Goal: Transaction & Acquisition: Purchase product/service

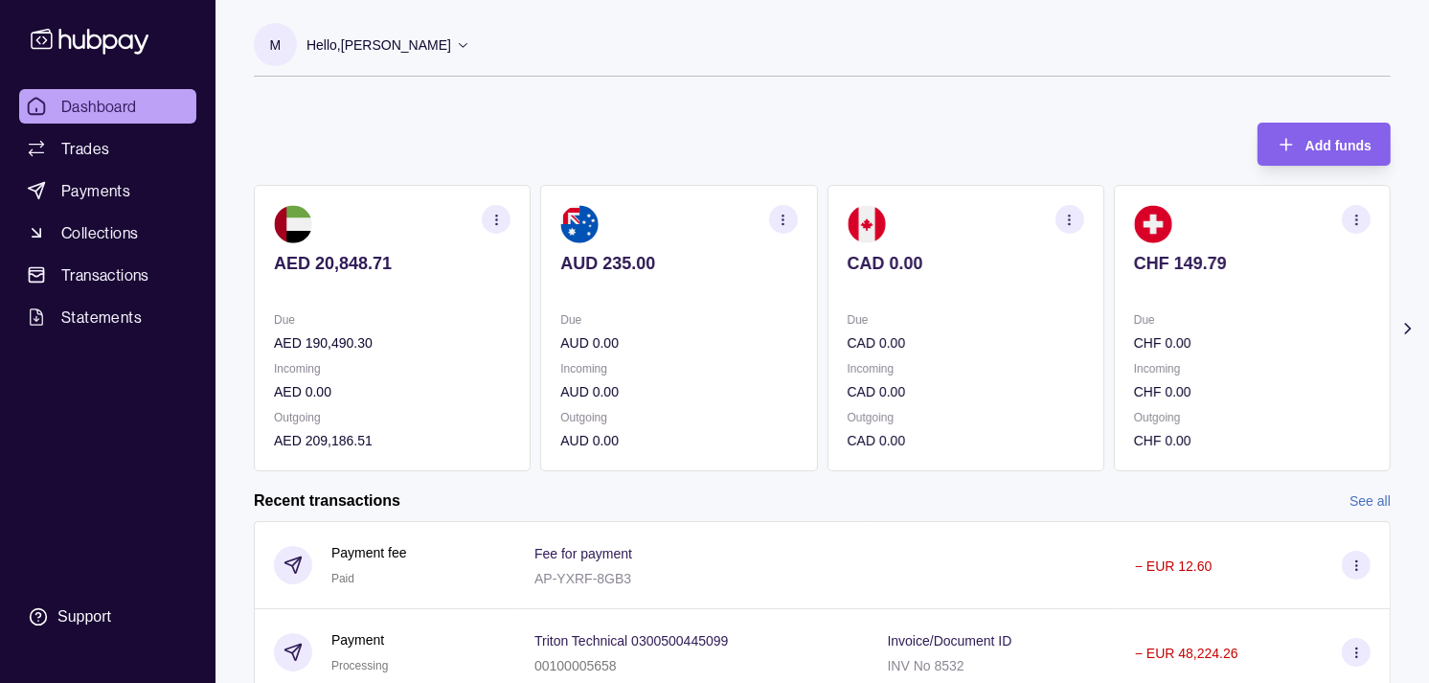
click at [1149, 314] on div "Due CHF 0.00" at bounding box center [1252, 331] width 237 height 44
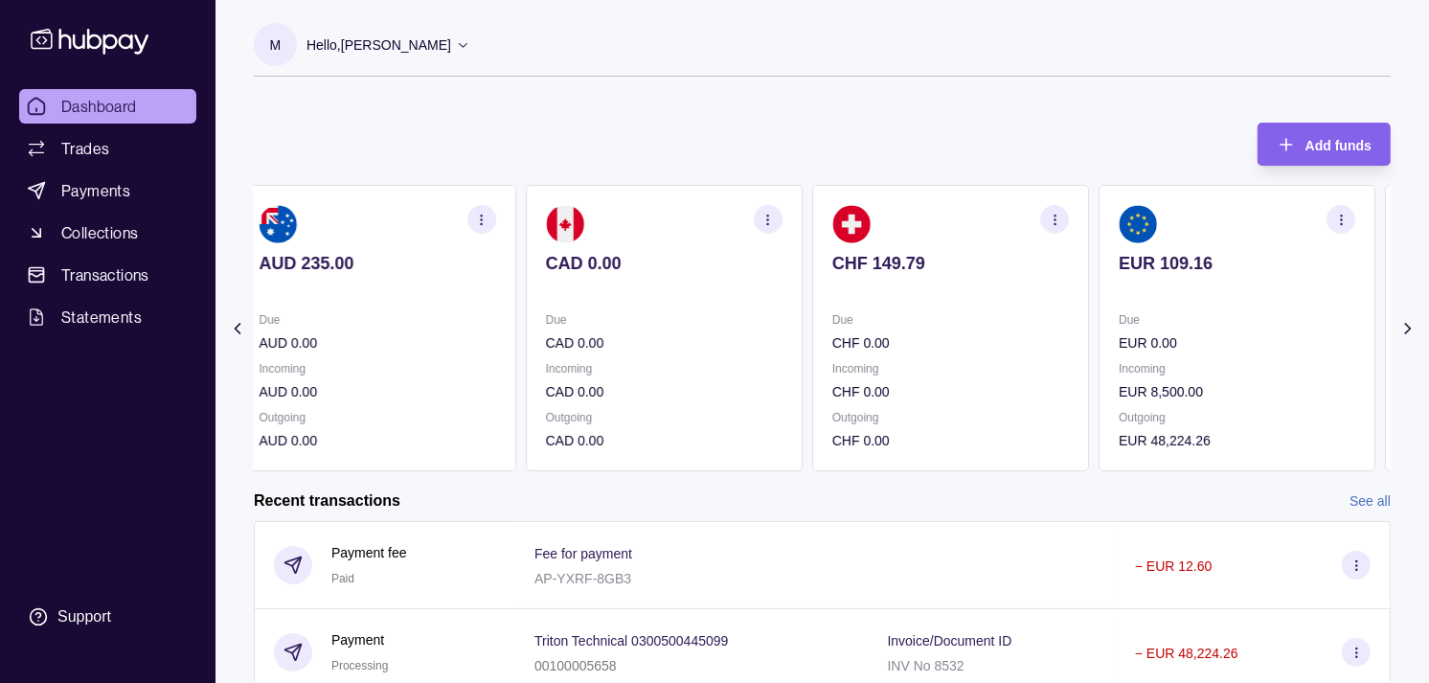
click at [1136, 307] on section "EUR 109.16 Due EUR 0.00 Incoming EUR 8,500.00 Outgoing EUR 48,224.26" at bounding box center [1237, 328] width 277 height 286
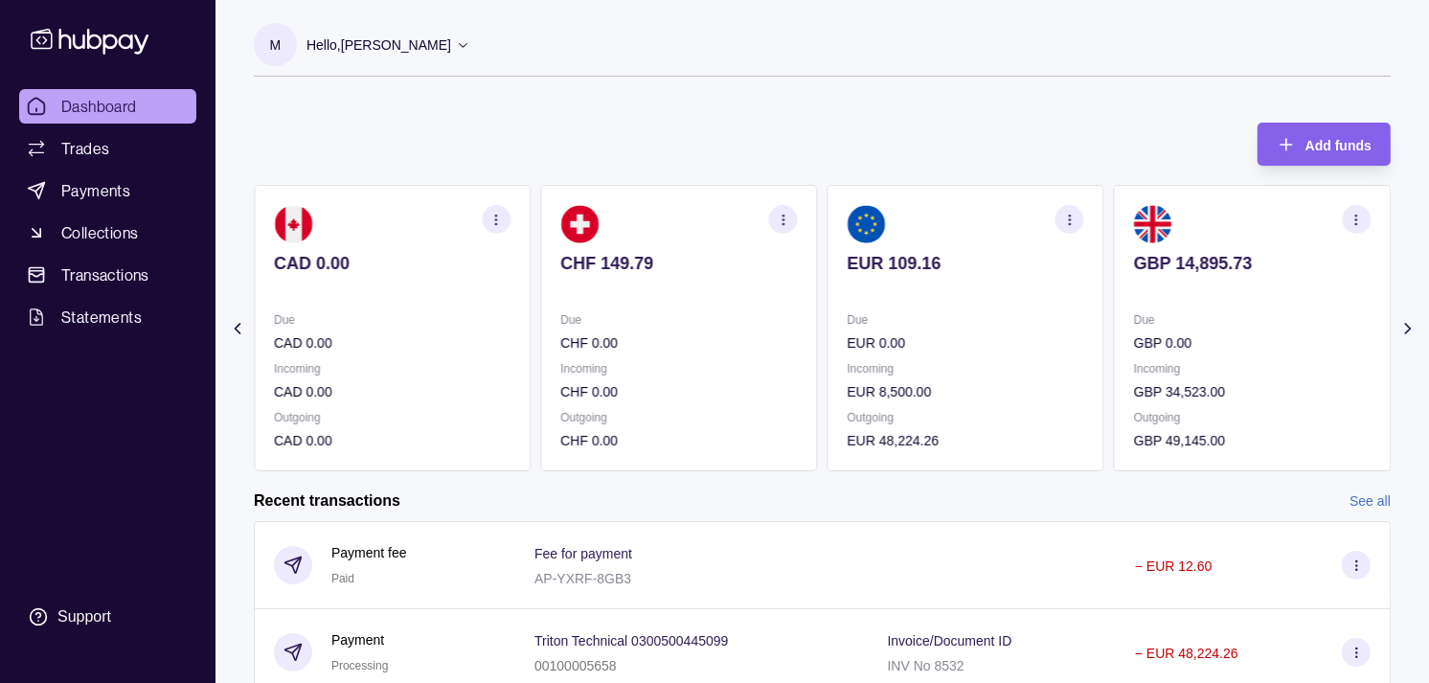
click at [817, 307] on section "CHF 149.79 Due CHF 0.00 Incoming CHF 0.00 Outgoing CHF 0.00" at bounding box center [678, 328] width 277 height 286
click at [817, 302] on section "CAD 0.00 Due CAD 0.00 Incoming CAD 0.00 Outgoing CAD 0.00" at bounding box center [678, 328] width 277 height 286
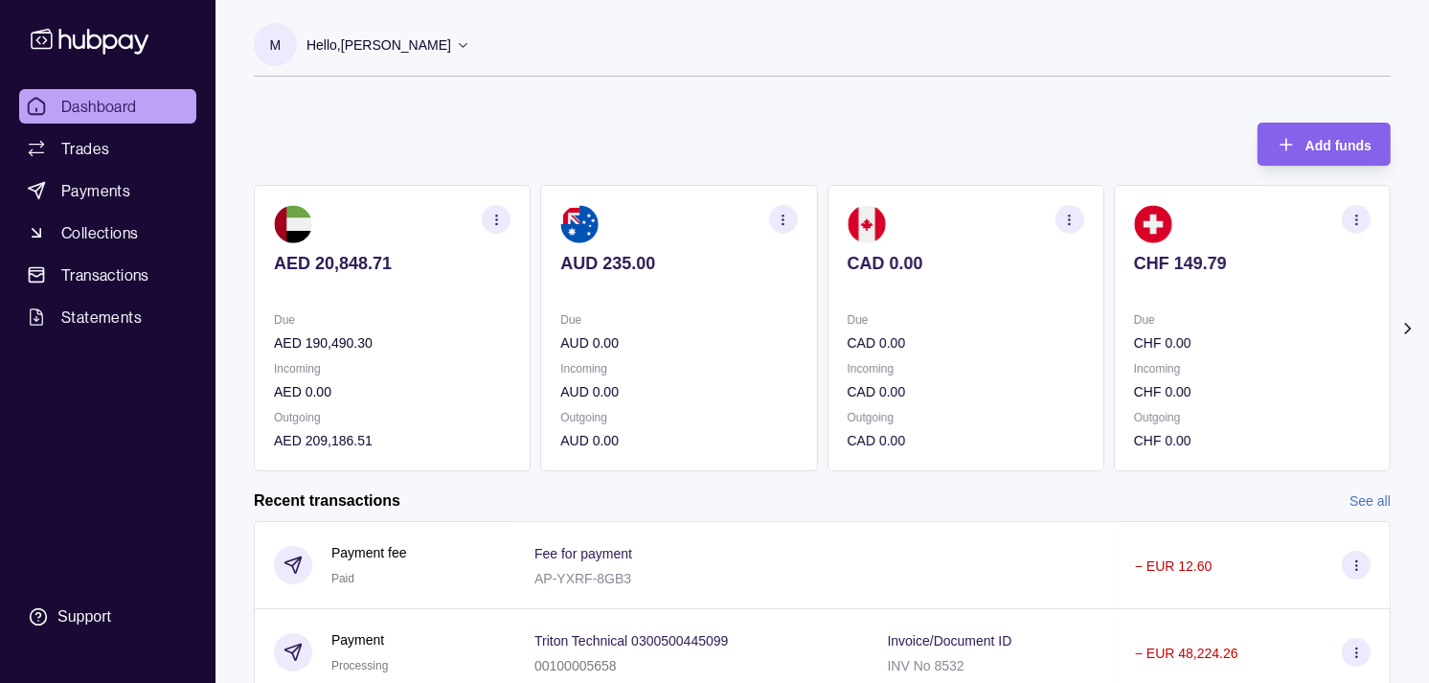
click at [1231, 264] on p "CHF 149.79" at bounding box center [1252, 263] width 237 height 21
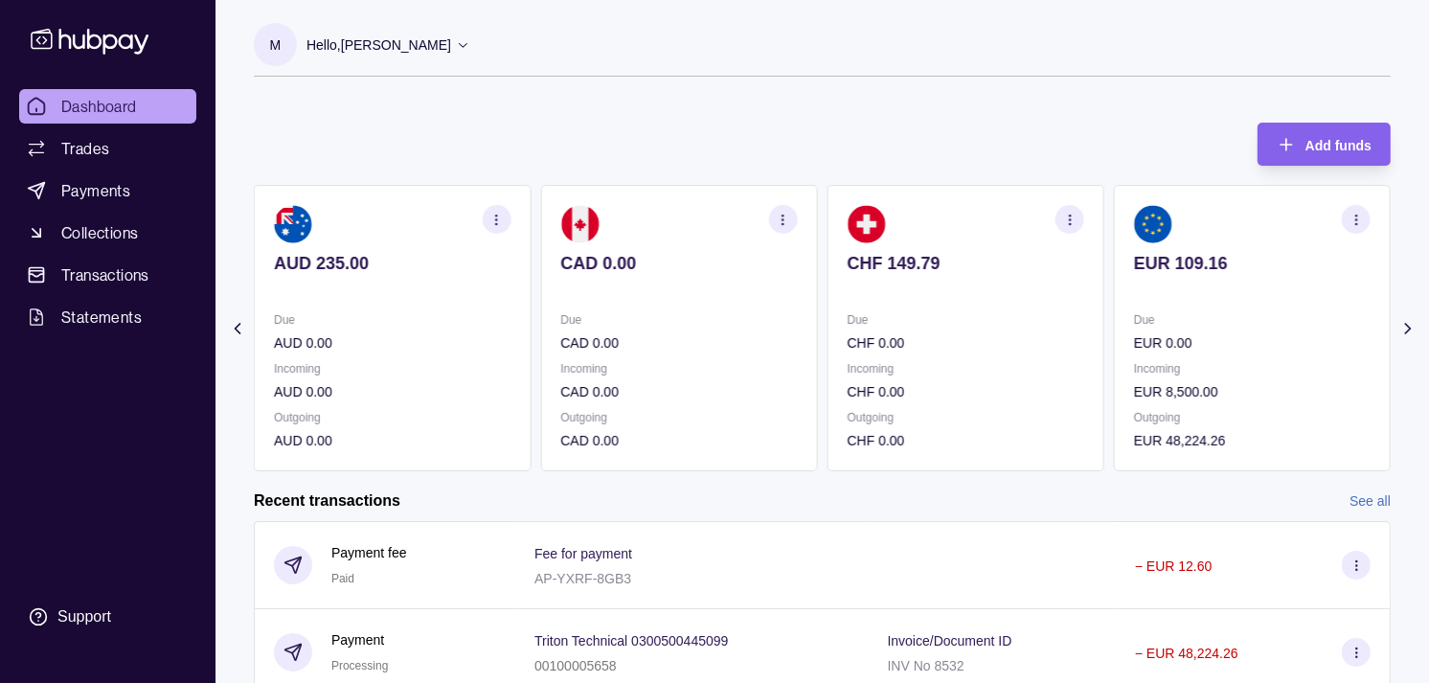
click at [1140, 249] on section "EUR 109.16 Due EUR 0.00 Incoming EUR 8,500.00 Outgoing EUR 48,224.26" at bounding box center [1252, 328] width 277 height 286
click at [1193, 255] on p "GBP 14,895.73" at bounding box center [1252, 263] width 237 height 21
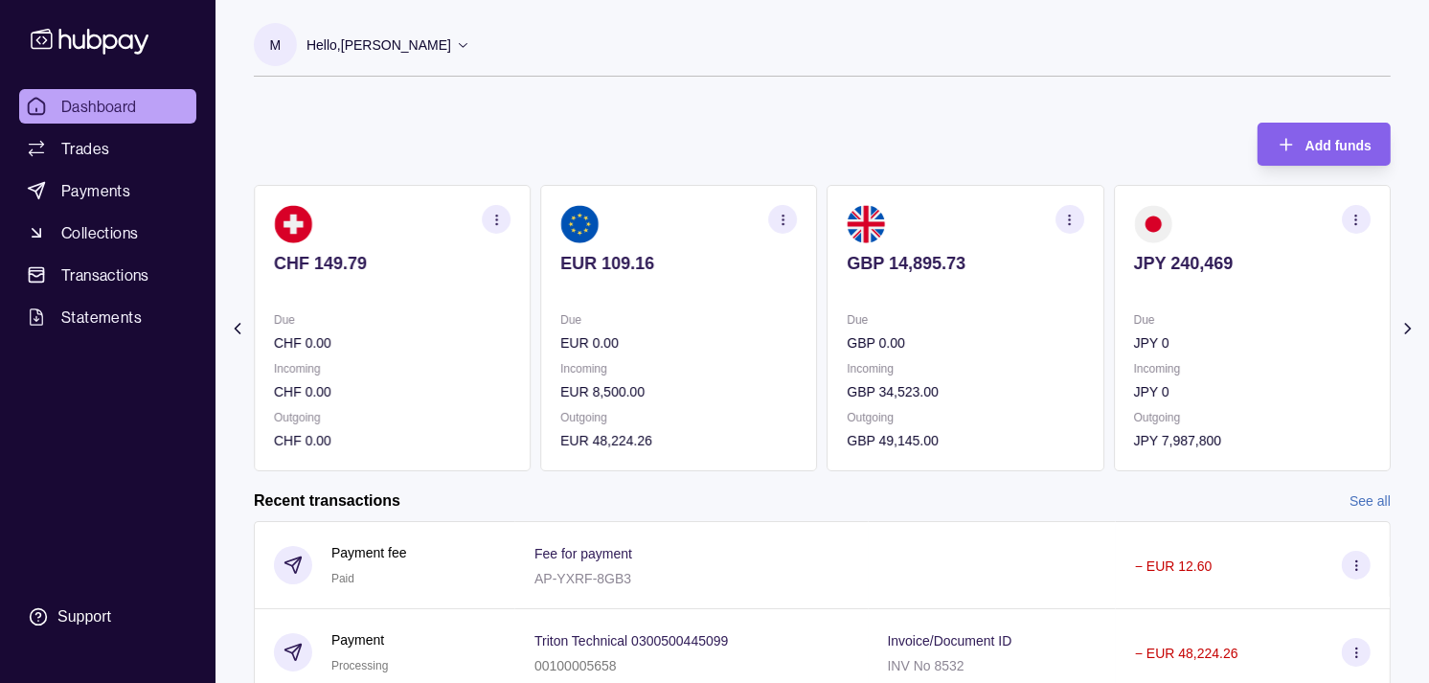
click at [1077, 217] on icon "button" at bounding box center [1069, 220] width 14 height 14
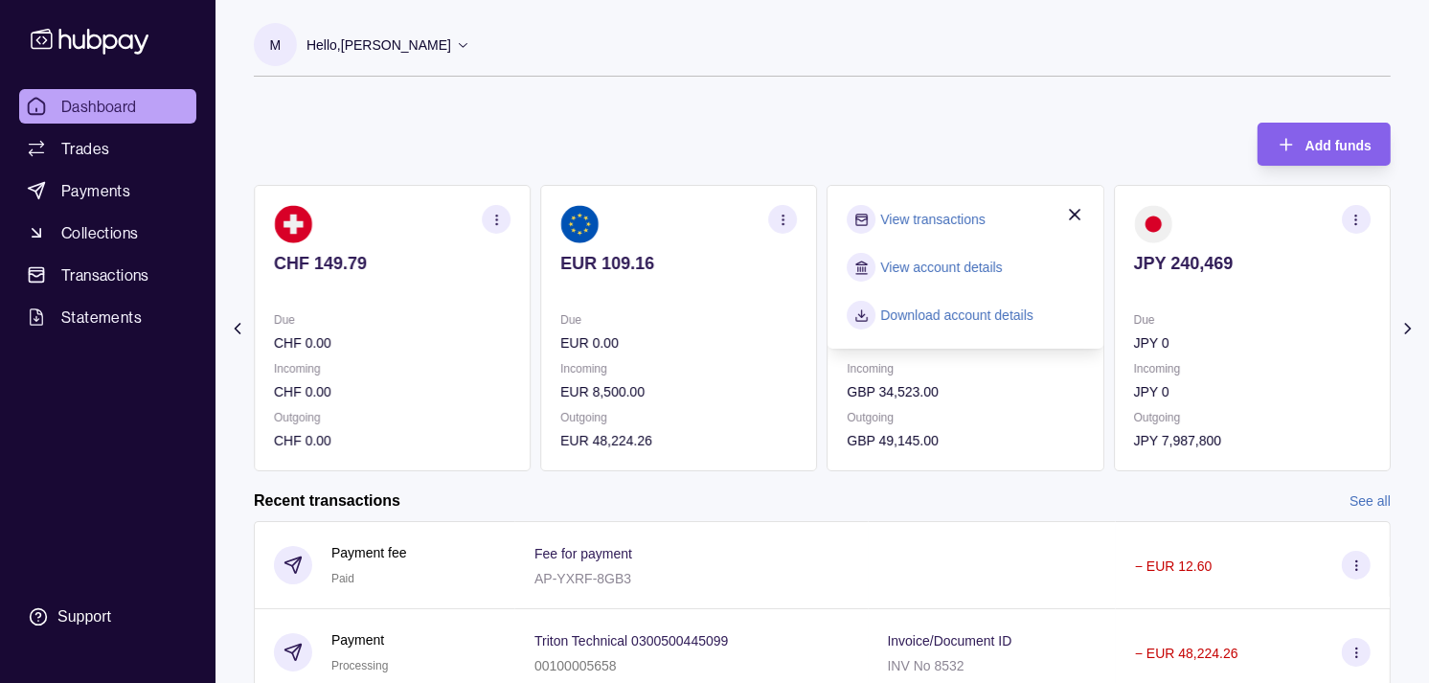
click at [984, 217] on link "View transactions" at bounding box center [933, 219] width 104 height 21
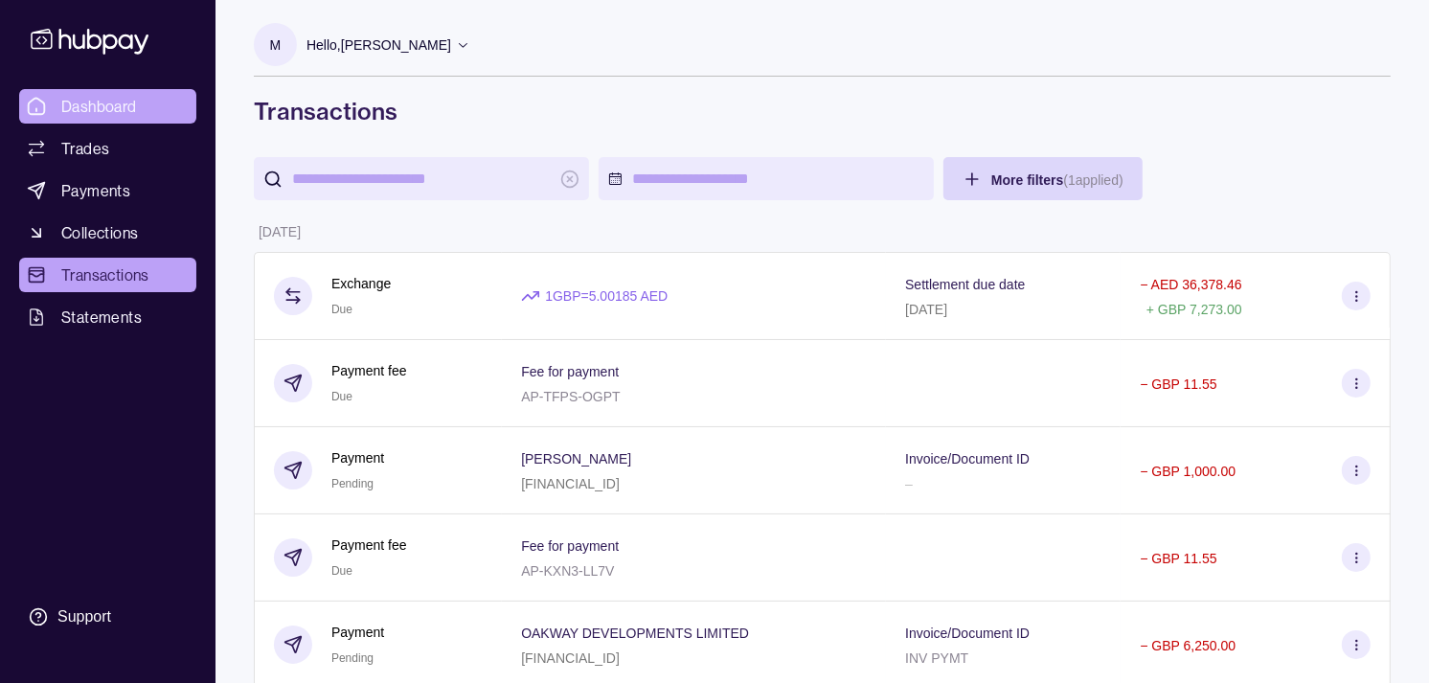
click at [109, 99] on span "Dashboard" at bounding box center [99, 106] width 76 height 23
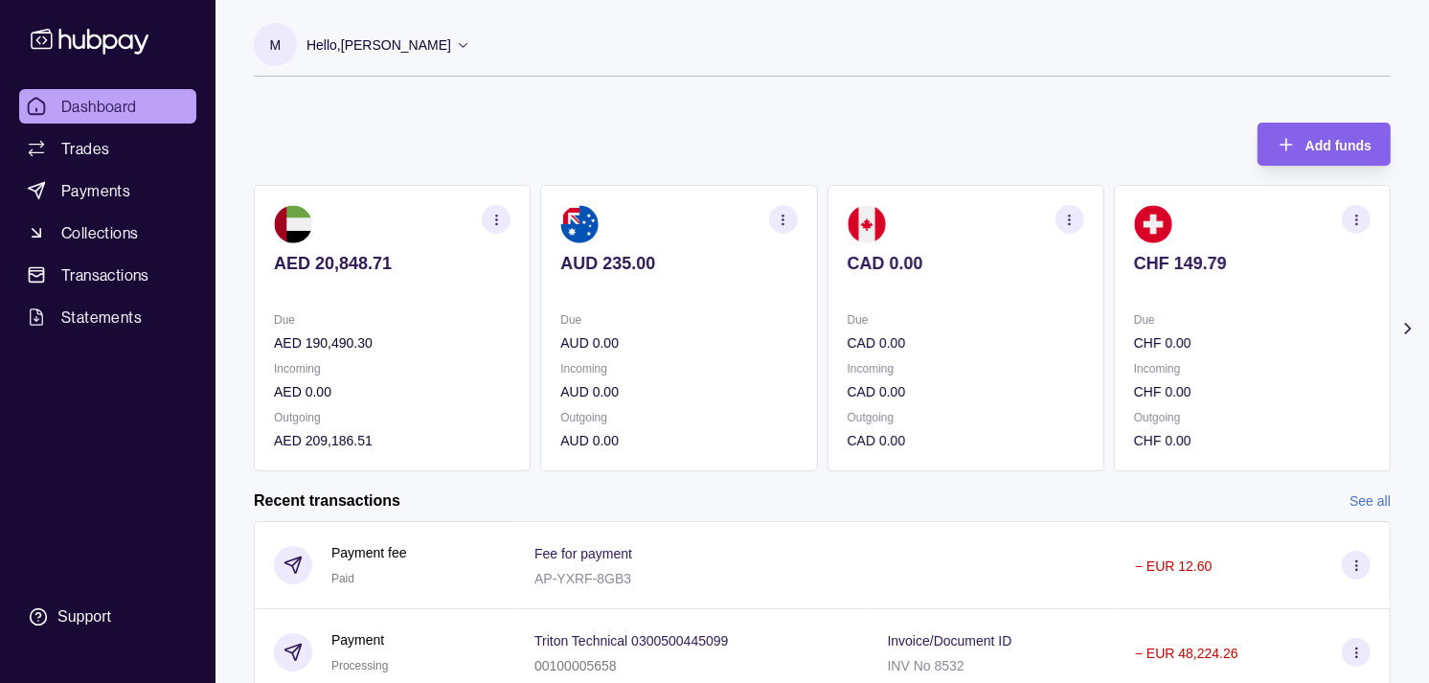
click at [1079, 308] on section "CAD 0.00 Due CAD 0.00 Incoming CAD 0.00 Outgoing CAD 0.00" at bounding box center [966, 328] width 277 height 286
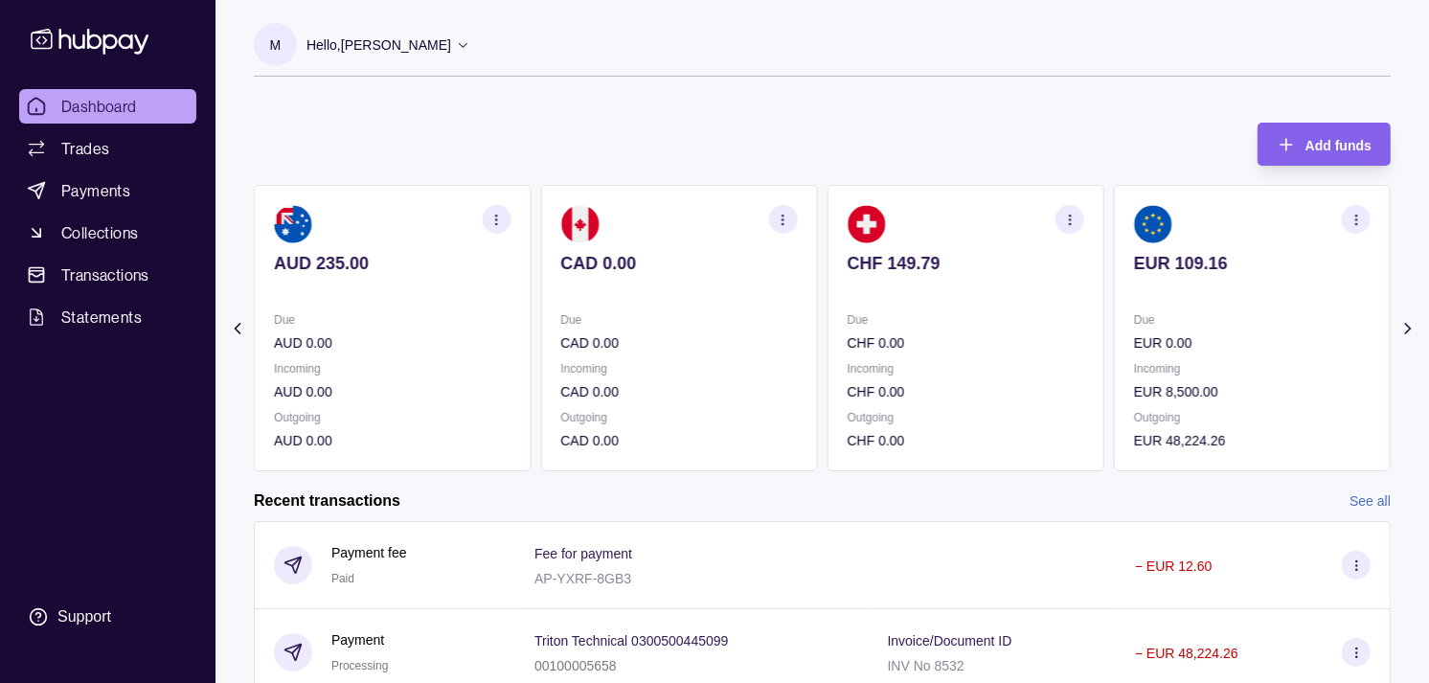
click at [1094, 295] on div "AED 20,848.71 Due AED 190,490.30 Incoming AED 0.00 Outgoing AED 209,186.51 AUD …" at bounding box center [822, 328] width 1137 height 286
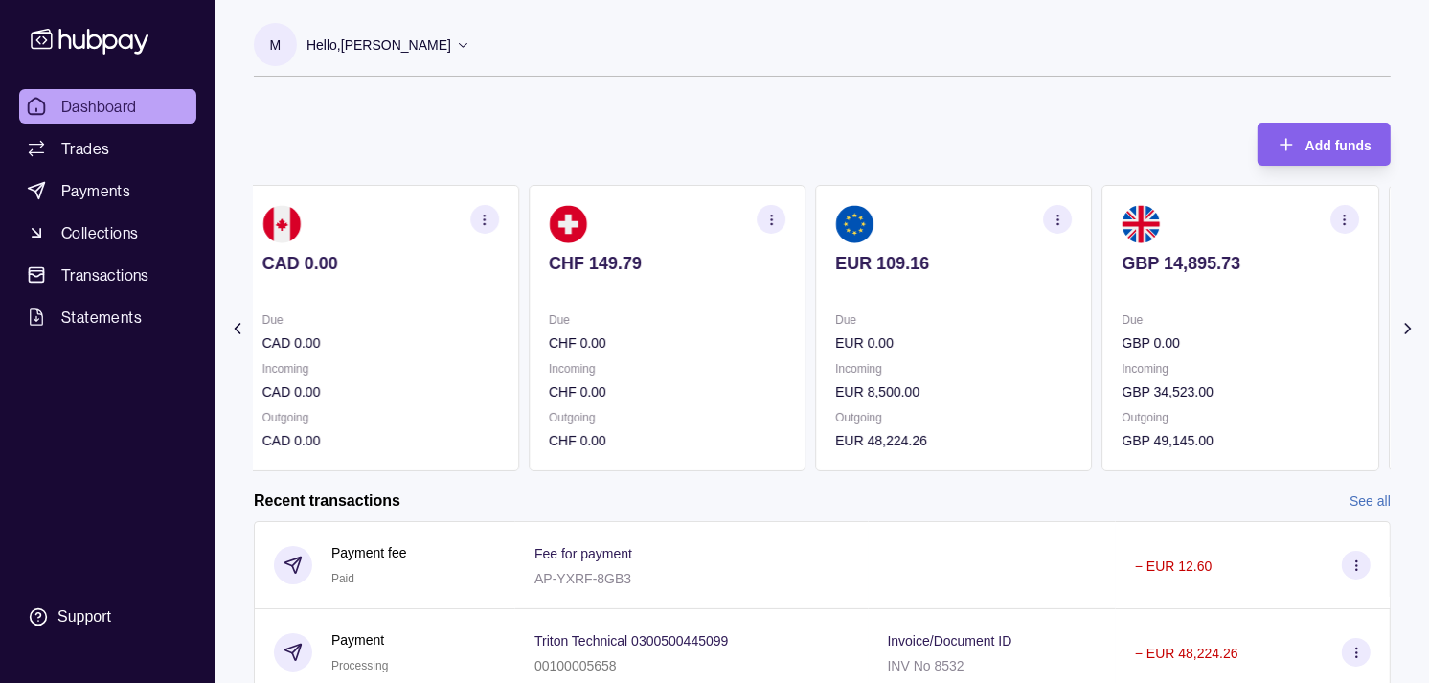
click at [1146, 280] on div "GBP 14,895.73" at bounding box center [1241, 276] width 237 height 47
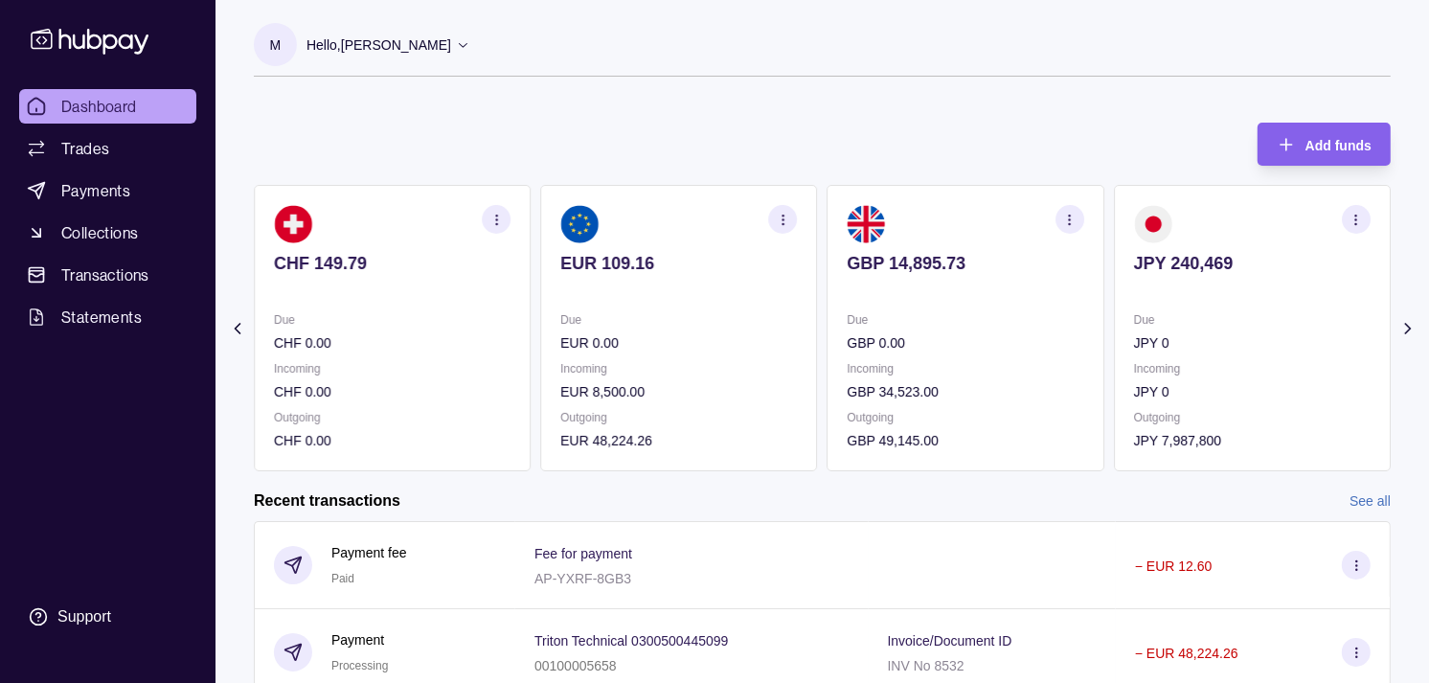
click at [1071, 216] on icon "button" at bounding box center [1069, 220] width 14 height 14
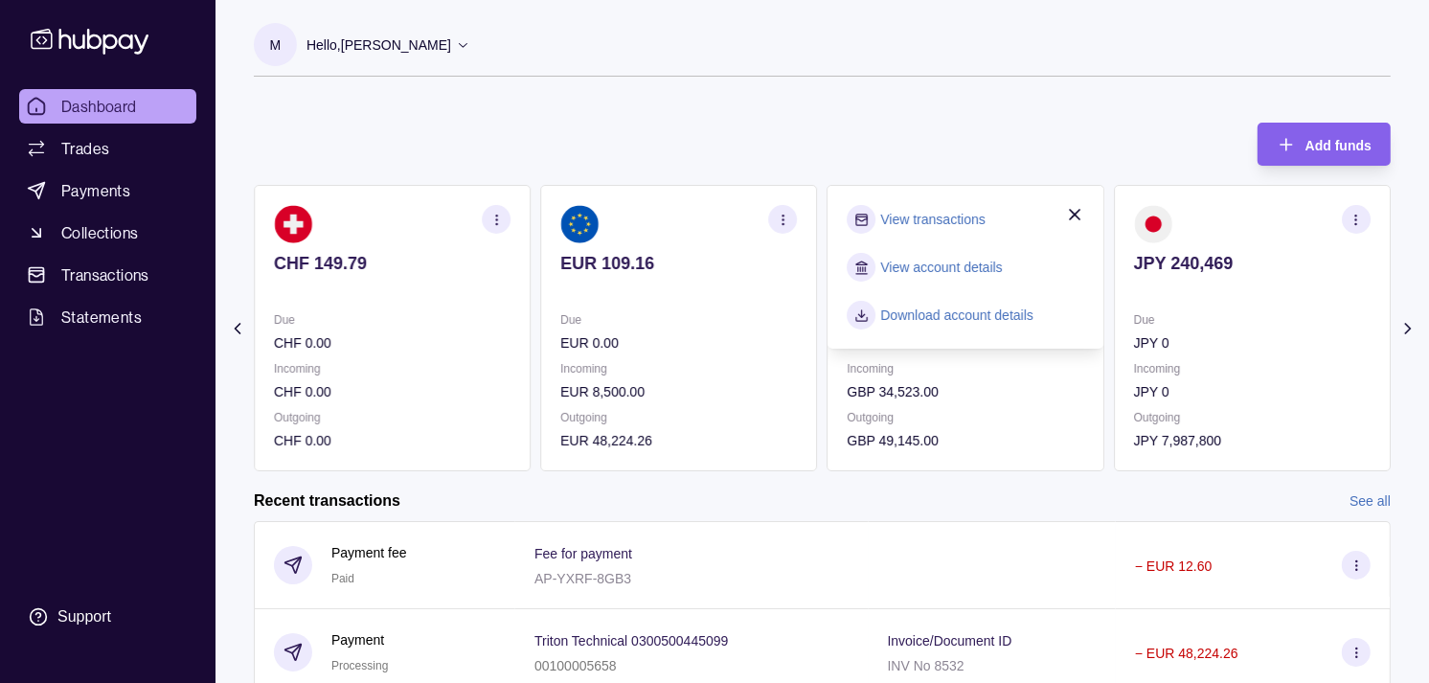
click at [935, 206] on section "View transactions" at bounding box center [966, 219] width 237 height 29
click at [934, 212] on link "View transactions" at bounding box center [933, 219] width 104 height 21
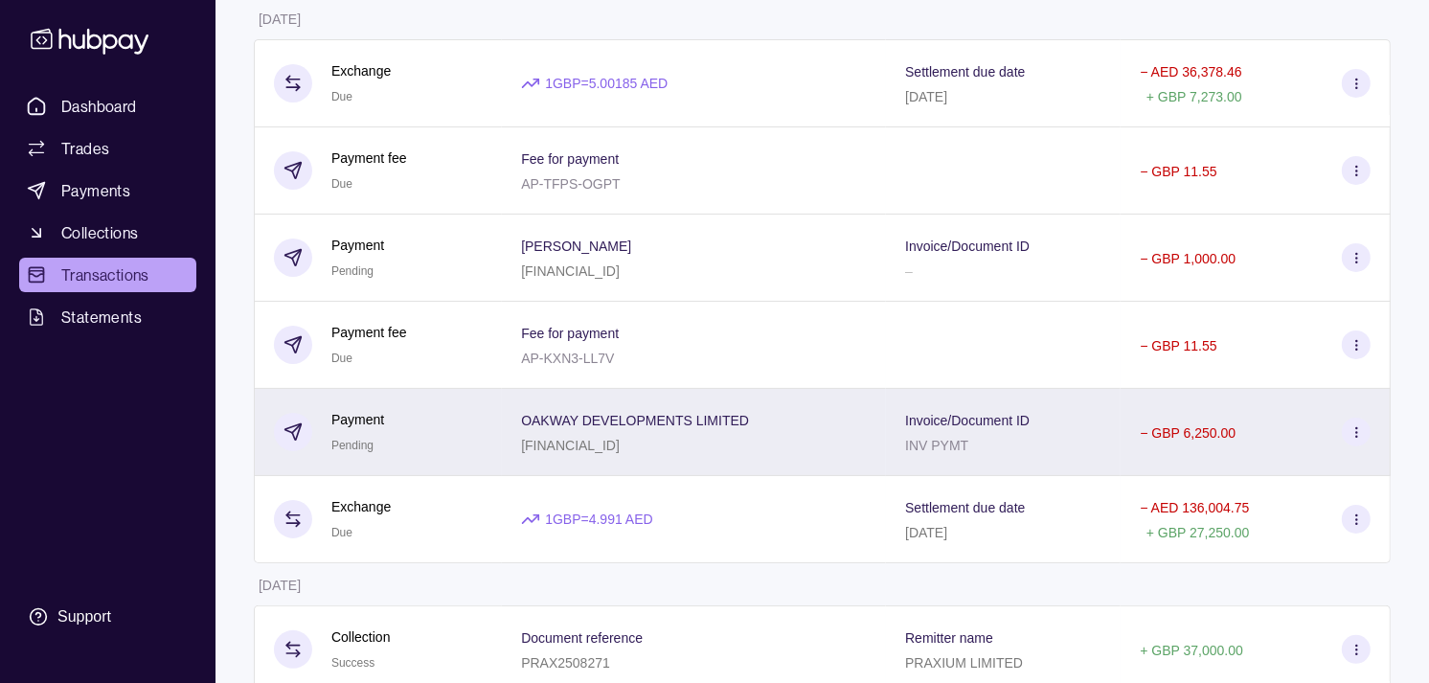
scroll to position [319, 0]
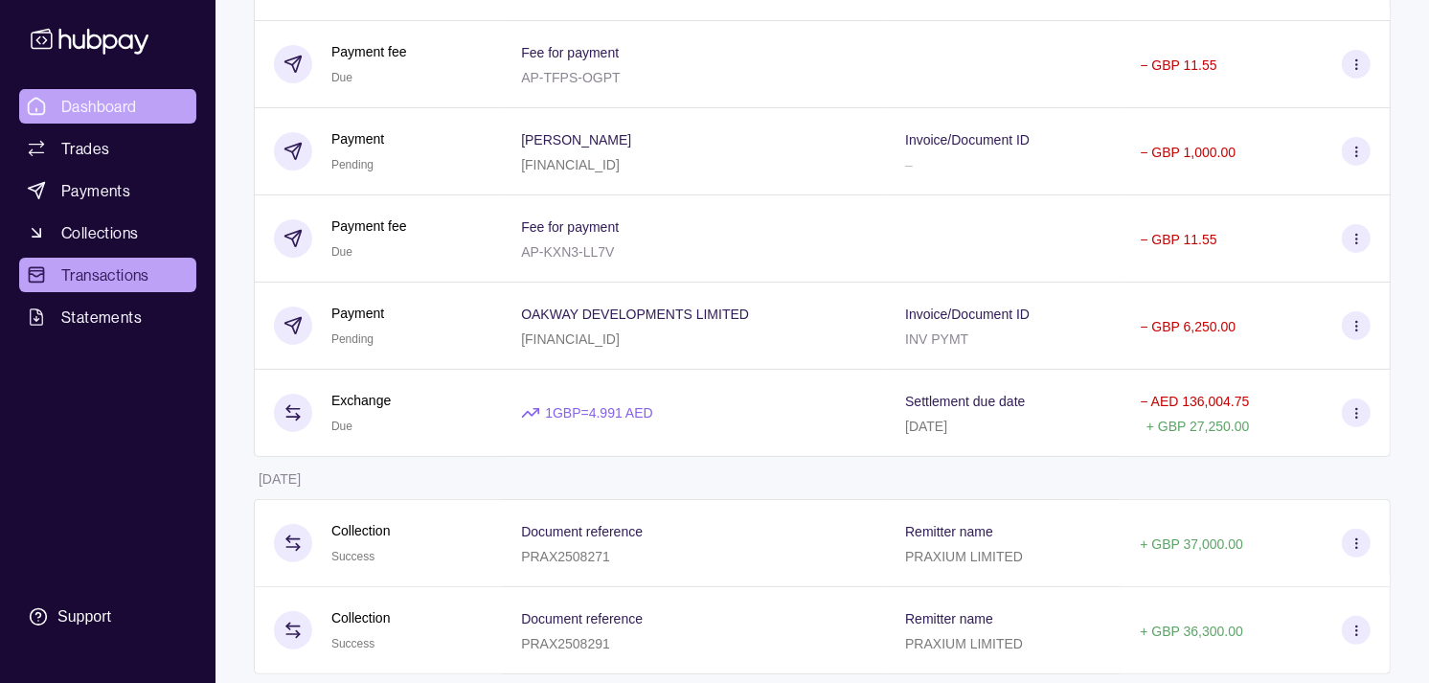
click at [113, 108] on span "Dashboard" at bounding box center [99, 106] width 76 height 23
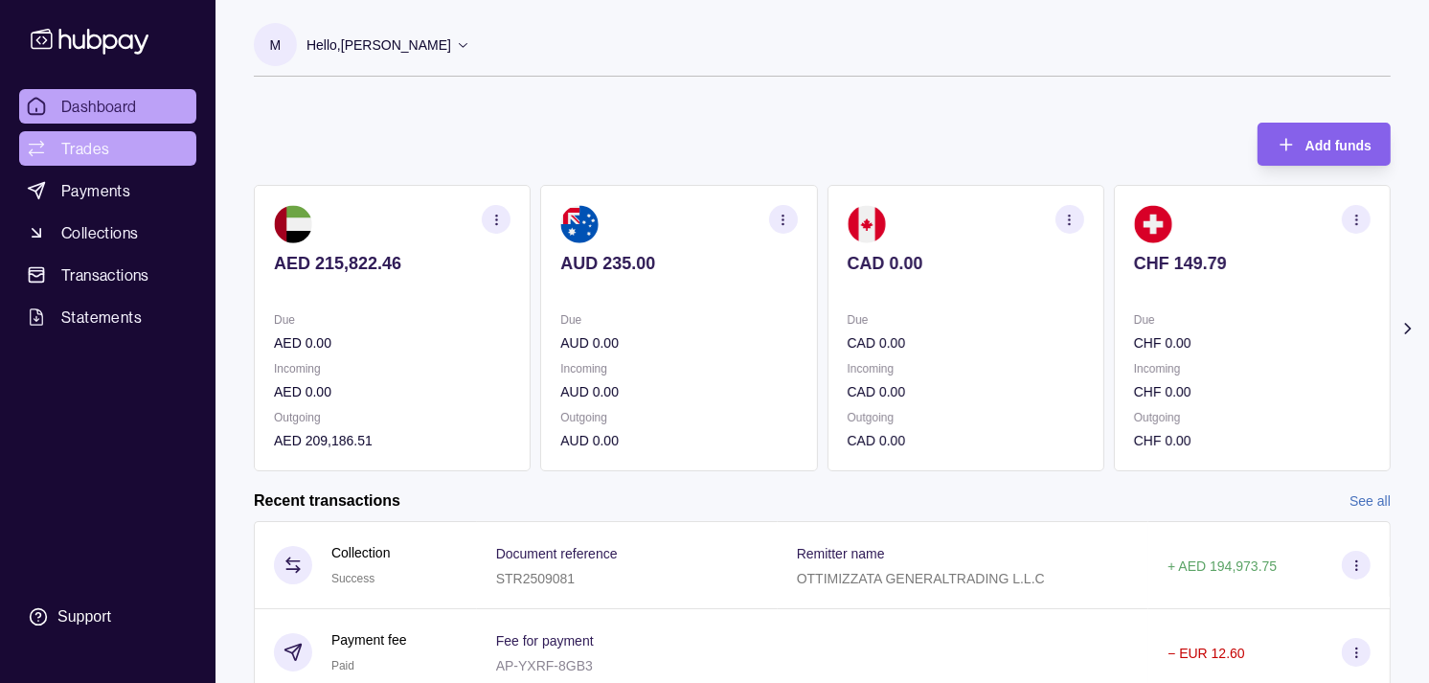
click at [84, 139] on span "Trades" at bounding box center [85, 148] width 48 height 23
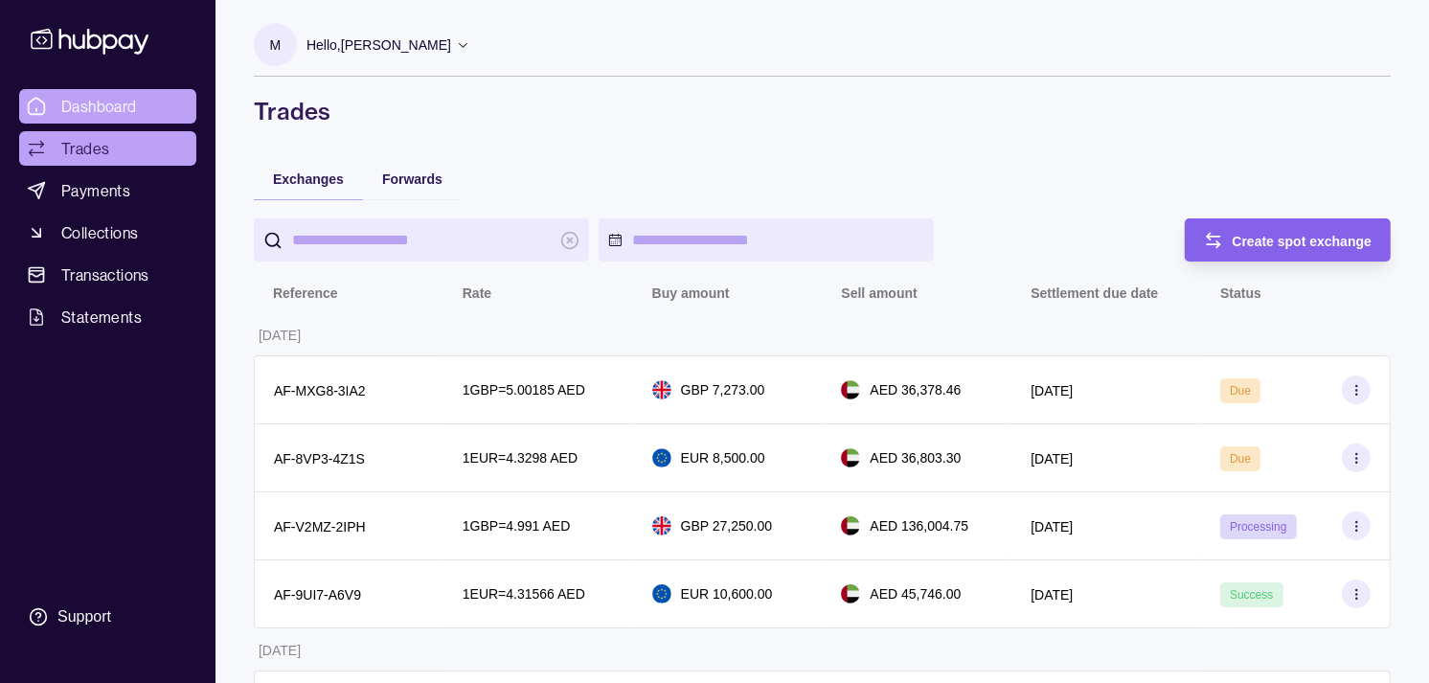
click at [145, 103] on link "Dashboard" at bounding box center [107, 106] width 177 height 34
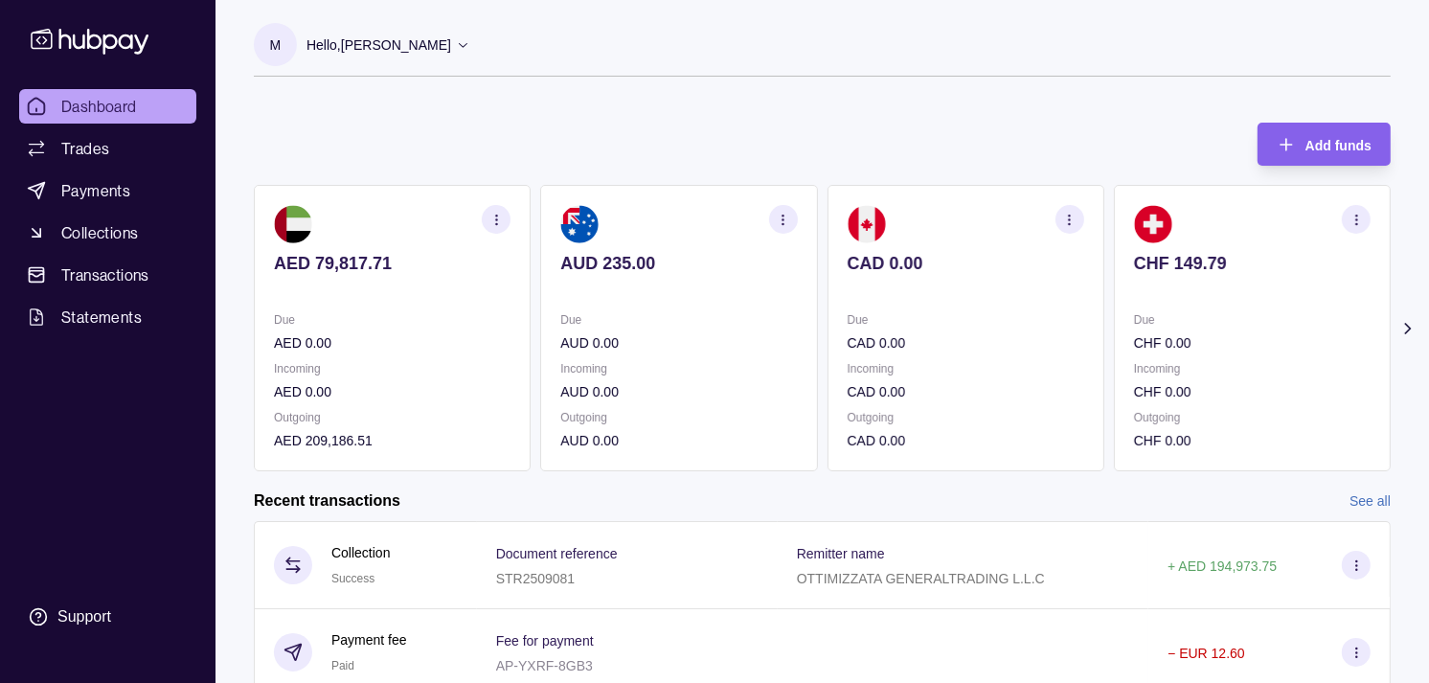
click at [963, 370] on p "Incoming" at bounding box center [966, 368] width 237 height 21
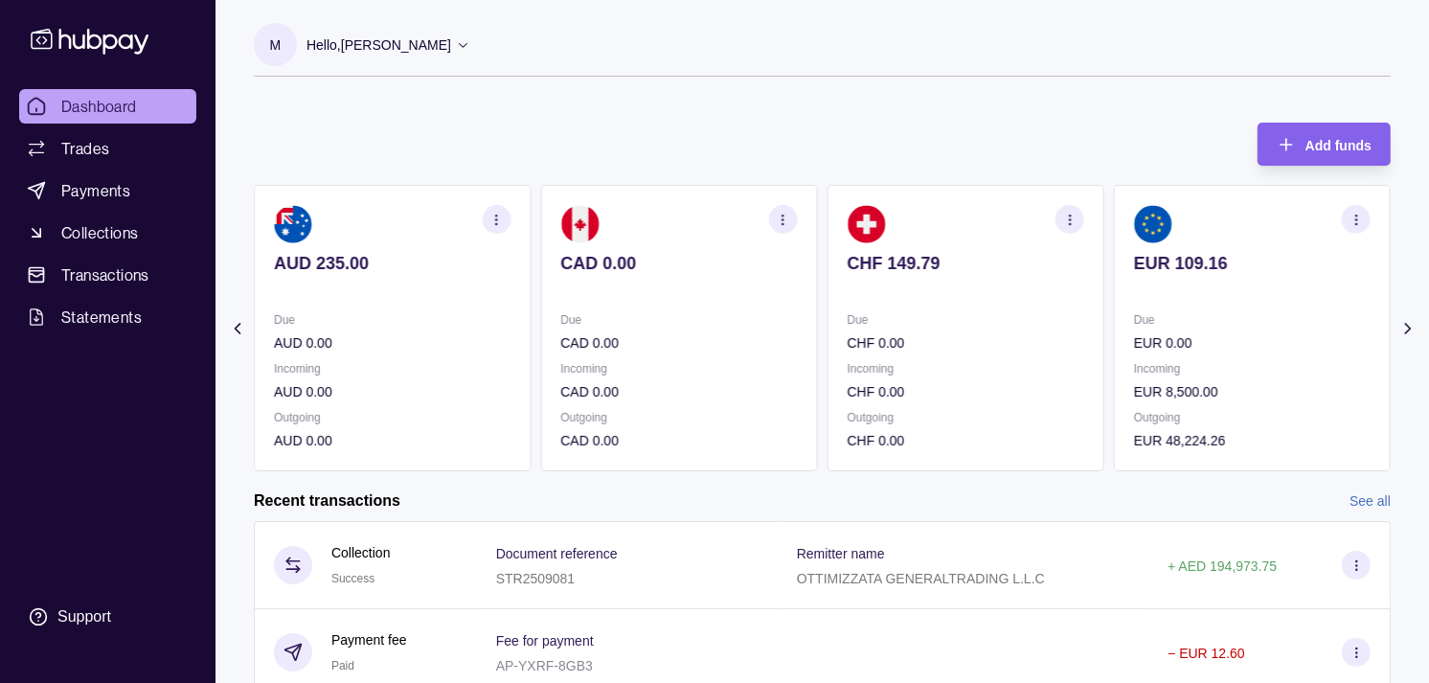
click at [988, 362] on div "Due CHF 0.00 Incoming CHF 0.00 Outgoing CHF 0.00" at bounding box center [966, 380] width 237 height 142
click at [1048, 354] on div "Due EUR 0.00 Incoming EUR 8,500.00 Outgoing EUR 48,224.26" at bounding box center [966, 380] width 237 height 142
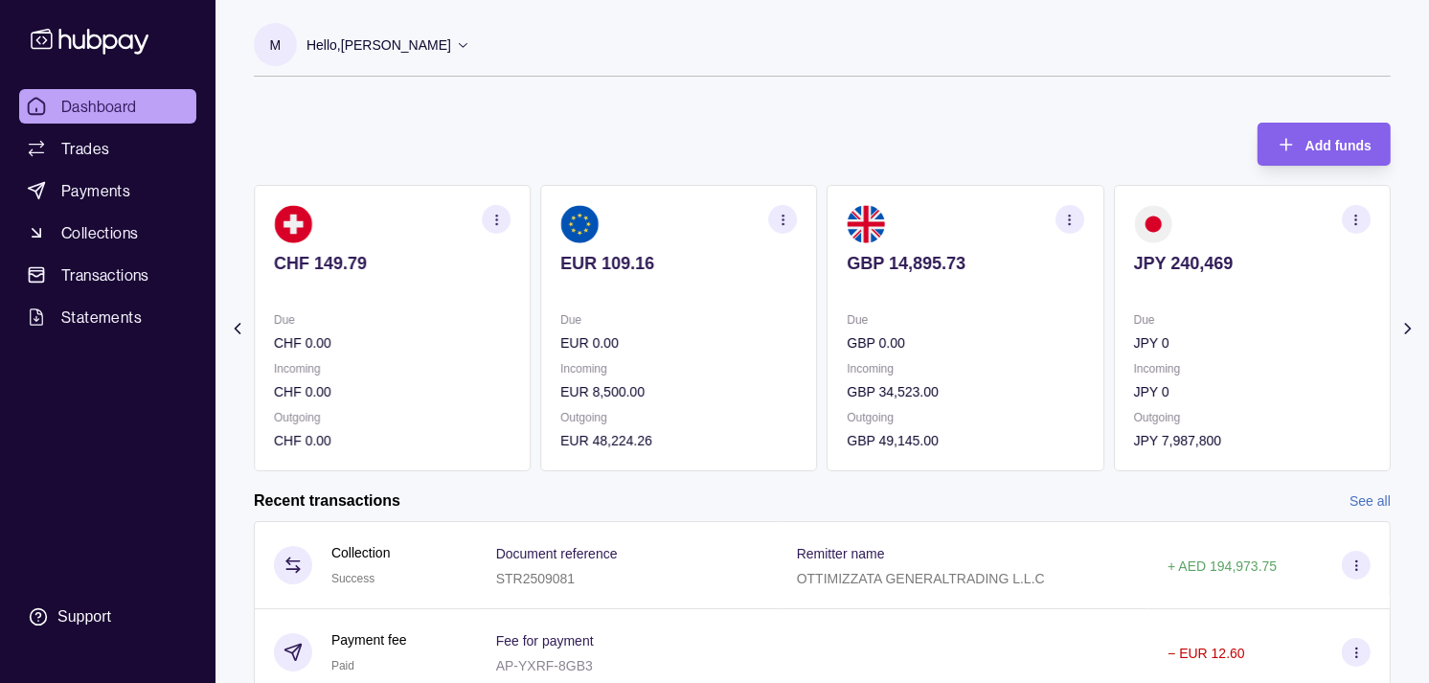
click at [511, 333] on div "Due CHF 0.00" at bounding box center [392, 331] width 237 height 44
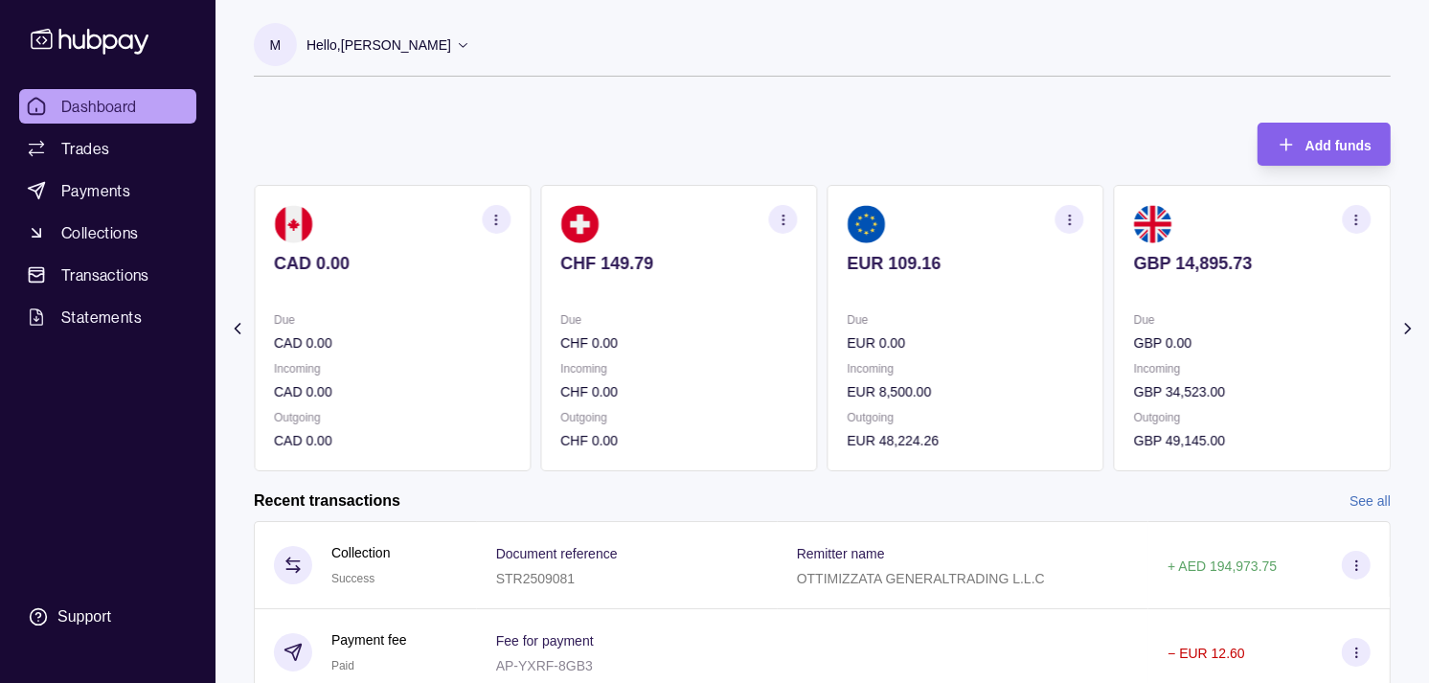
click at [637, 362] on div "AED 79,817.71 Due AED 0.00 Incoming AED 0.00 Outgoing AED 209,186.51 AUD 235.00…" at bounding box center [249, 328] width 1137 height 286
click at [531, 357] on section "AUD 235.00 Due AUD 0.00 Incoming AUD 0.00 Outgoing AUD 0.00" at bounding box center [392, 328] width 277 height 286
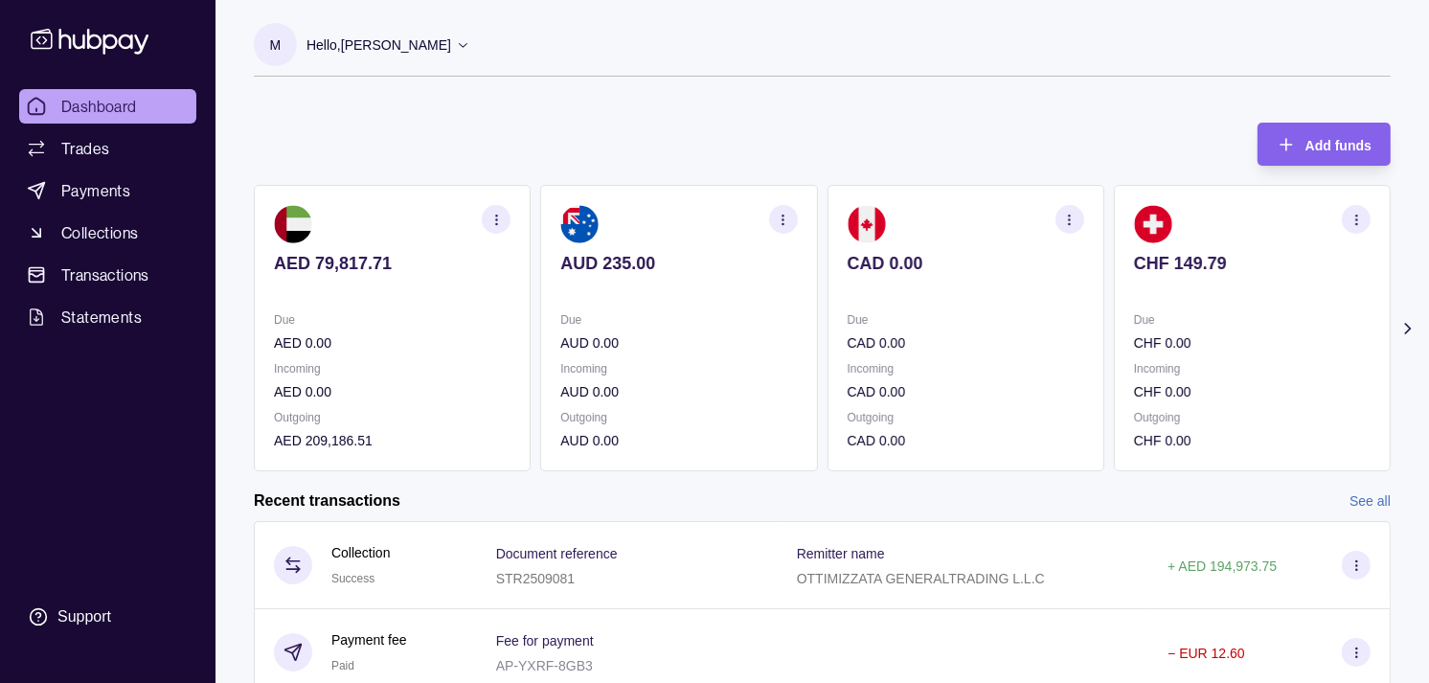
click at [461, 361] on p "Incoming" at bounding box center [392, 368] width 237 height 21
click at [92, 146] on span "Trades" at bounding box center [85, 148] width 48 height 23
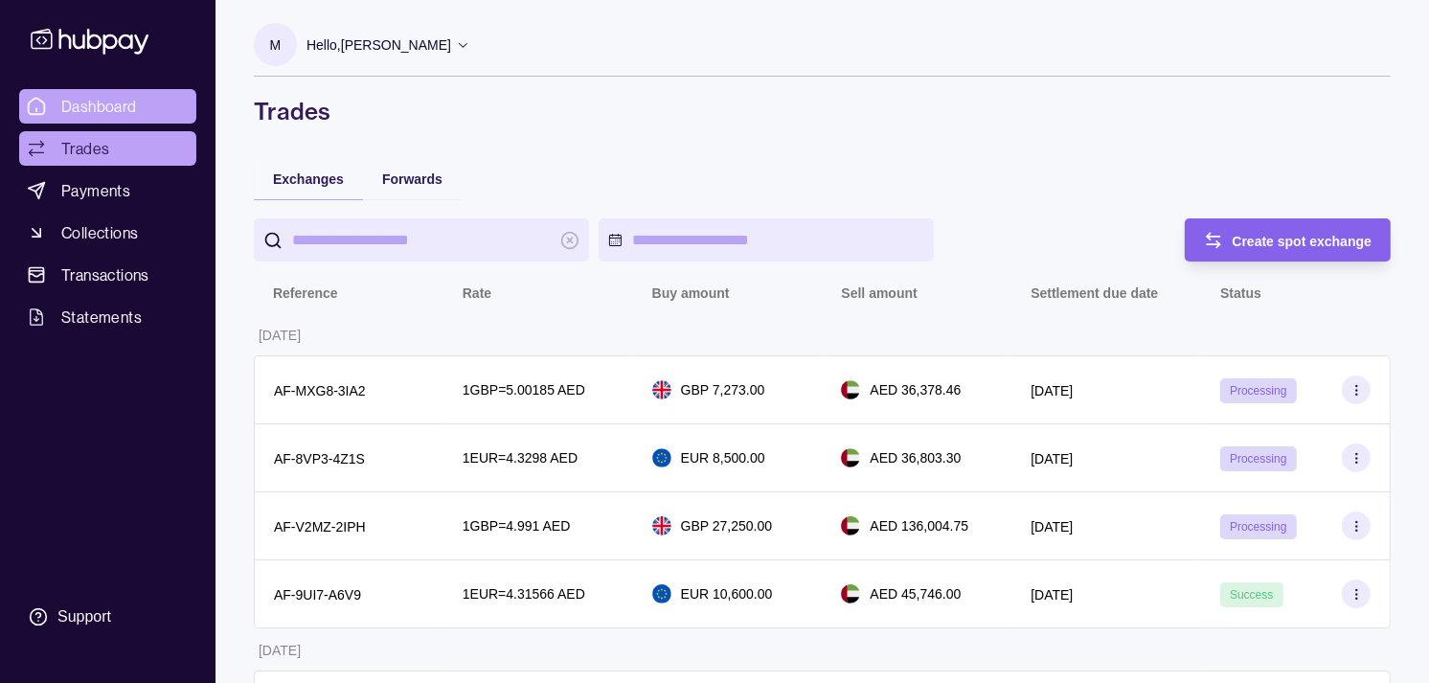
click at [117, 100] on span "Dashboard" at bounding box center [99, 106] width 76 height 23
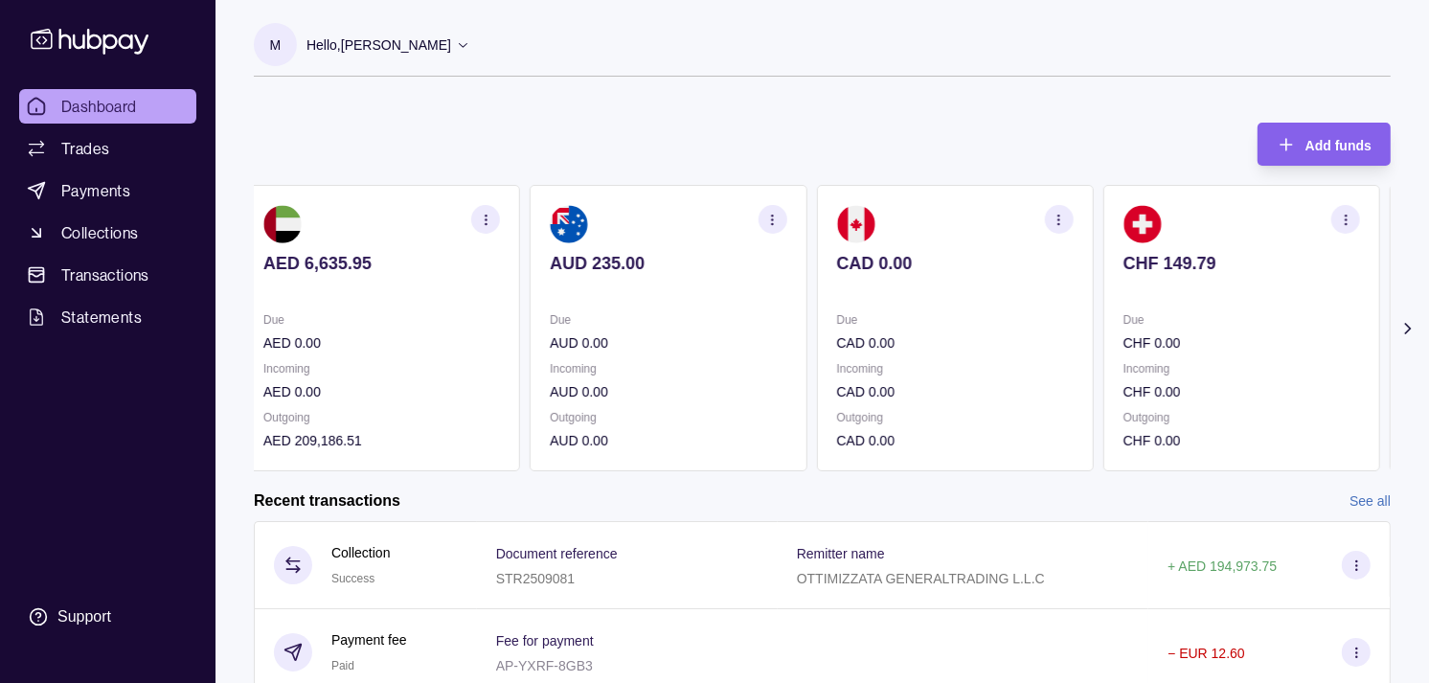
click at [858, 327] on p "Due" at bounding box center [954, 319] width 237 height 21
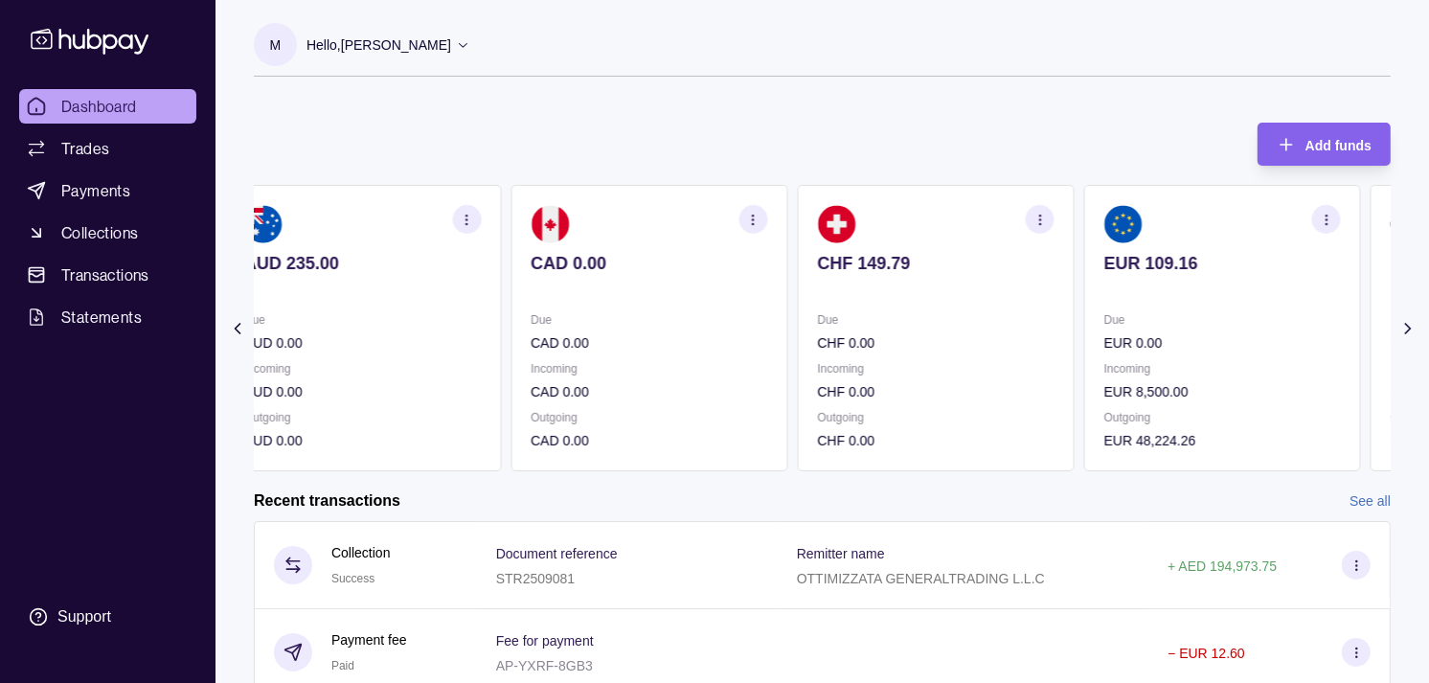
click at [924, 335] on div "Due CHF 0.00" at bounding box center [935, 331] width 237 height 44
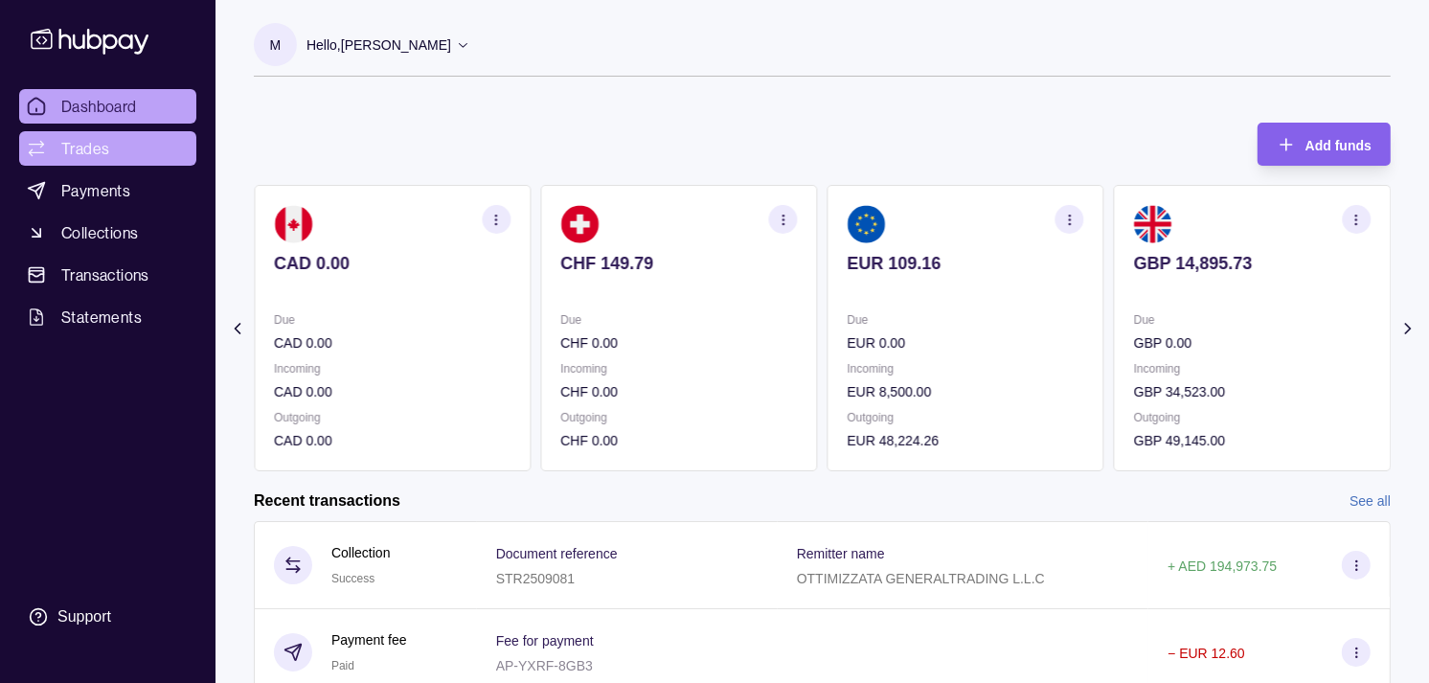
click at [117, 131] on link "Trades" at bounding box center [107, 148] width 177 height 34
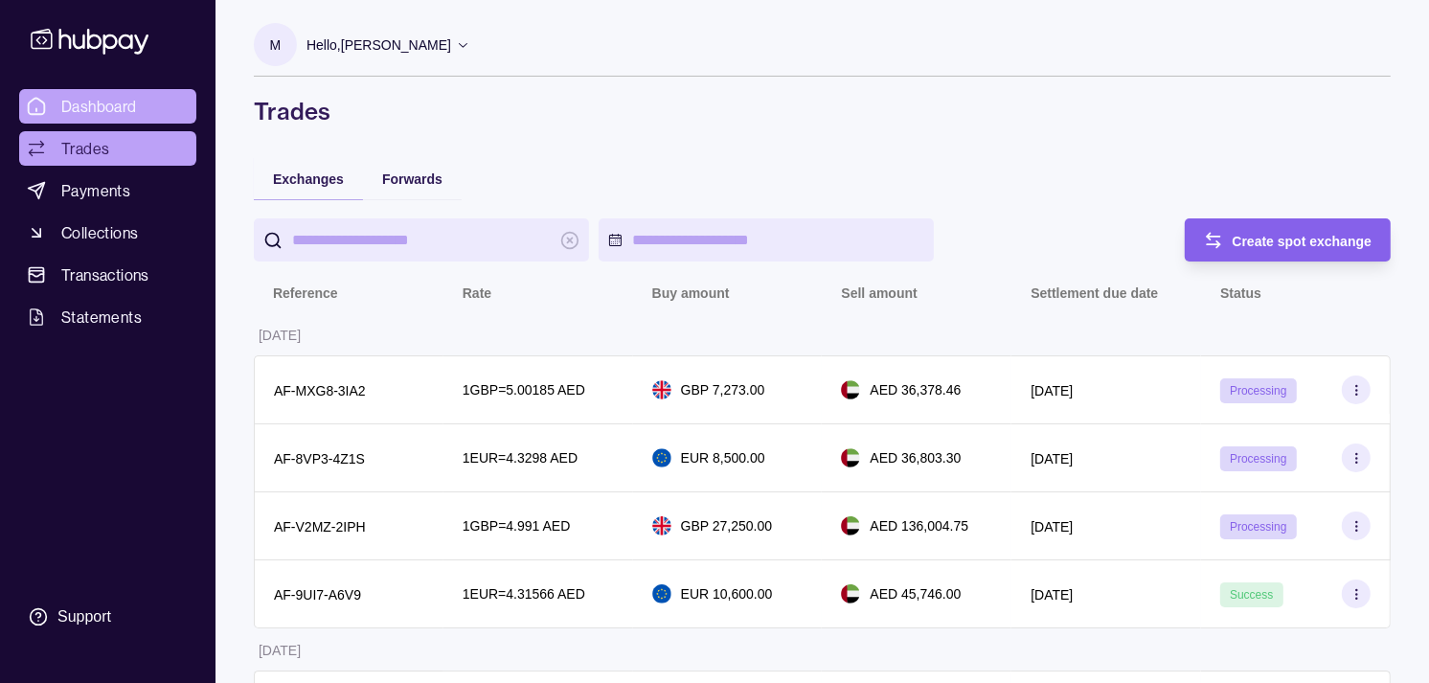
click at [130, 117] on span "Dashboard" at bounding box center [99, 106] width 76 height 23
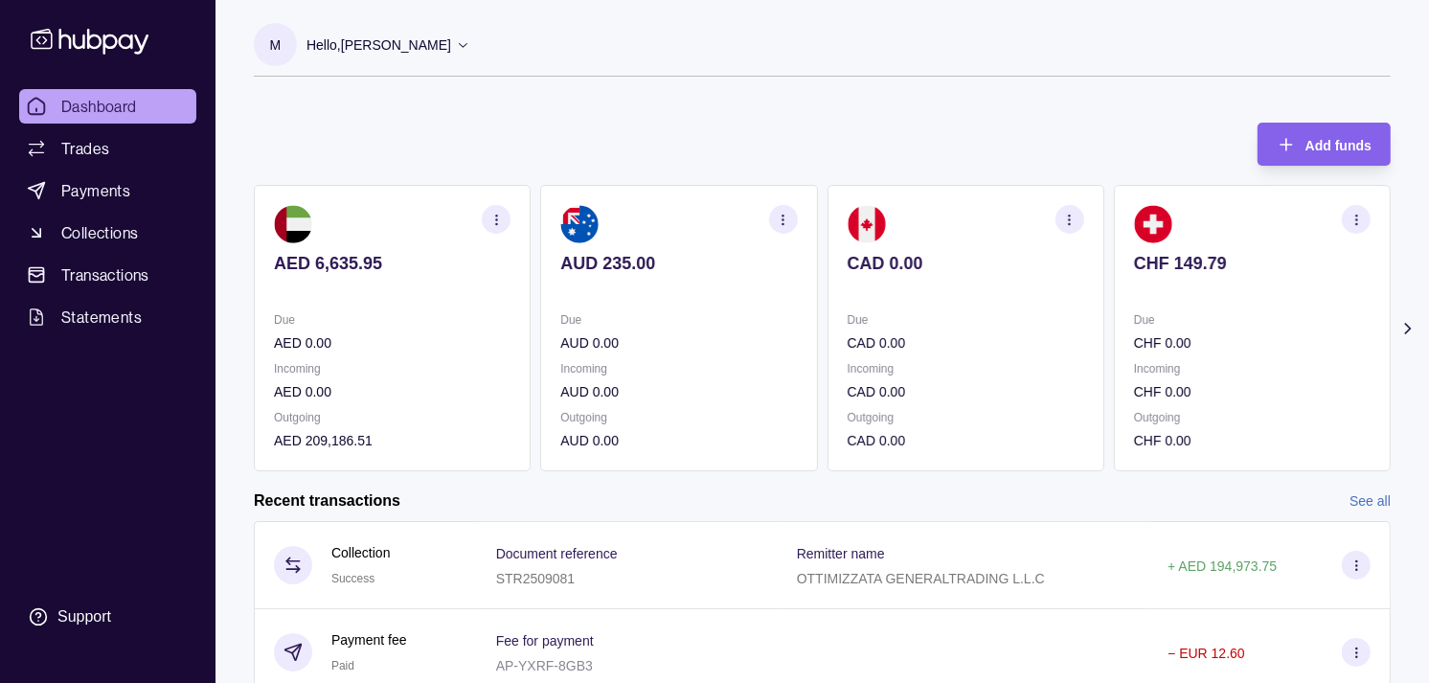
click at [849, 322] on p "Due" at bounding box center [966, 319] width 237 height 21
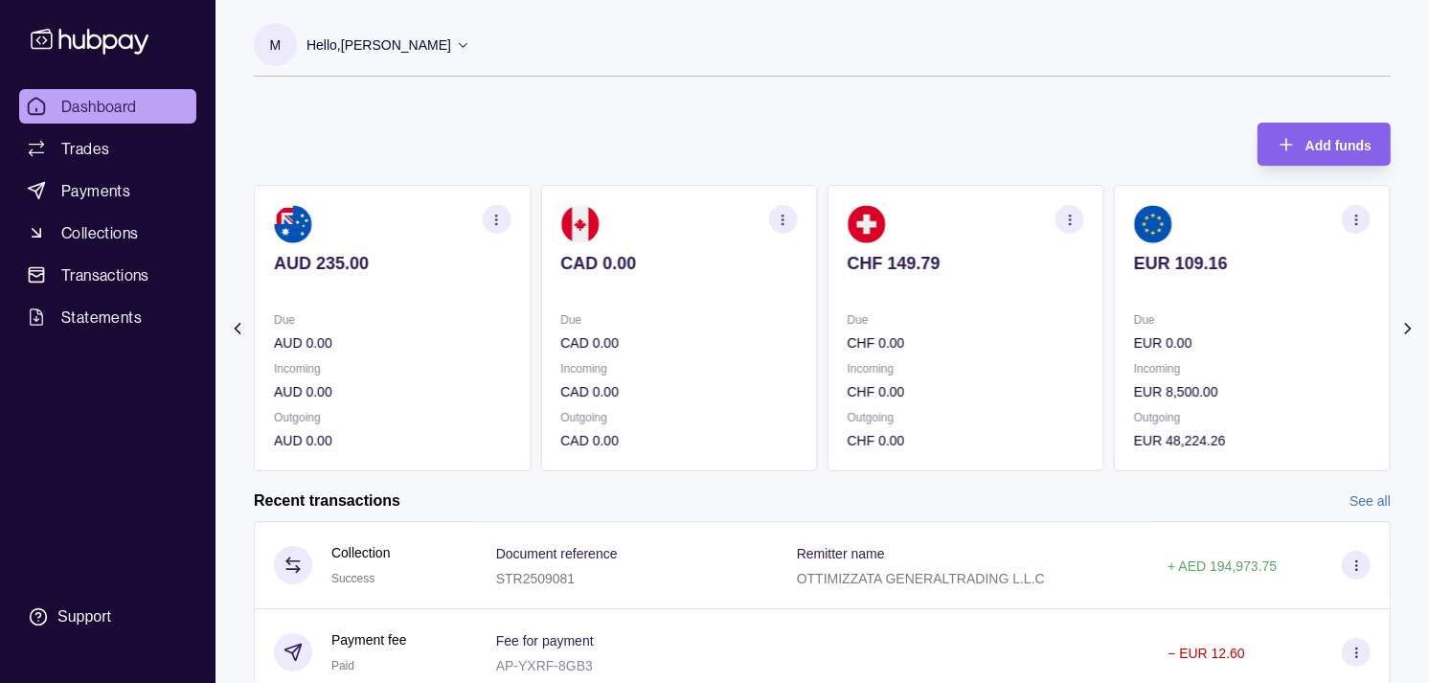
click at [877, 317] on p "Due" at bounding box center [966, 319] width 237 height 21
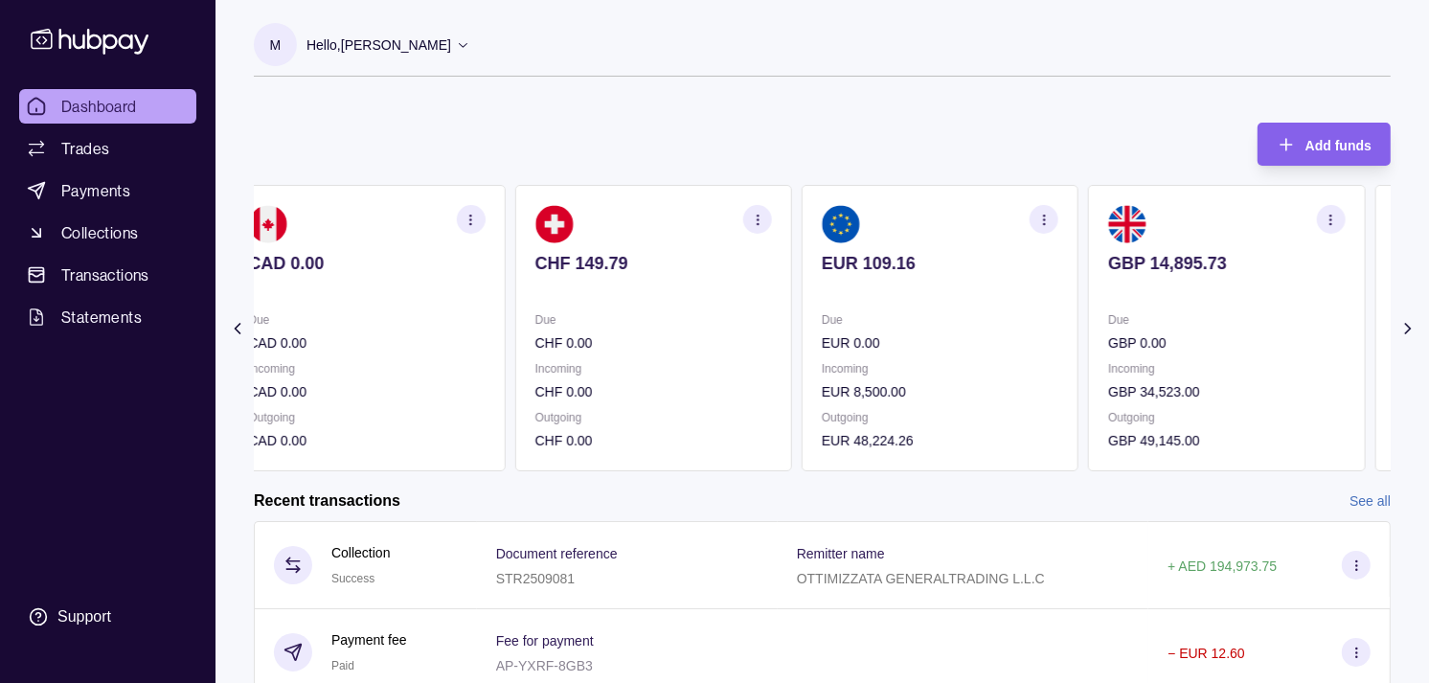
click at [829, 312] on p "Due" at bounding box center [940, 319] width 237 height 21
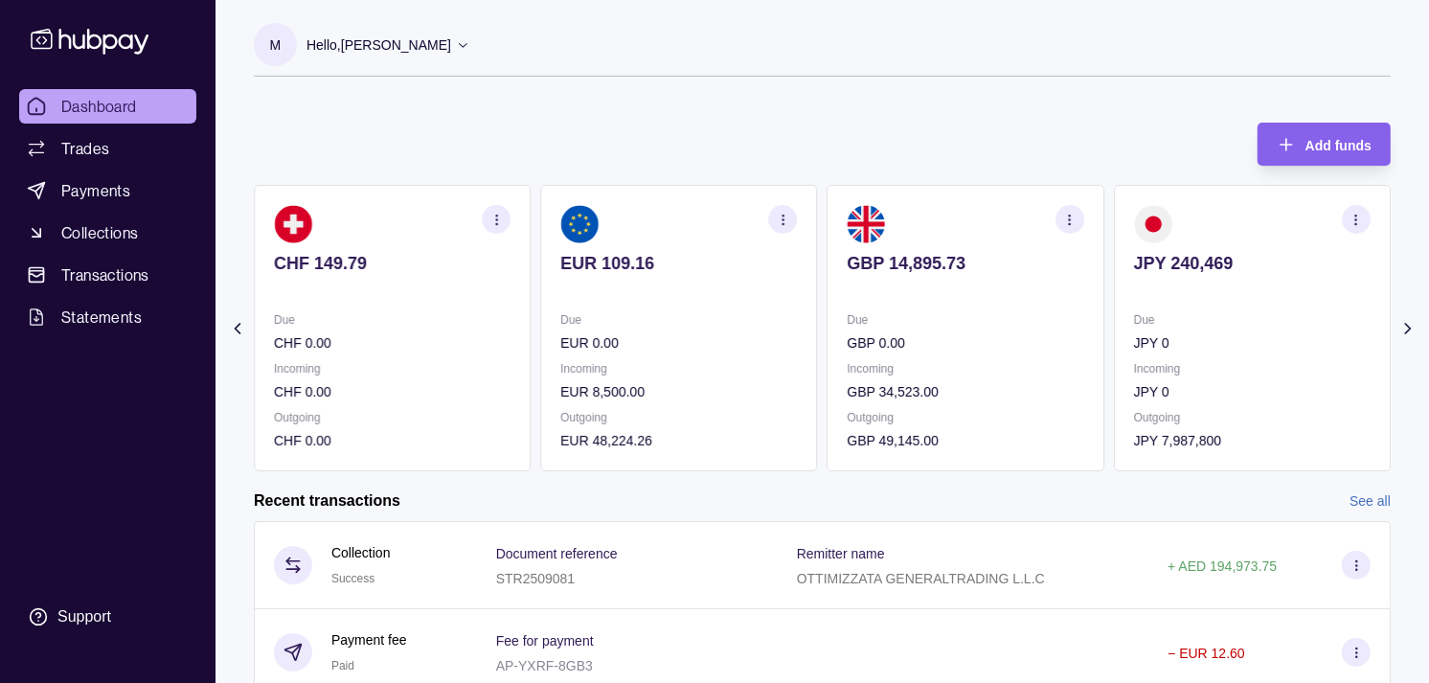
click at [877, 313] on p "Due" at bounding box center [966, 319] width 237 height 21
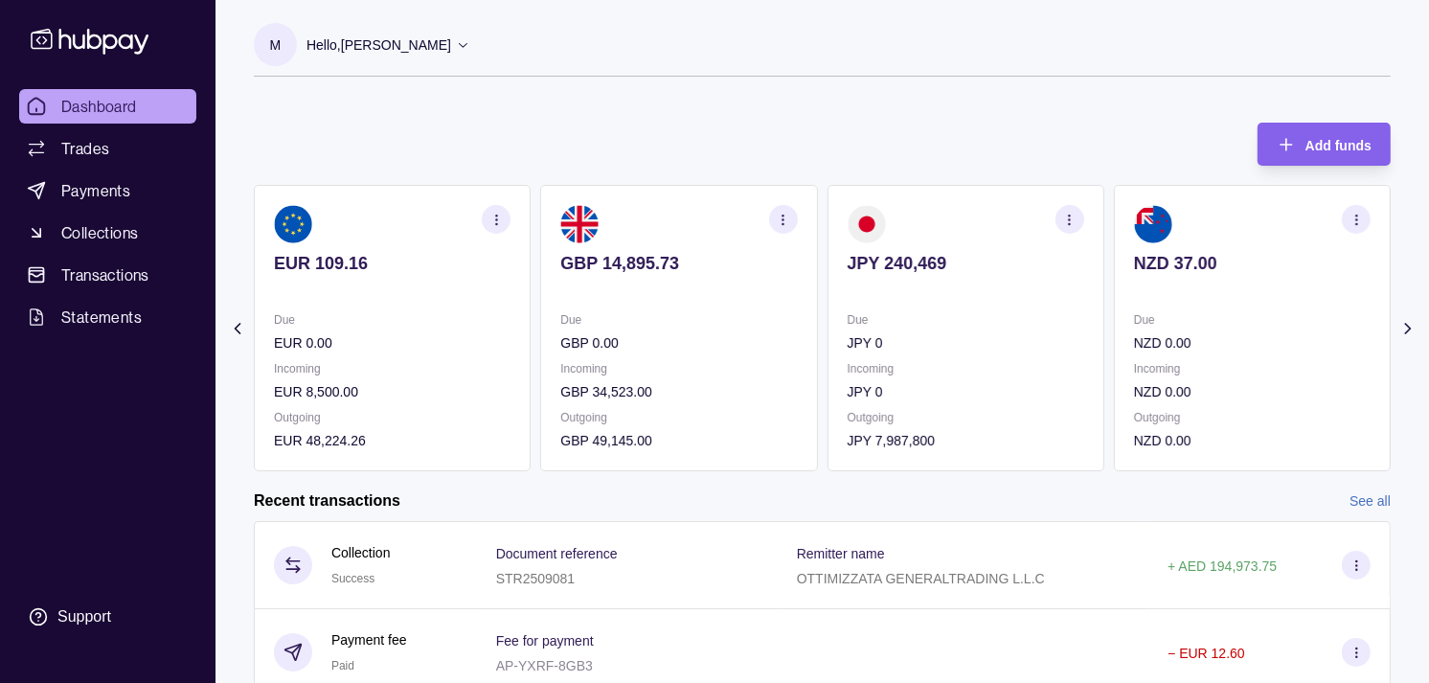
click at [638, 332] on div "Due GBP 0.00" at bounding box center [678, 331] width 237 height 44
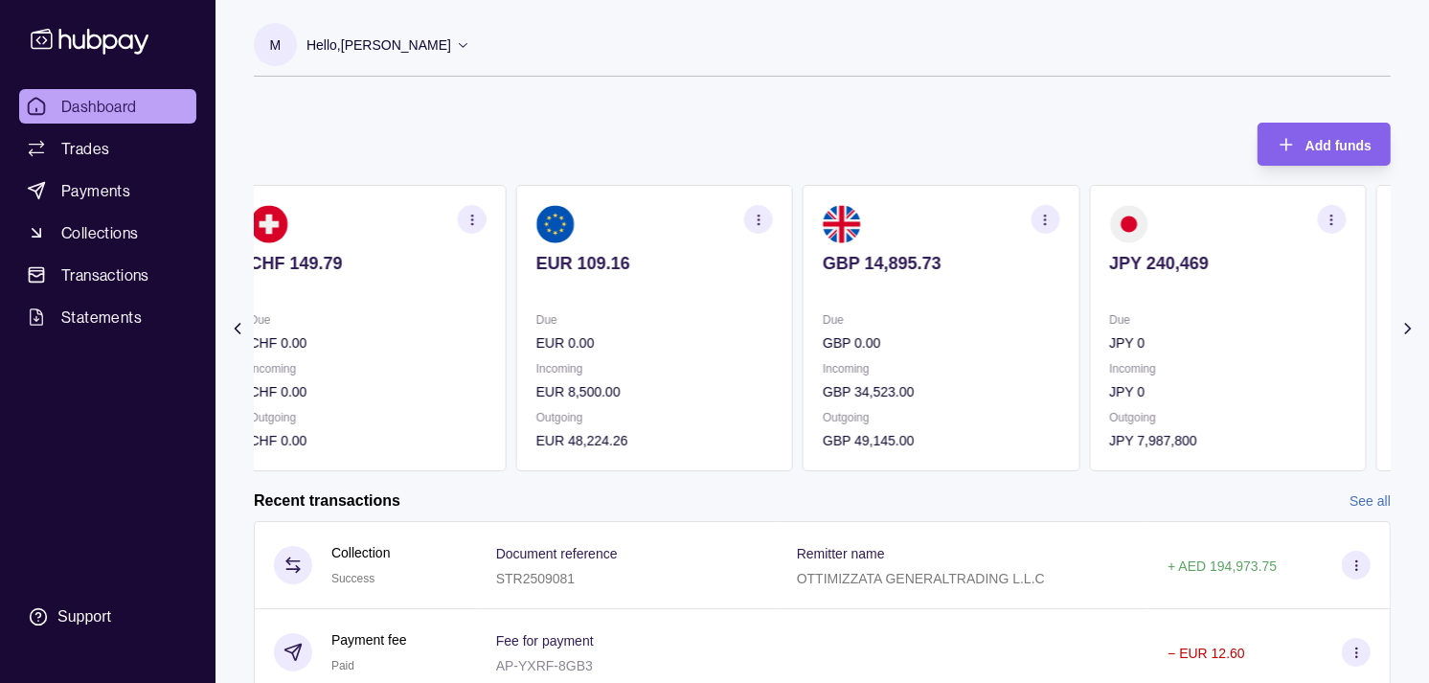
click at [1010, 323] on p "Due" at bounding box center [941, 319] width 237 height 21
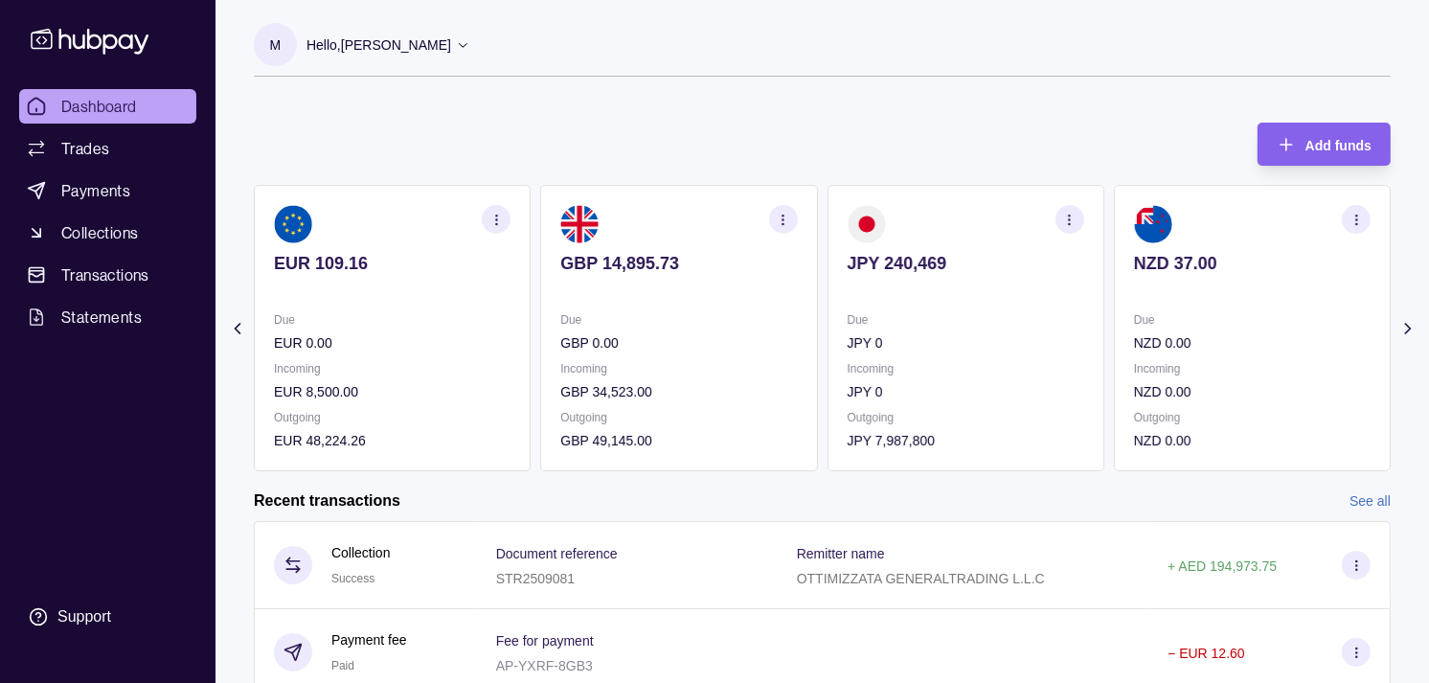
click at [985, 318] on p "Due" at bounding box center [966, 319] width 237 height 21
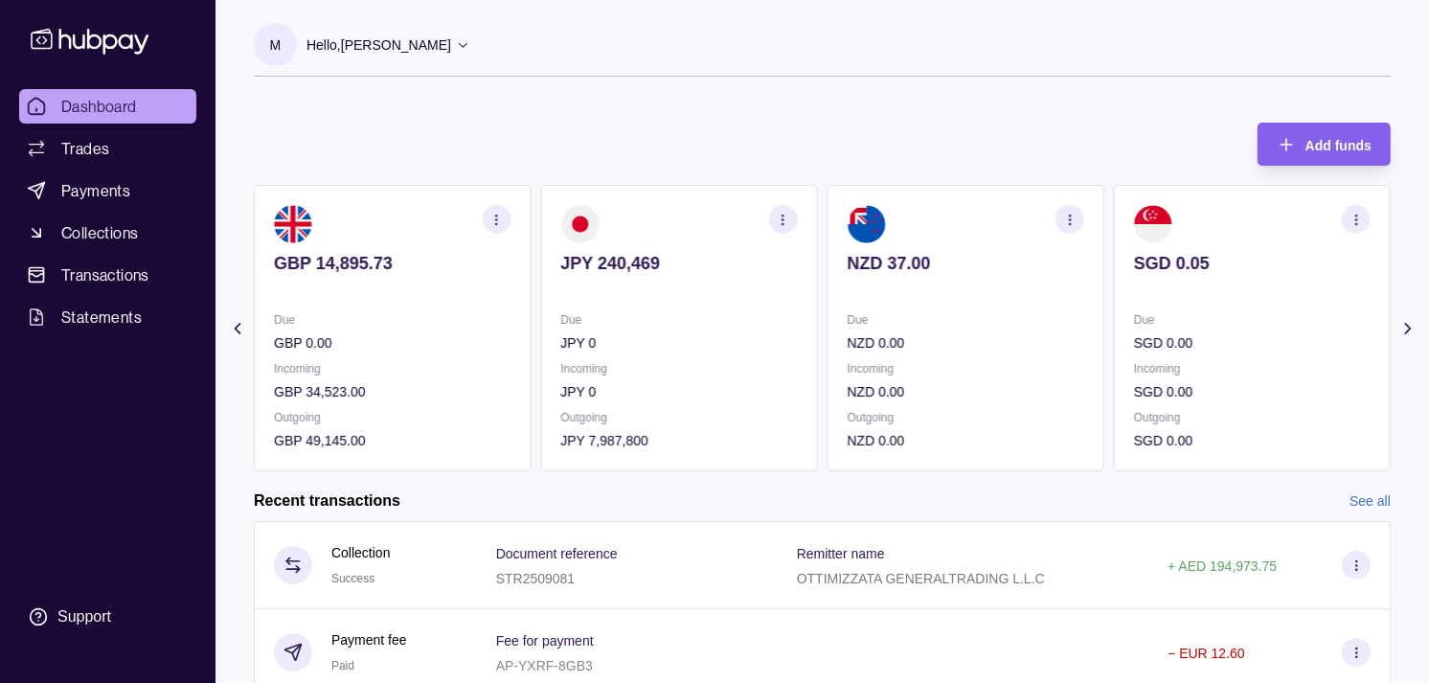
click at [908, 300] on section "NZD 37.00 Due NZD 0.00 Incoming NZD 0.00 Outgoing NZD 0.00" at bounding box center [966, 328] width 277 height 286
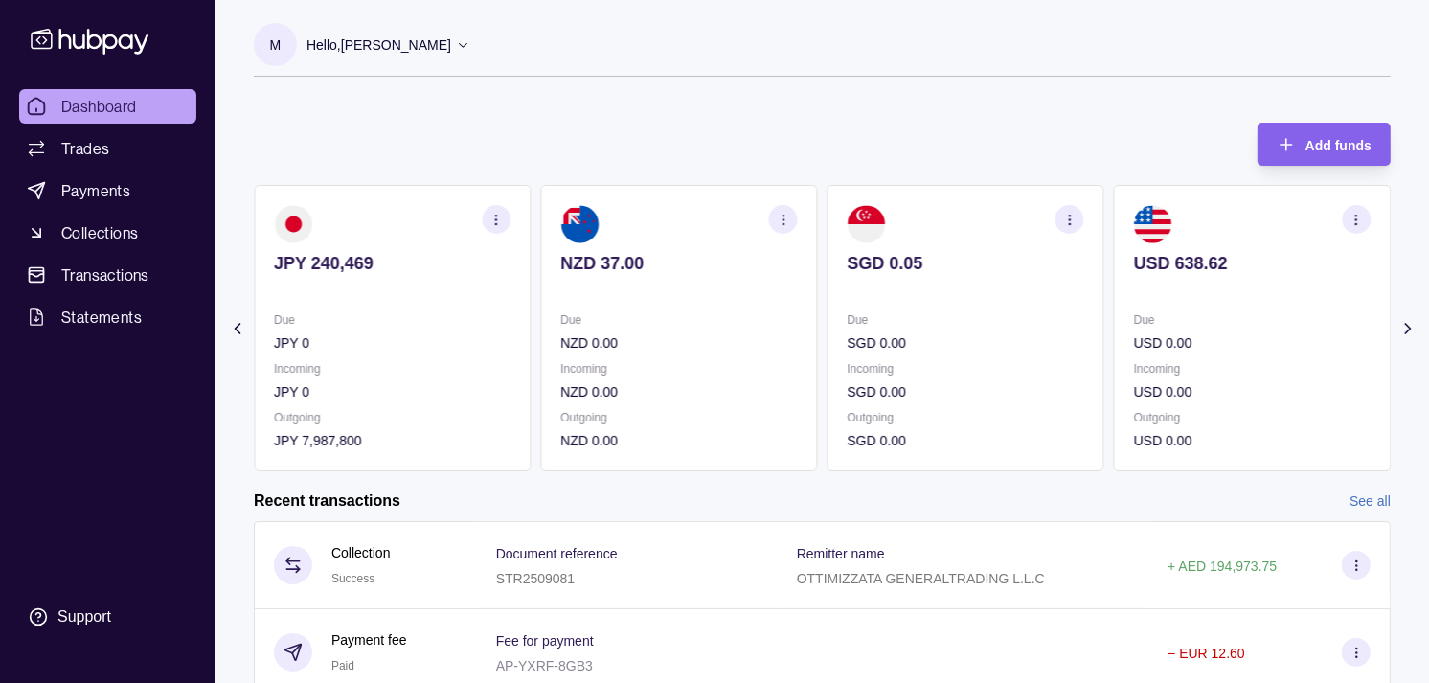
click at [948, 313] on p "Due" at bounding box center [966, 319] width 237 height 21
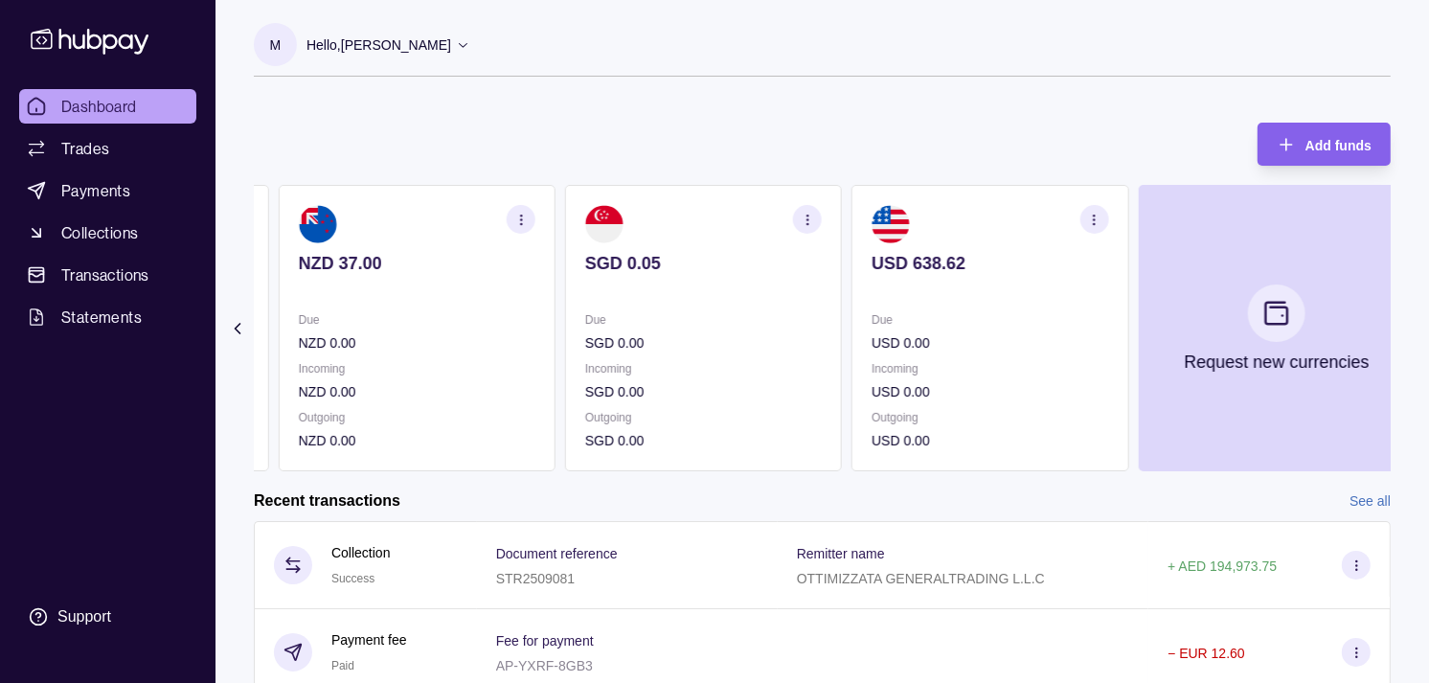
click at [867, 318] on section "USD 638.62 Due USD 0.00 Incoming USD 0.00 Outgoing USD 0.00" at bounding box center [990, 328] width 277 height 286
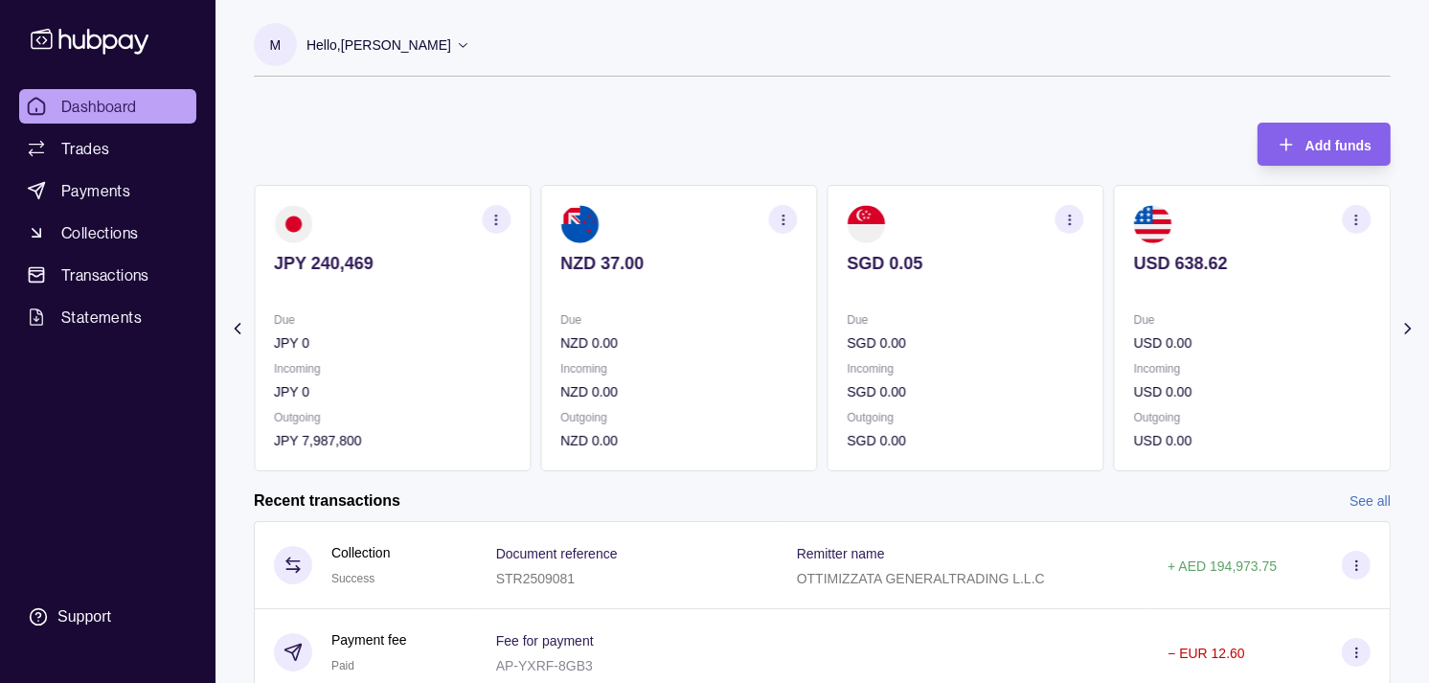
click at [867, 317] on p "Due" at bounding box center [966, 319] width 237 height 21
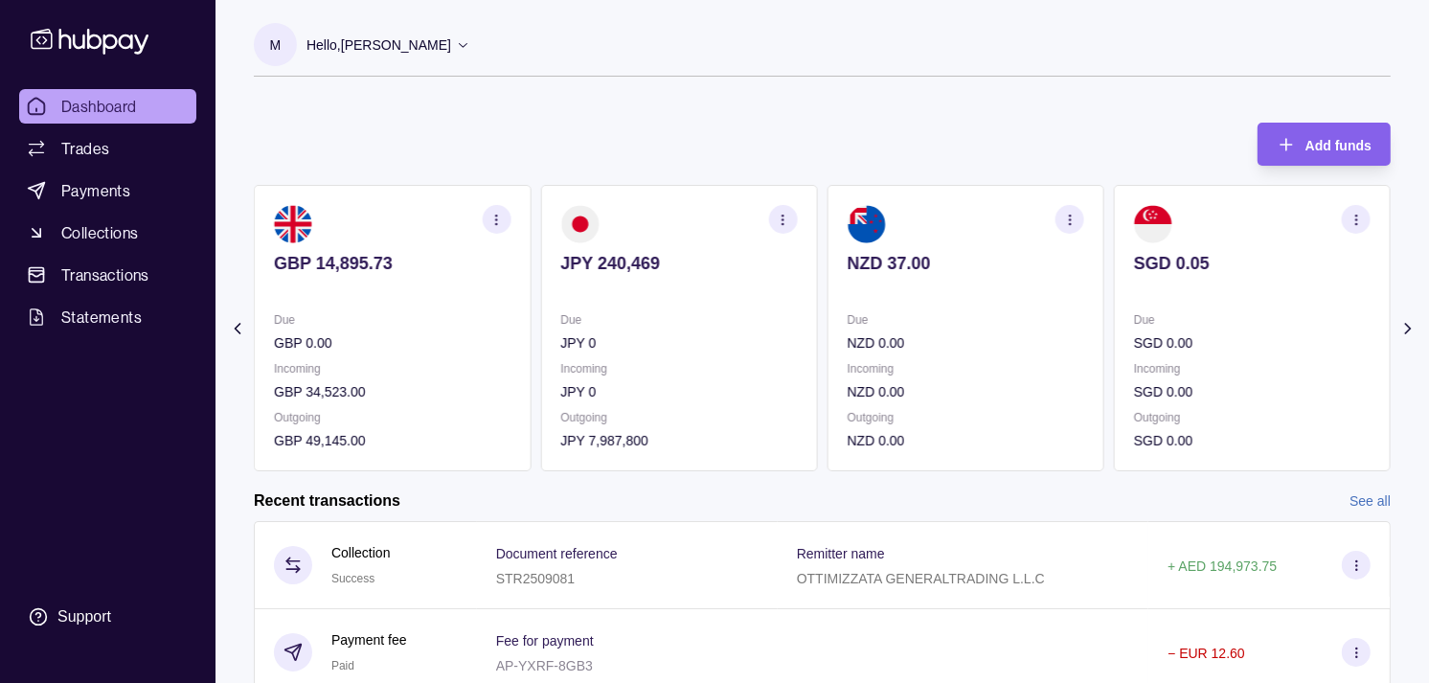
click at [531, 322] on section "GBP 14,895.73 Due GBP 0.00 Incoming GBP 34,523.00 Outgoing GBP 49,145.00" at bounding box center [392, 328] width 277 height 286
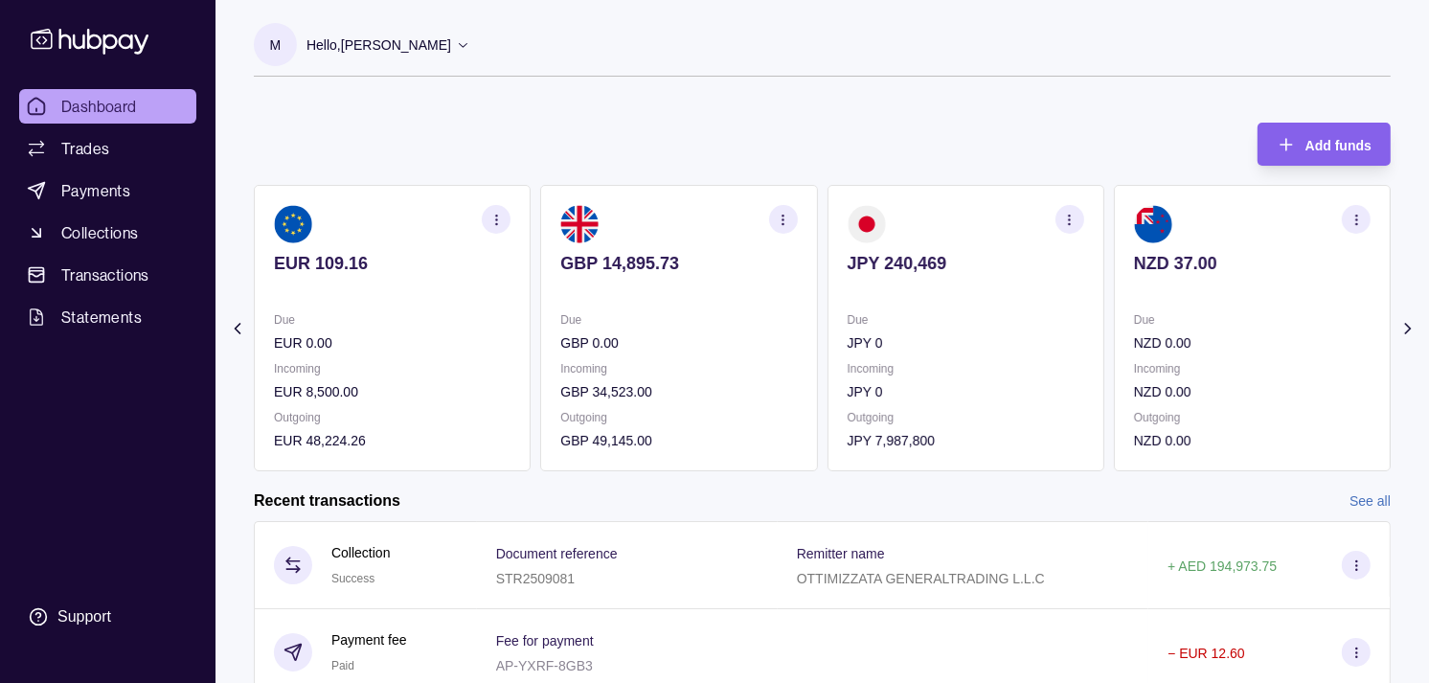
click at [779, 222] on icon "button" at bounding box center [783, 220] width 14 height 14
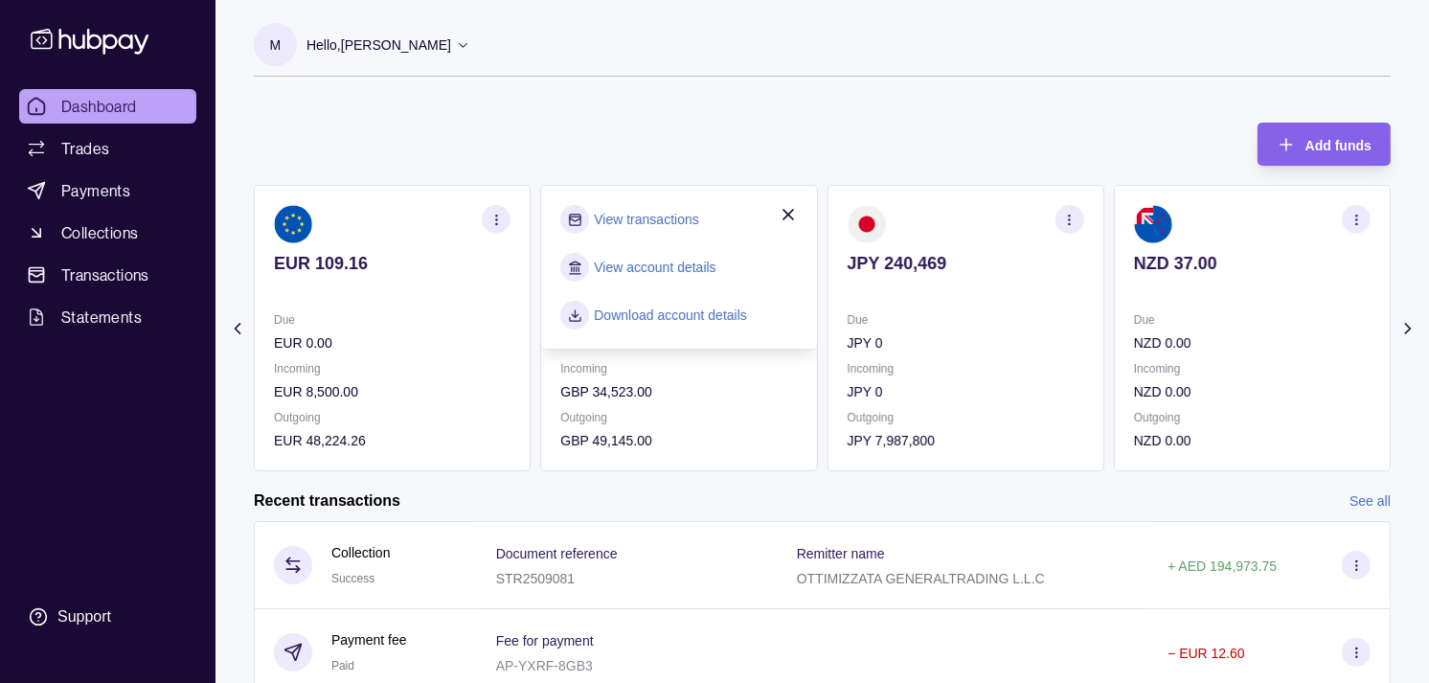
click at [675, 218] on link "View transactions" at bounding box center [646, 219] width 104 height 21
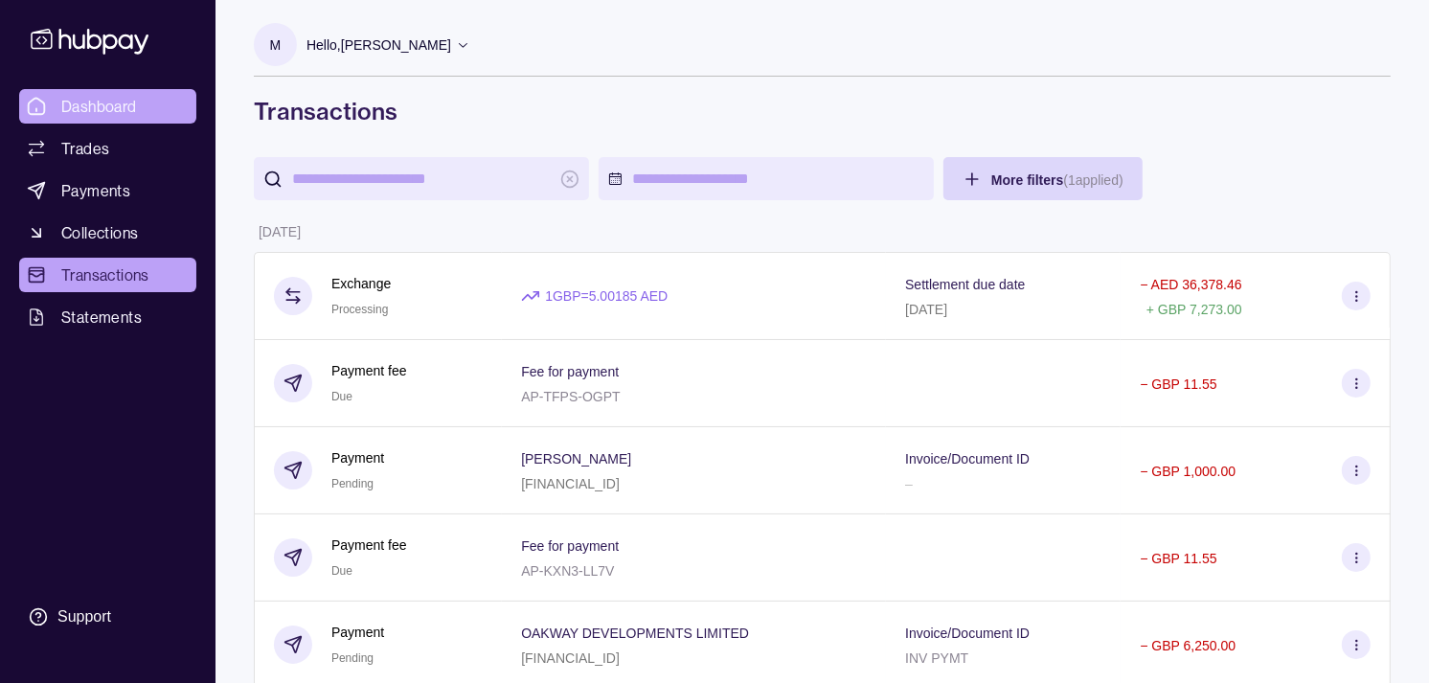
click at [149, 109] on link "Dashboard" at bounding box center [107, 106] width 177 height 34
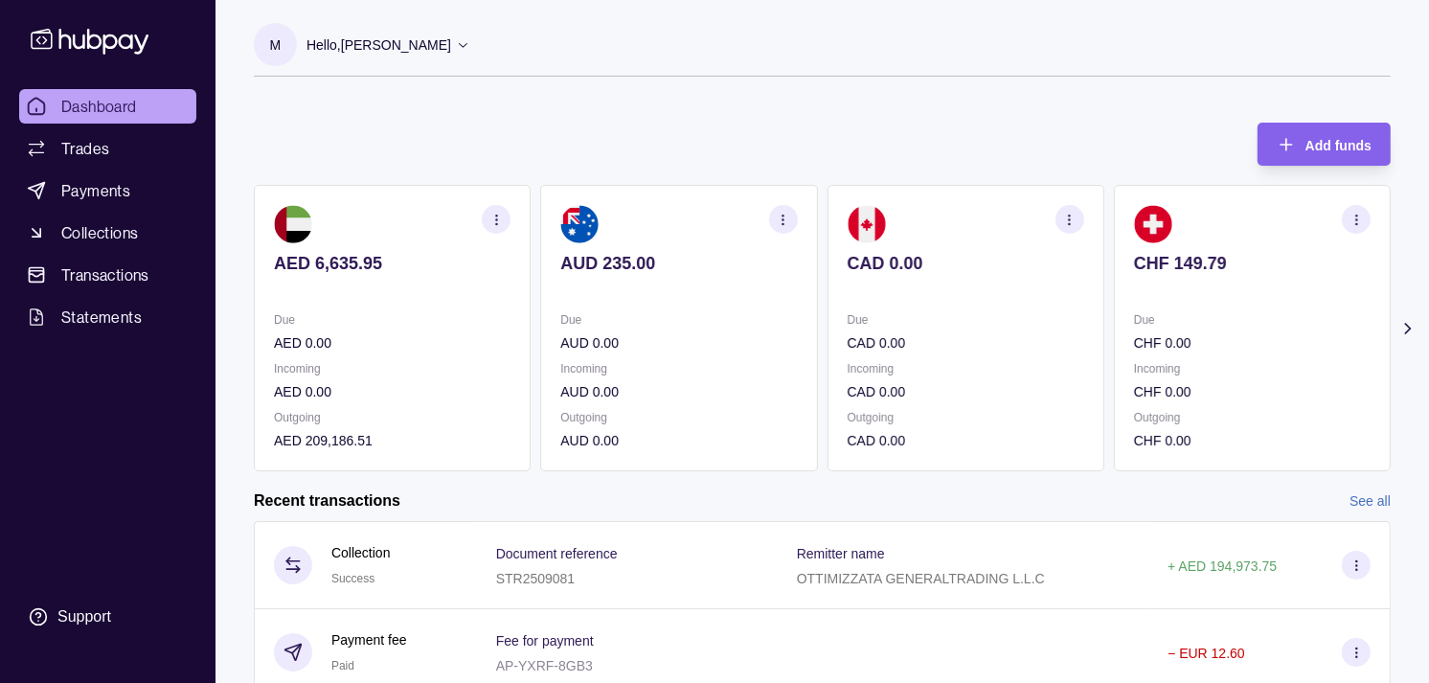
click at [969, 240] on section "CAD 0.00 Due CAD 0.00 Incoming CAD 0.00 Outgoing CAD 0.00" at bounding box center [966, 328] width 277 height 286
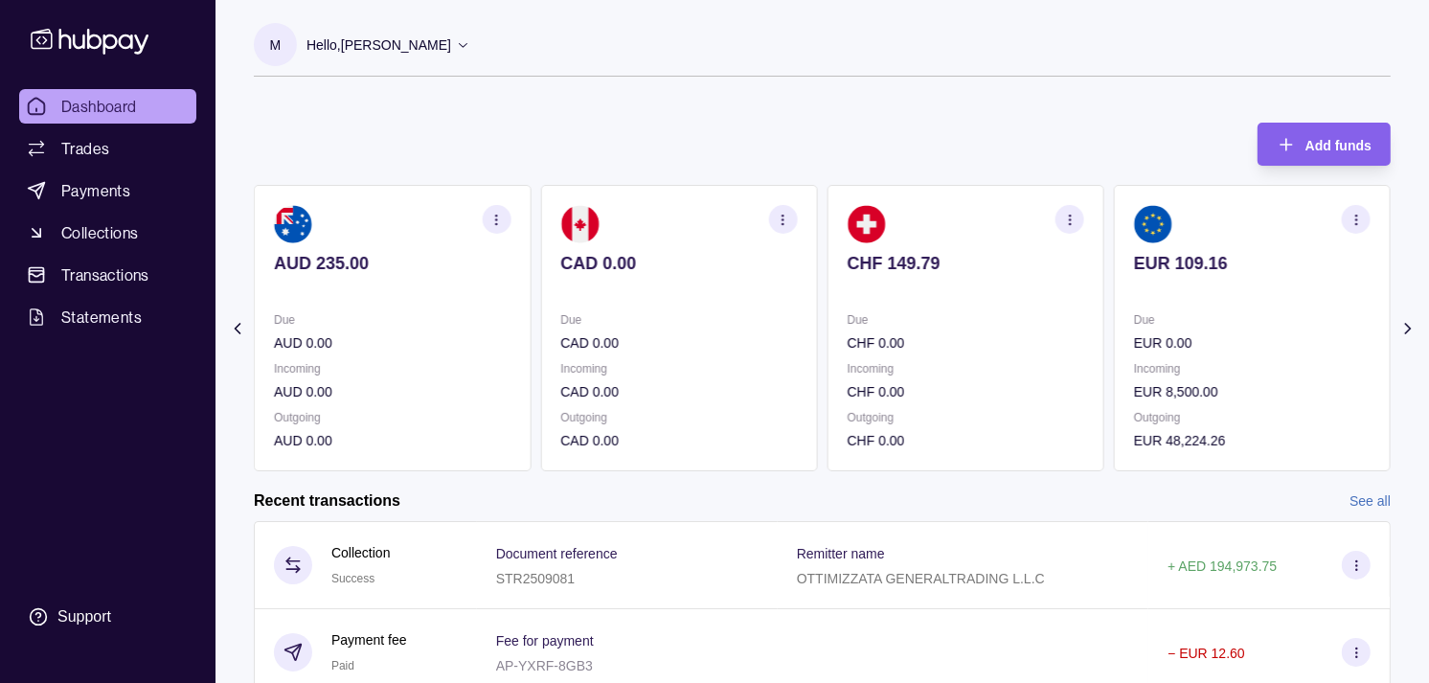
click at [993, 239] on section at bounding box center [966, 224] width 237 height 38
click at [972, 230] on section at bounding box center [966, 224] width 237 height 38
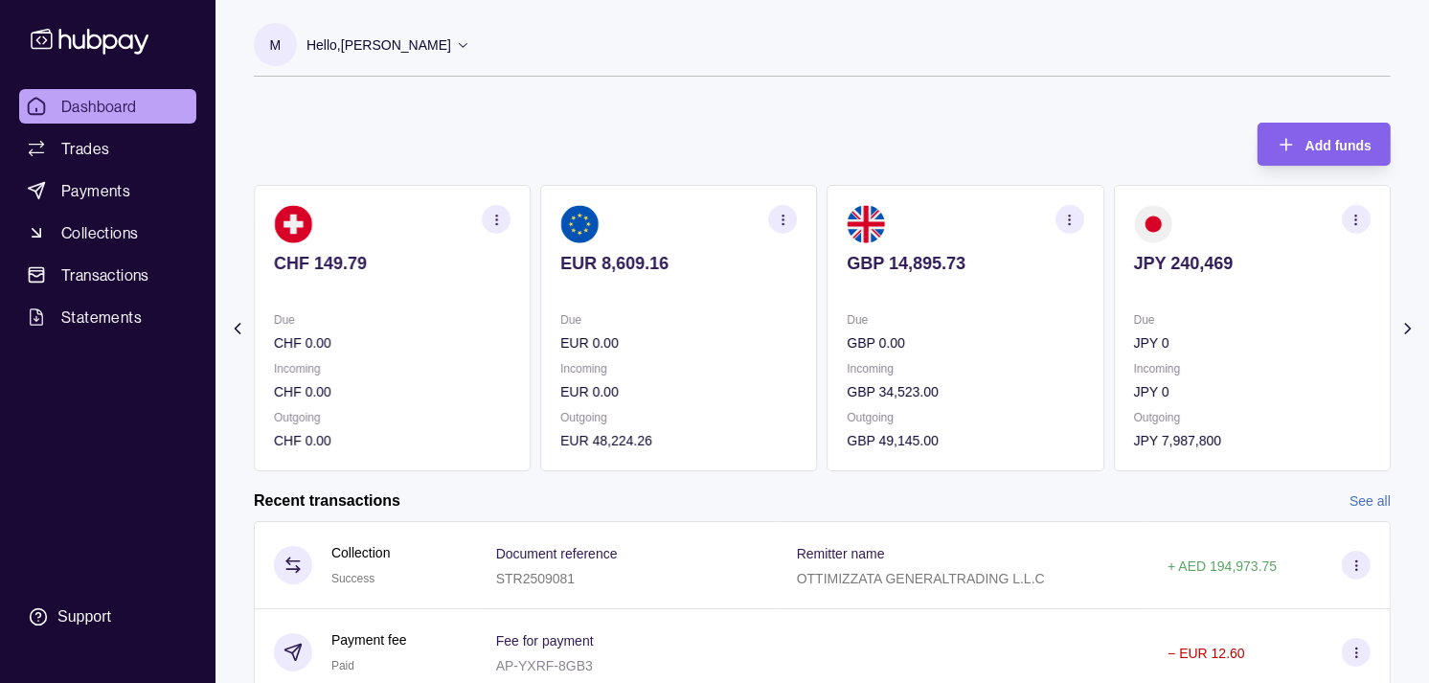
click at [1134, 346] on p "JPY 0" at bounding box center [1252, 342] width 237 height 21
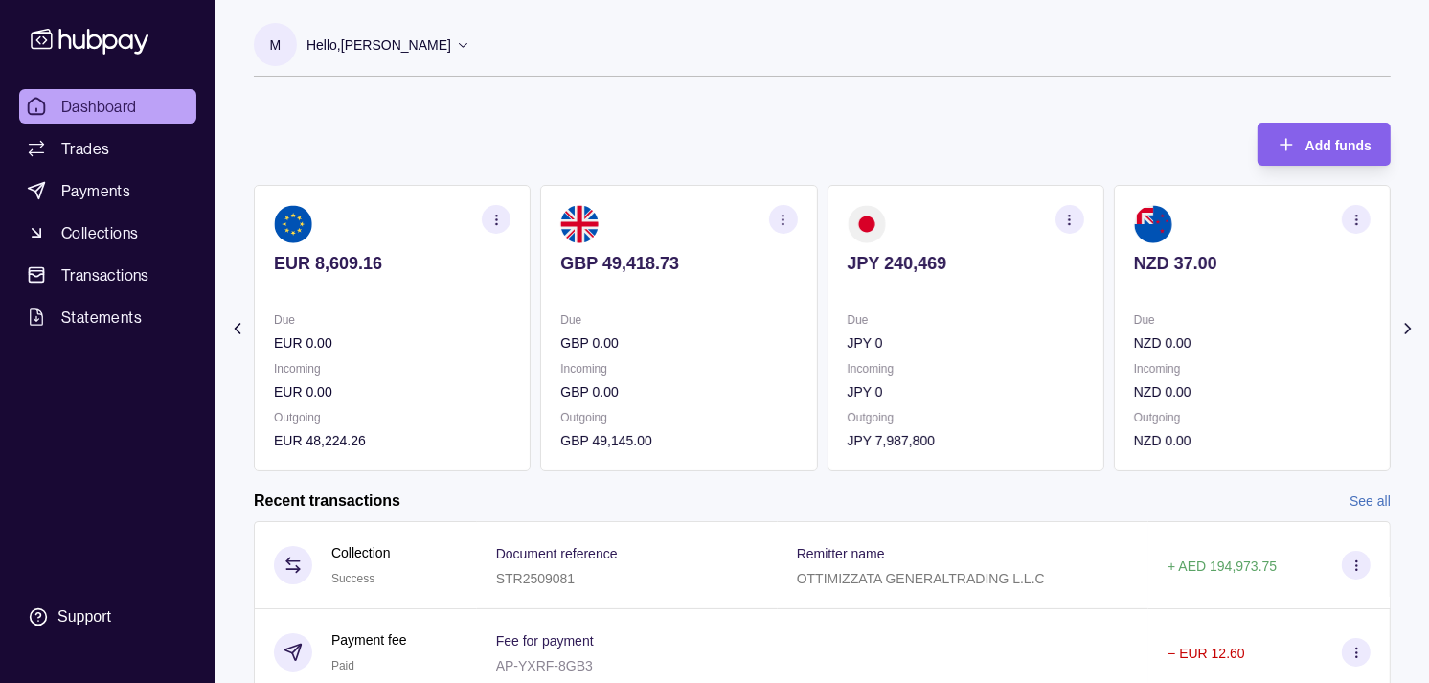
click at [788, 223] on icon "button" at bounding box center [783, 220] width 14 height 14
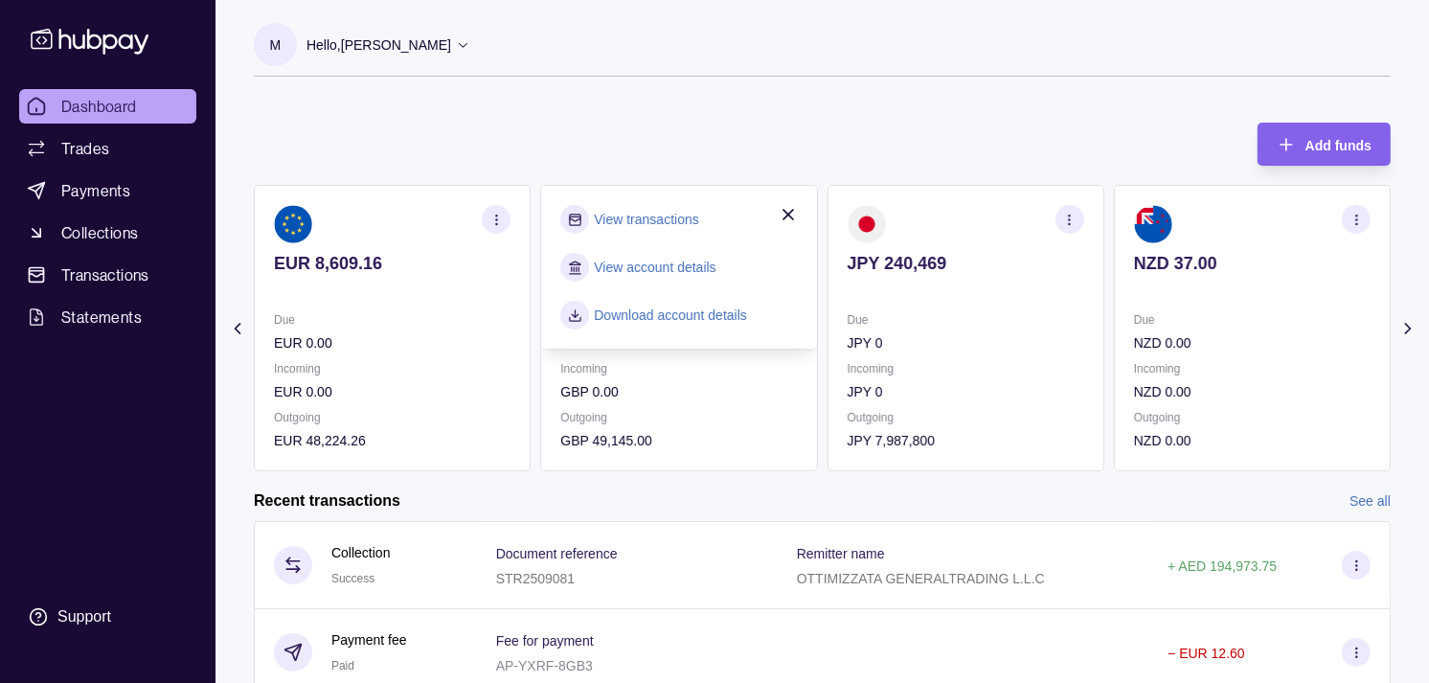
click at [659, 221] on link "View transactions" at bounding box center [646, 219] width 104 height 21
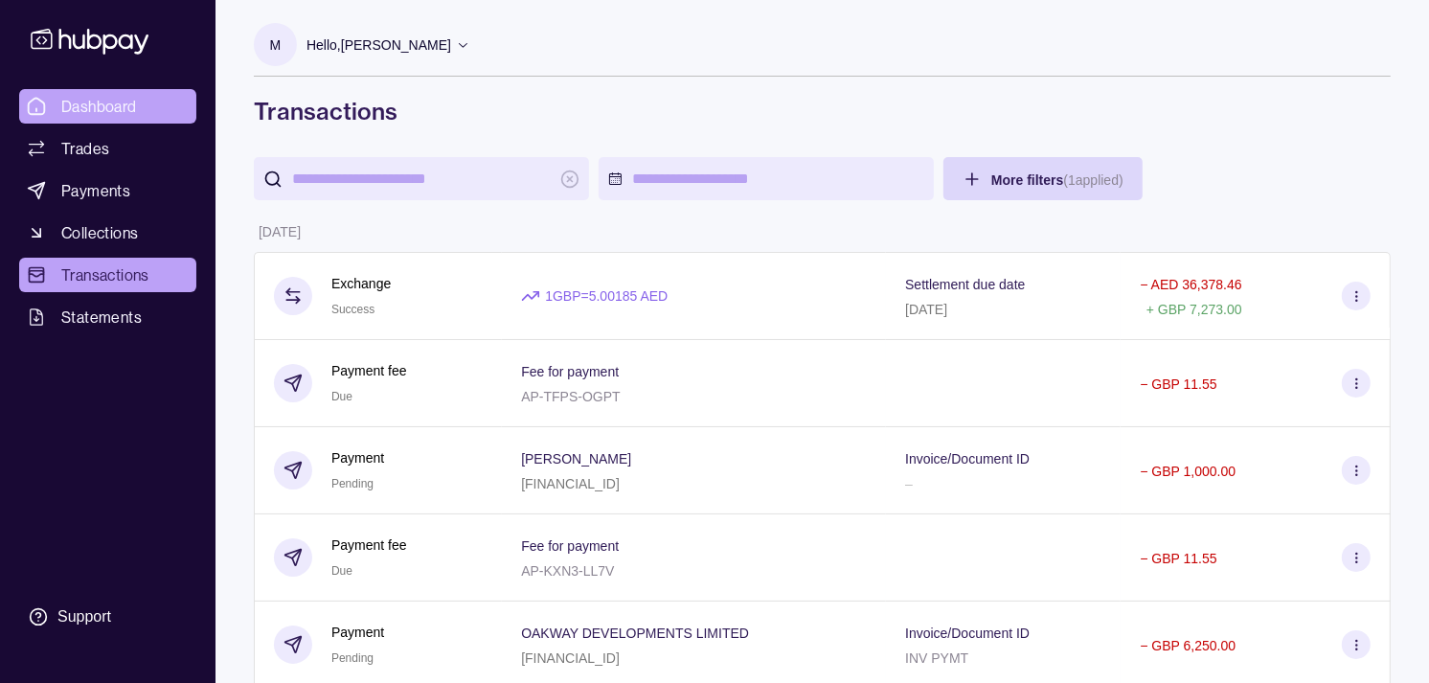
click at [129, 102] on span "Dashboard" at bounding box center [99, 106] width 76 height 23
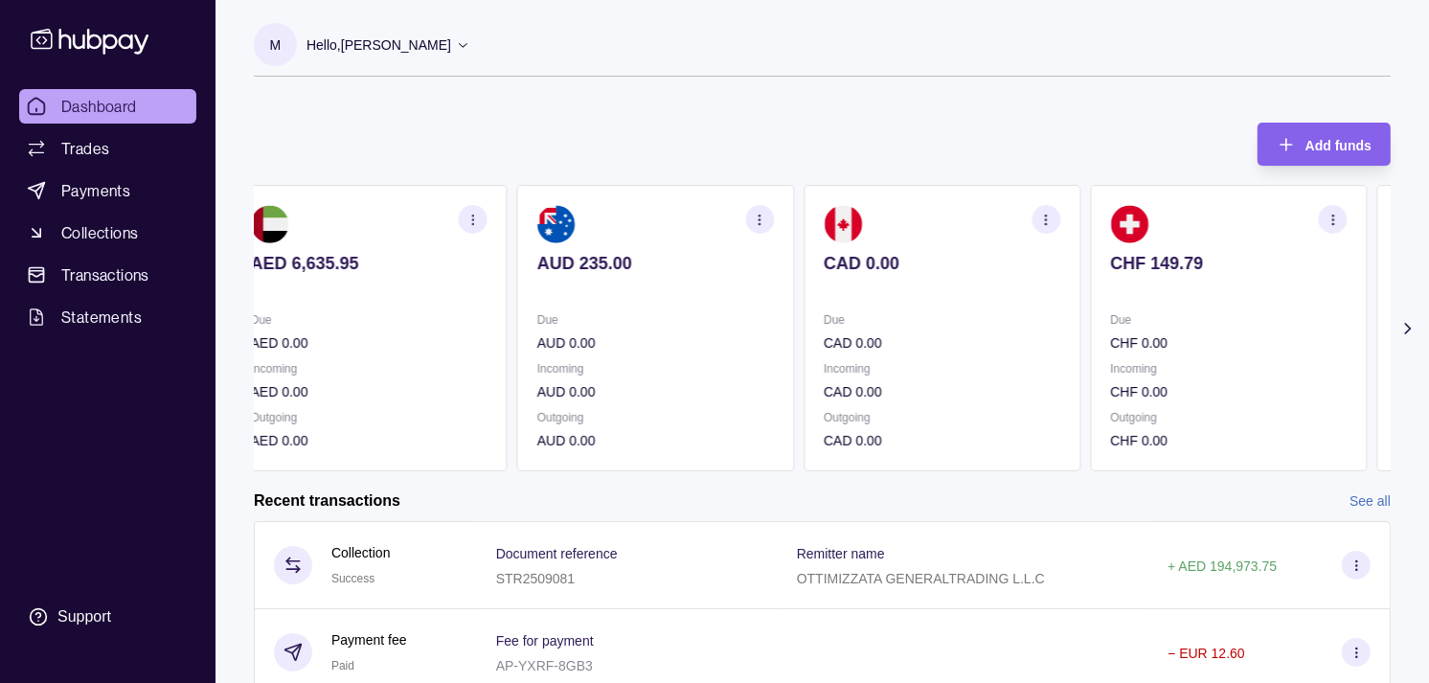
click at [1132, 358] on p "Incoming" at bounding box center [1228, 368] width 237 height 21
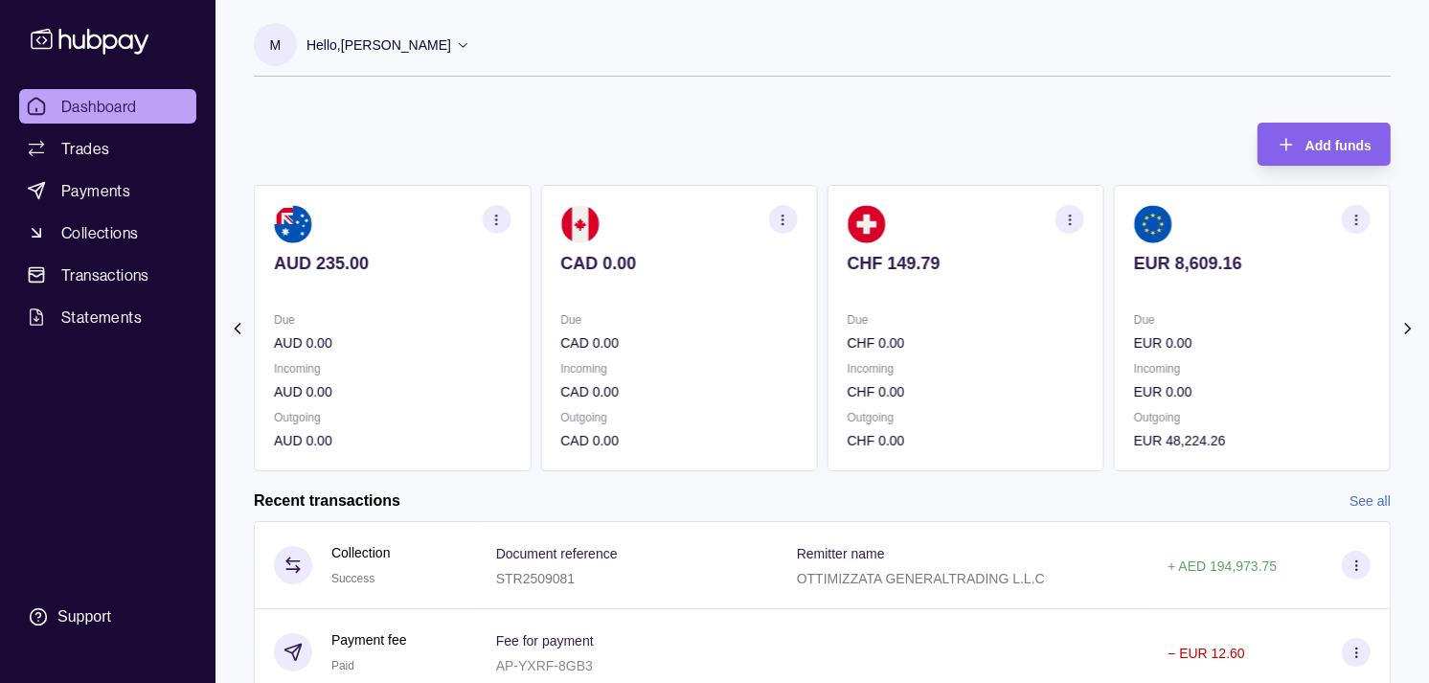
click at [1134, 342] on div "Due EUR 0.00 Incoming EUR 0.00 Outgoing EUR 48,224.26" at bounding box center [1252, 380] width 237 height 142
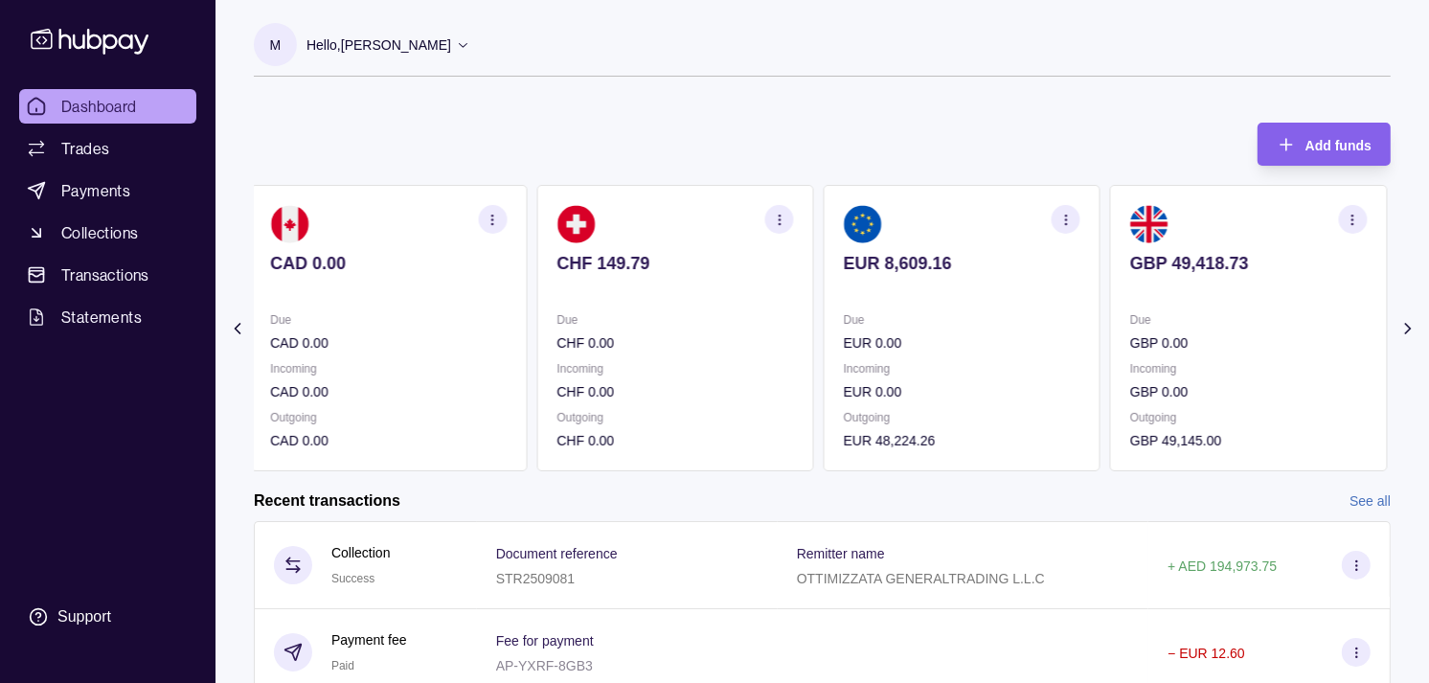
click at [1130, 329] on div "Due GBP 0.00" at bounding box center [1248, 331] width 237 height 44
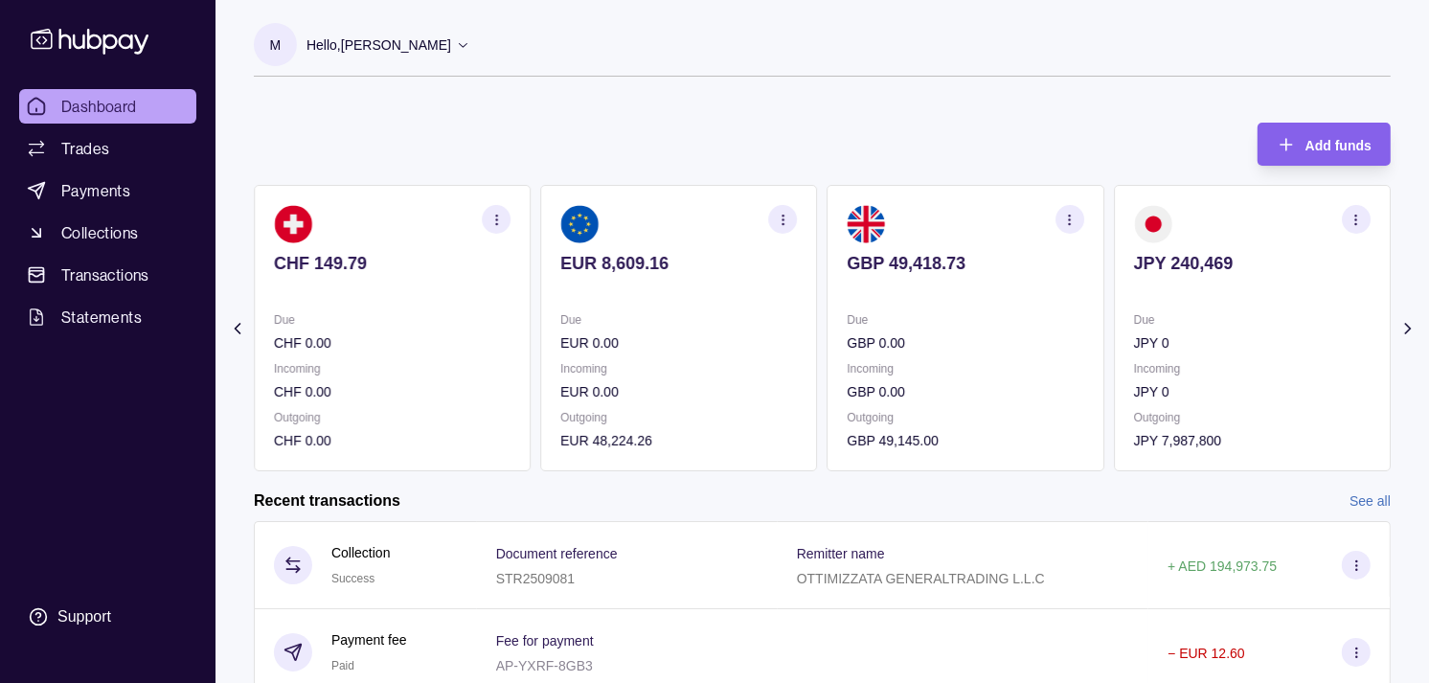
click at [951, 317] on p "Due" at bounding box center [966, 319] width 237 height 21
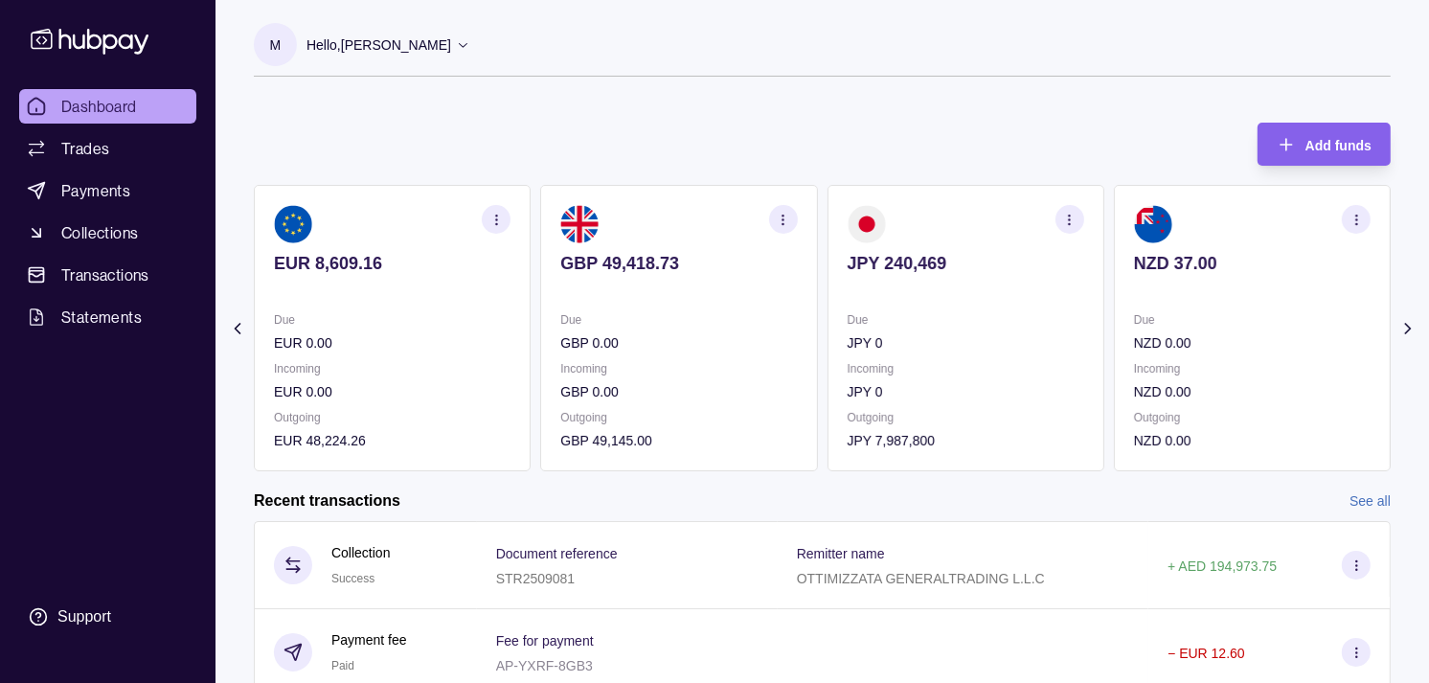
click at [952, 307] on section "JPY 240,469 Due JPY 0 Incoming JPY 0 Outgoing JPY 7,987,800" at bounding box center [966, 328] width 277 height 286
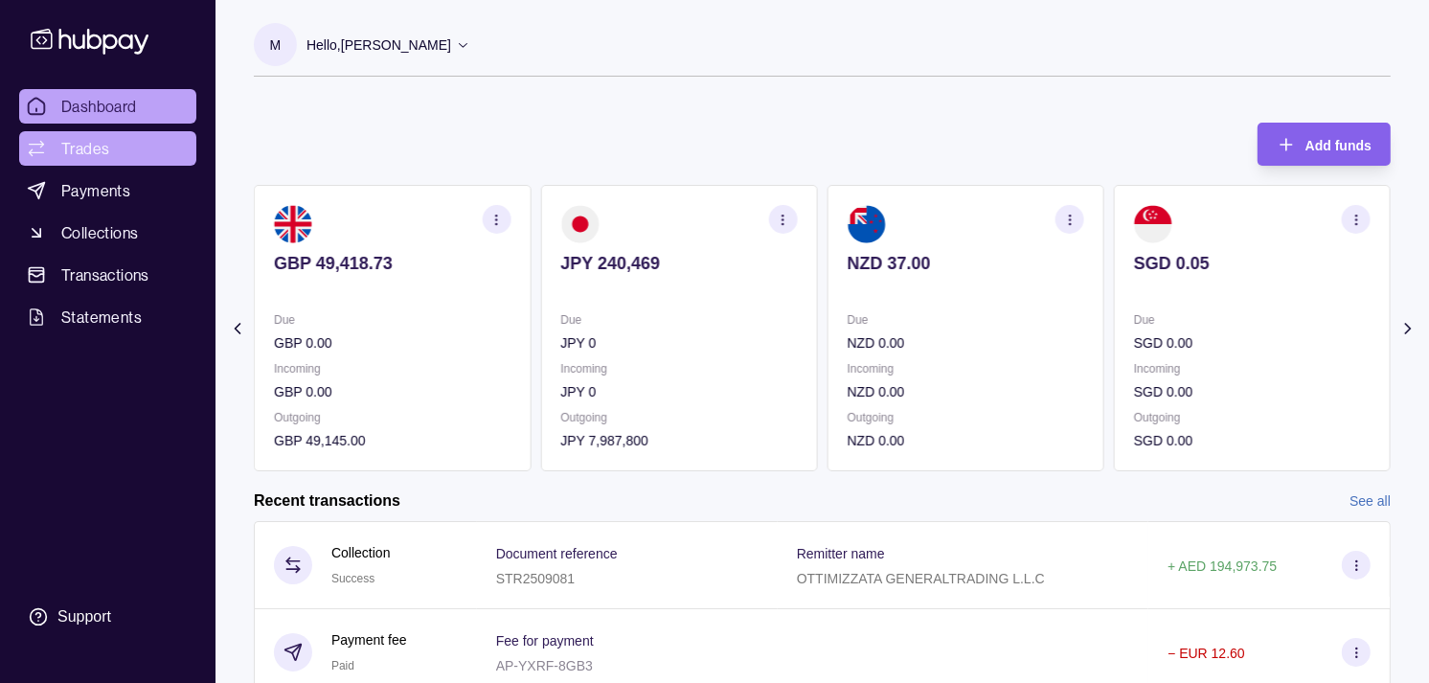
click at [107, 141] on span "Trades" at bounding box center [85, 148] width 48 height 23
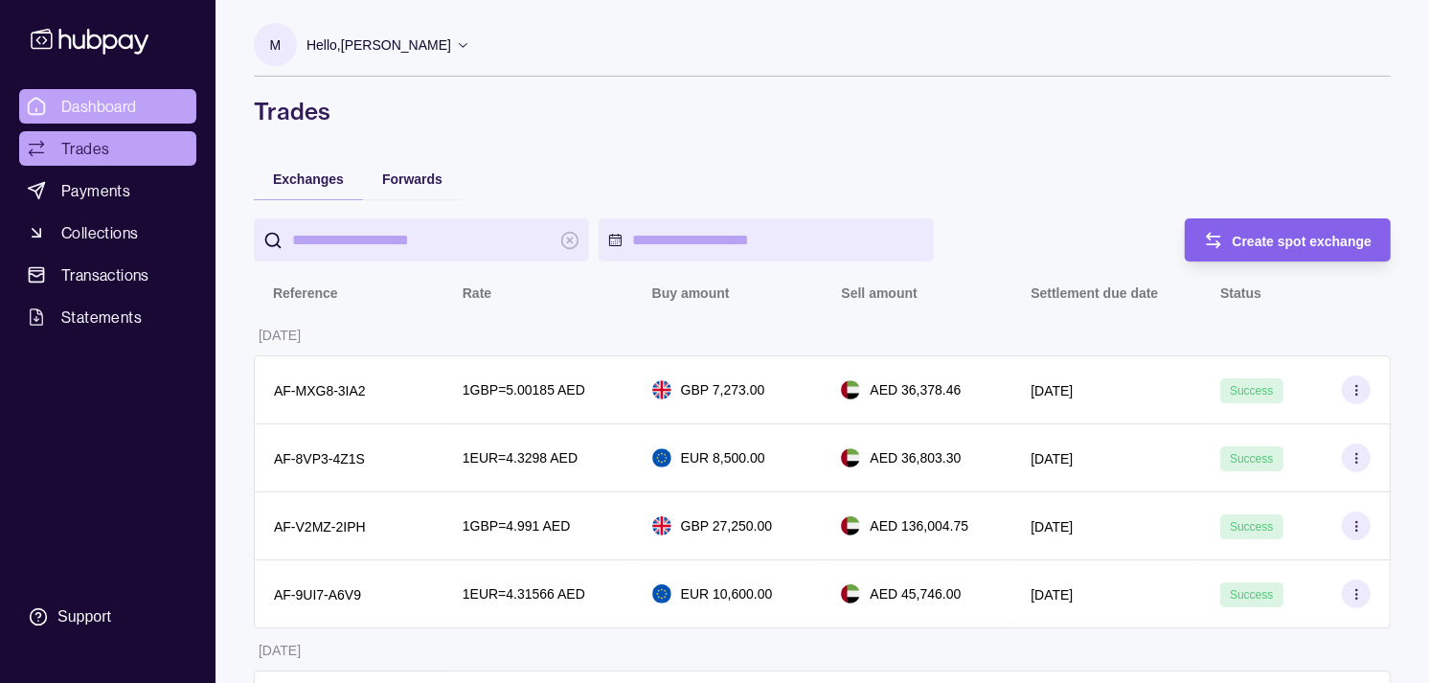
click at [120, 103] on span "Dashboard" at bounding box center [99, 106] width 76 height 23
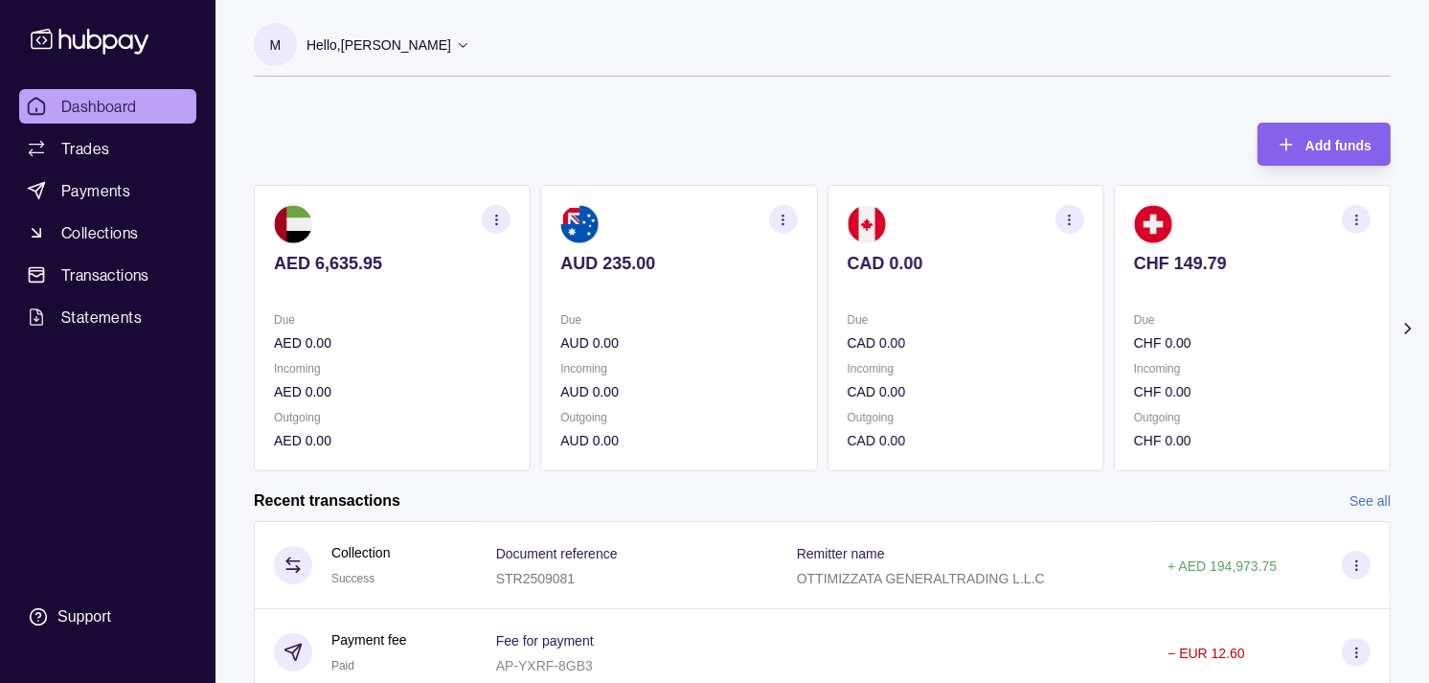
click at [1114, 308] on section "CHF 149.79 Due CHF 0.00 Incoming CHF 0.00 Outgoing CHF 0.00" at bounding box center [1252, 328] width 277 height 286
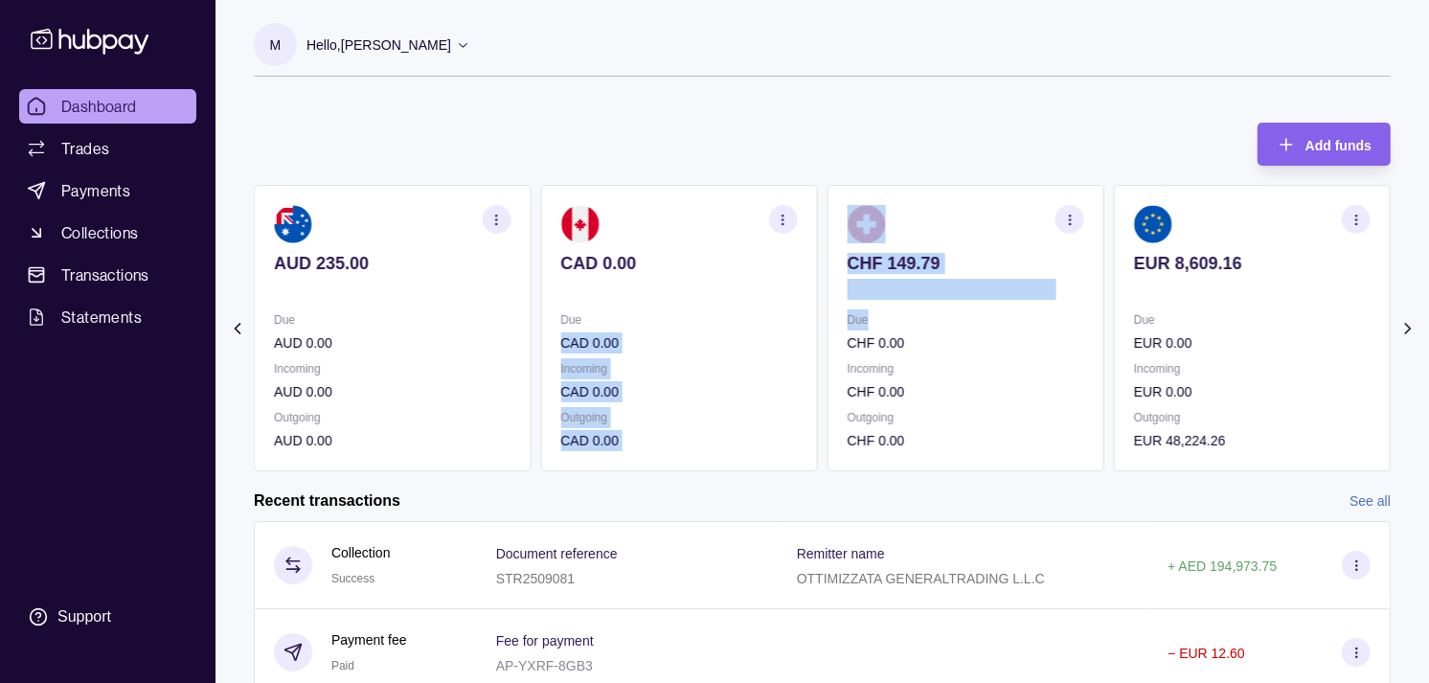
drag, startPoint x: 1094, startPoint y: 308, endPoint x: 1066, endPoint y: 308, distance: 27.8
click at [1066, 308] on div "AED 6,635.95 Due AED 0.00 Incoming AED 0.00 Outgoing AED 0.00 AUD 235.00 Due AU…" at bounding box center [822, 328] width 1137 height 286
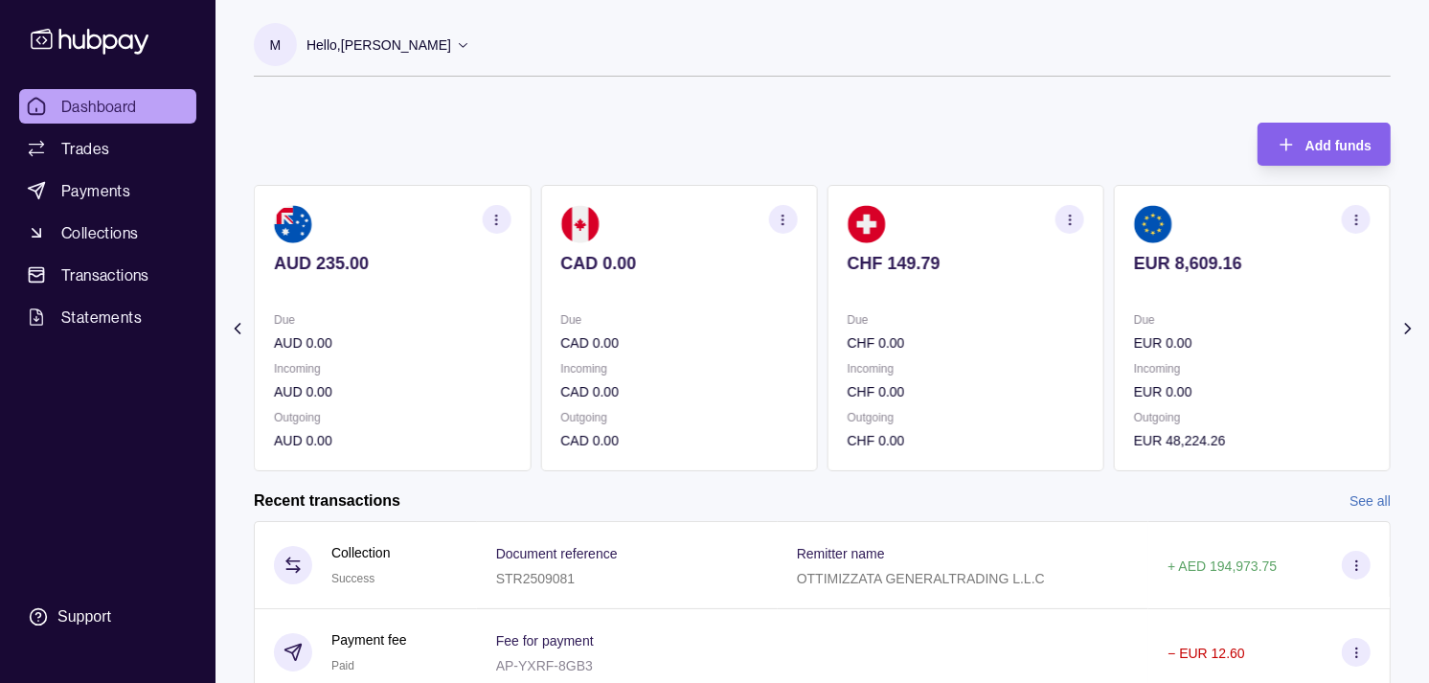
drag, startPoint x: 1065, startPoint y: 308, endPoint x: 836, endPoint y: 151, distance: 277.6
click at [836, 151] on div "Add funds AED 6,635.95 Due AED 0.00 Incoming AED 0.00 Outgoing AED 0.00 AUD 235…" at bounding box center [822, 287] width 1137 height 368
click at [1195, 342] on p "EUR 0.00" at bounding box center [1252, 342] width 237 height 21
click at [1179, 332] on p "GBP 0.00" at bounding box center [1252, 342] width 237 height 21
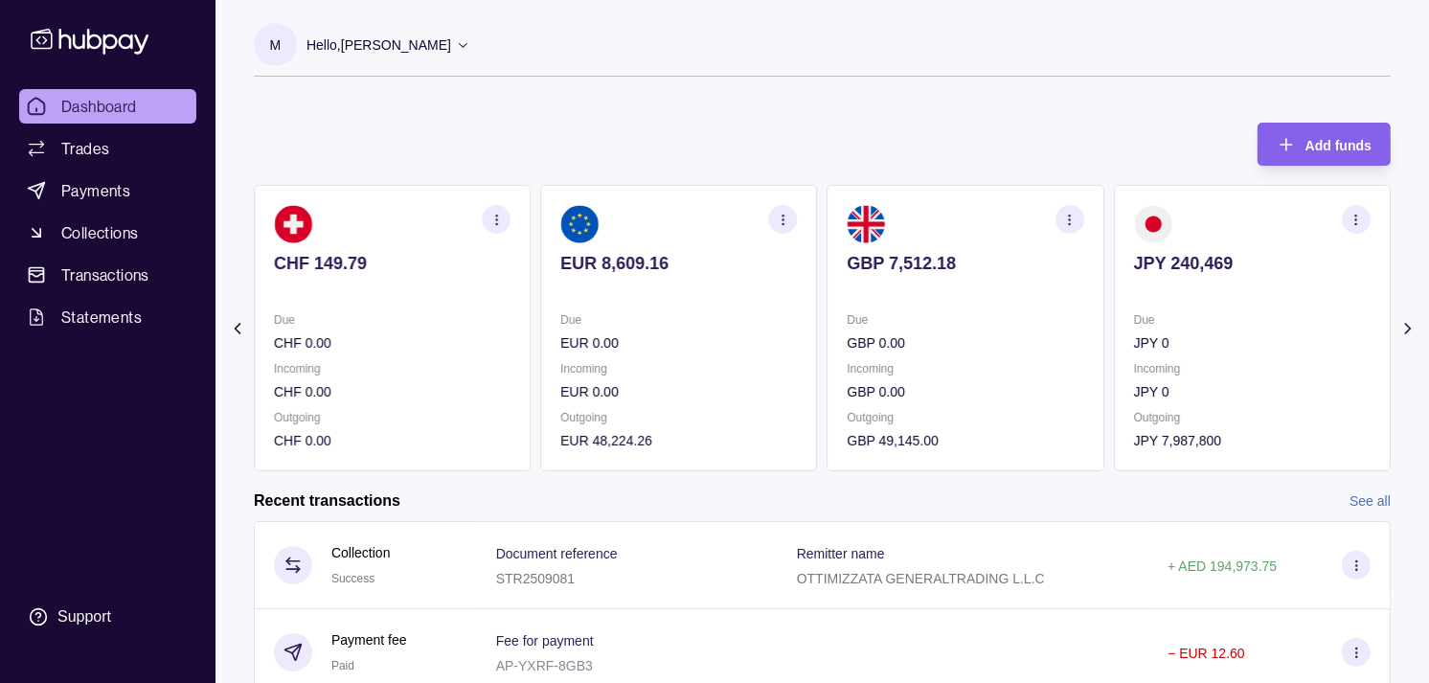
click at [1066, 216] on icon "button" at bounding box center [1069, 220] width 14 height 14
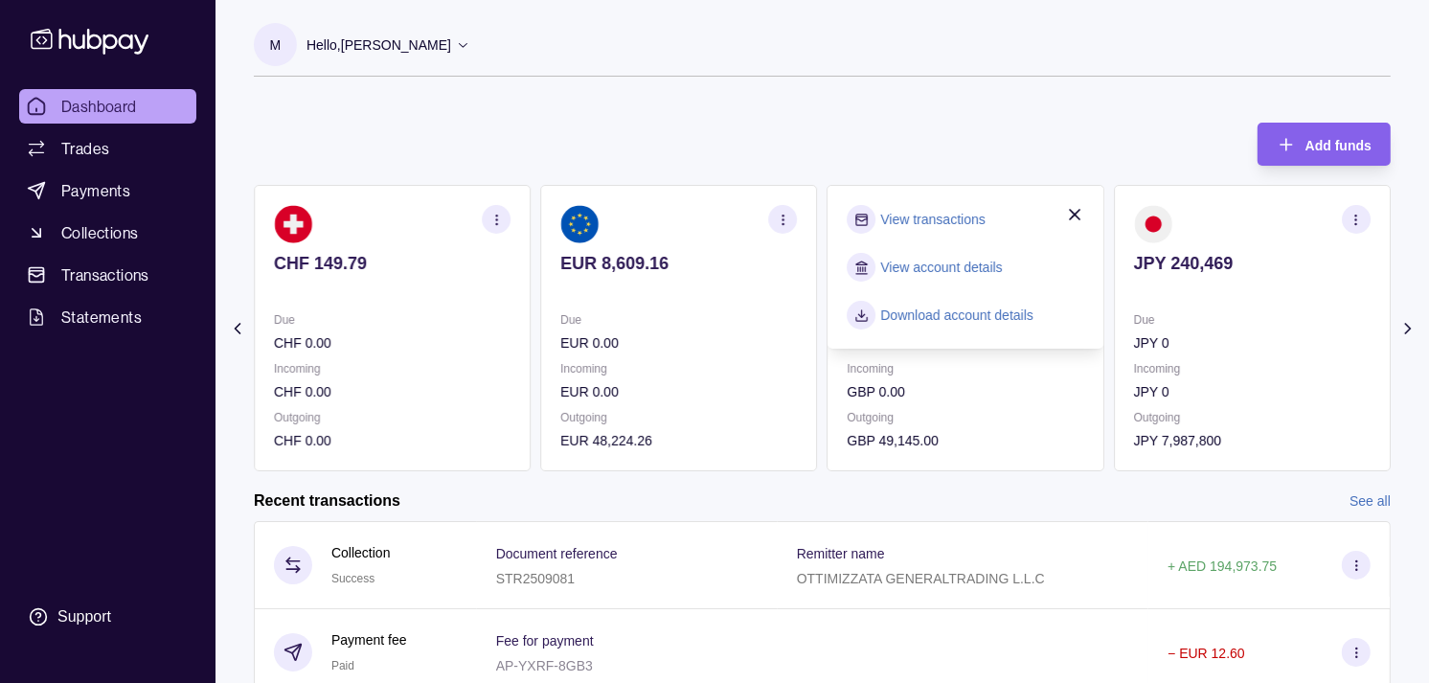
click at [977, 218] on link "View transactions" at bounding box center [933, 219] width 104 height 21
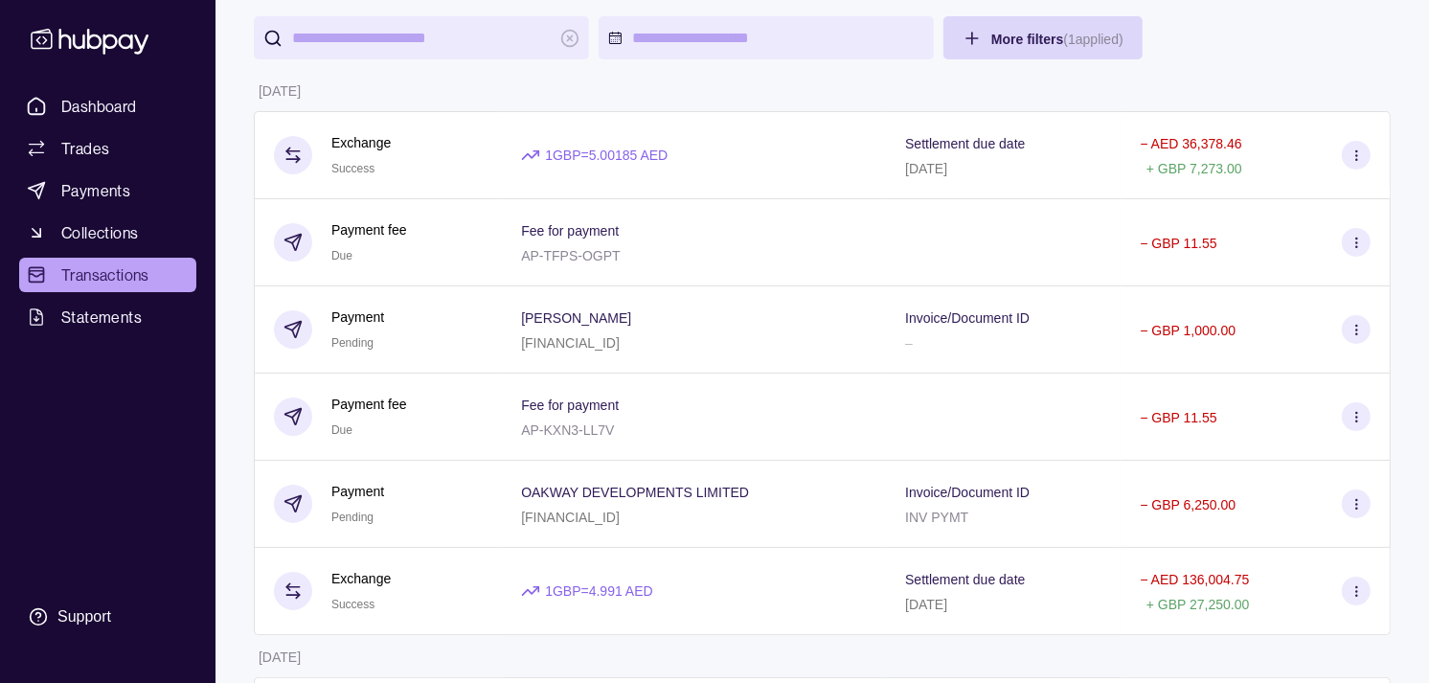
scroll to position [213, 0]
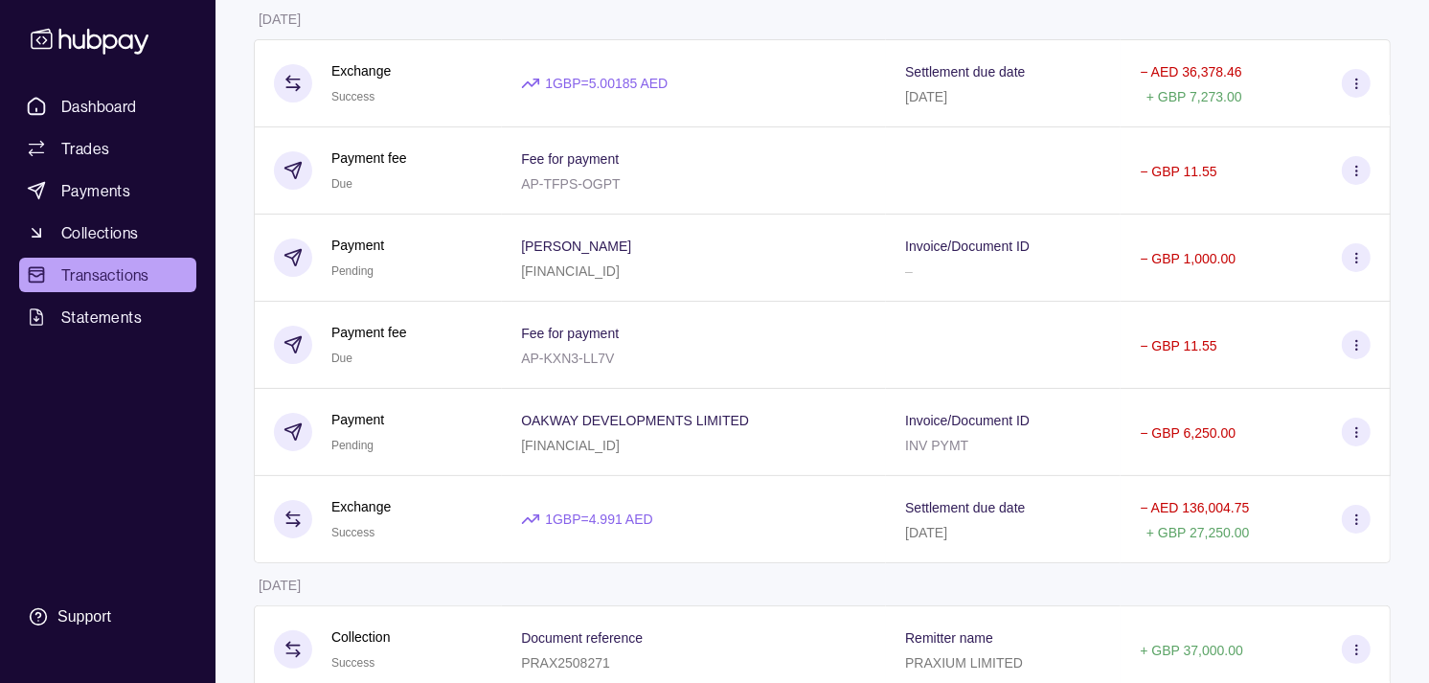
click at [103, 273] on span "Transactions" at bounding box center [105, 274] width 88 height 23
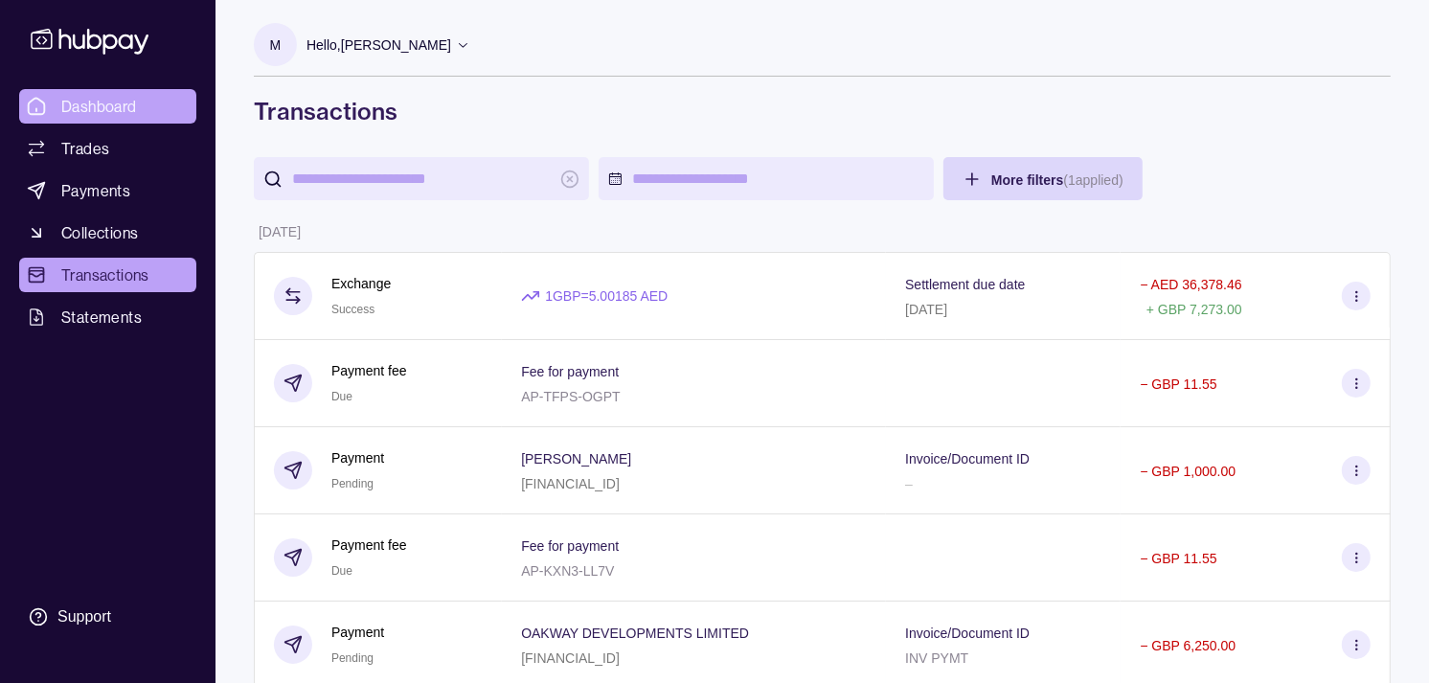
click at [122, 99] on span "Dashboard" at bounding box center [99, 106] width 76 height 23
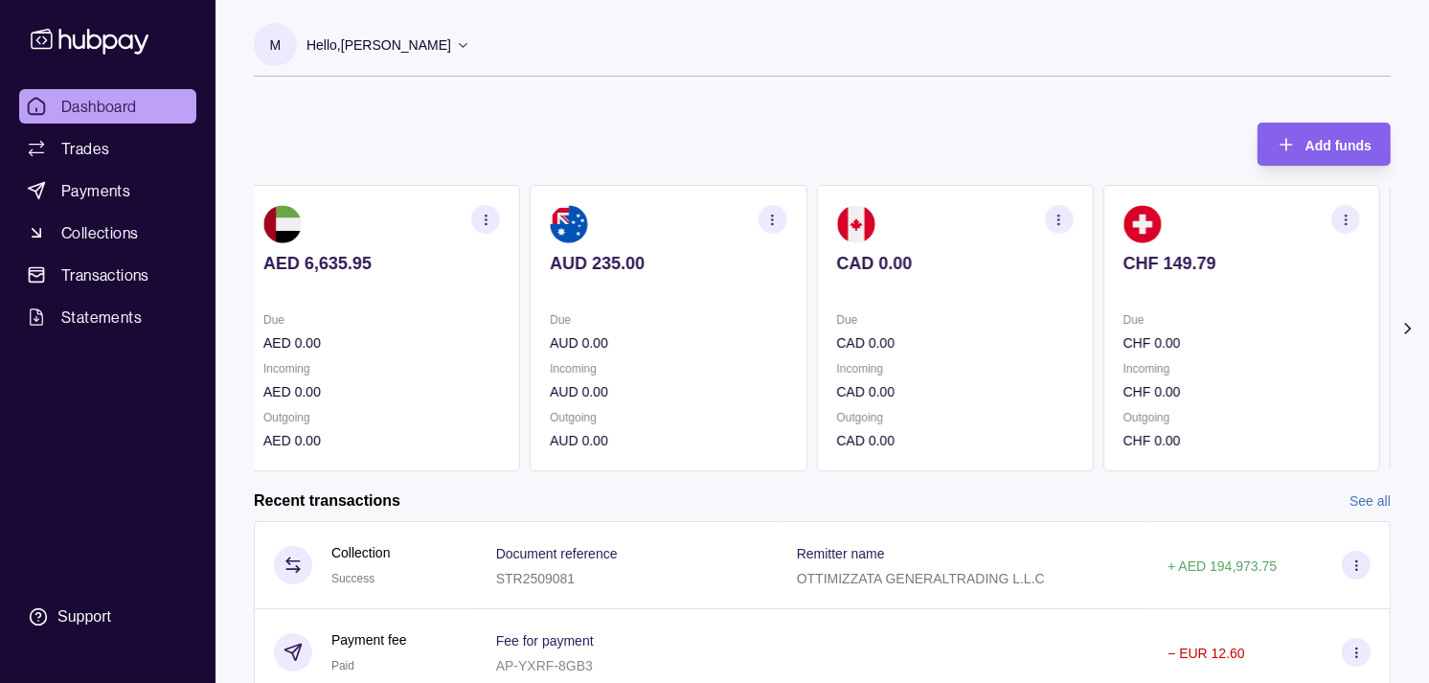
click at [778, 314] on section "AUD 235.00 Due AUD 0.00 Incoming AUD 0.00 Outgoing AUD 0.00" at bounding box center [668, 328] width 277 height 286
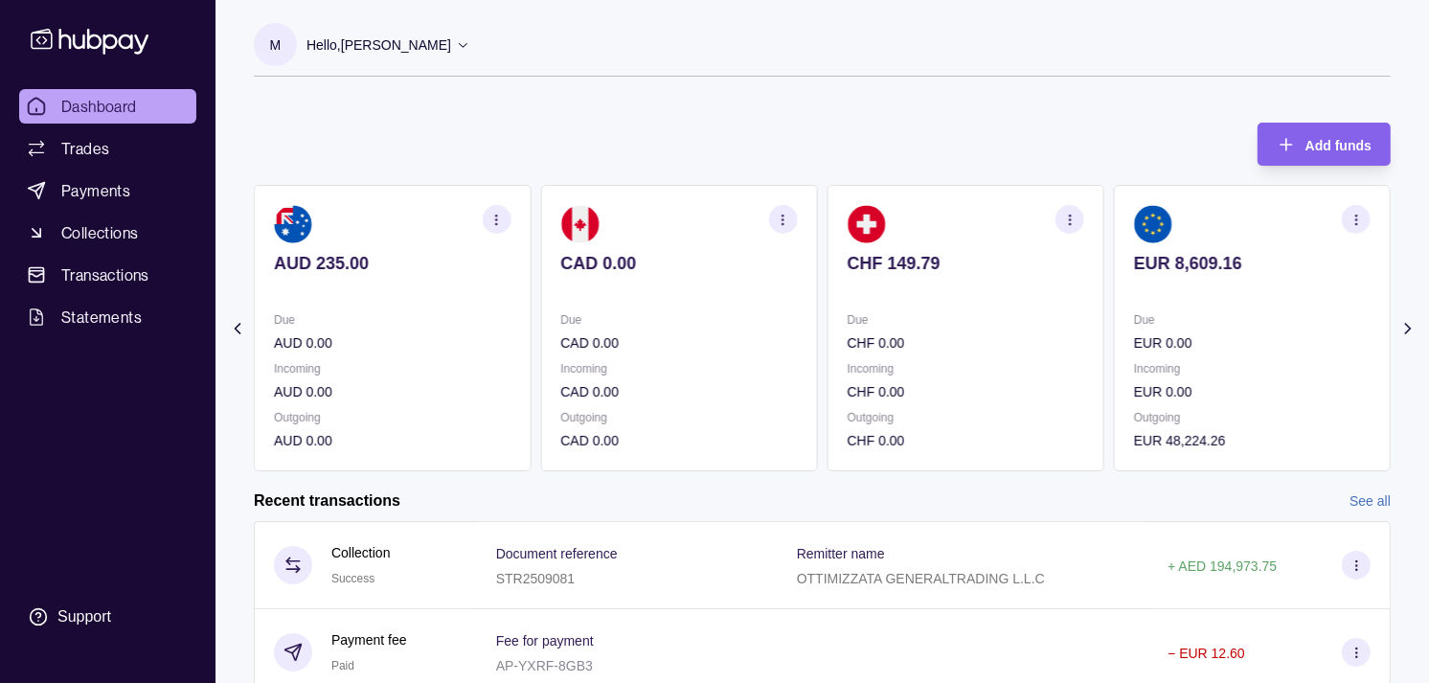
click at [779, 312] on p "Due" at bounding box center [678, 319] width 237 height 21
click at [778, 307] on section "CHF 149.79 Due CHF 0.00 Incoming CHF 0.00 Outgoing CHF 0.00" at bounding box center [678, 328] width 277 height 286
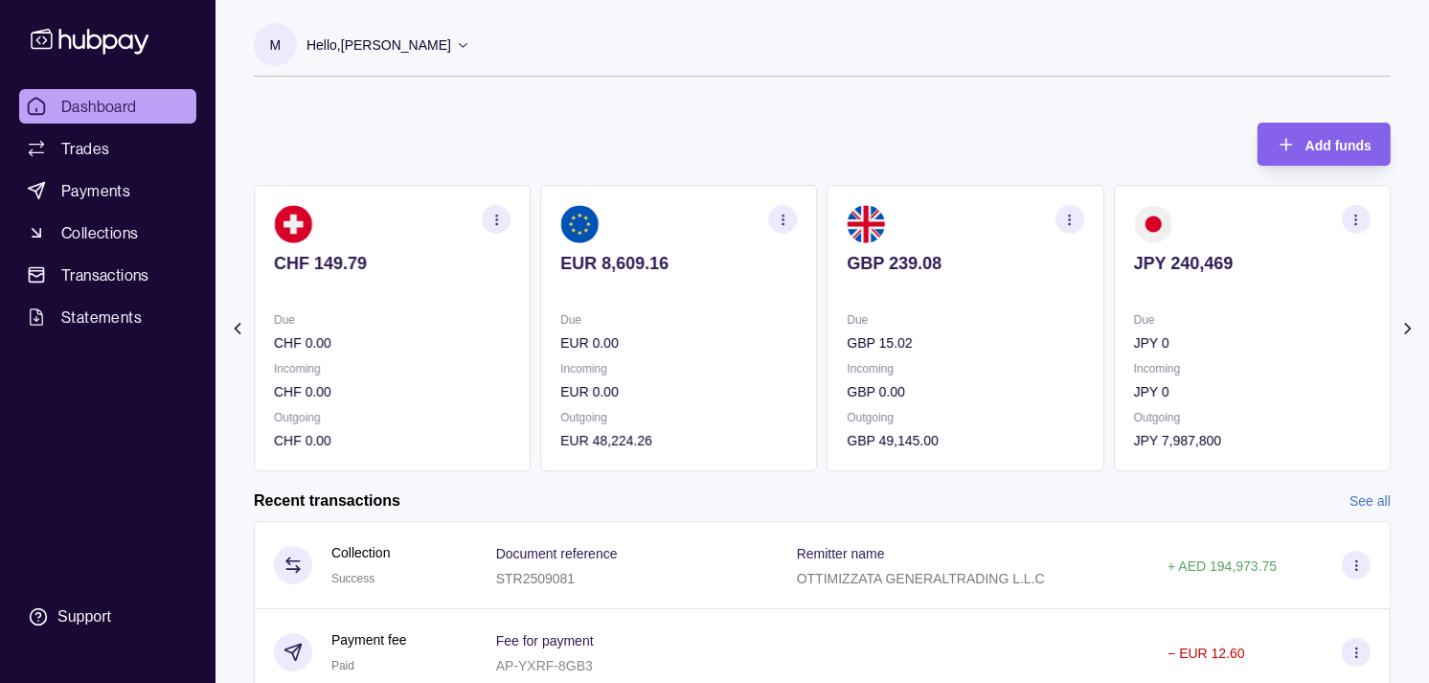
click at [1066, 218] on icon "button" at bounding box center [1069, 220] width 14 height 14
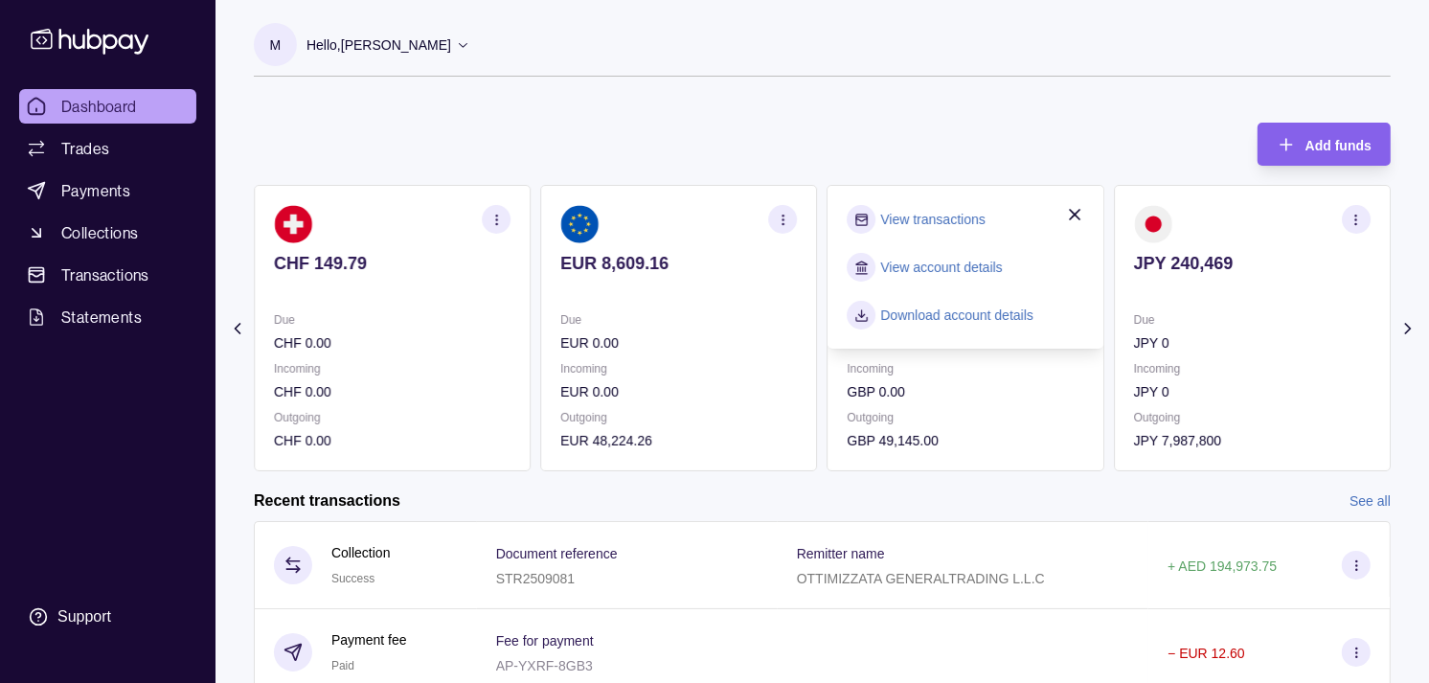
click at [958, 213] on link "View transactions" at bounding box center [933, 219] width 104 height 21
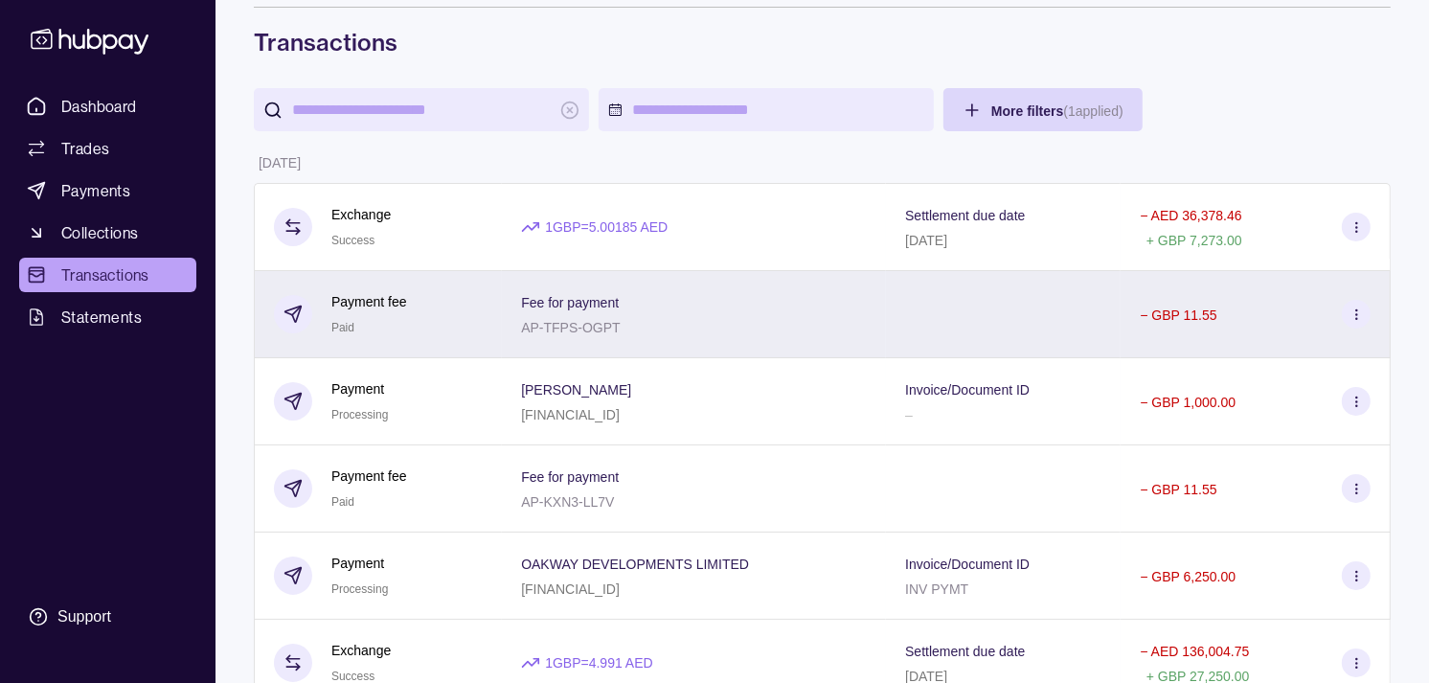
scroll to position [106, 0]
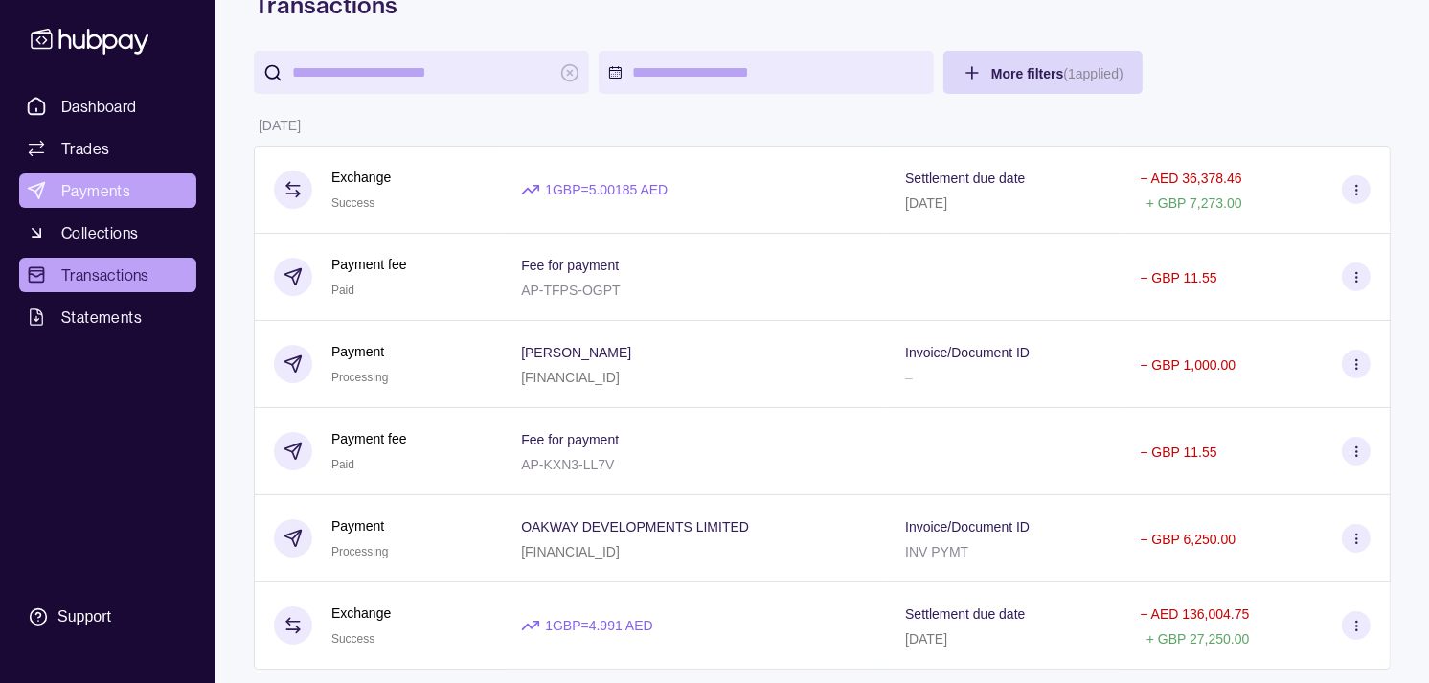
click at [86, 188] on span "Payments" at bounding box center [95, 190] width 69 height 23
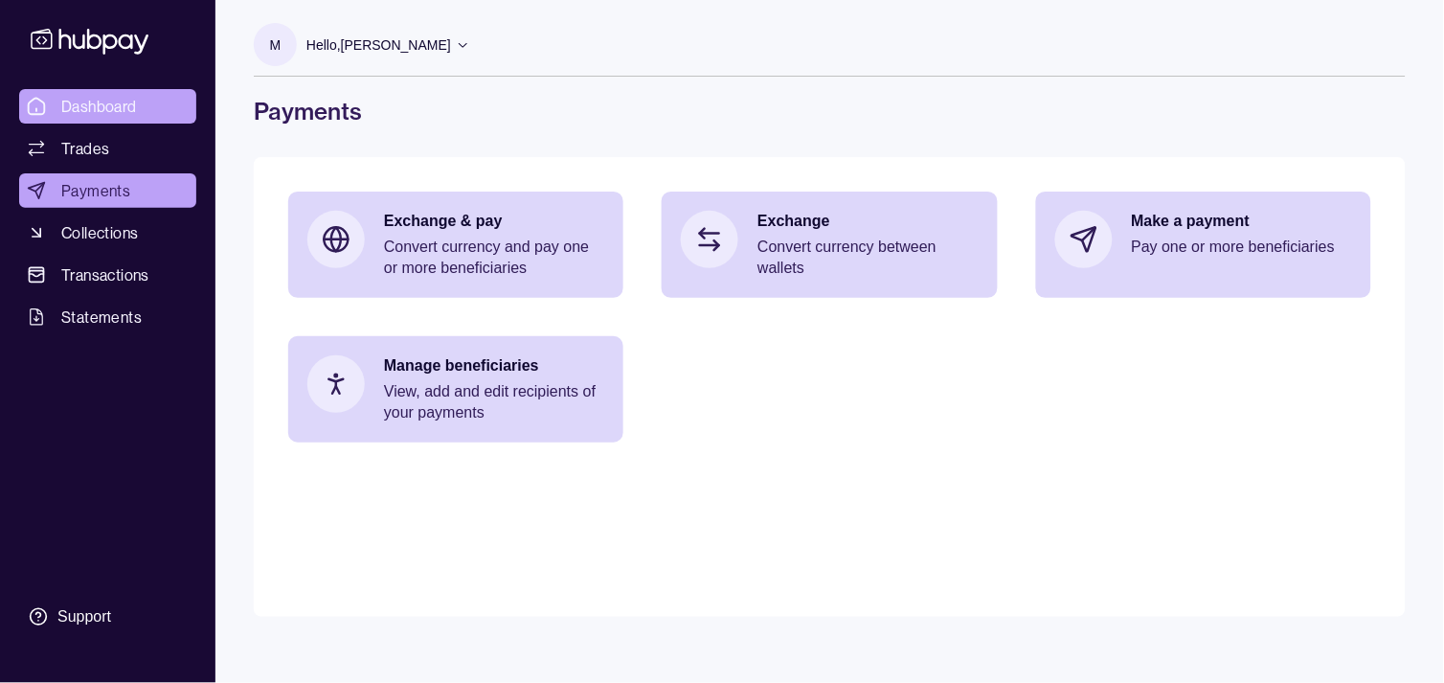
click at [120, 107] on span "Dashboard" at bounding box center [99, 106] width 76 height 23
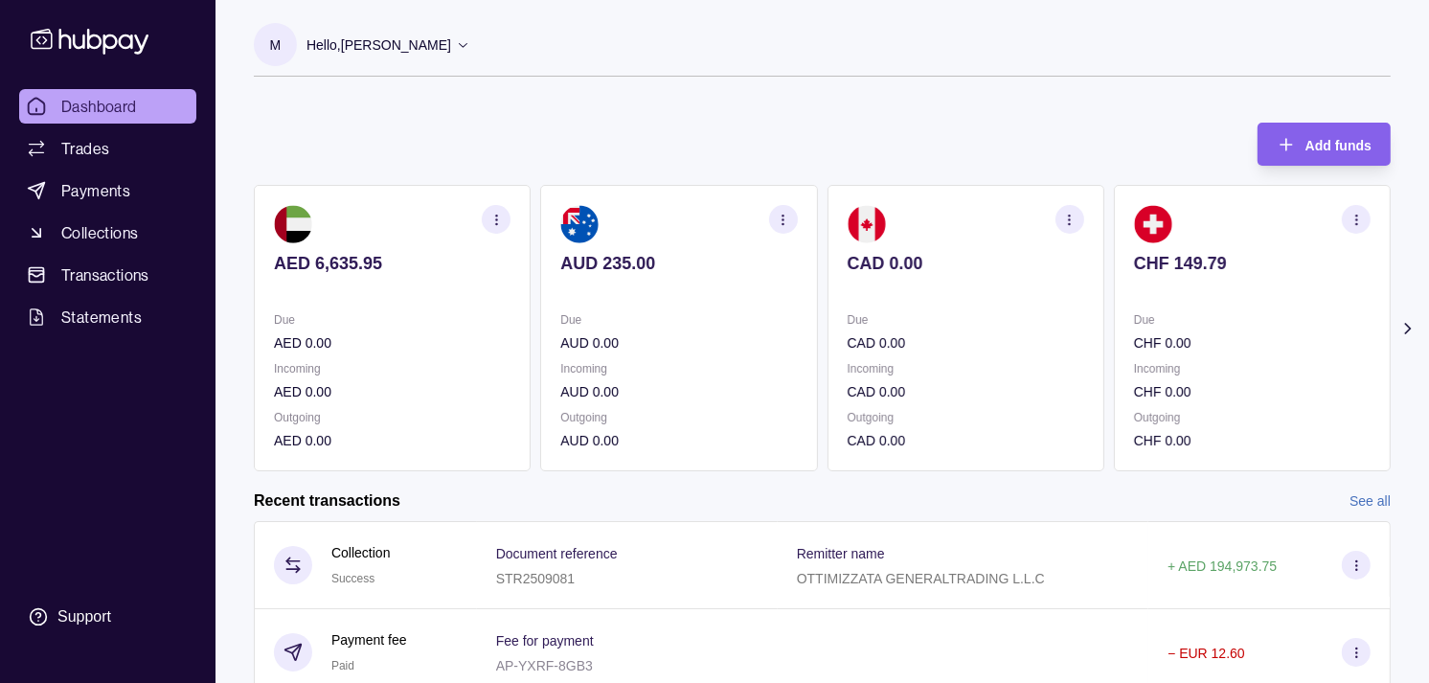
click at [848, 273] on p "CAD 0.00" at bounding box center [966, 263] width 237 height 21
click at [955, 269] on p "CHF 149.79" at bounding box center [966, 263] width 237 height 21
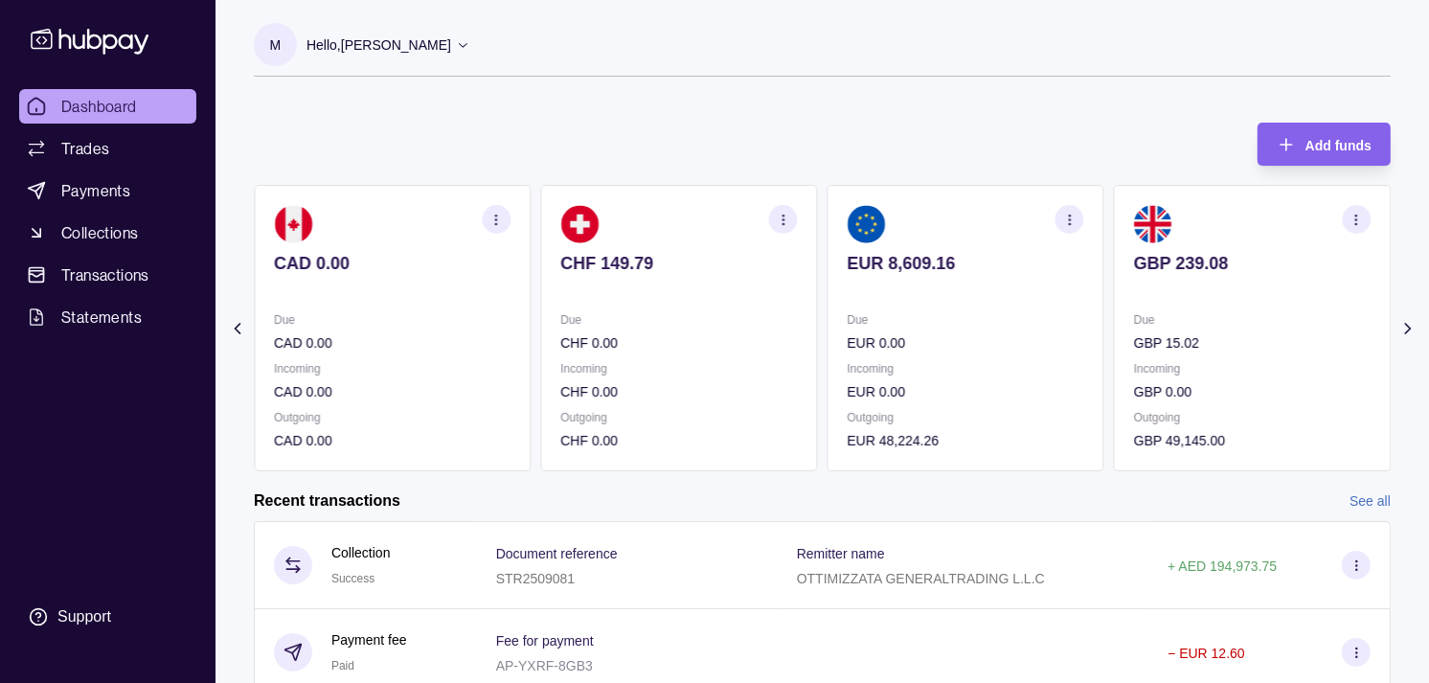
click at [944, 269] on p "EUR 8,609.16" at bounding box center [966, 263] width 237 height 21
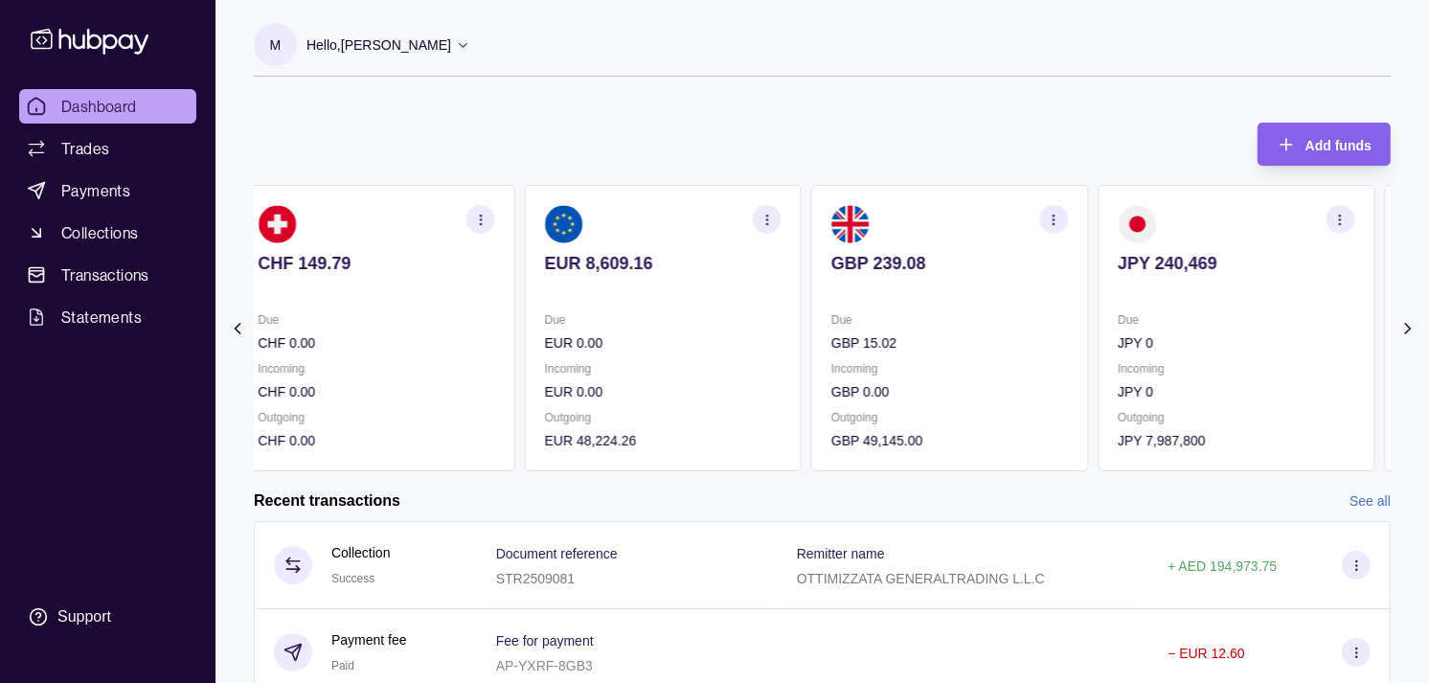
click at [963, 269] on p "GBP 239.08" at bounding box center [949, 263] width 237 height 21
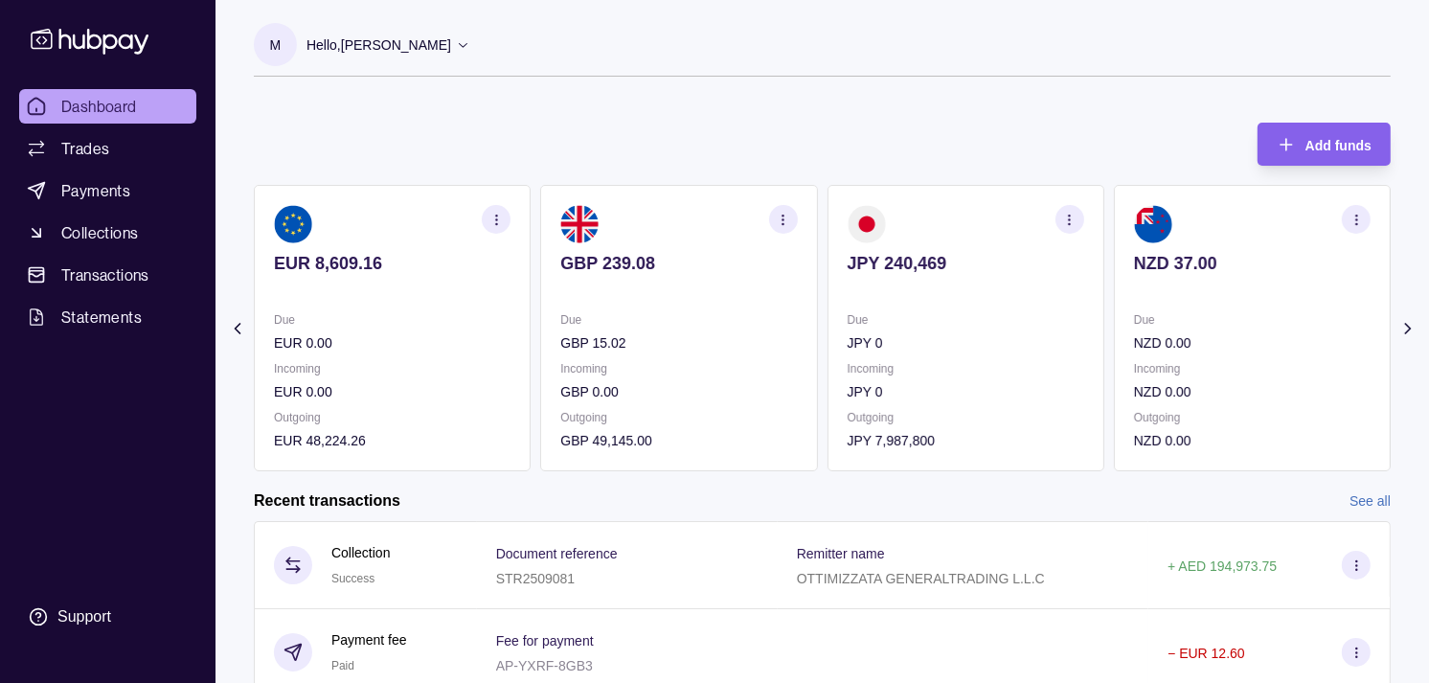
click at [786, 217] on icon "button" at bounding box center [783, 220] width 14 height 14
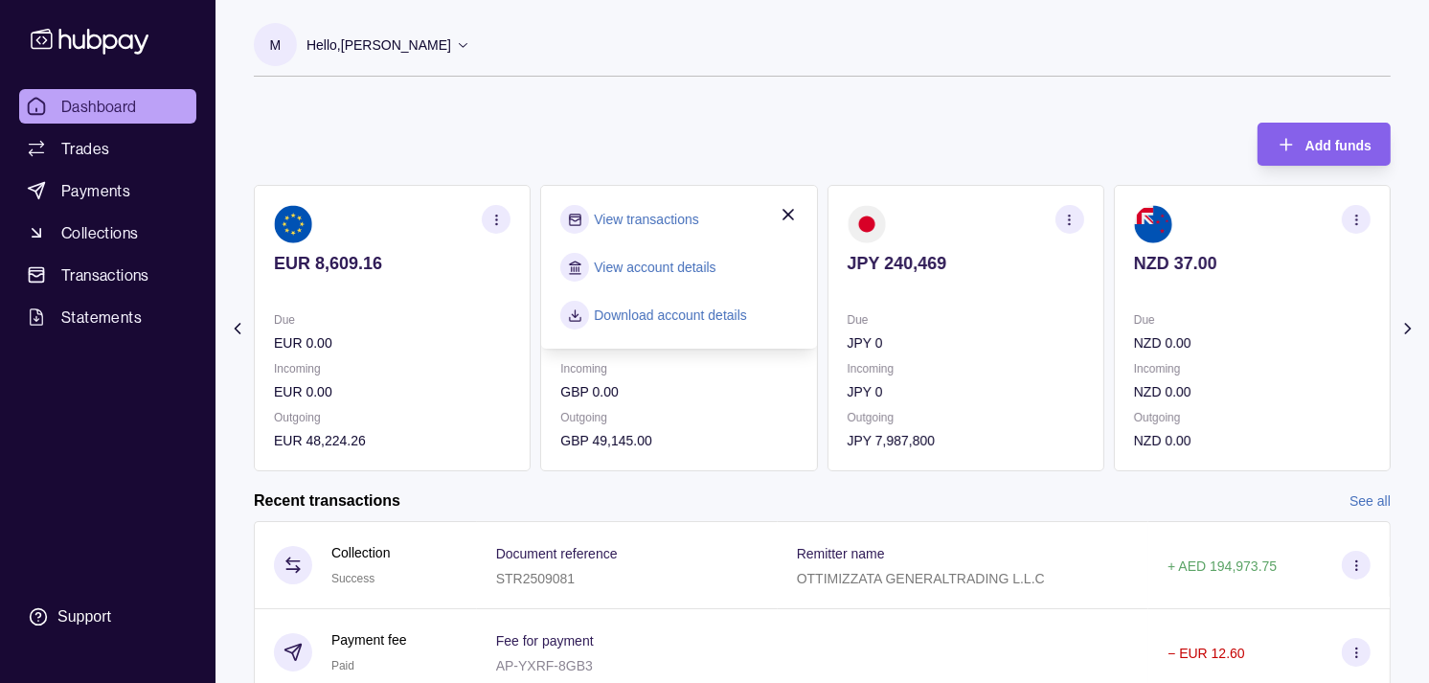
click at [619, 215] on link "View transactions" at bounding box center [646, 219] width 104 height 21
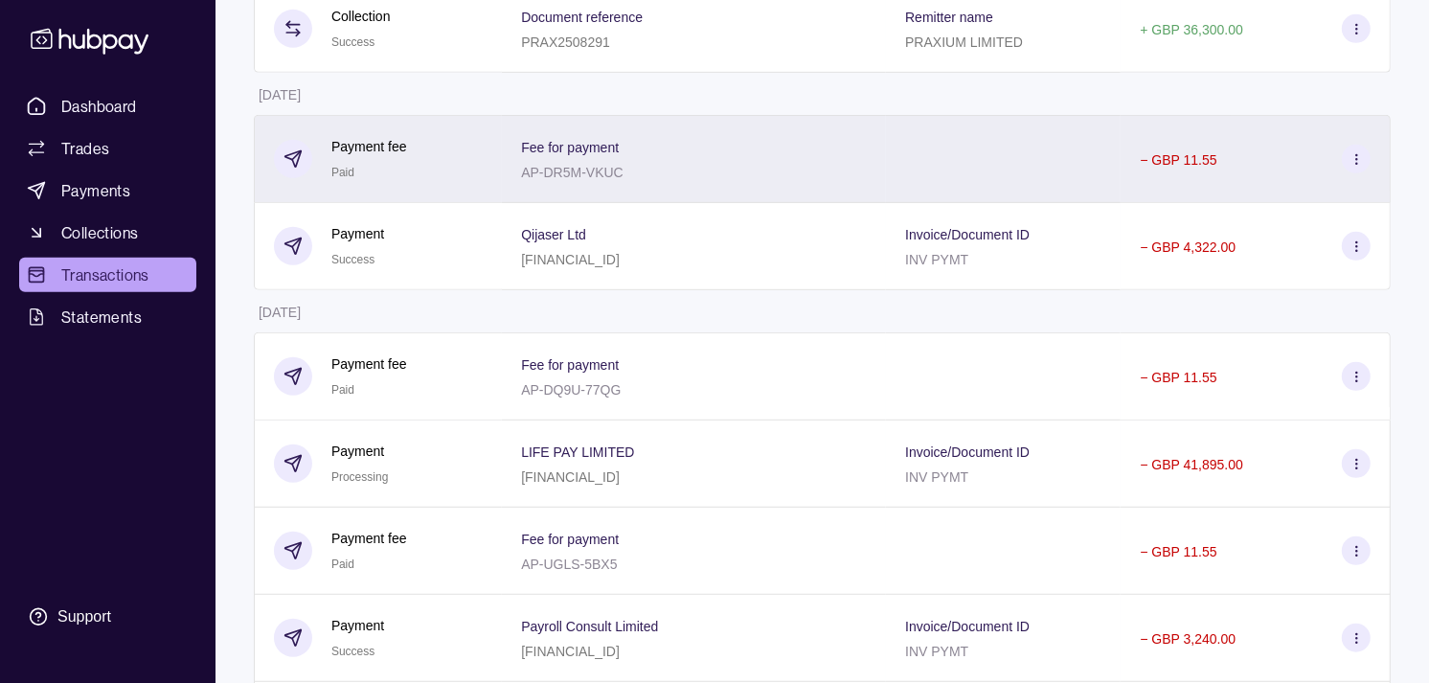
scroll to position [958, 0]
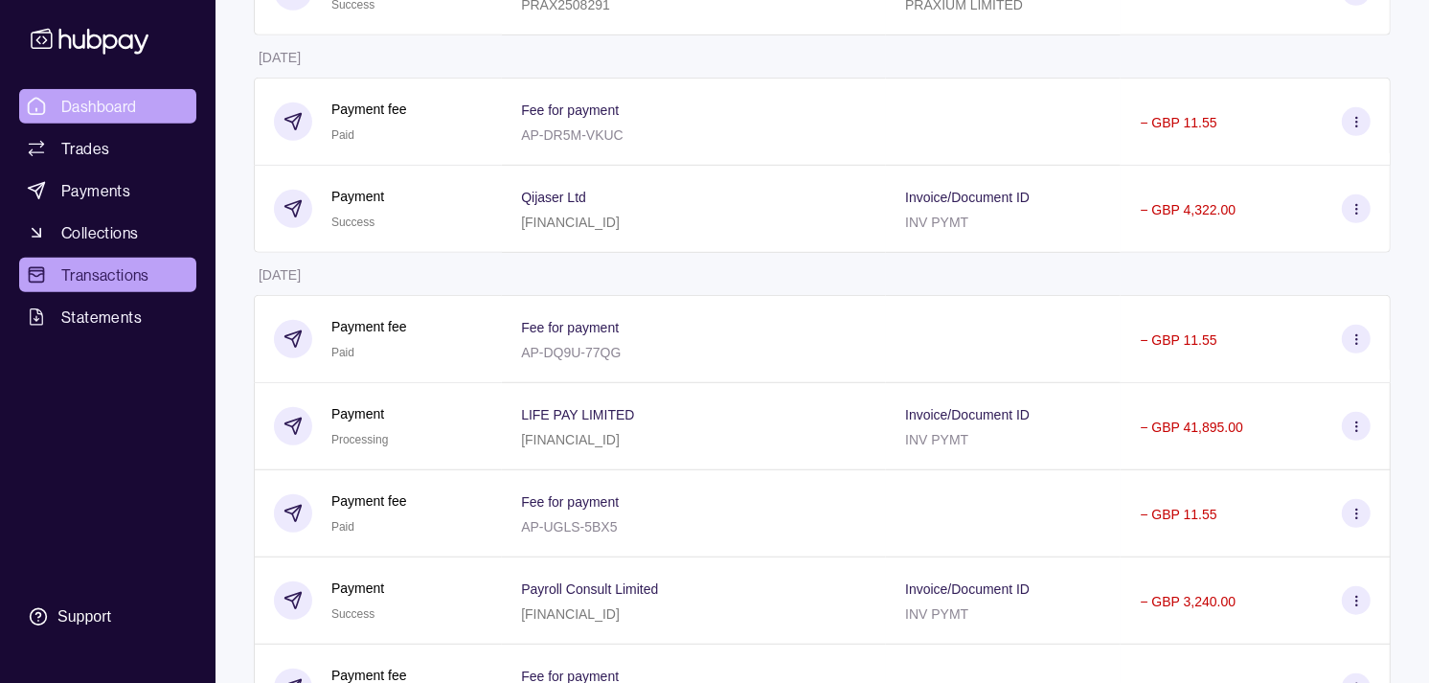
click at [103, 116] on span "Dashboard" at bounding box center [99, 106] width 76 height 23
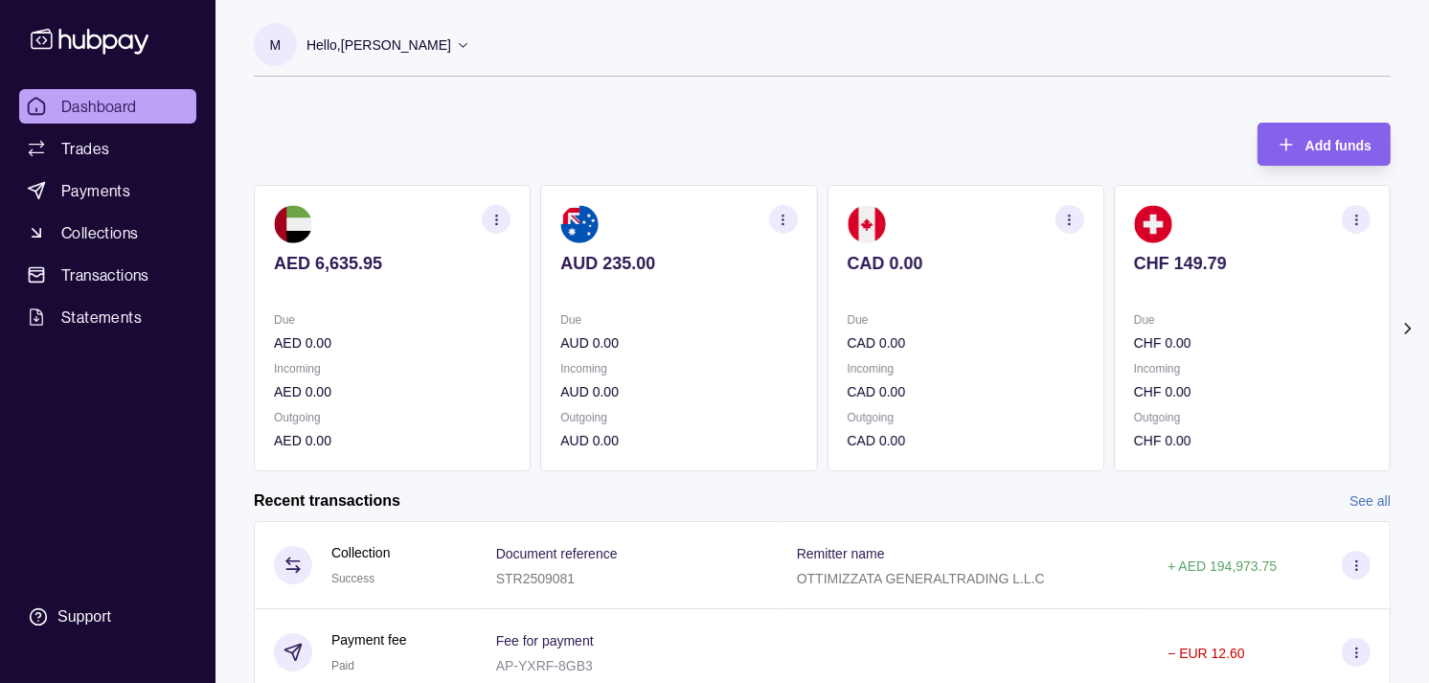
click at [917, 330] on div "Due CAD 0.00" at bounding box center [966, 331] width 237 height 44
click at [952, 301] on section "CHF 149.79 Due CHF 0.00 Incoming CHF 0.00 Outgoing CHF 0.00" at bounding box center [966, 328] width 277 height 286
click at [1353, 222] on icon "button" at bounding box center [1357, 220] width 14 height 14
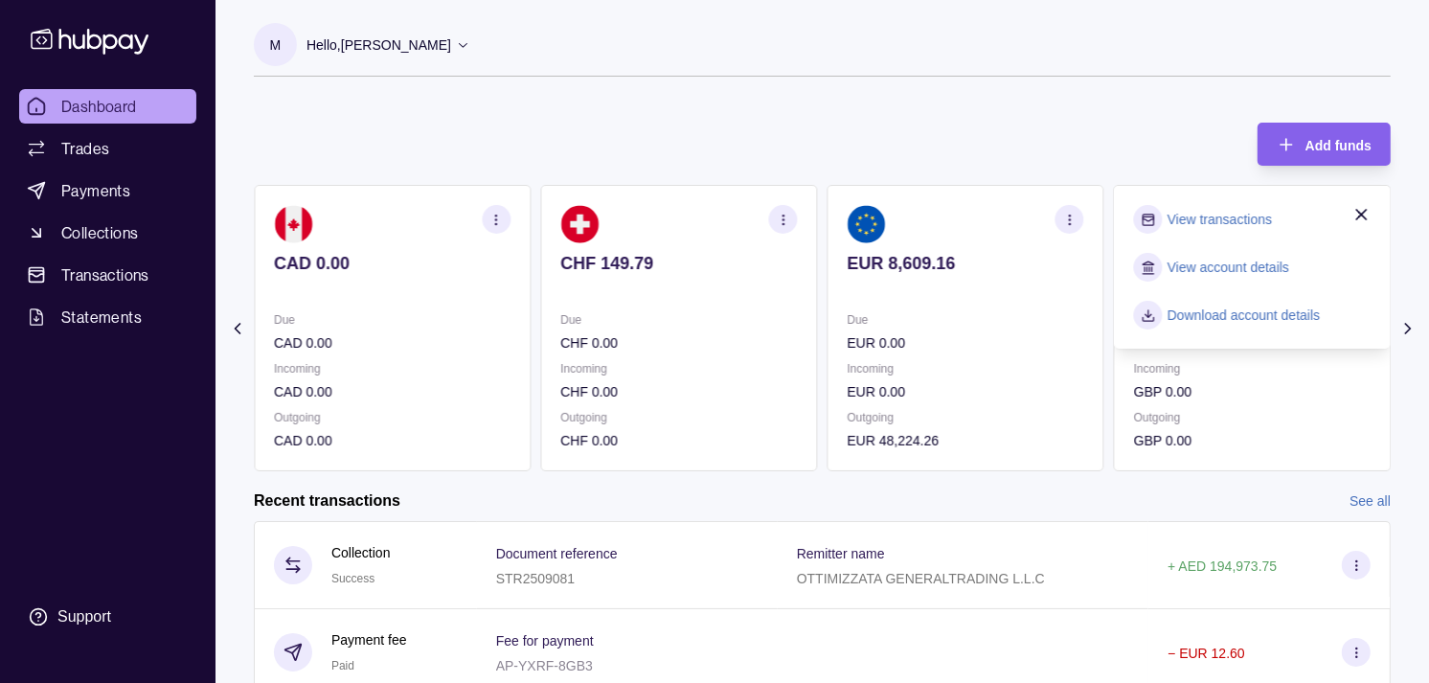
click at [1234, 216] on link "View transactions" at bounding box center [1220, 219] width 104 height 21
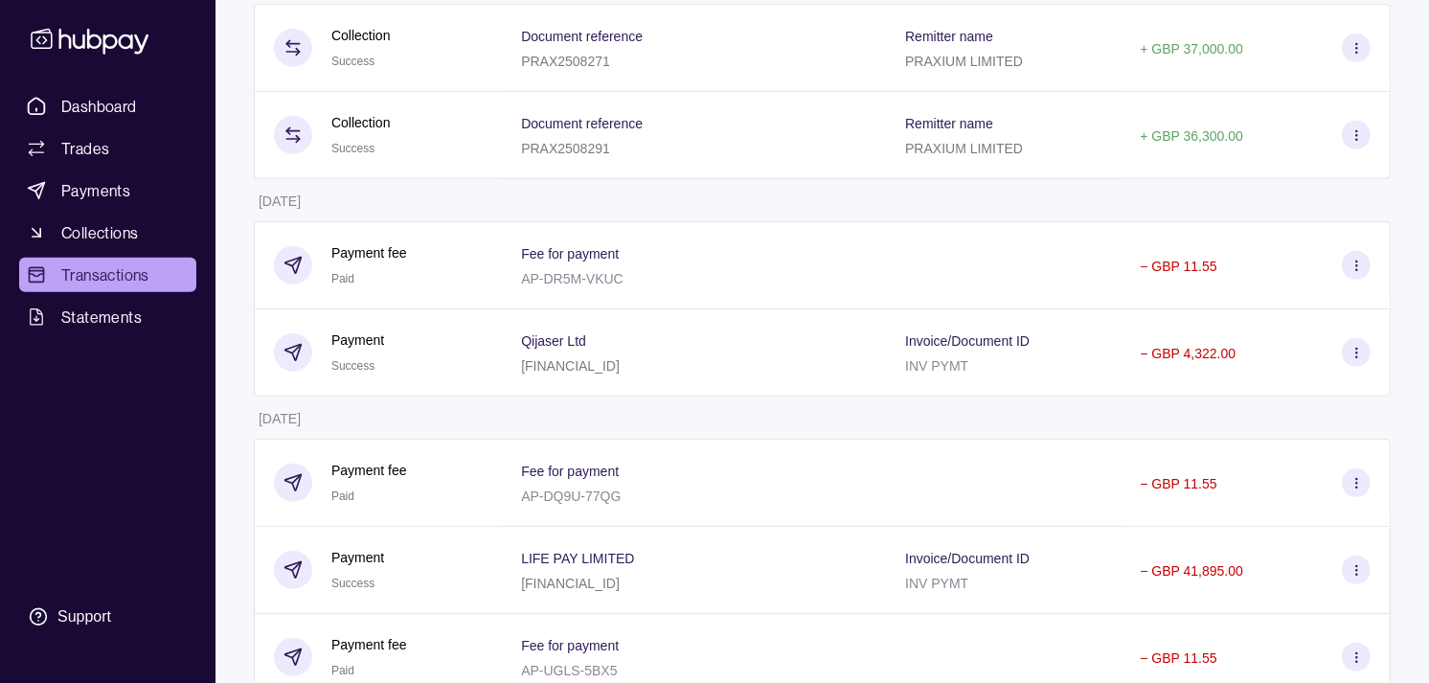
scroll to position [851, 0]
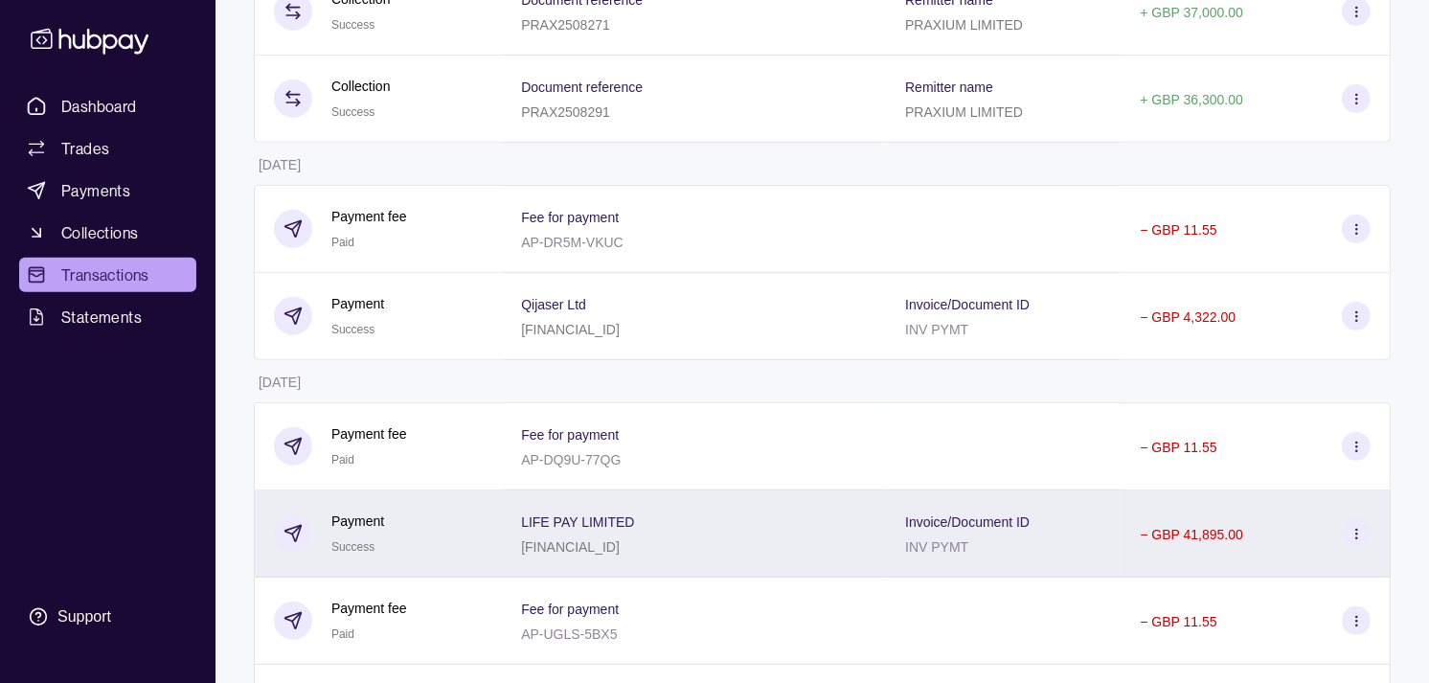
click at [395, 557] on div "Payment Success" at bounding box center [378, 534] width 209 height 47
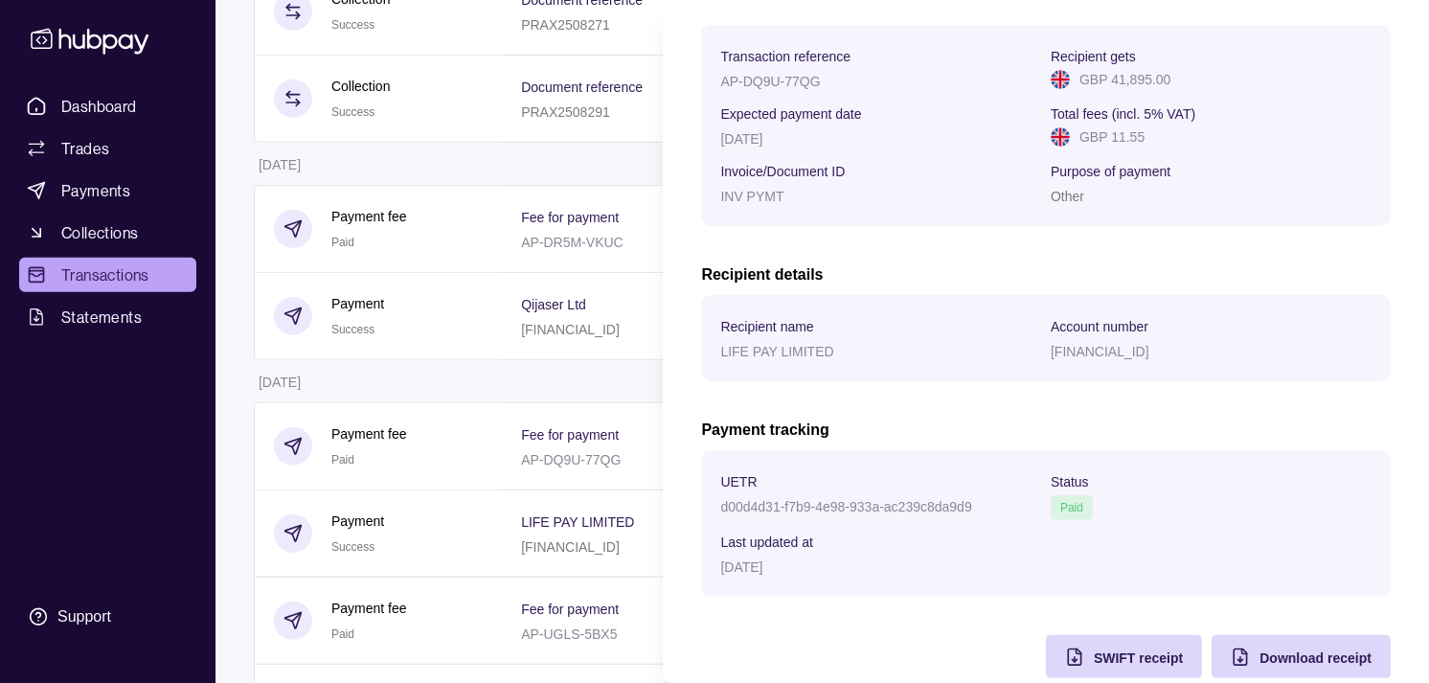
scroll to position [319, 0]
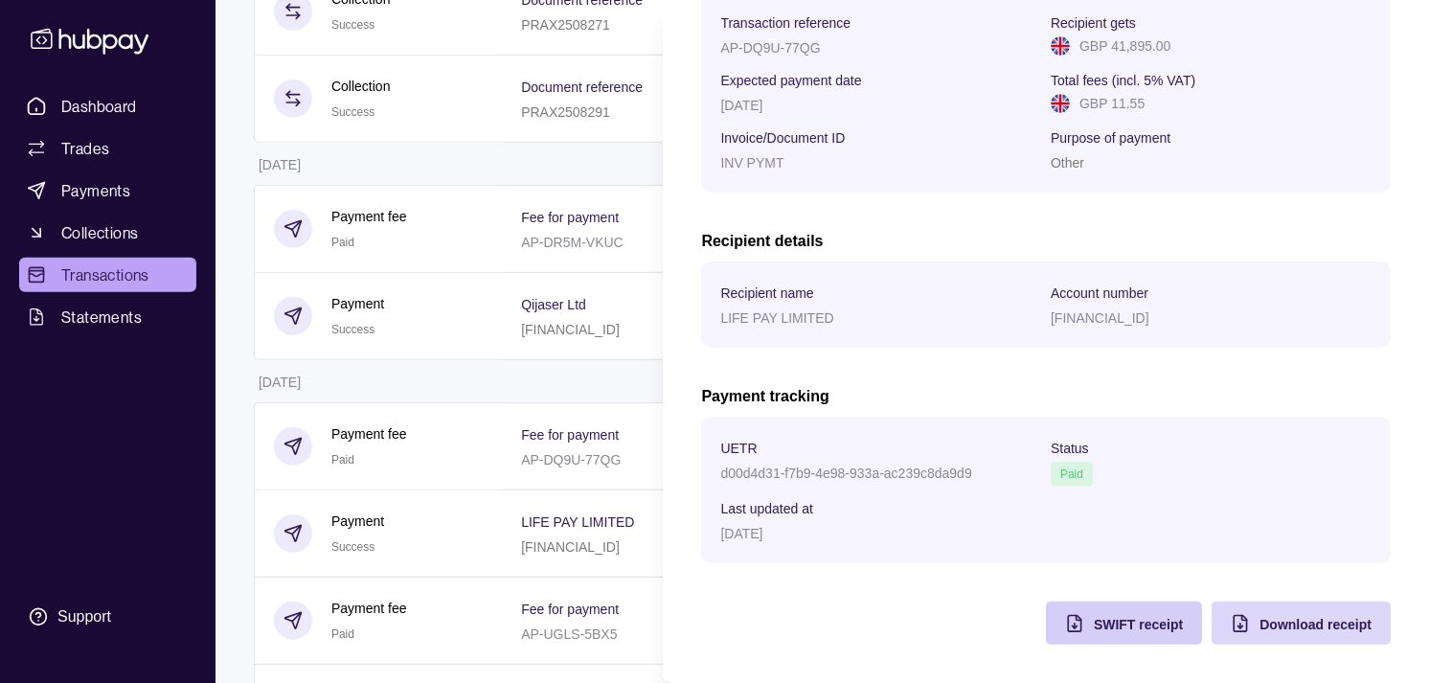
click at [1094, 635] on div "SWIFT receipt" at bounding box center [1138, 623] width 89 height 23
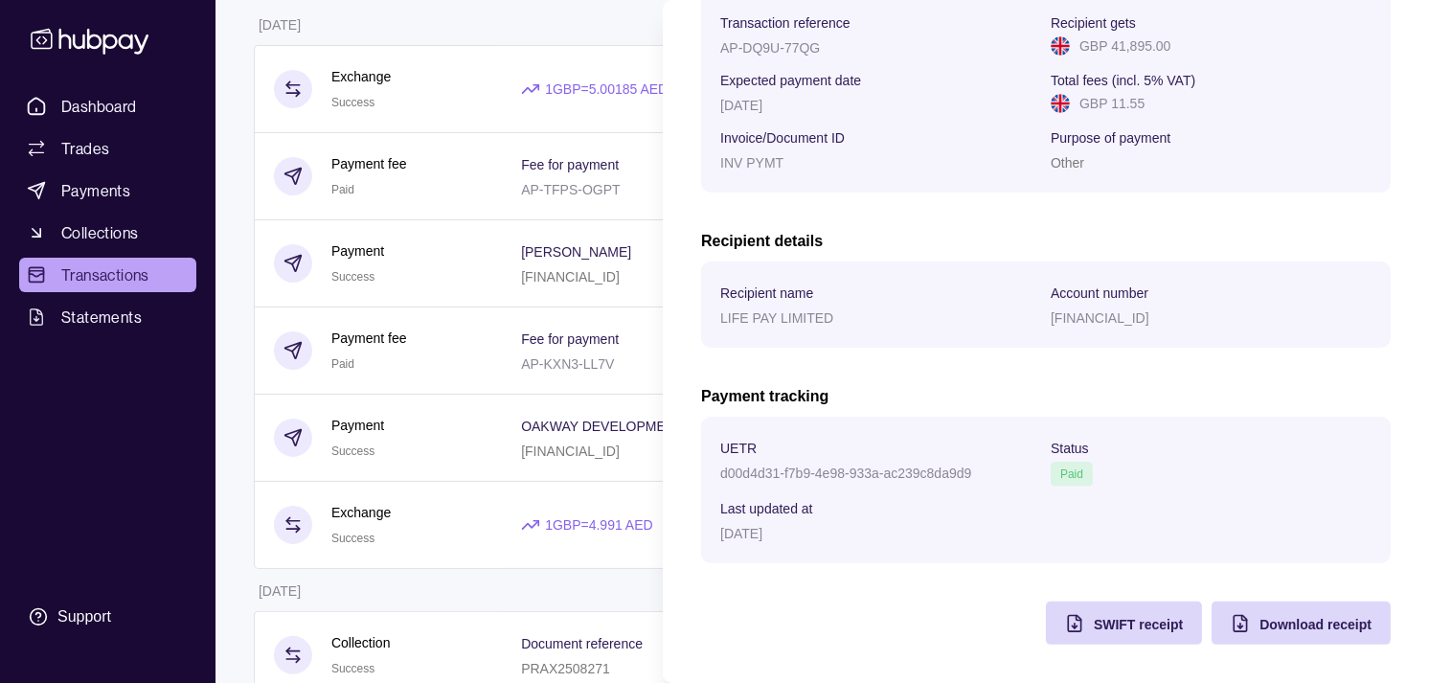
scroll to position [213, 0]
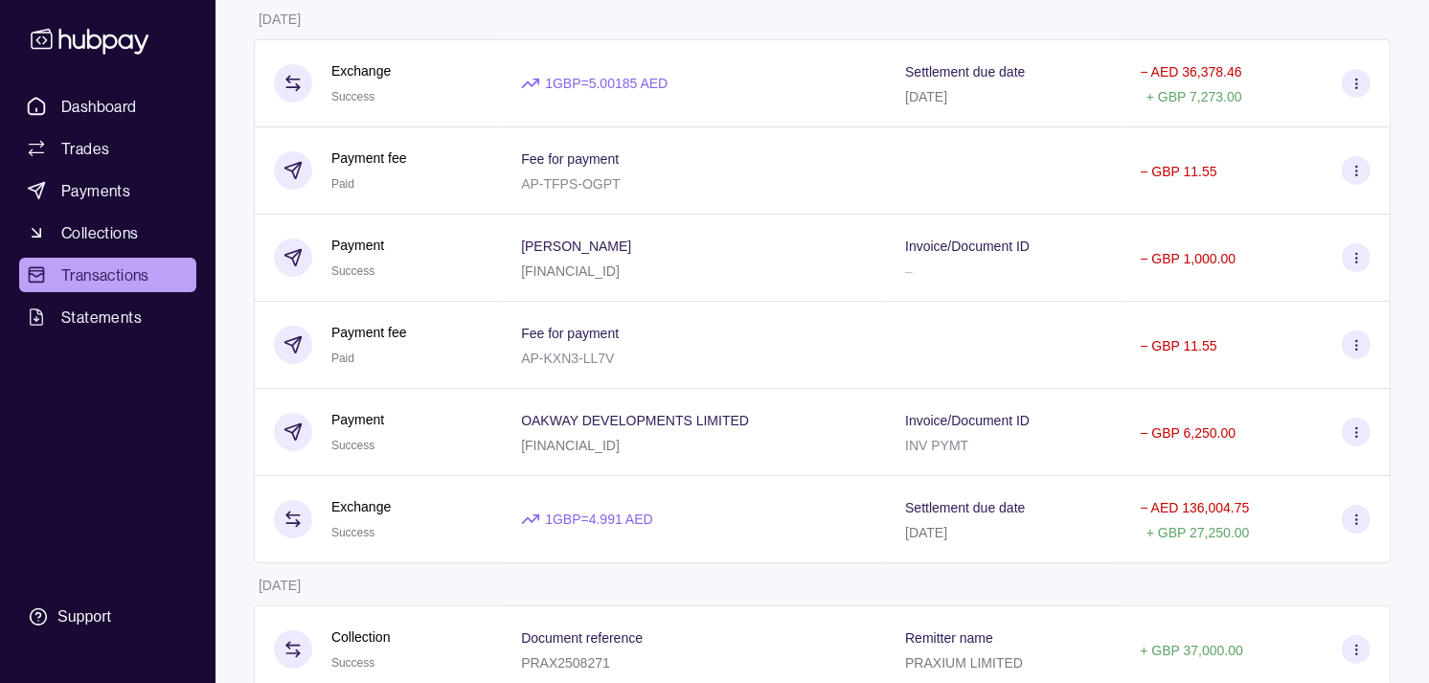
click at [462, 446] on div "Payment Success" at bounding box center [378, 432] width 209 height 47
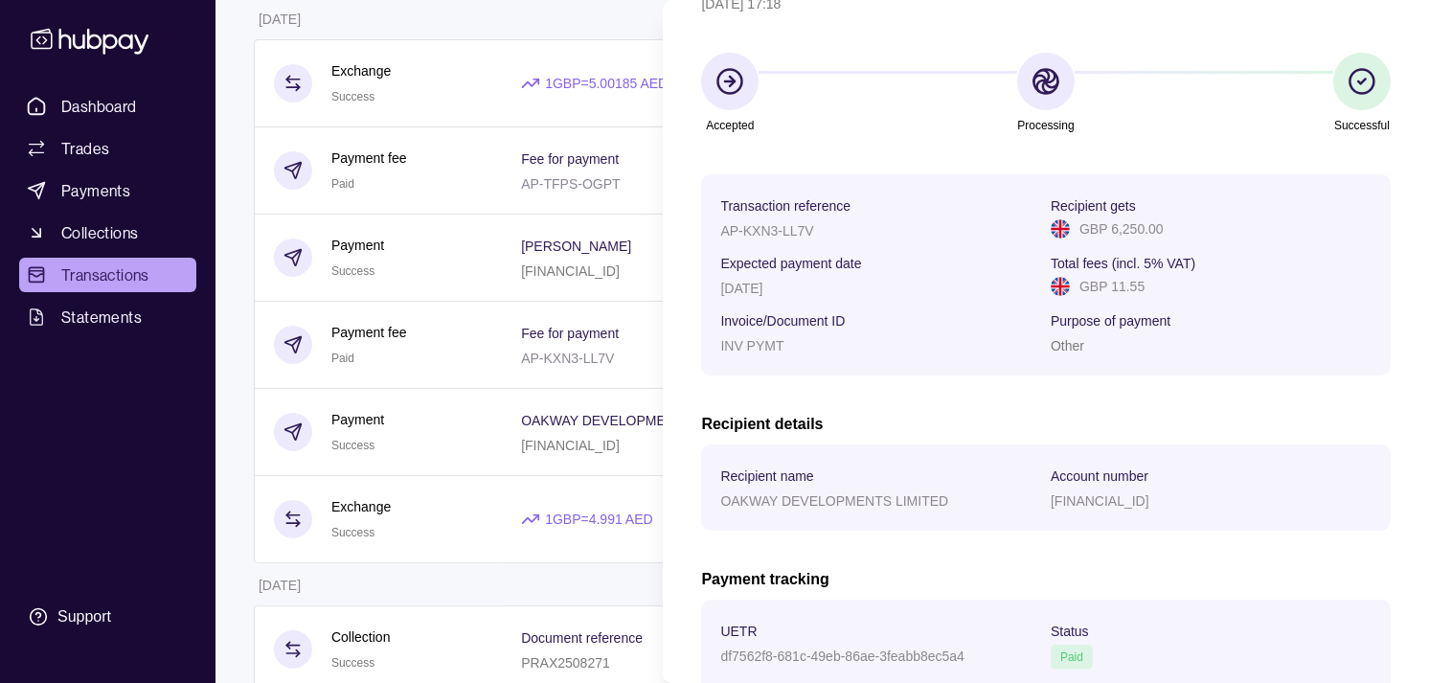
scroll to position [319, 0]
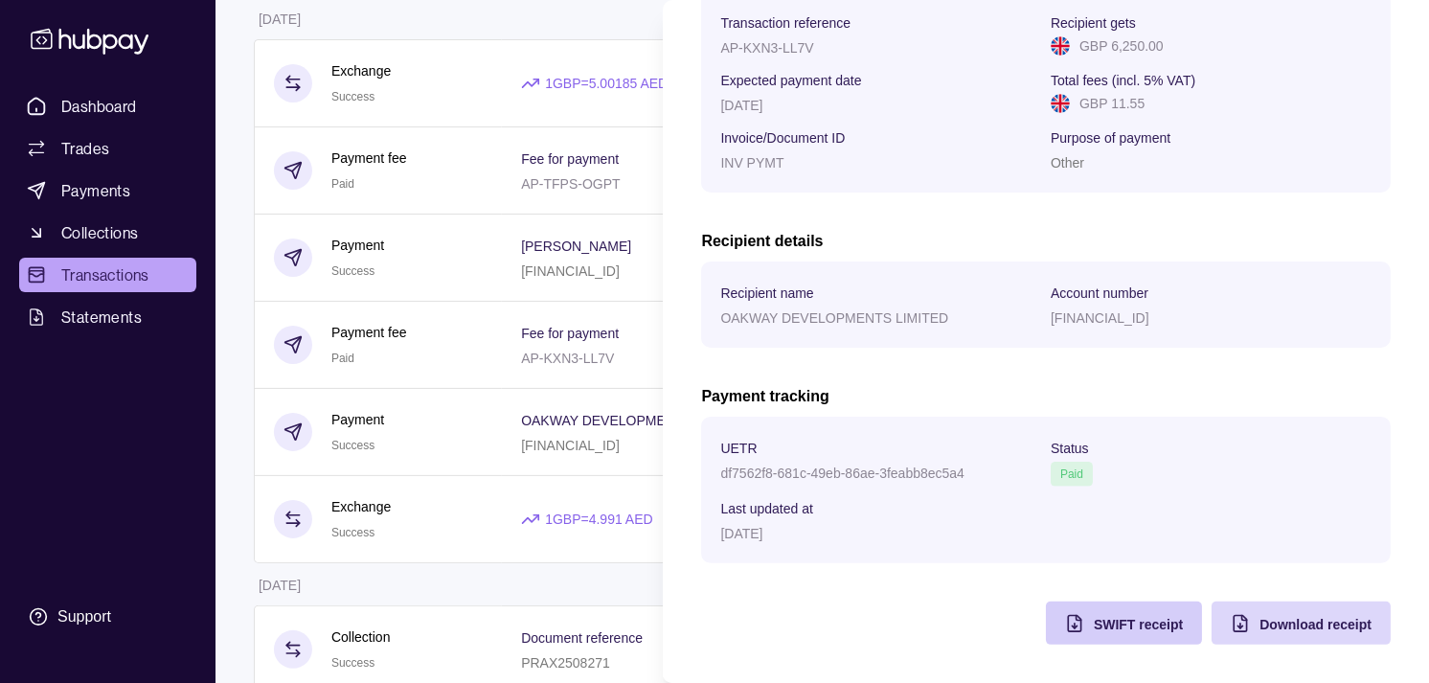
click at [1100, 632] on div "SWIFT receipt" at bounding box center [1138, 623] width 89 height 23
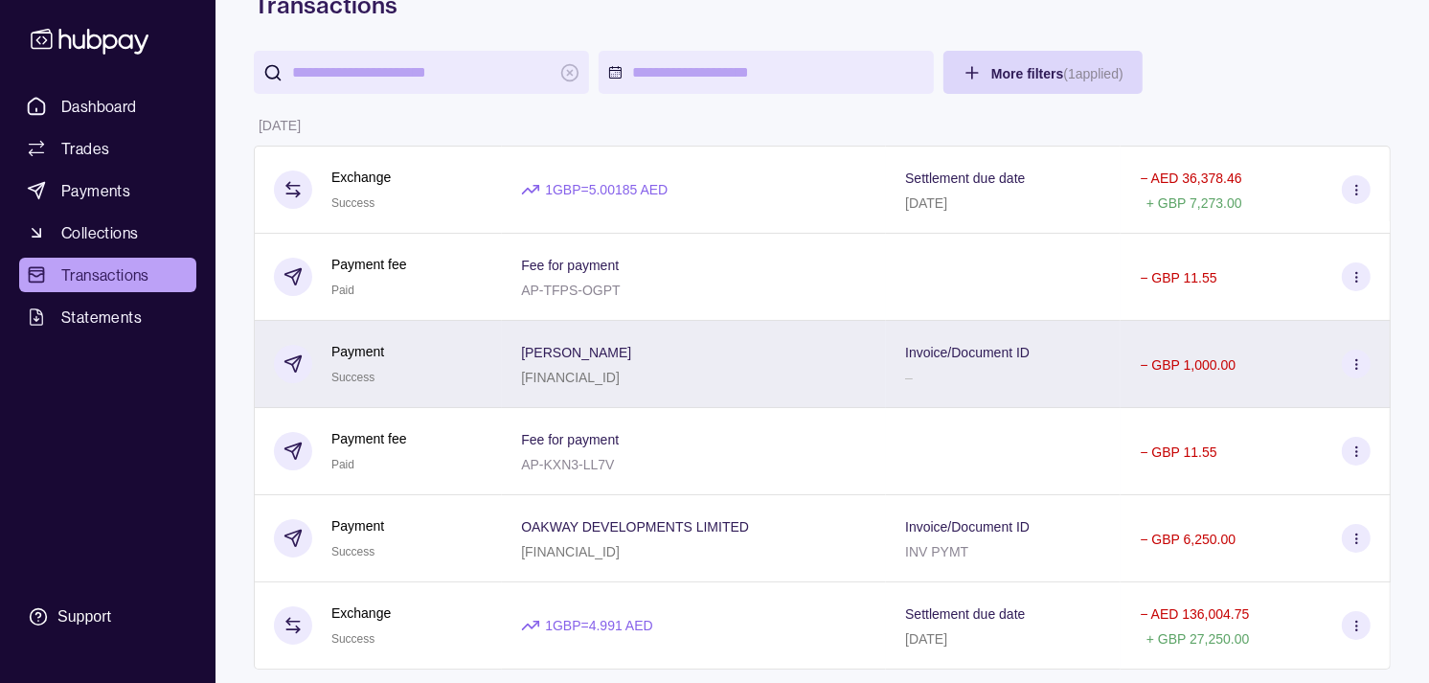
click at [418, 367] on div "Payment Success" at bounding box center [378, 364] width 209 height 47
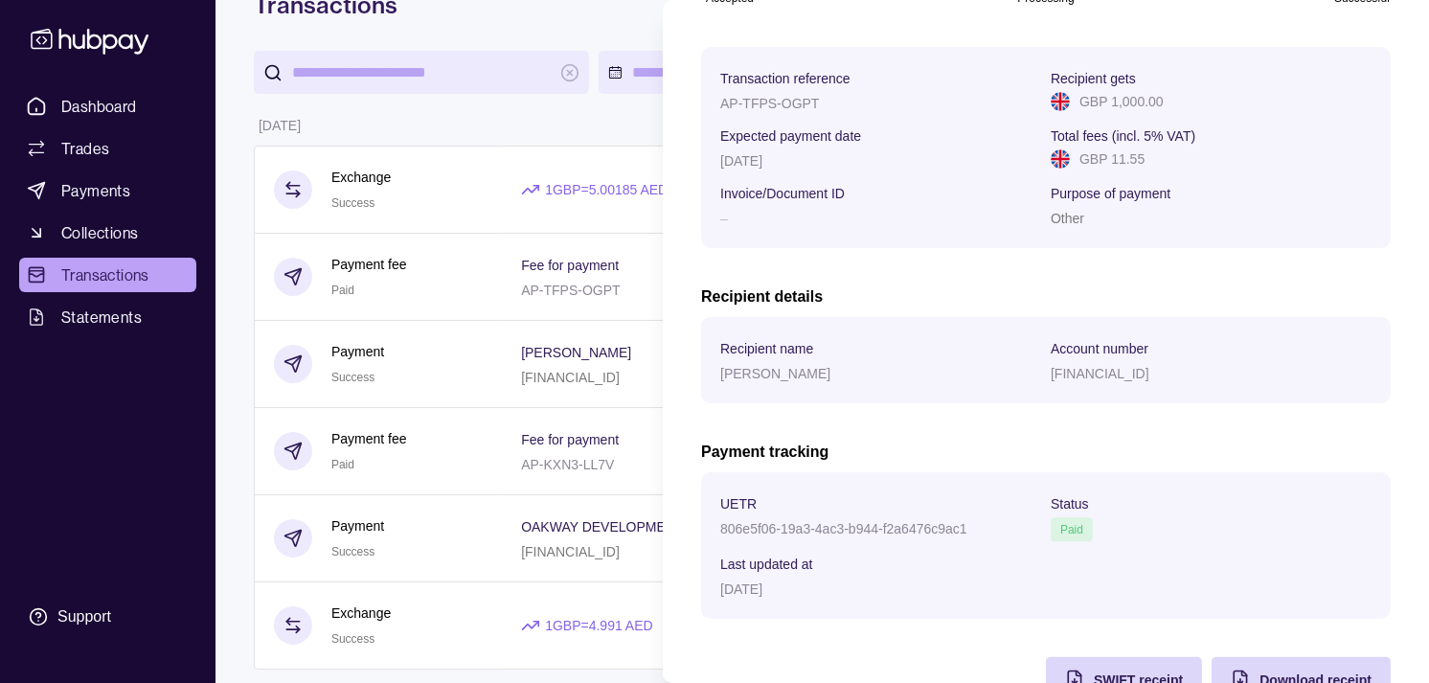
scroll to position [320, 0]
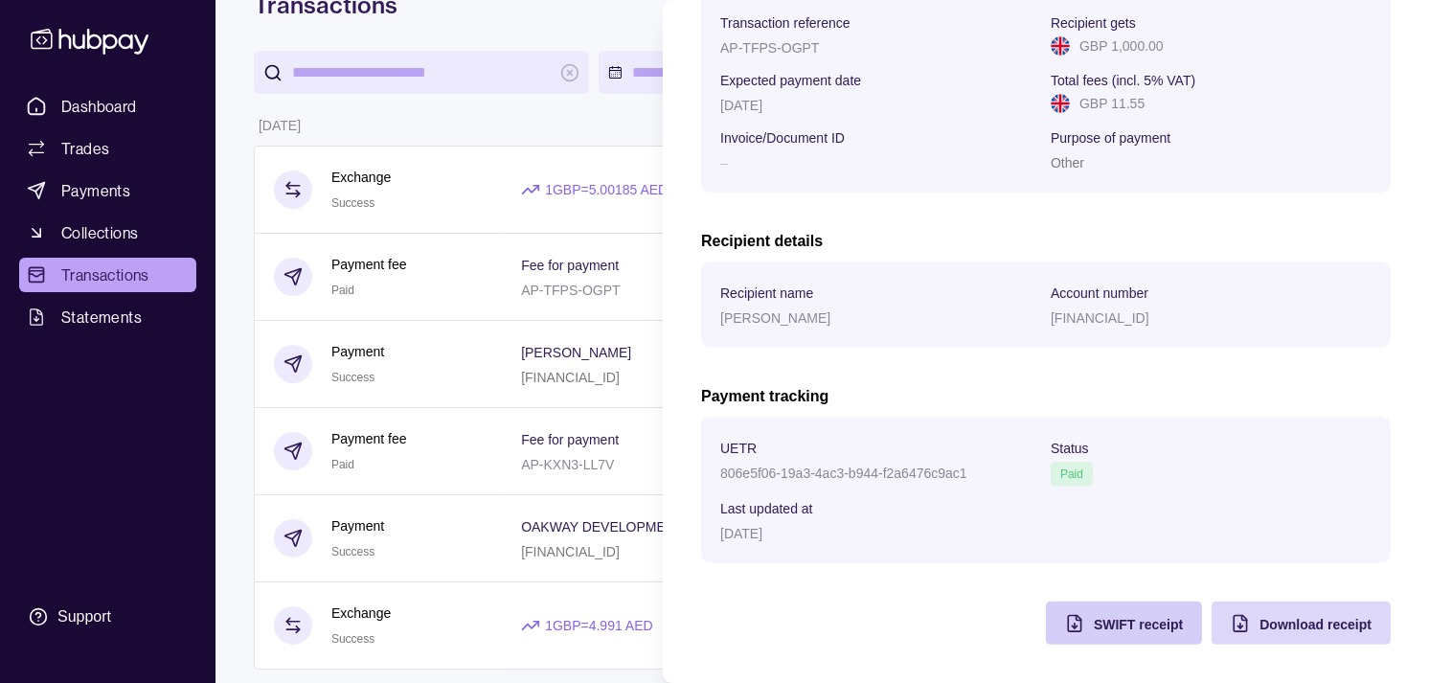
click at [1094, 635] on div "SWIFT receipt" at bounding box center [1109, 623] width 147 height 43
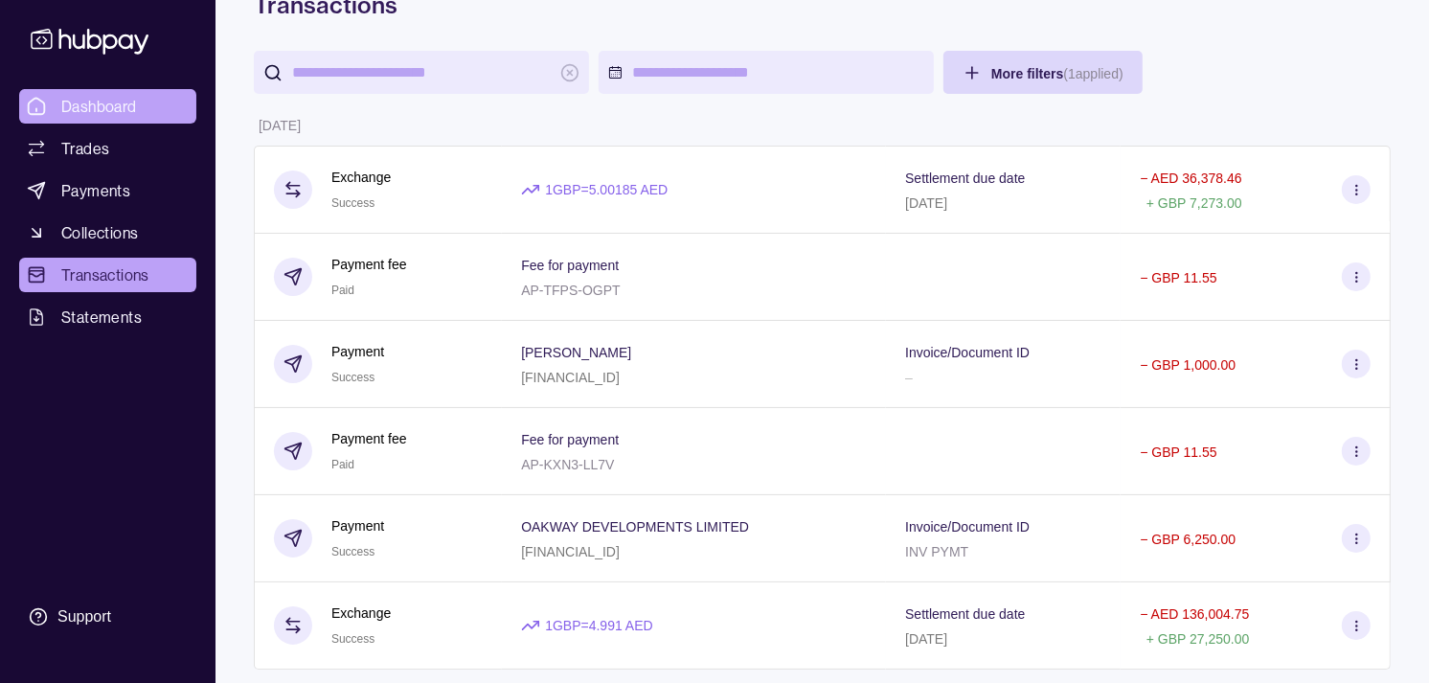
click at [98, 107] on span "Dashboard" at bounding box center [99, 106] width 76 height 23
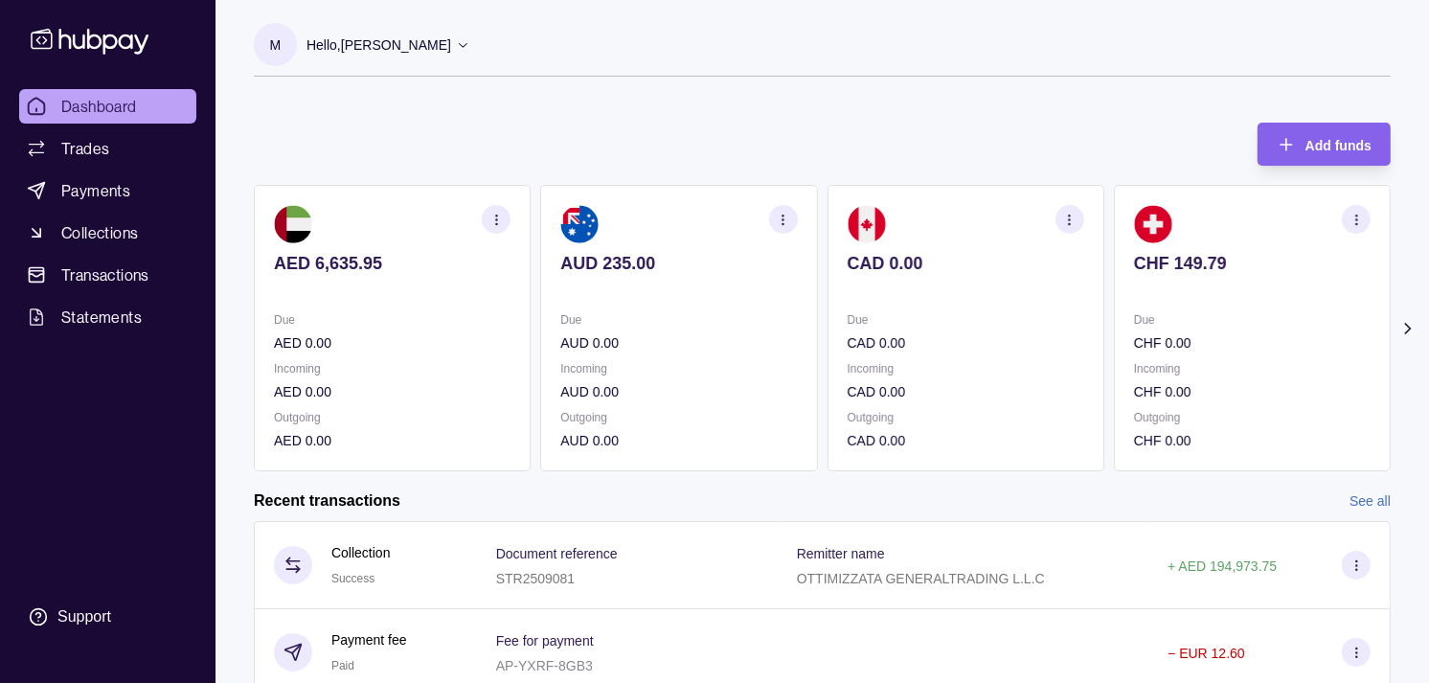
click at [983, 292] on p at bounding box center [966, 289] width 237 height 21
click at [993, 304] on section "CHF 149.79 Due CHF 0.00 Incoming CHF 0.00 Outgoing CHF 0.00" at bounding box center [966, 328] width 277 height 286
click at [529, 309] on section "CAD 0.00 Due CAD 0.00 Incoming CAD 0.00 Outgoing CAD 0.00" at bounding box center [392, 328] width 277 height 286
click at [511, 309] on section "AUD 235.00 Due AUD 0.00 Incoming AUD 0.00 Outgoing AUD 0.00" at bounding box center [392, 328] width 277 height 286
click at [513, 303] on section "AED 6,635.95 Due AED 0.00 Incoming AED 0.00 Outgoing AED 0.00" at bounding box center [392, 328] width 277 height 286
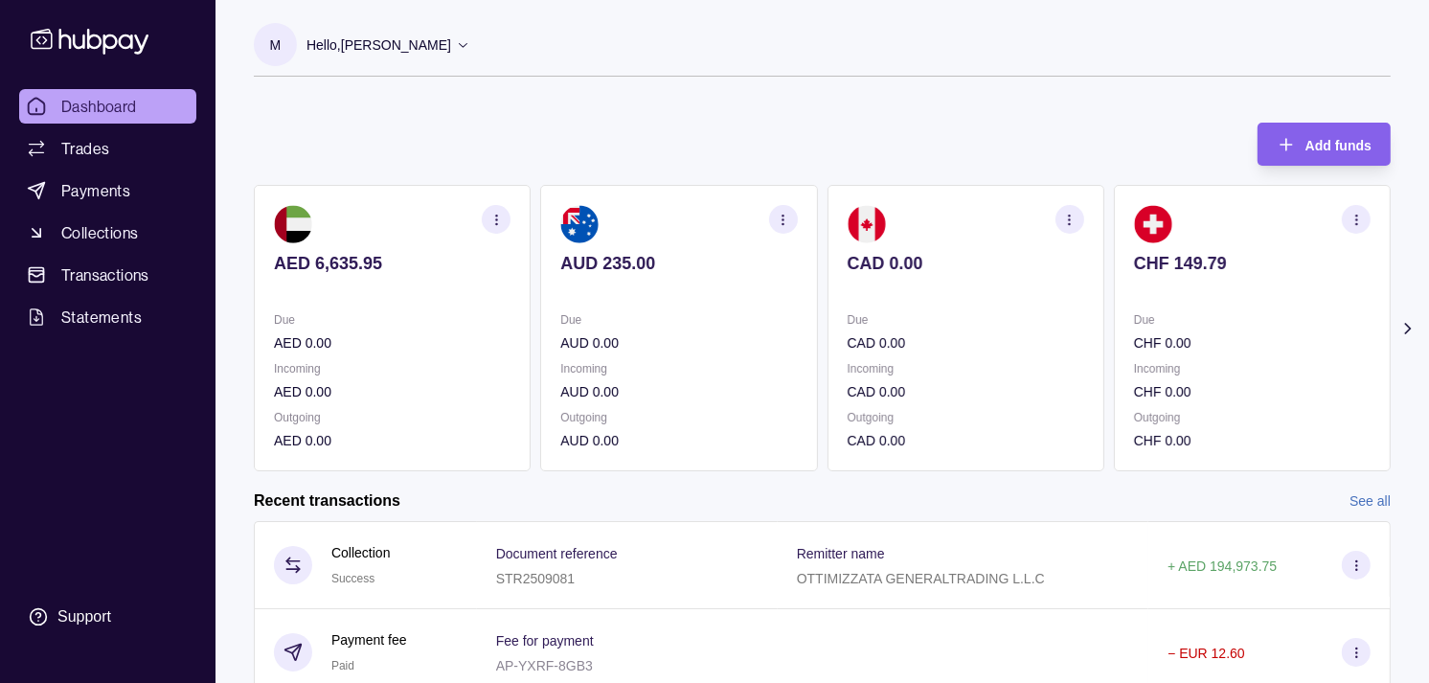
click at [1135, 289] on p at bounding box center [1252, 289] width 237 height 21
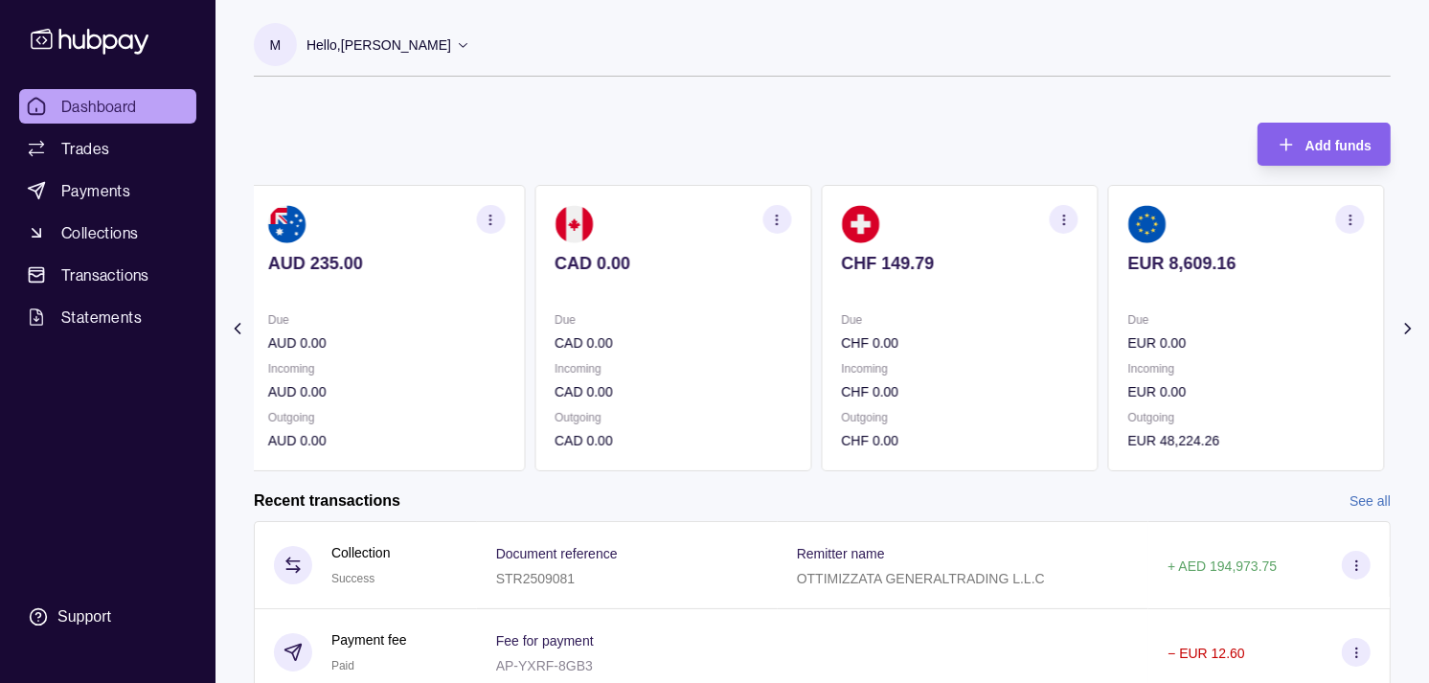
click at [1162, 293] on p at bounding box center [1246, 289] width 237 height 21
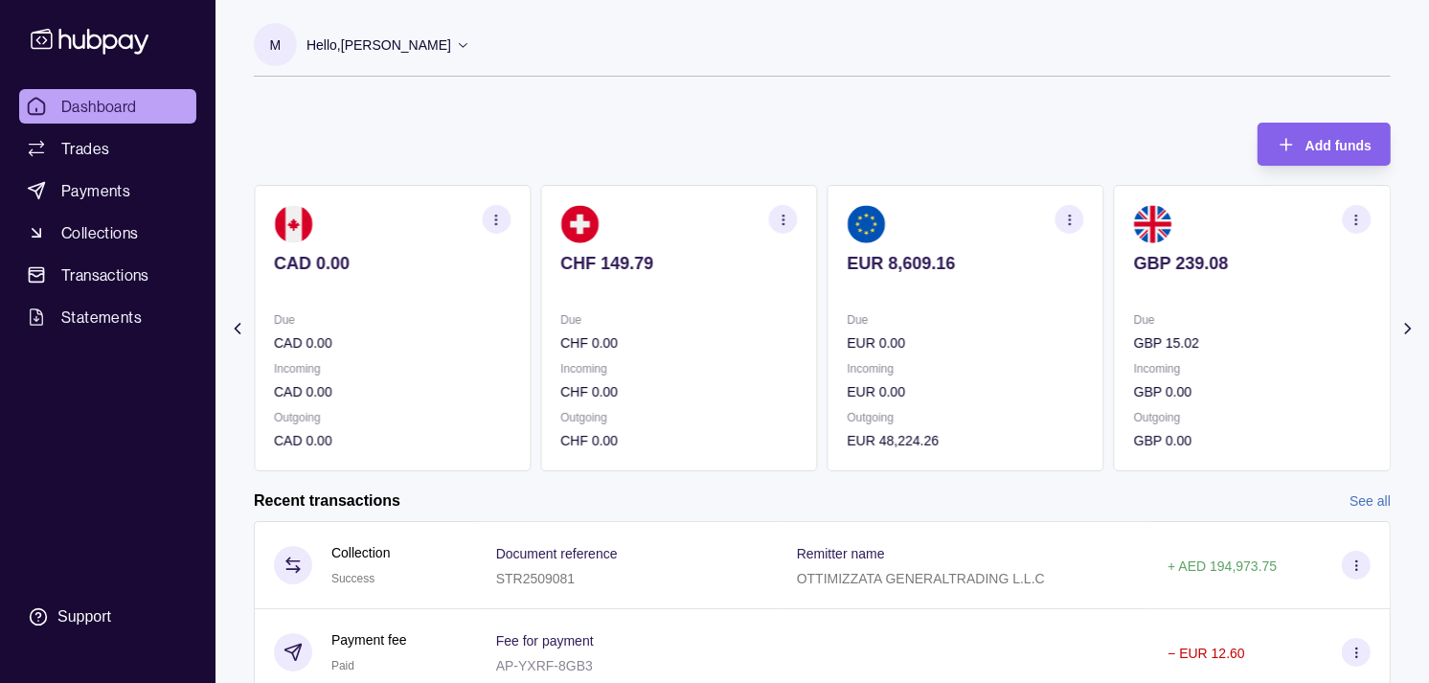
click at [1134, 284] on p at bounding box center [1252, 289] width 237 height 21
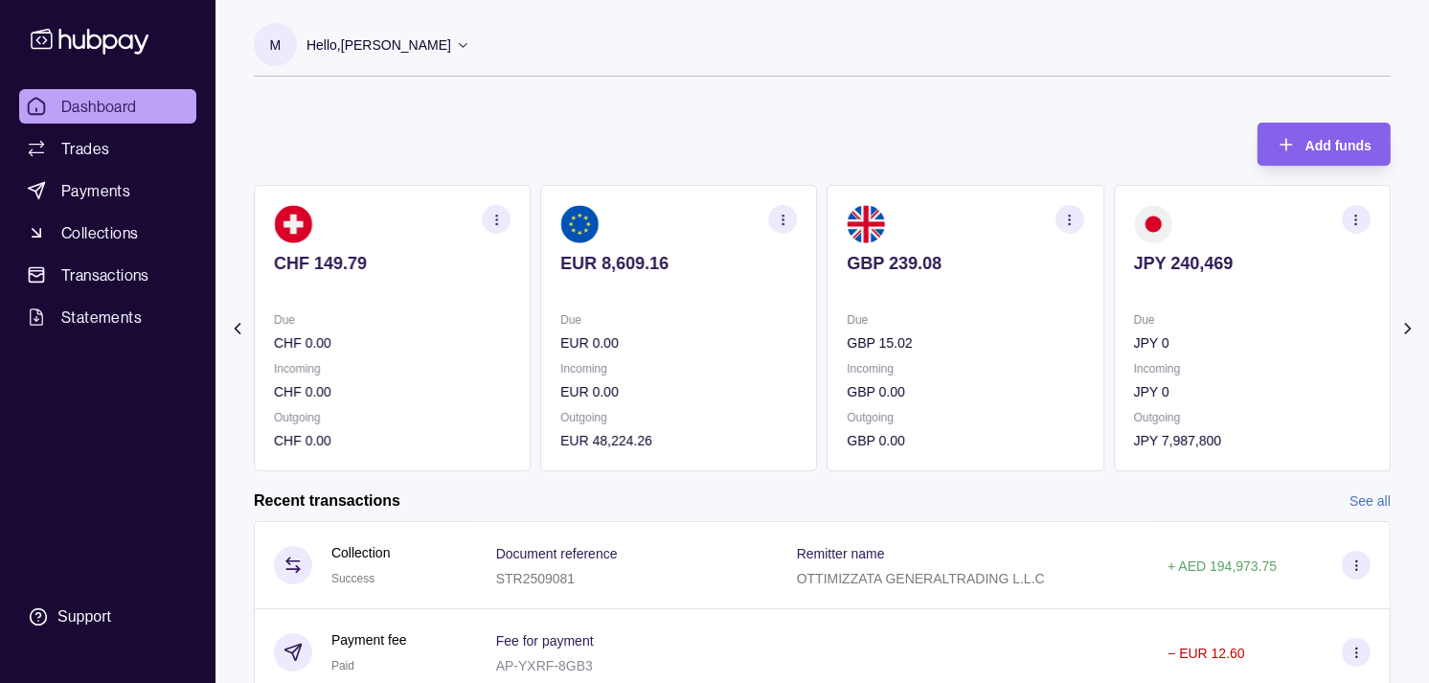
click at [1134, 279] on p at bounding box center [1252, 289] width 237 height 21
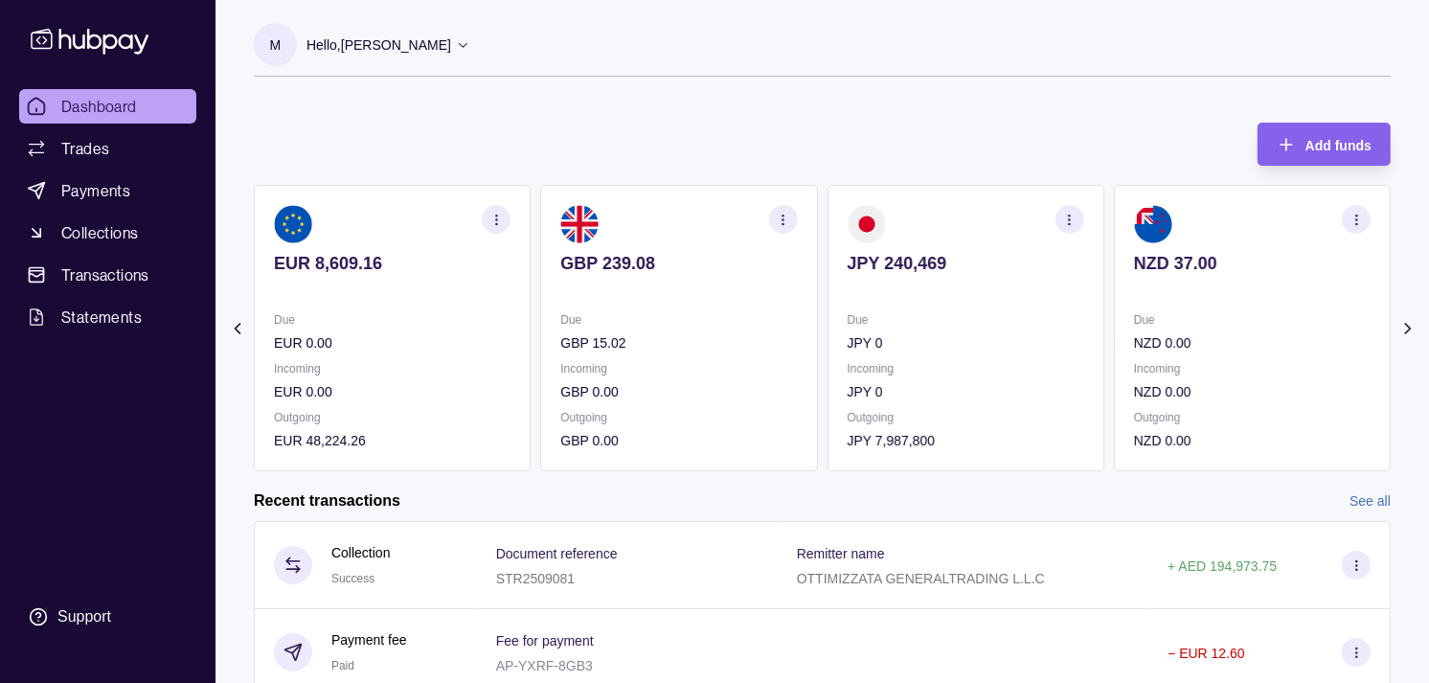
click at [1136, 265] on p "NZD 37.00" at bounding box center [1252, 263] width 237 height 21
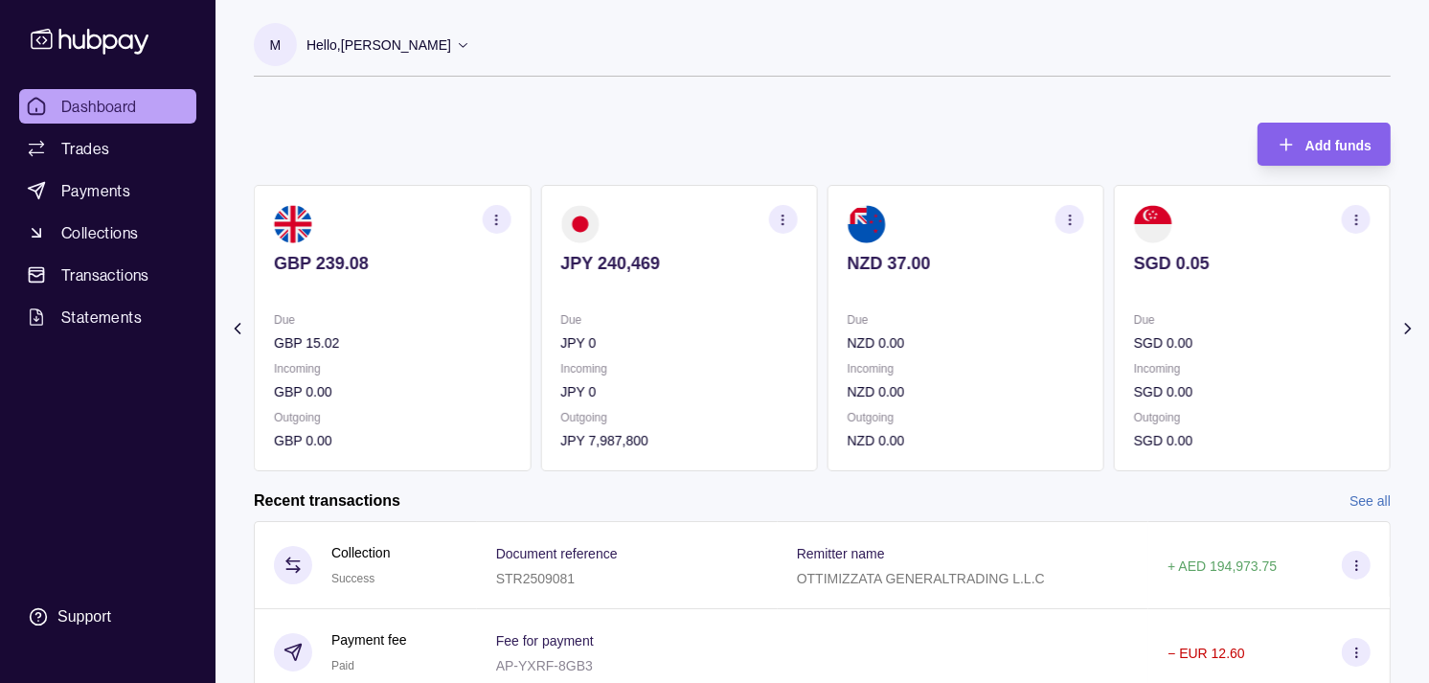
click at [1114, 308] on section "SGD 0.05 Due SGD 0.00 Incoming SGD 0.00 Outgoing SGD 0.00" at bounding box center [1252, 328] width 277 height 286
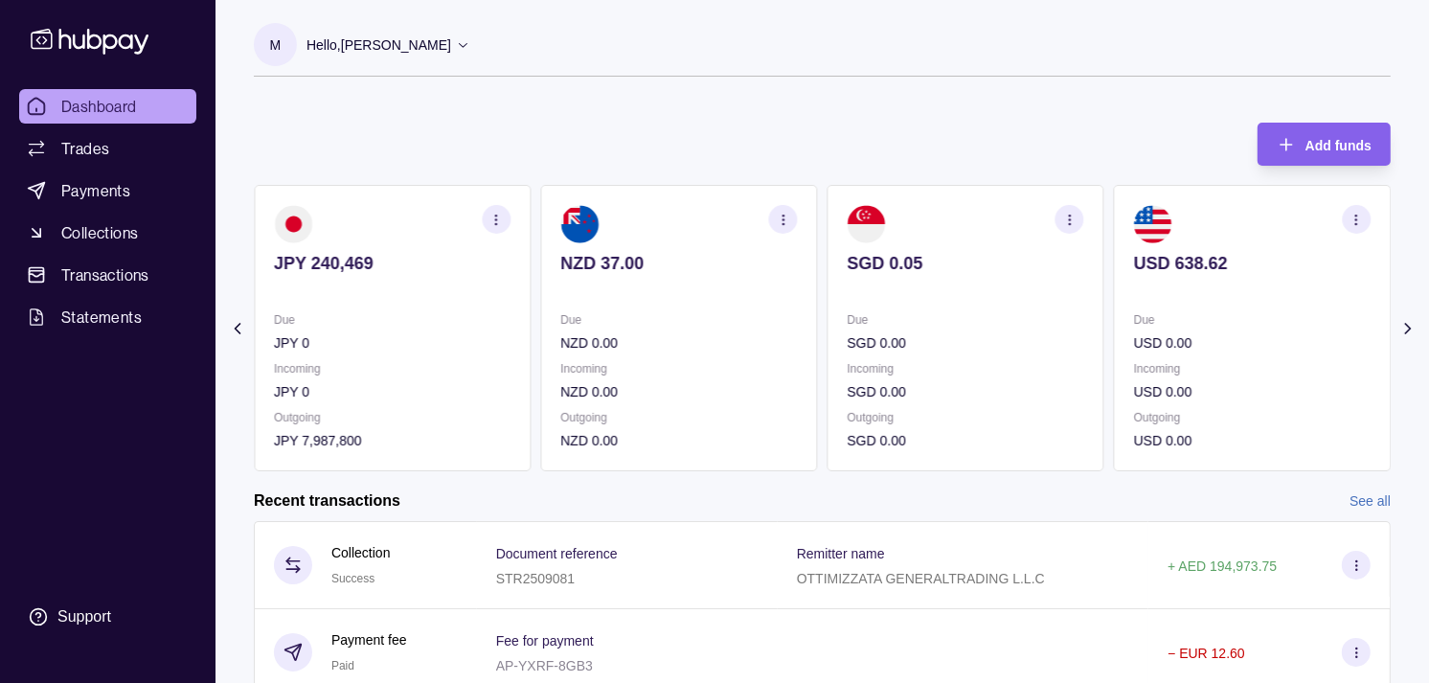
click at [710, 354] on div "Due NZD 0.00 Incoming NZD 0.00 Outgoing NZD 0.00" at bounding box center [678, 380] width 237 height 142
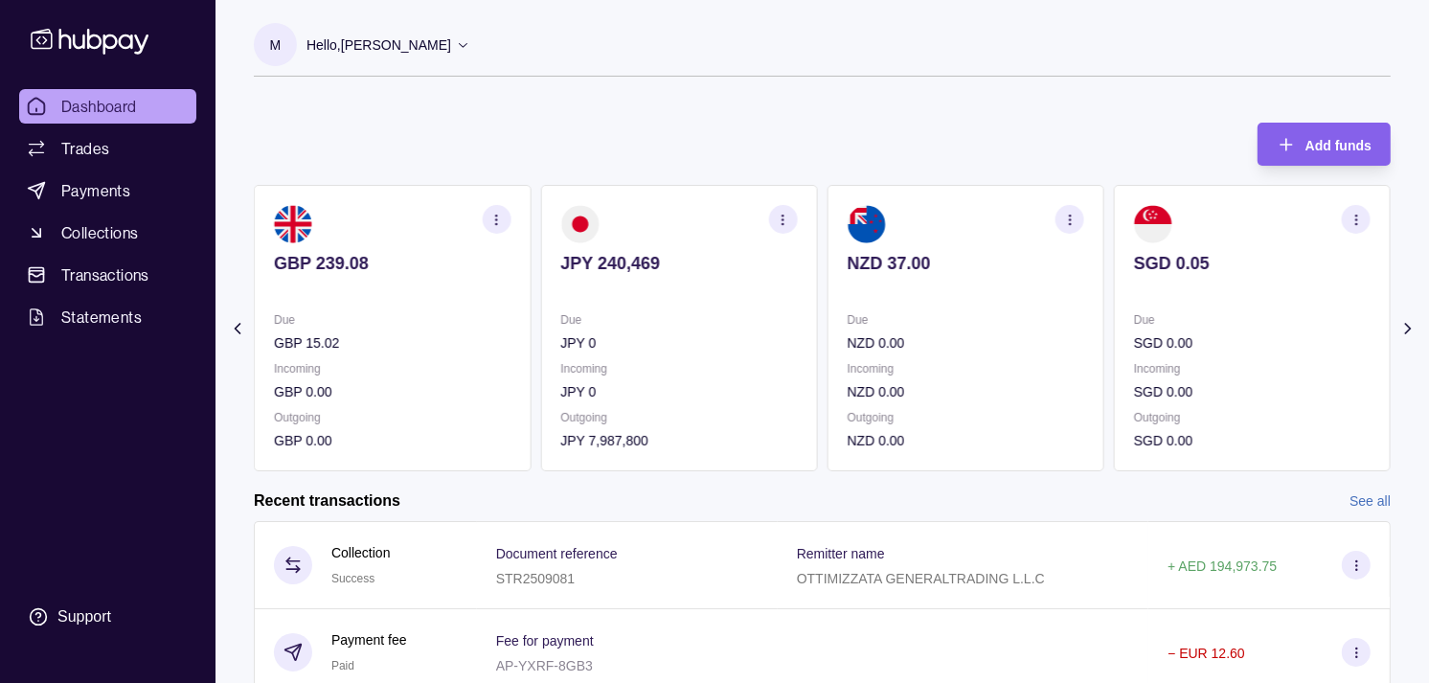
click at [492, 317] on p "Due" at bounding box center [392, 319] width 237 height 21
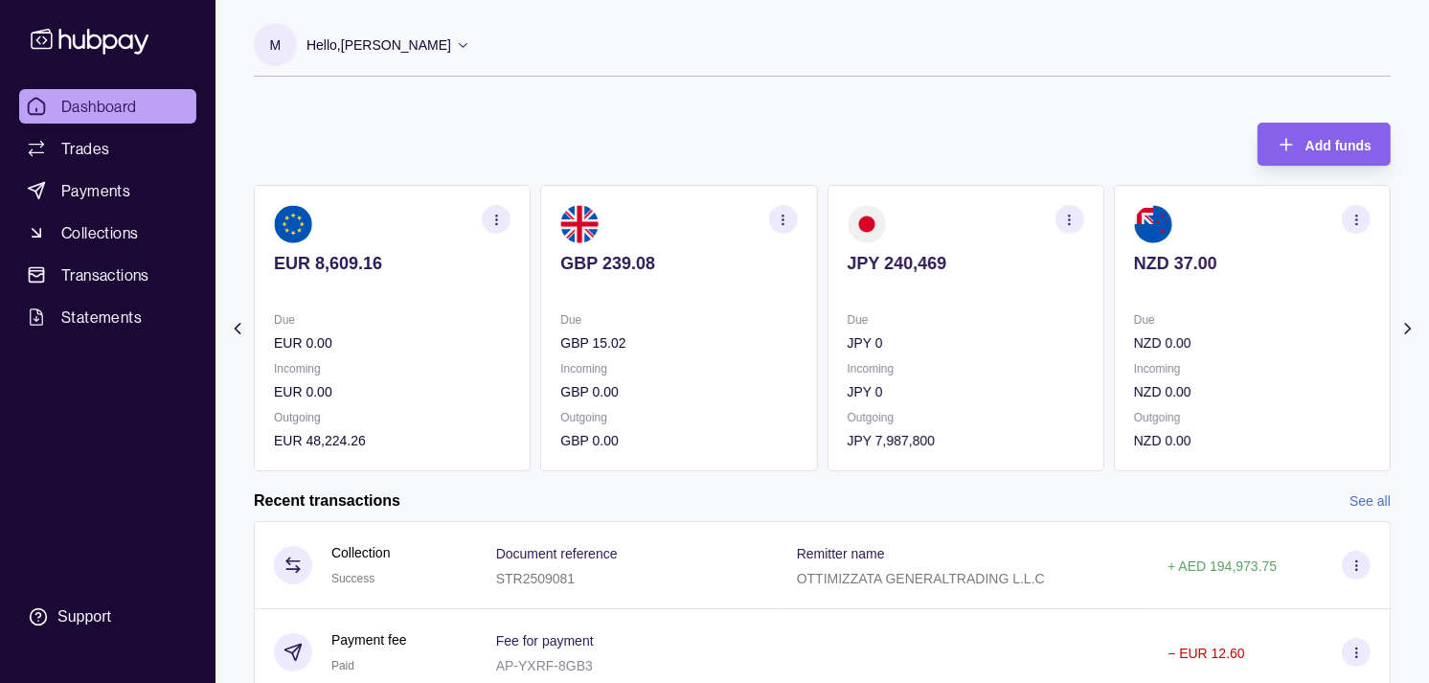
click at [502, 302] on section "EUR 8,609.16 Due EUR 0.00 Incoming EUR 0.00 Outgoing EUR 48,224.26" at bounding box center [392, 328] width 277 height 286
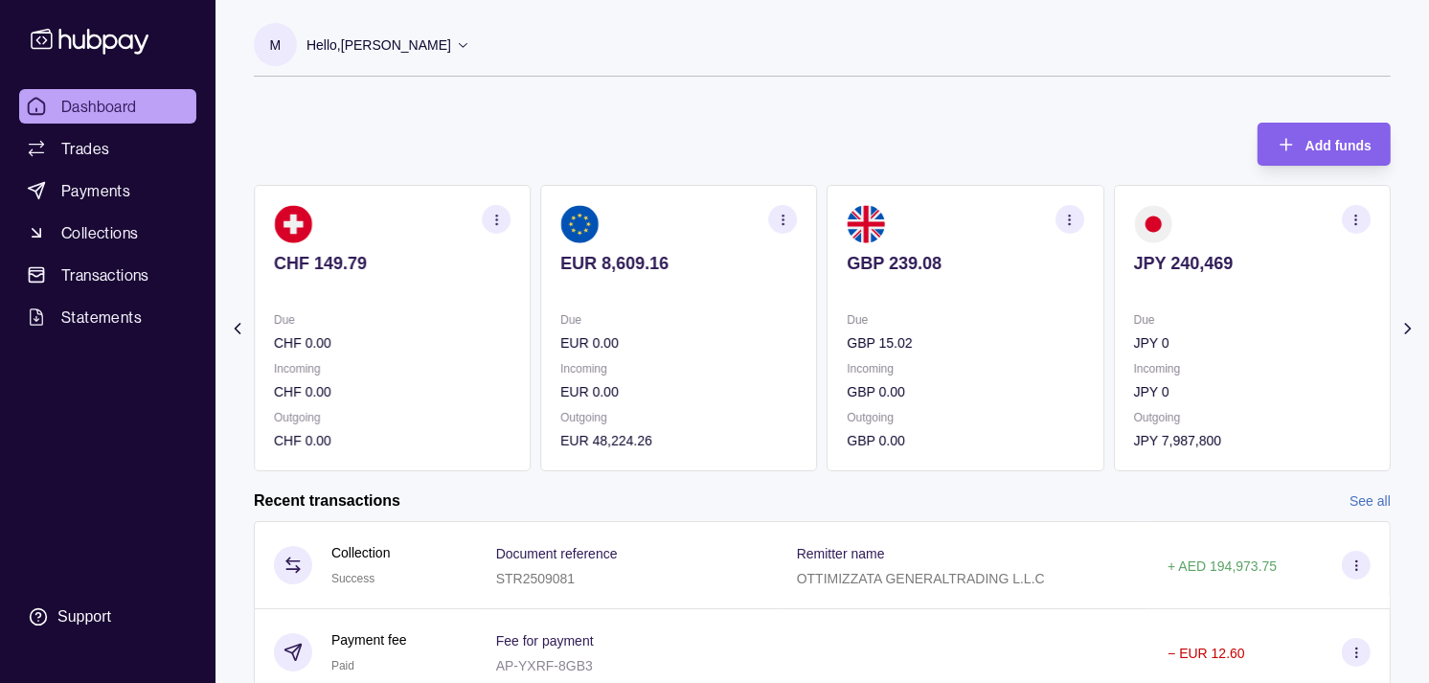
click at [782, 223] on icon "button" at bounding box center [783, 220] width 14 height 14
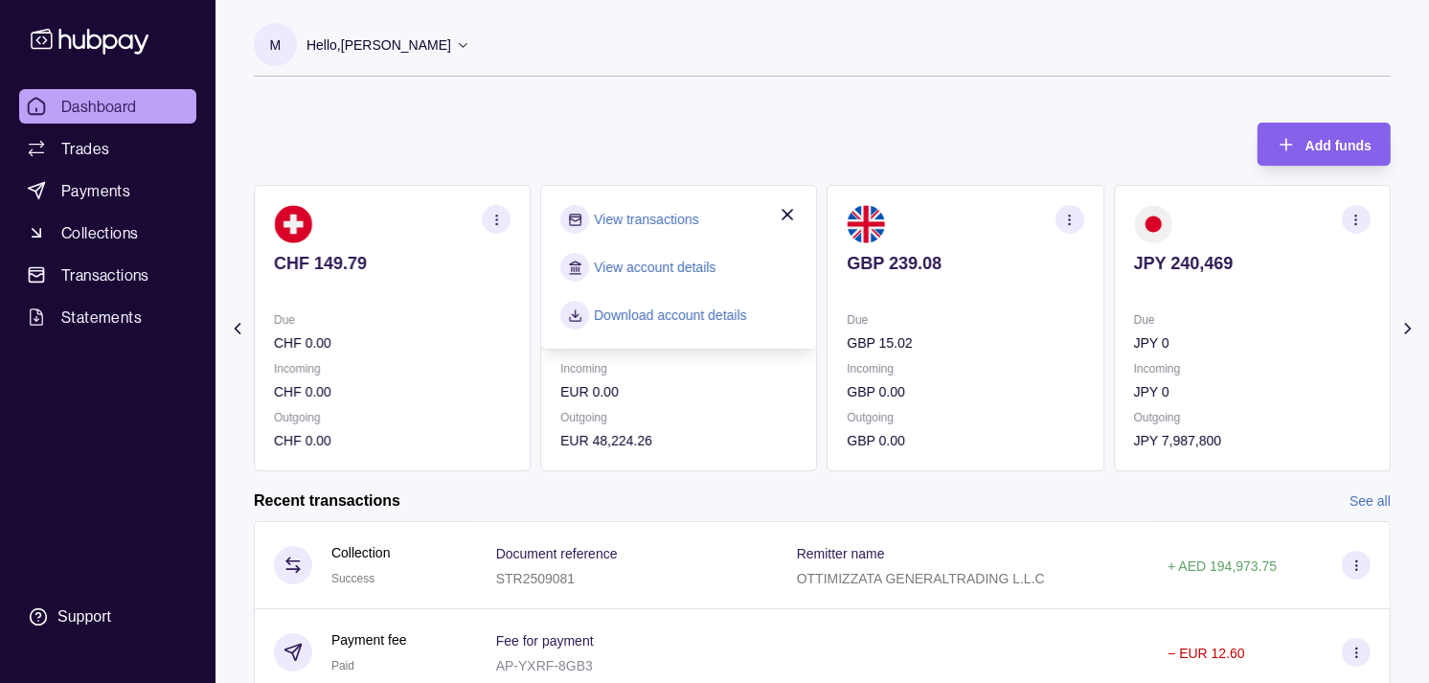
click at [665, 222] on link "View transactions" at bounding box center [646, 219] width 104 height 21
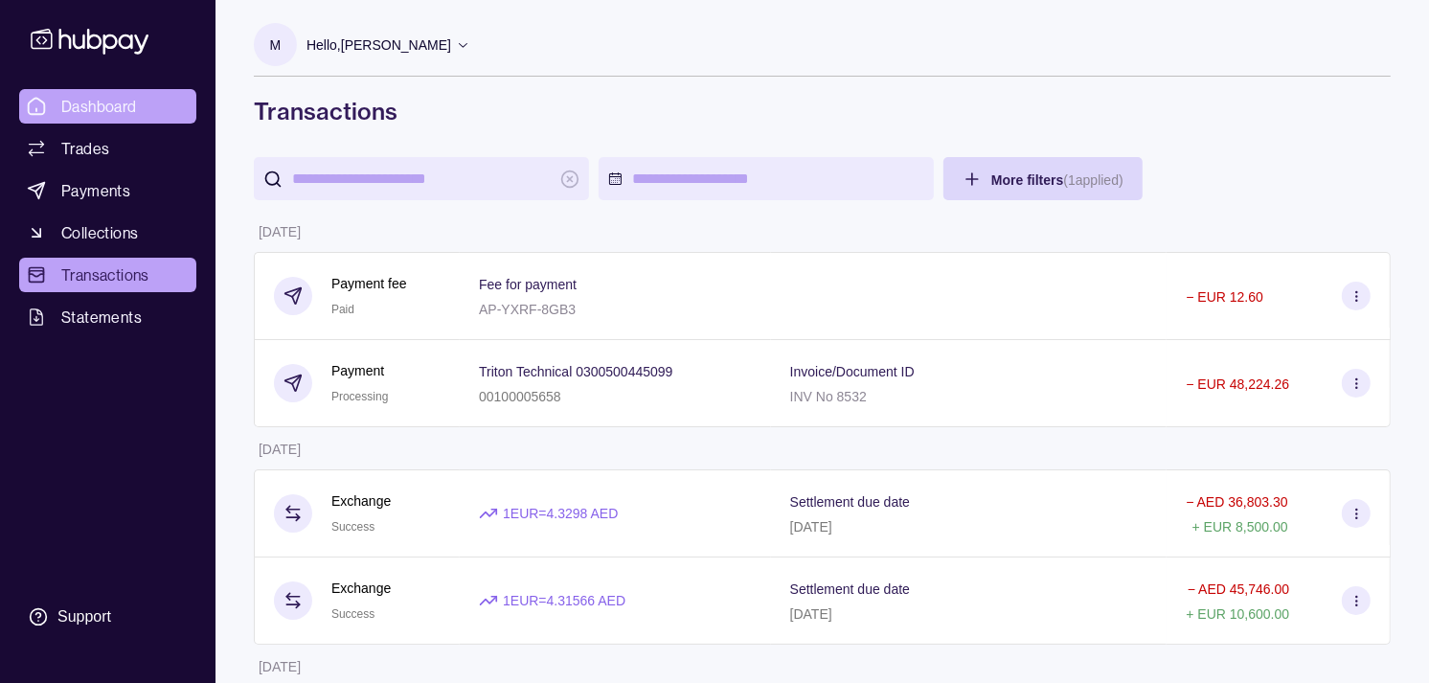
click at [122, 111] on span "Dashboard" at bounding box center [99, 106] width 76 height 23
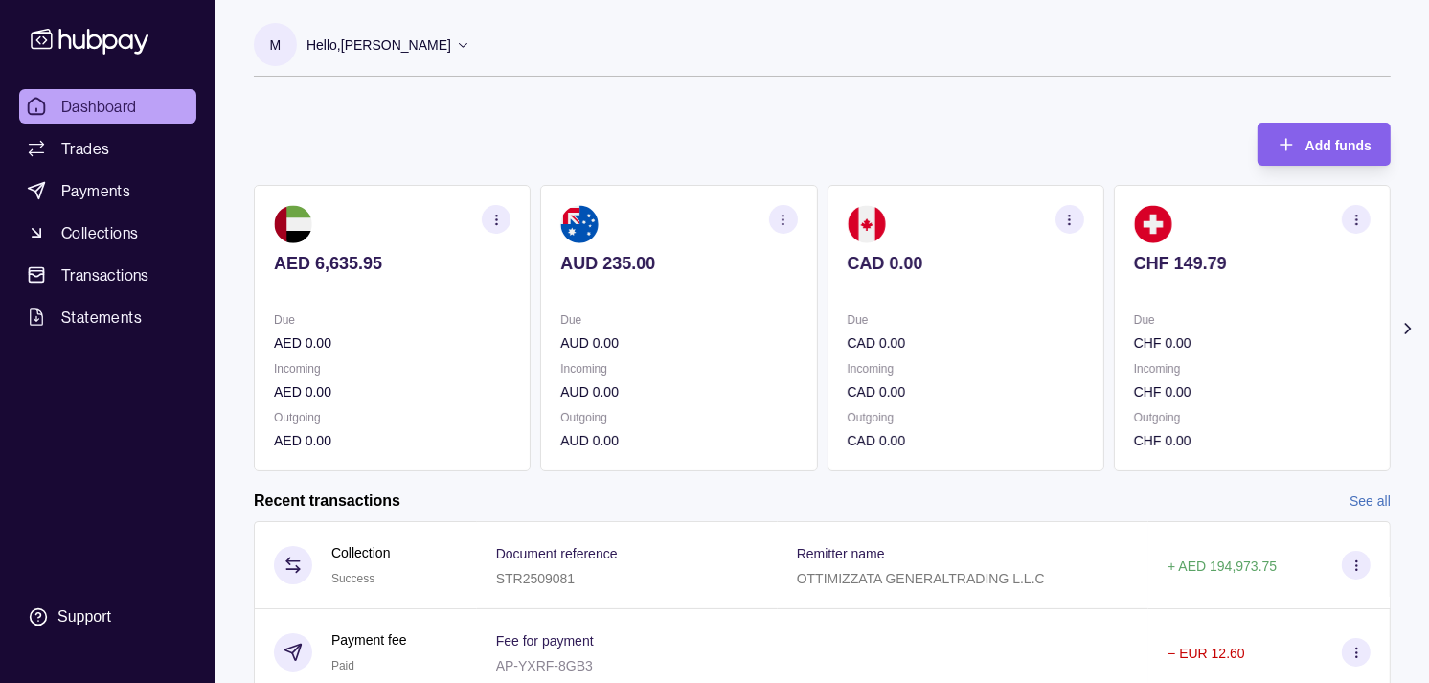
click at [1007, 290] on section "CAD 0.00 Due CAD 0.00 Incoming CAD 0.00 Outgoing CAD 0.00" at bounding box center [966, 328] width 277 height 286
click at [1065, 285] on p at bounding box center [966, 289] width 237 height 21
click at [1031, 291] on p at bounding box center [966, 289] width 237 height 21
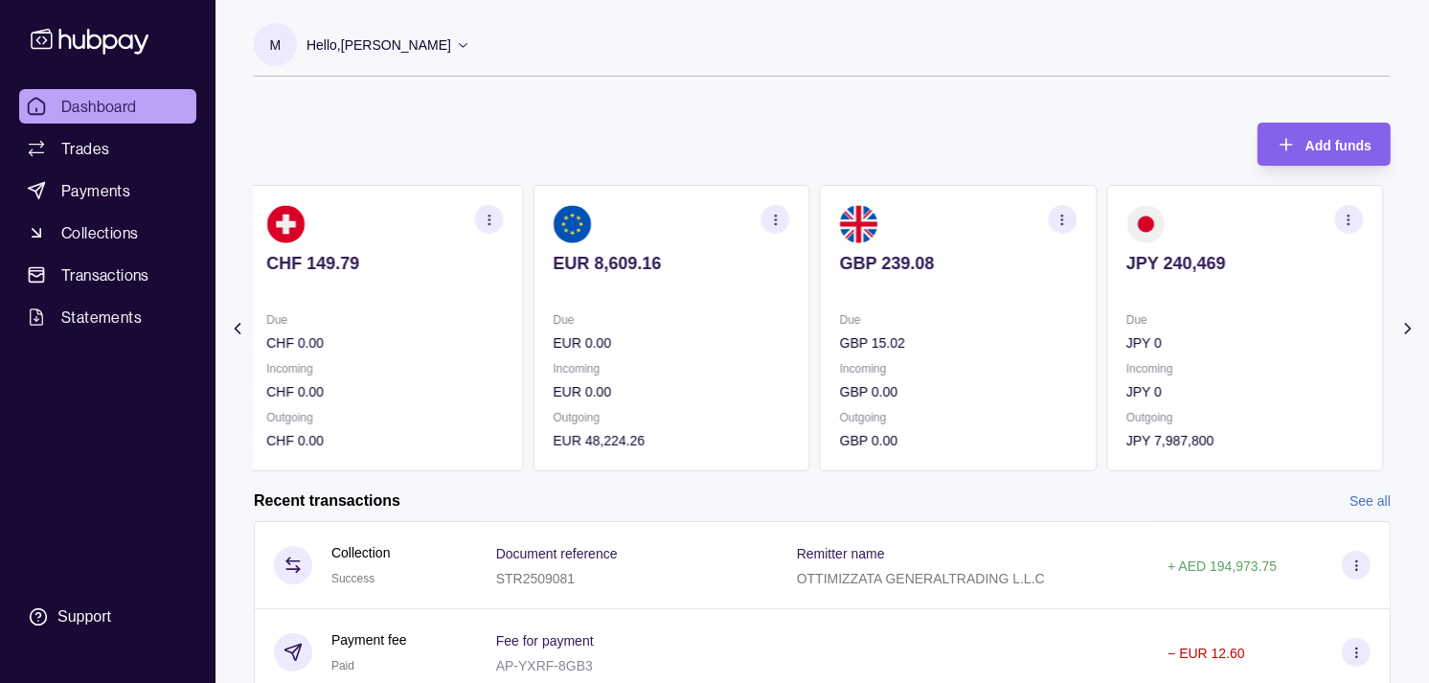
click at [1020, 299] on p at bounding box center [958, 289] width 237 height 21
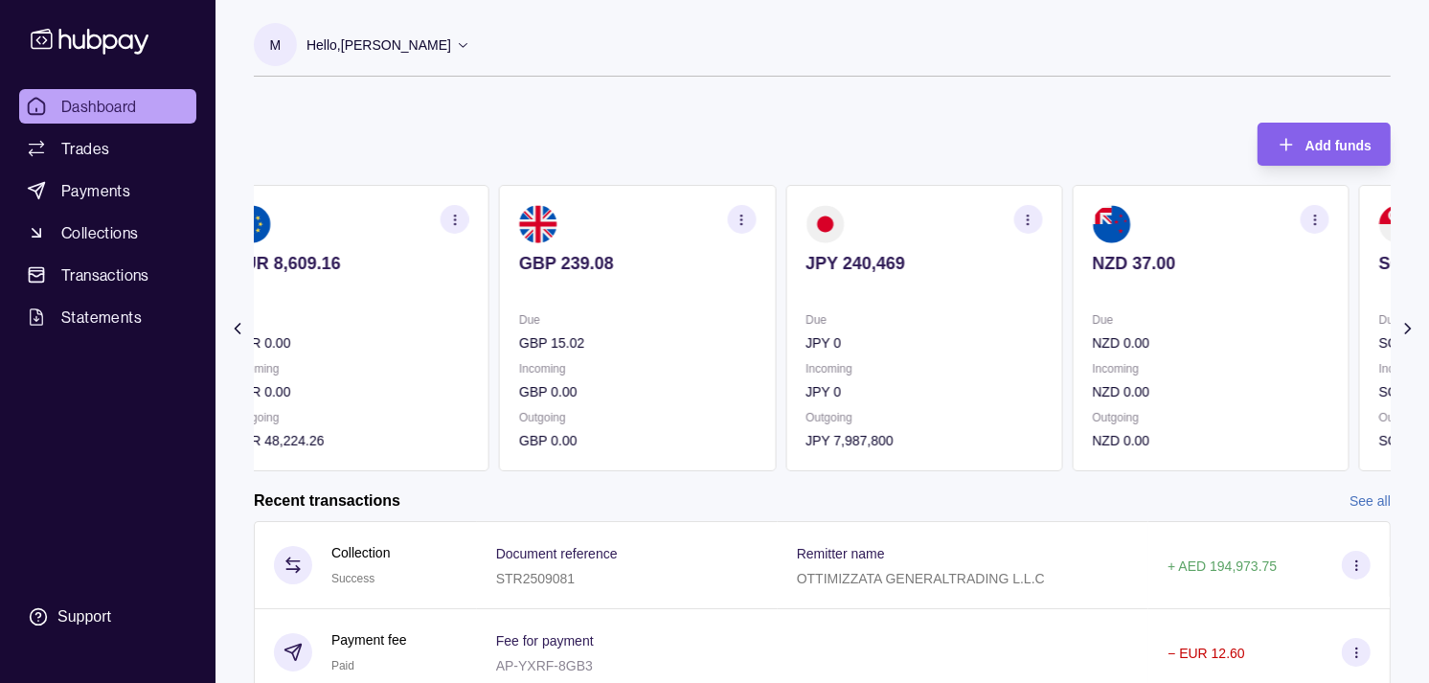
click at [949, 282] on p at bounding box center [924, 289] width 237 height 21
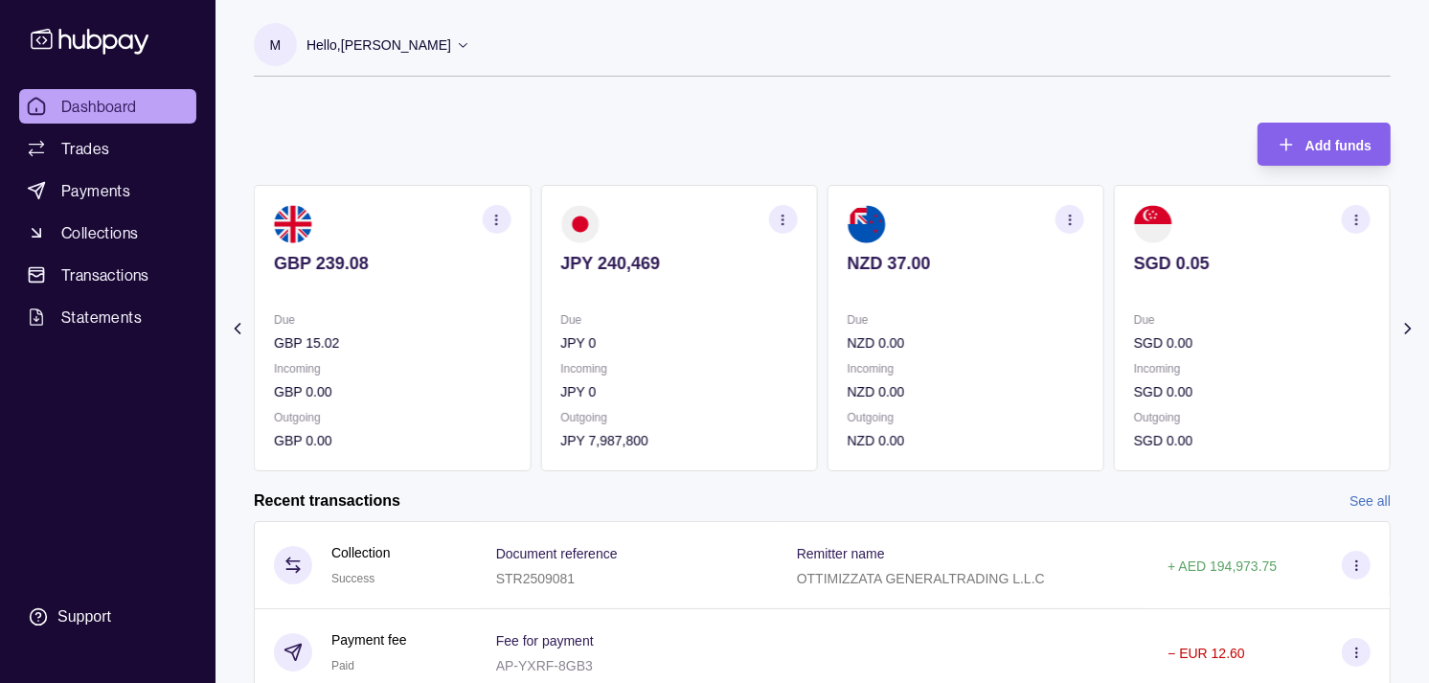
click at [930, 279] on p at bounding box center [966, 289] width 237 height 21
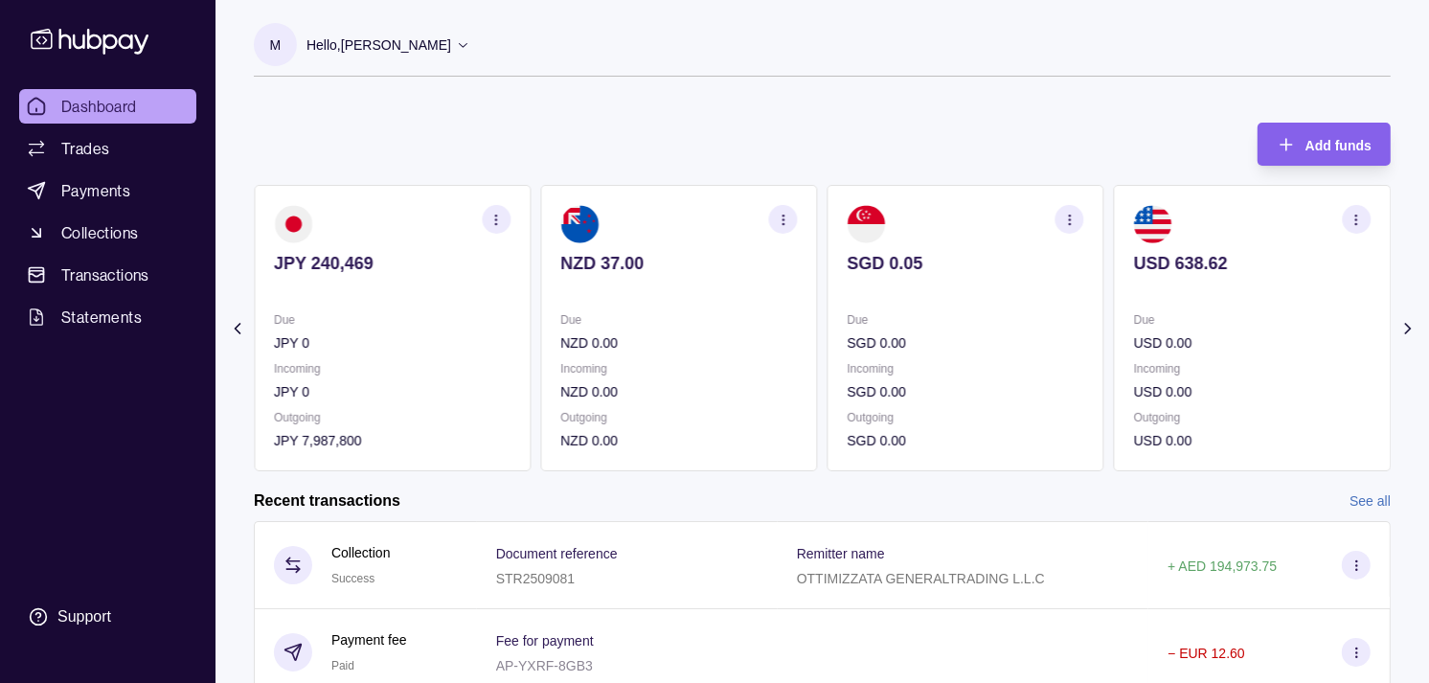
click at [491, 322] on p "Due" at bounding box center [392, 319] width 237 height 21
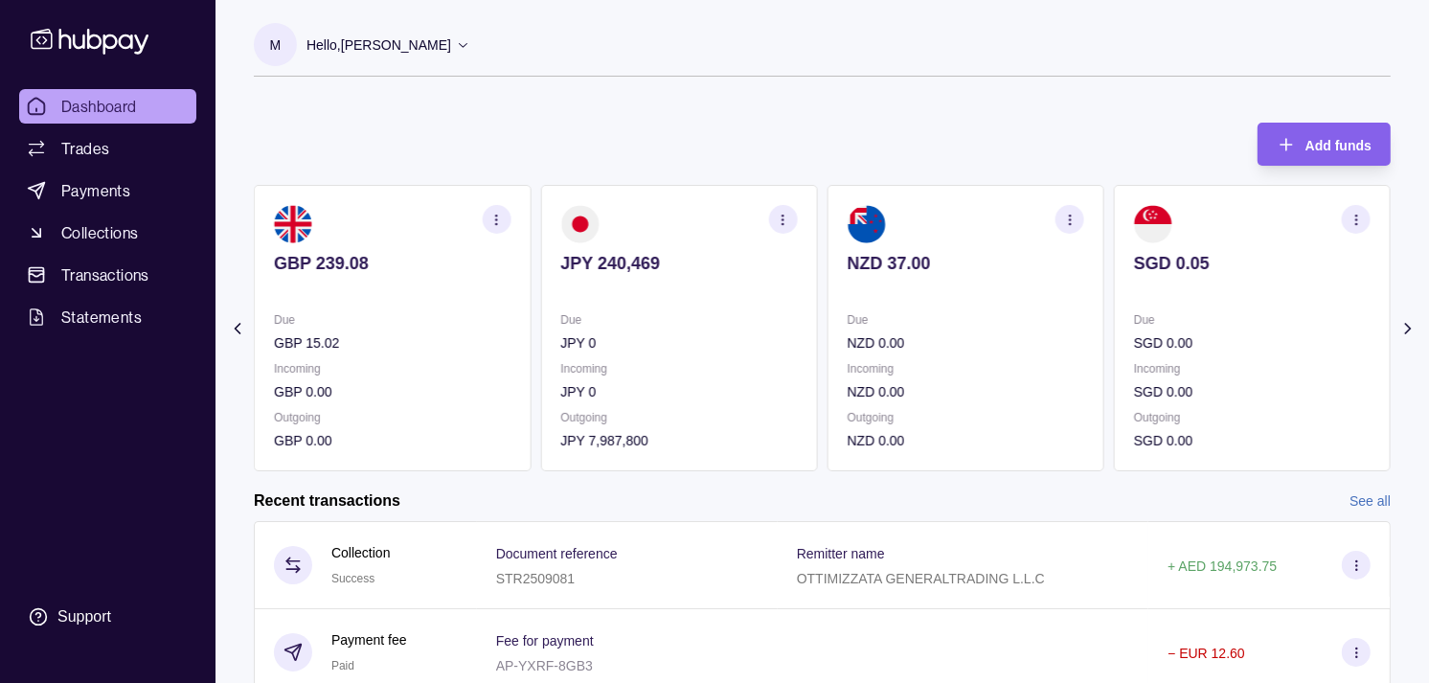
click at [709, 321] on p "Due" at bounding box center [678, 319] width 237 height 21
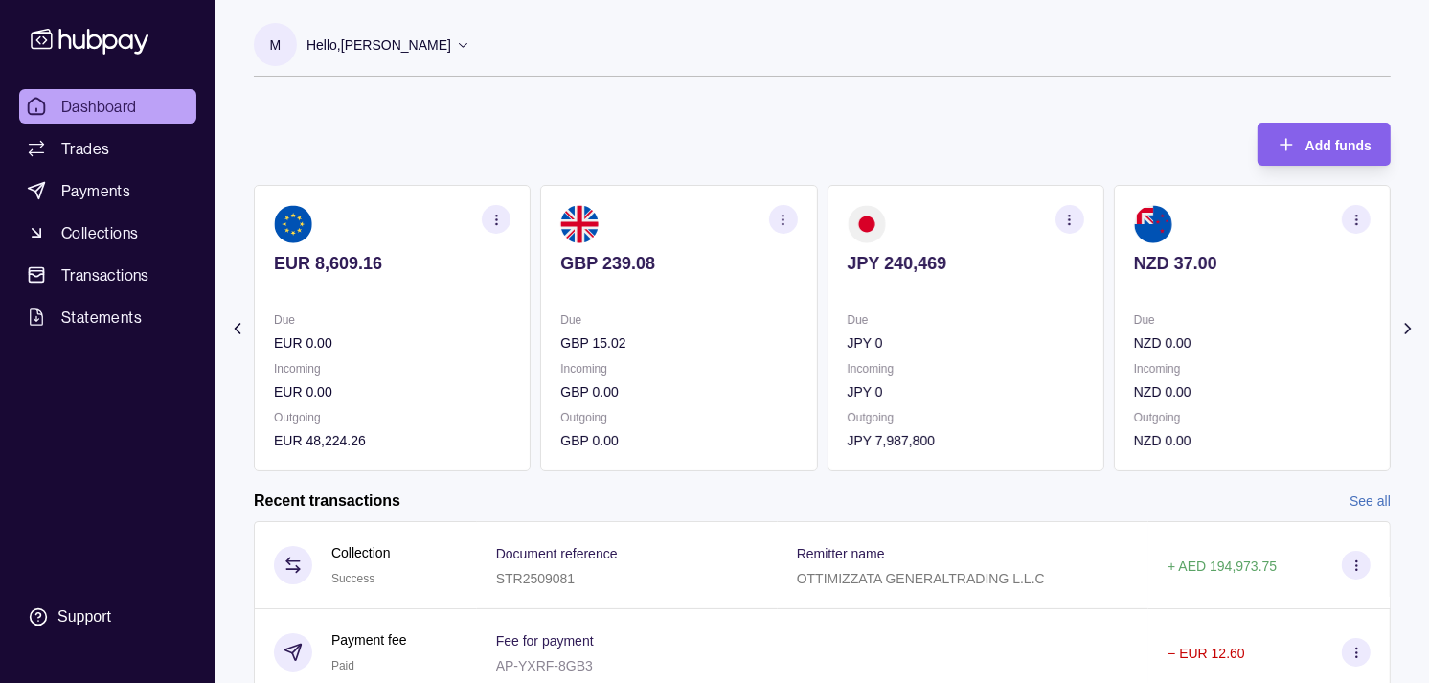
click at [113, 102] on span "Dashboard" at bounding box center [99, 106] width 76 height 23
click at [113, 145] on link "Trades" at bounding box center [107, 148] width 177 height 34
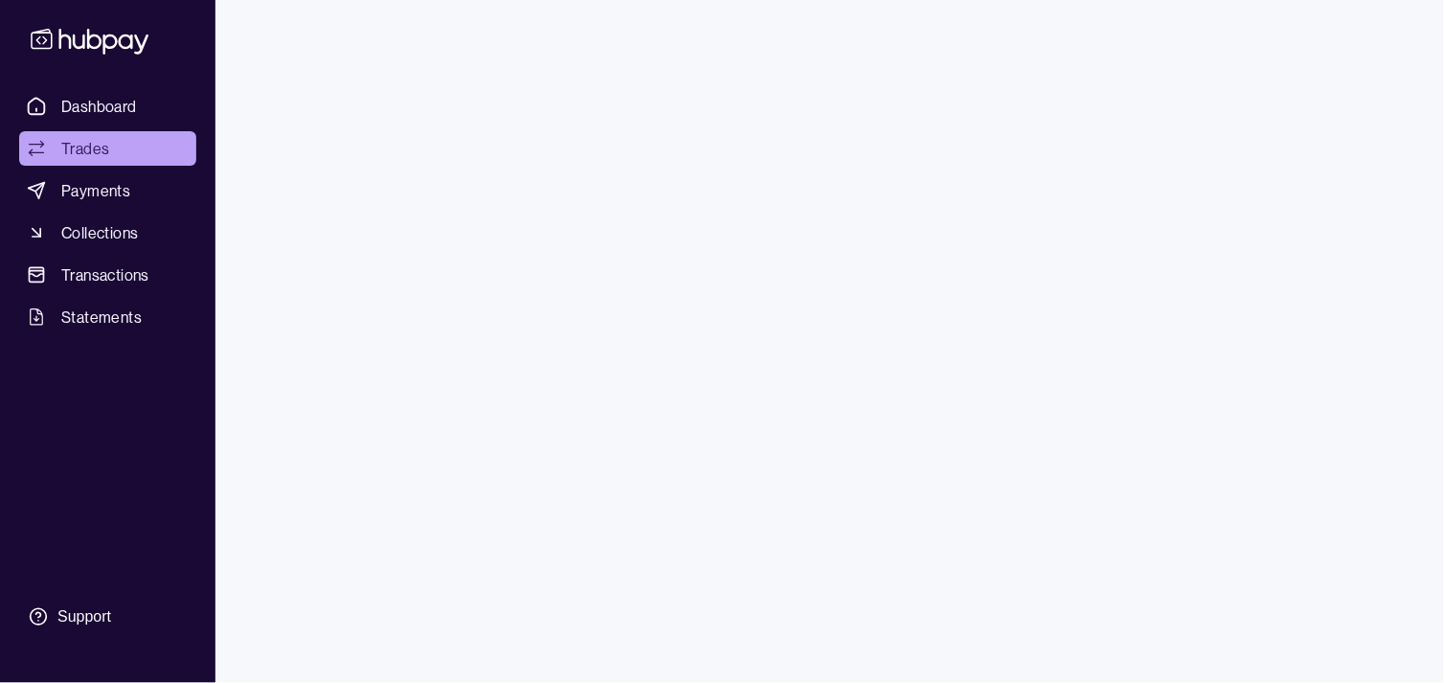
click at [113, 102] on span "Dashboard" at bounding box center [99, 106] width 76 height 23
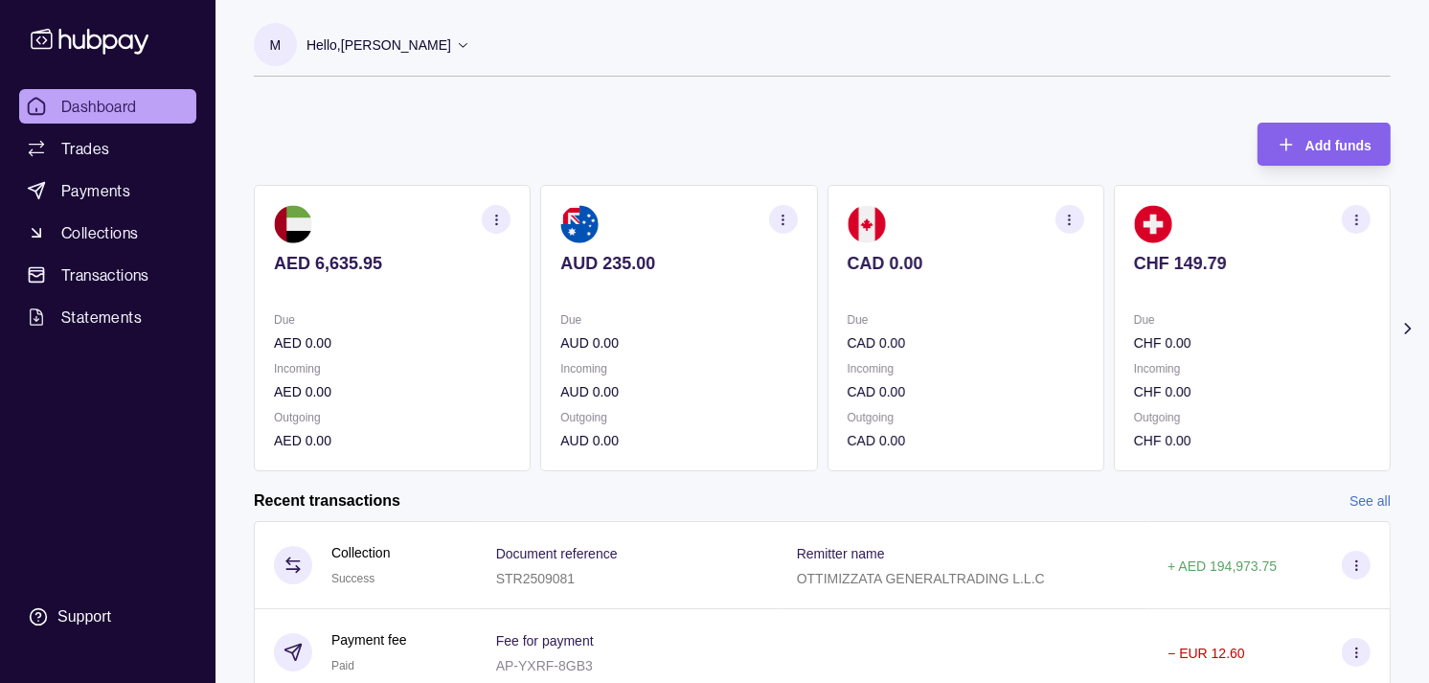
click at [1134, 291] on p at bounding box center [1252, 289] width 237 height 21
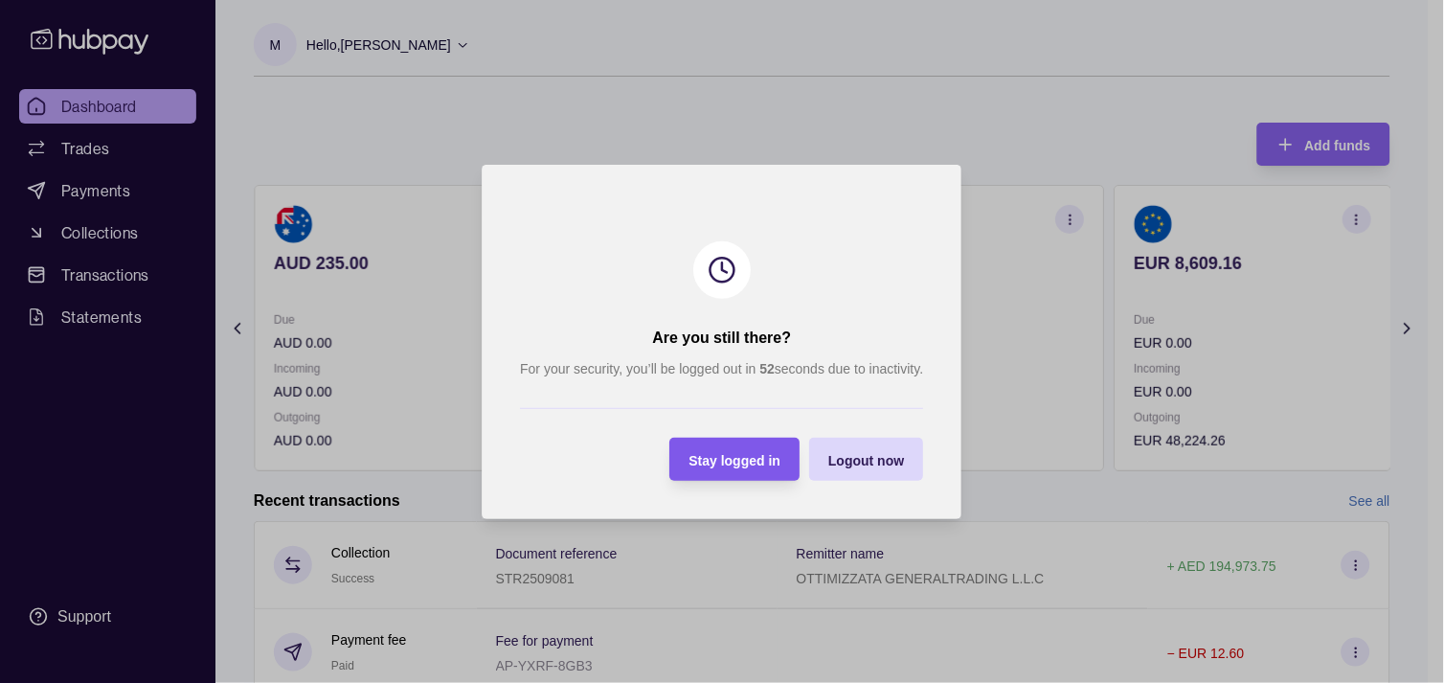
click at [720, 456] on span "Stay logged in" at bounding box center [736, 459] width 92 height 15
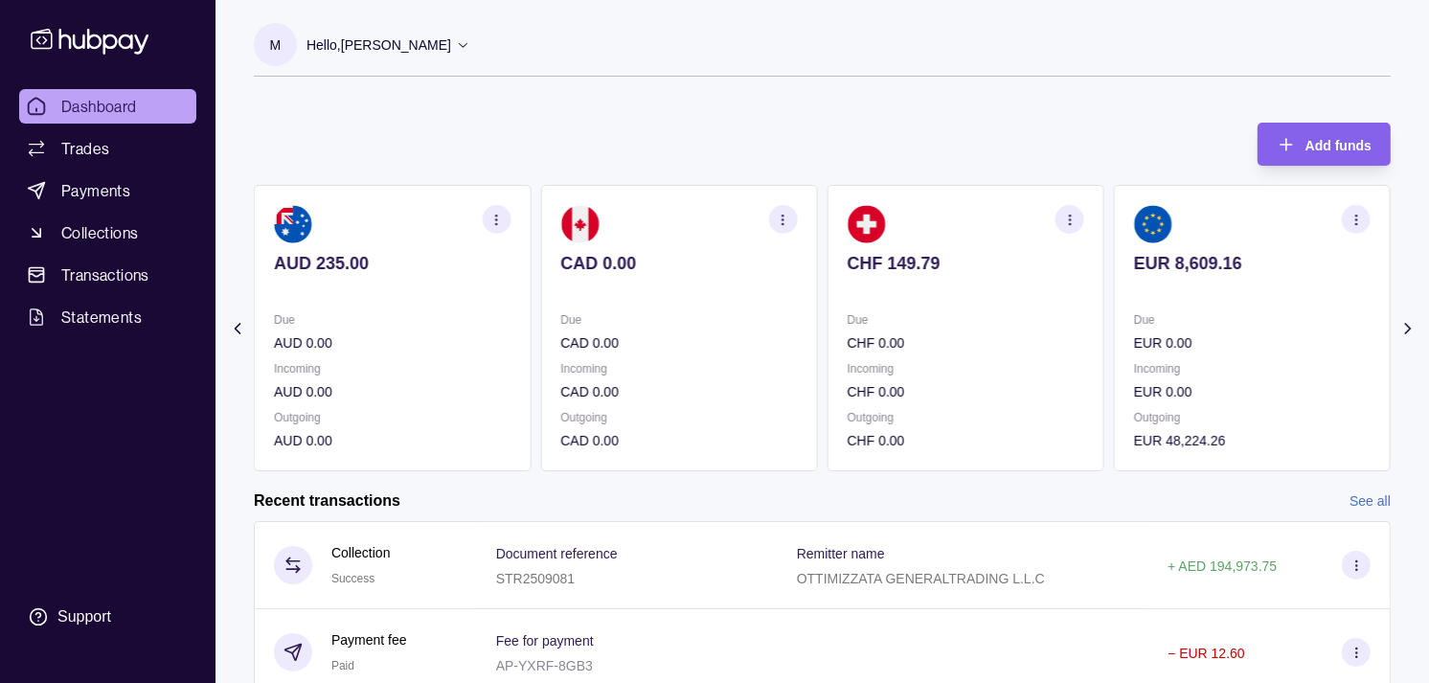
click at [130, 109] on span "Dashboard" at bounding box center [99, 106] width 76 height 23
click at [100, 147] on span "Trades" at bounding box center [85, 148] width 48 height 23
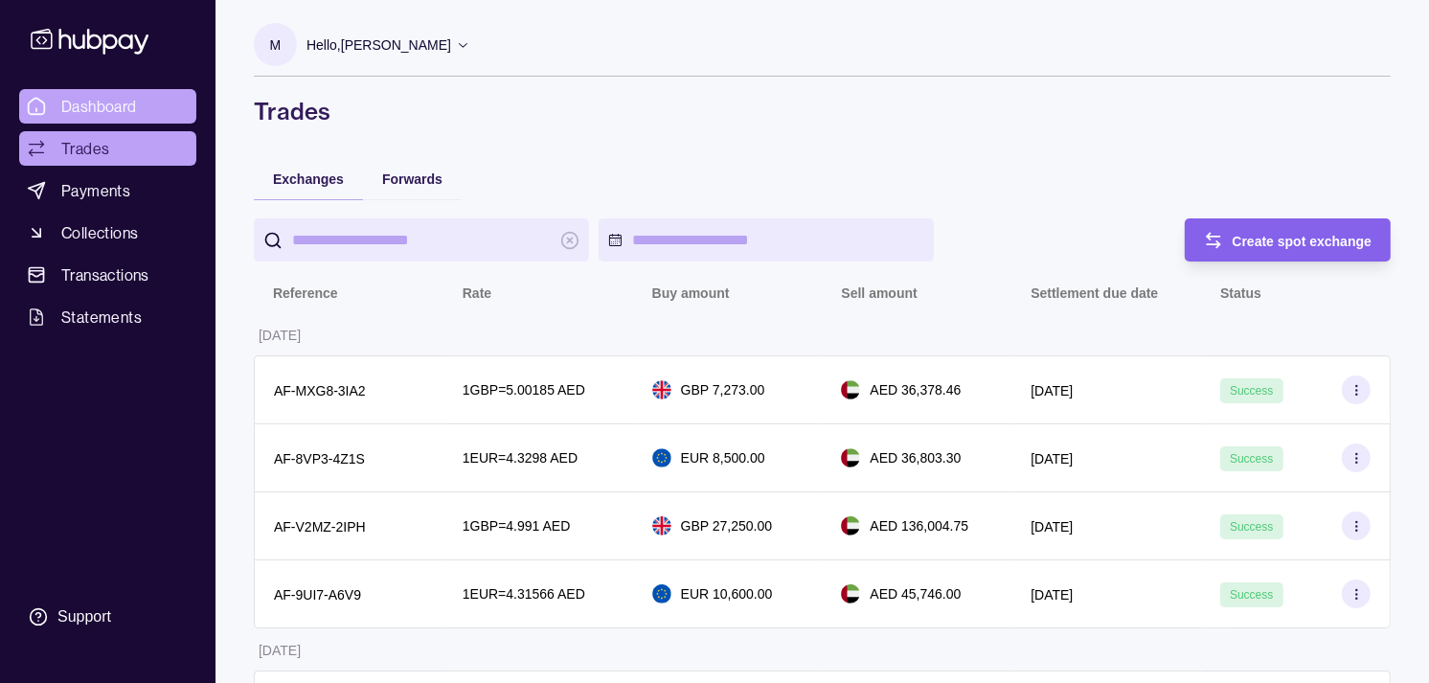
click at [118, 125] on ul "Dashboard Trades Payments Collections Transactions Statements" at bounding box center [107, 211] width 177 height 245
click at [117, 108] on span "Dashboard" at bounding box center [99, 106] width 76 height 23
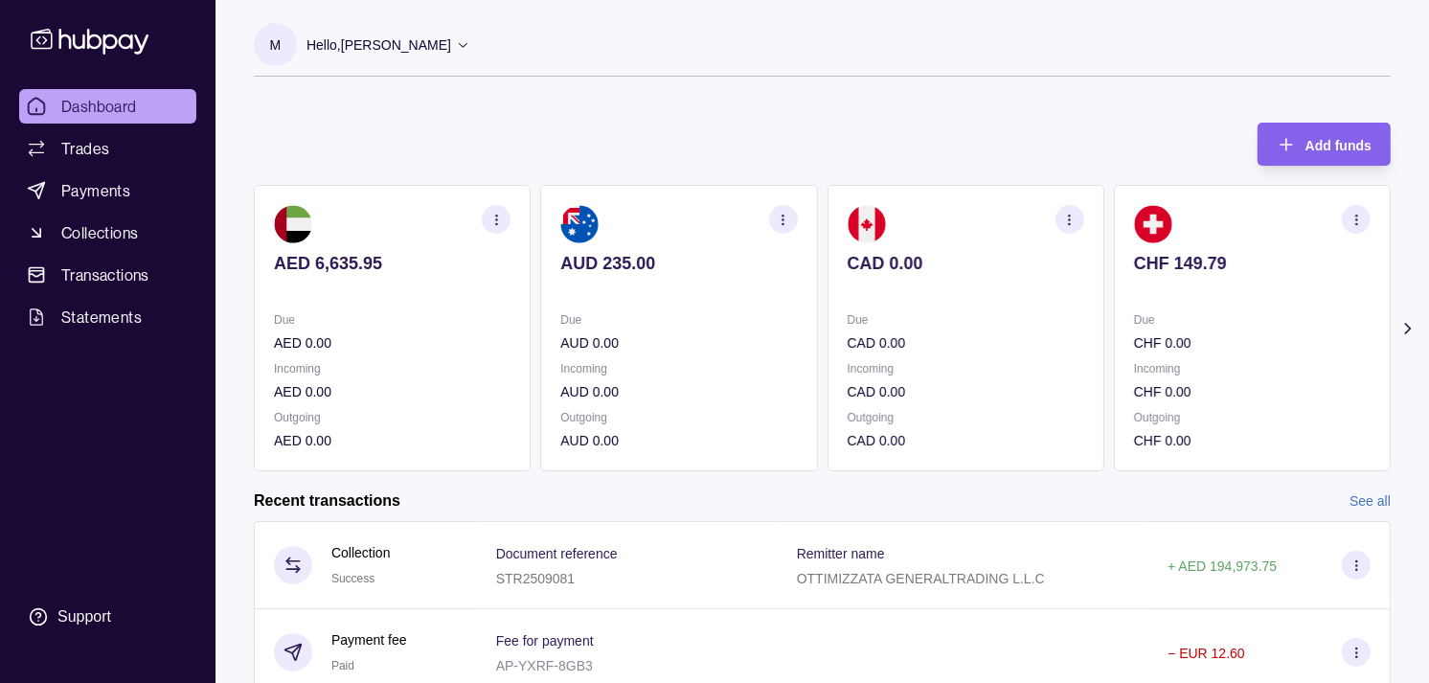
click at [1172, 347] on p "CHF 0.00" at bounding box center [1252, 342] width 237 height 21
click at [1136, 328] on div "Due EUR 0.00" at bounding box center [1252, 331] width 237 height 44
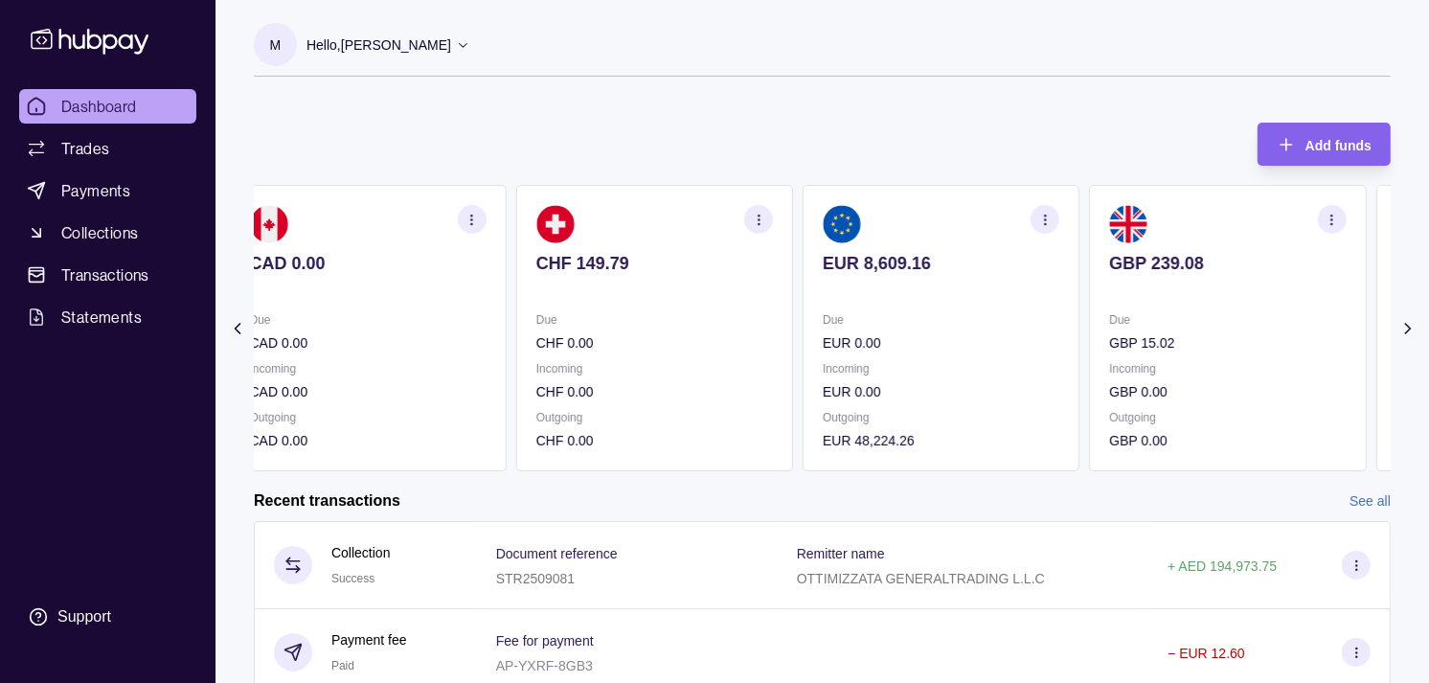
click at [1212, 360] on p "Incoming" at bounding box center [1227, 368] width 237 height 21
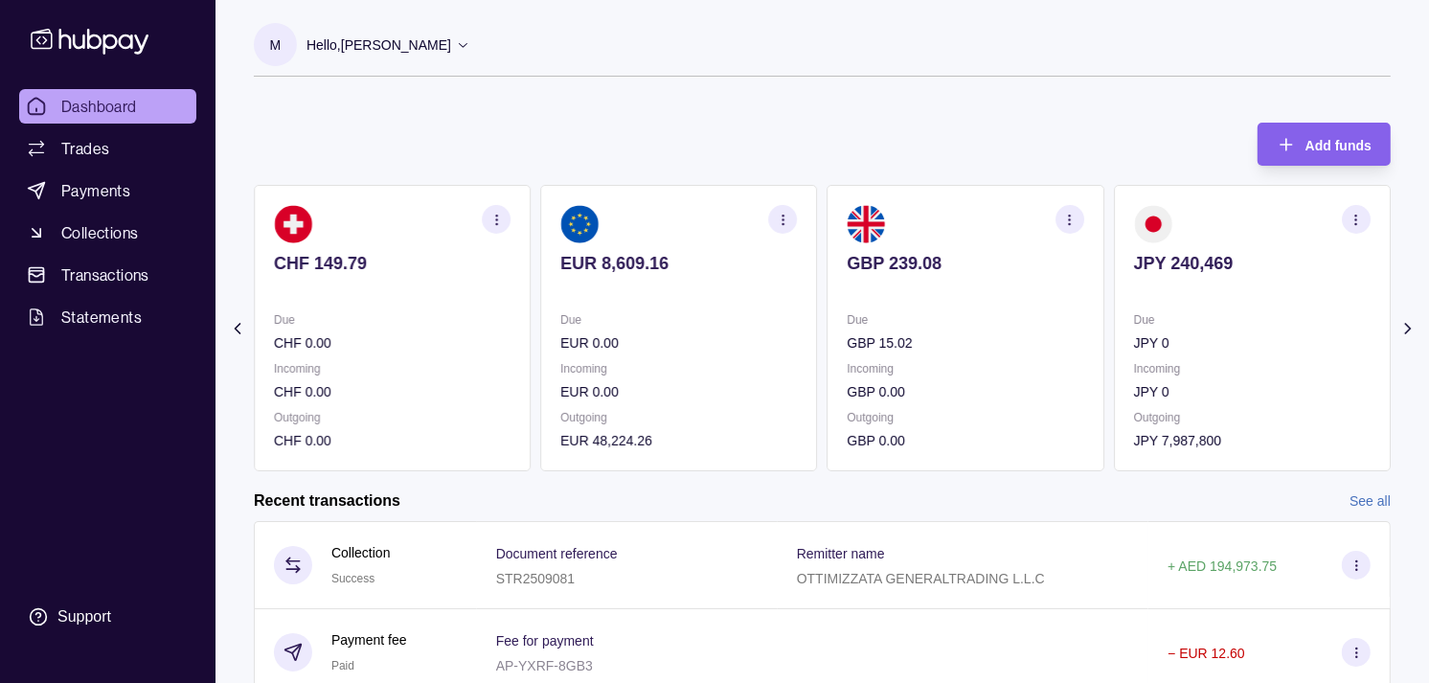
click at [1010, 365] on p "Incoming" at bounding box center [966, 368] width 237 height 21
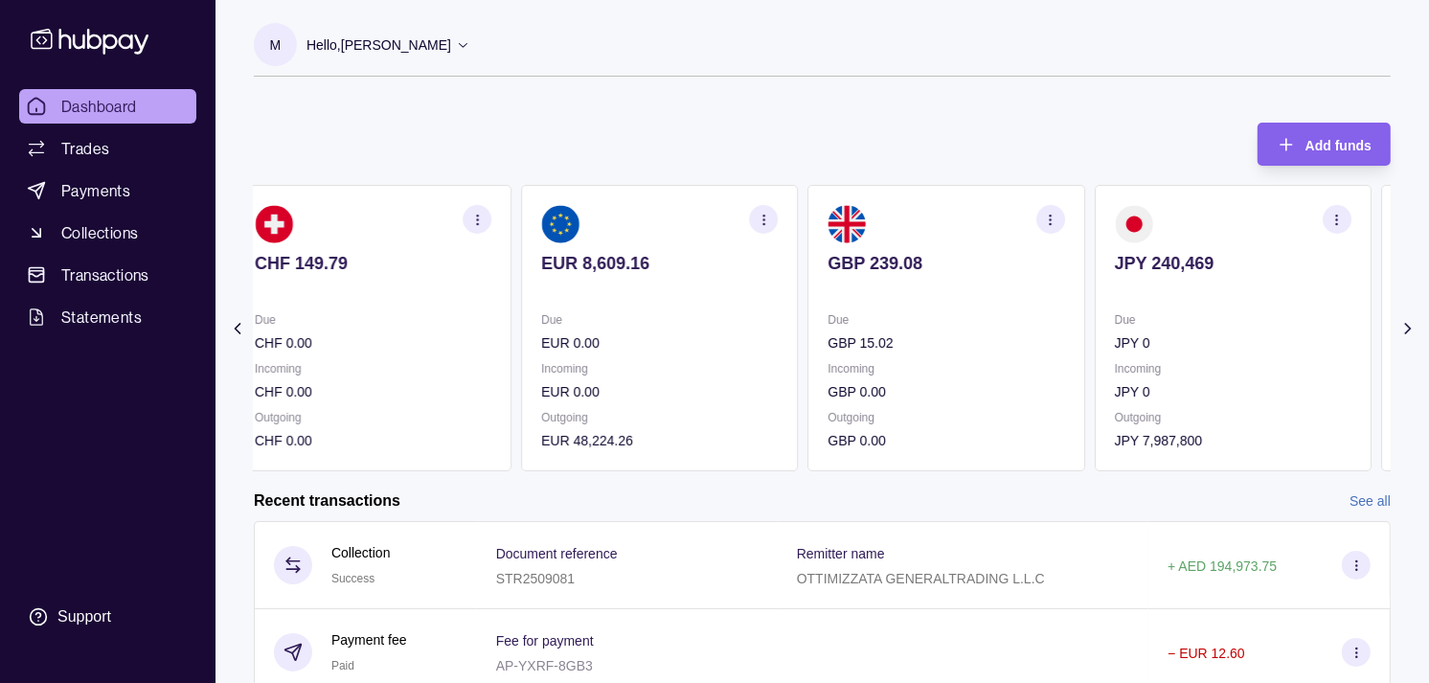
click at [1010, 330] on section "GBP 239.08 Due GBP 15.02 Incoming GBP 0.00 Outgoing GBP 0.00" at bounding box center [946, 328] width 277 height 286
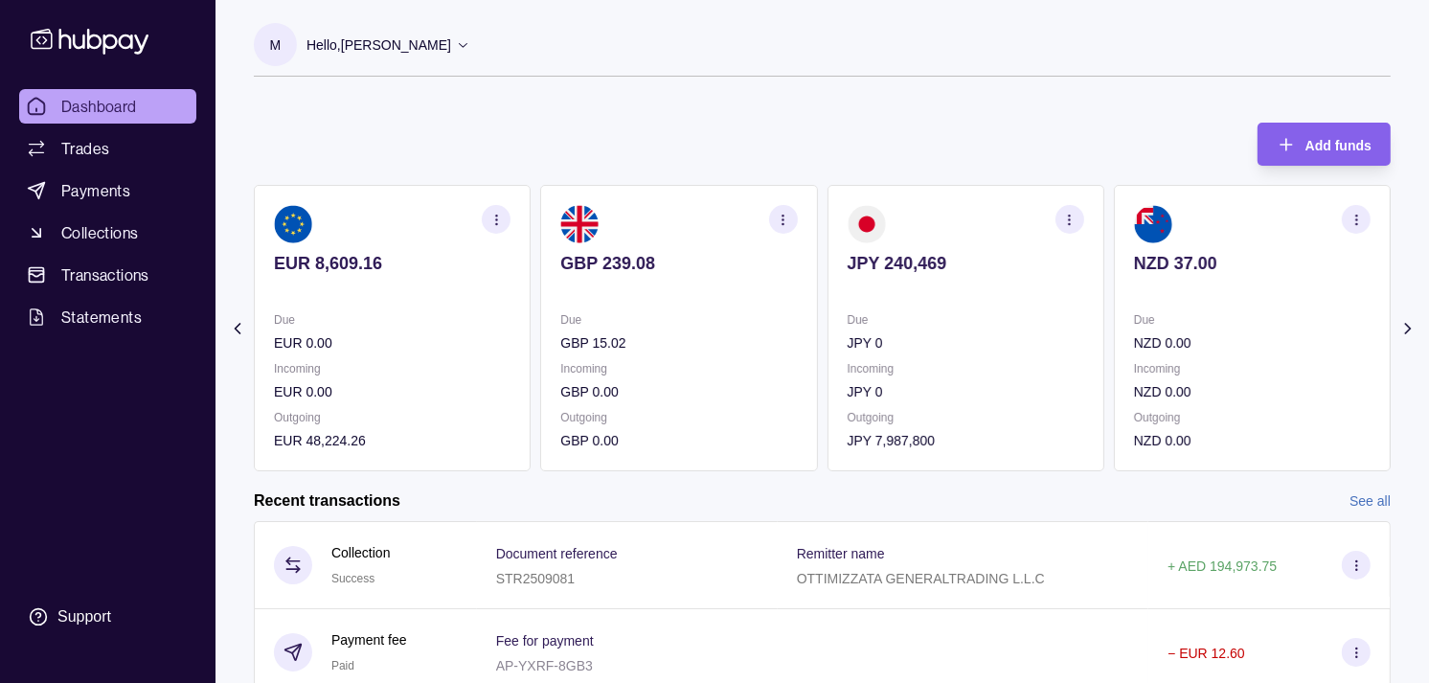
click at [127, 109] on span "Dashboard" at bounding box center [99, 106] width 76 height 23
click at [797, 318] on p "Due" at bounding box center [678, 319] width 237 height 21
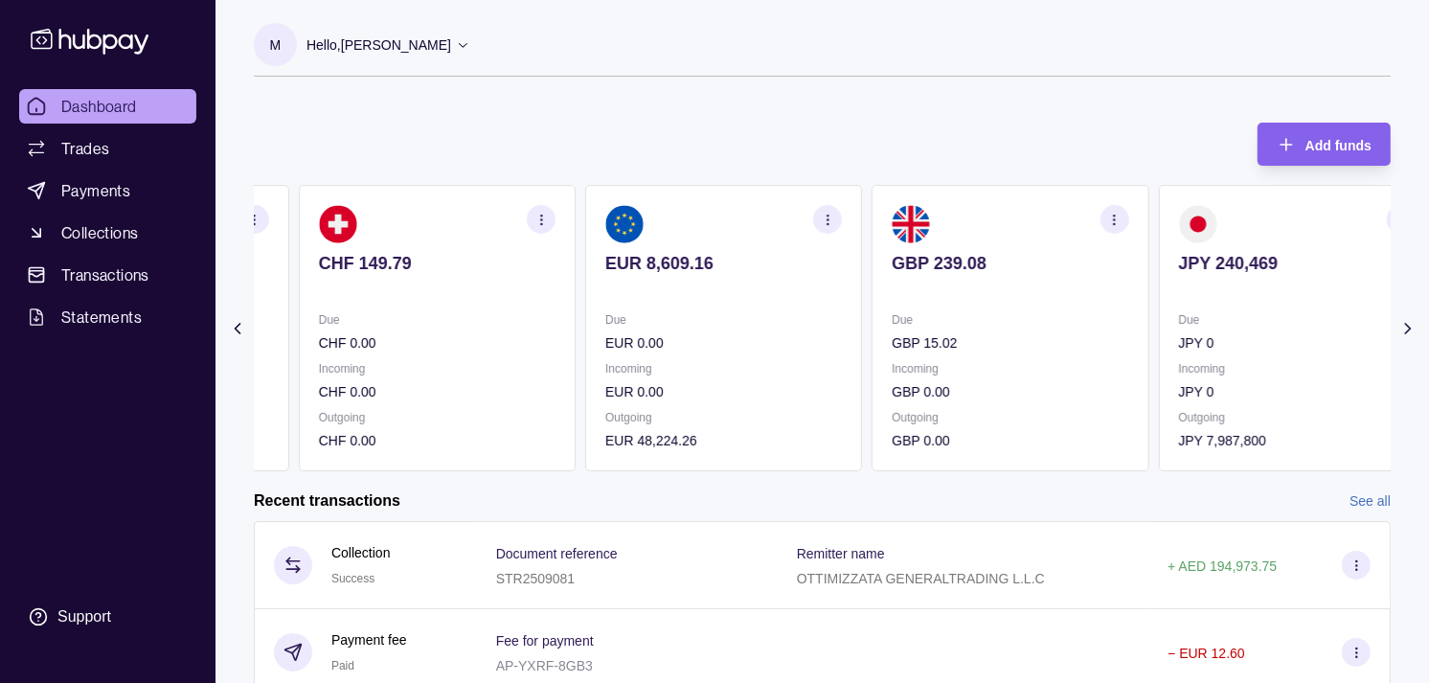
click at [776, 318] on p "Due" at bounding box center [723, 319] width 237 height 21
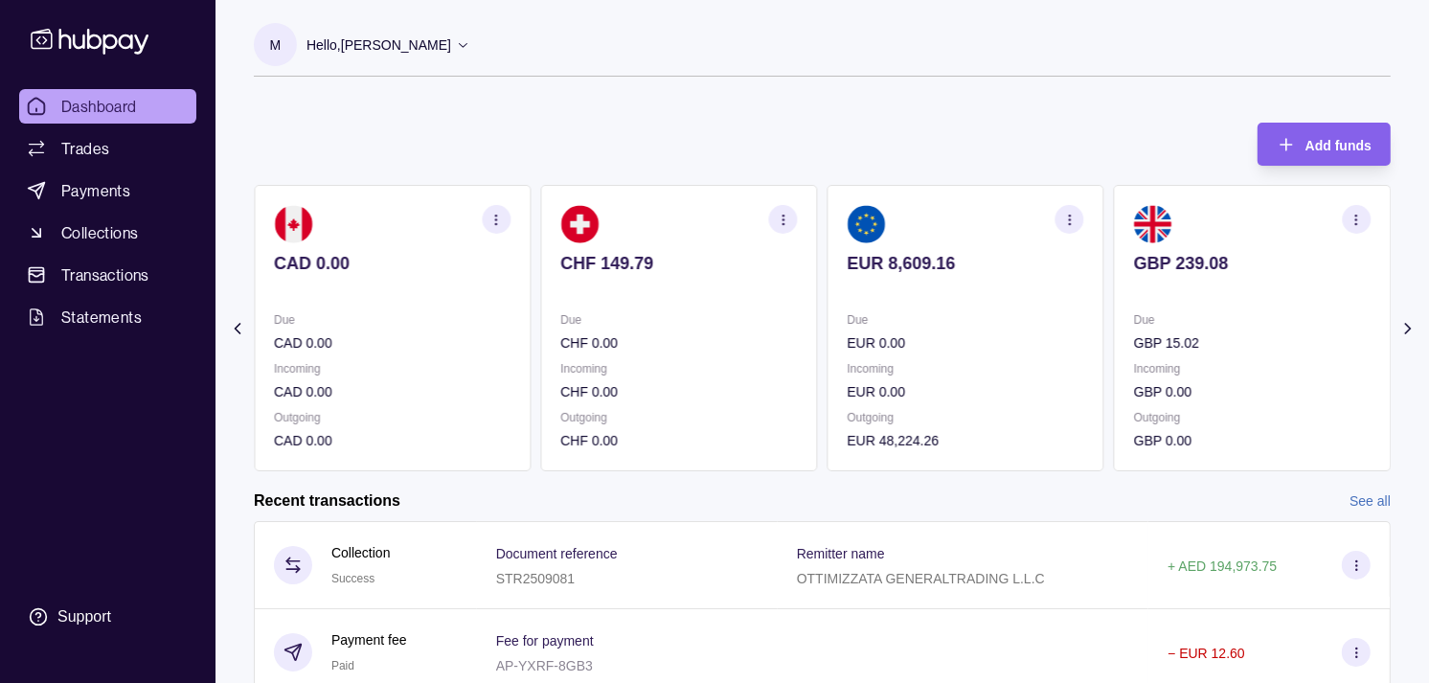
click at [797, 321] on p "Due" at bounding box center [678, 319] width 237 height 21
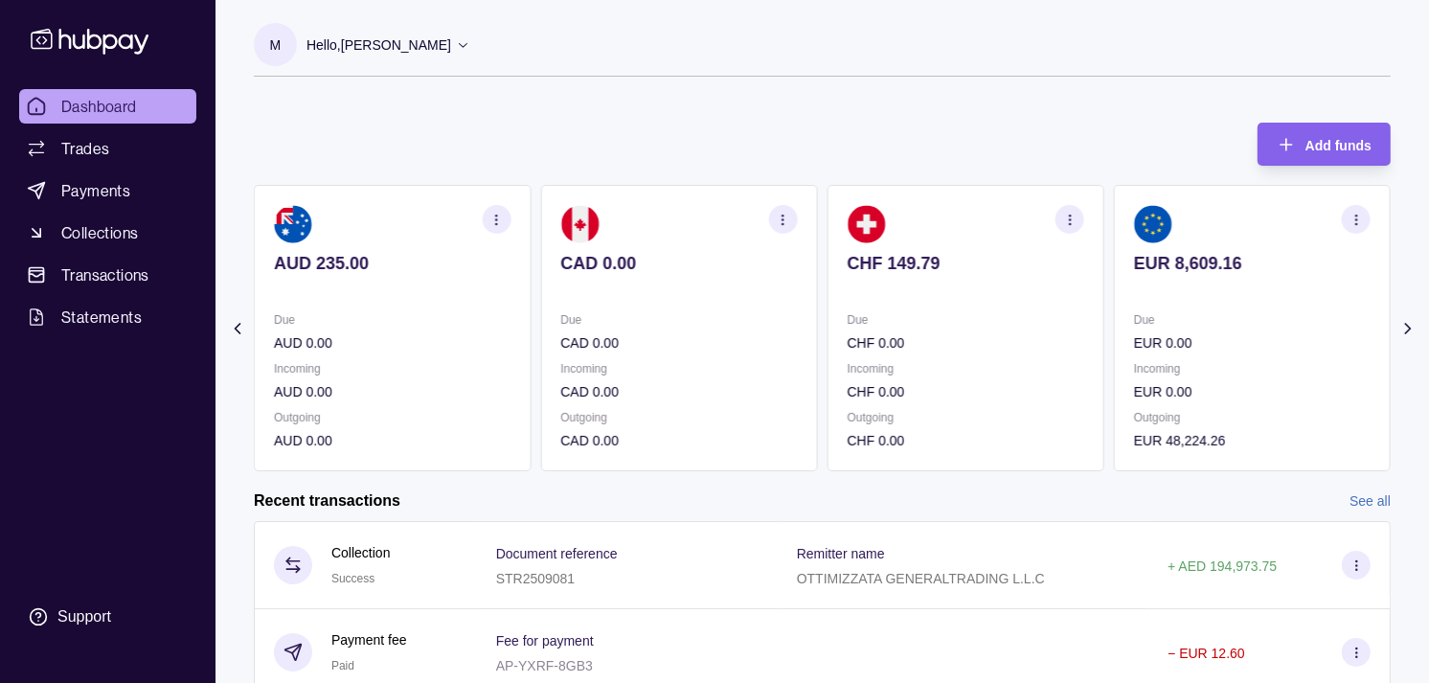
click at [670, 321] on p "Due" at bounding box center [678, 319] width 237 height 21
click at [546, 330] on div "AED 6,635.95 Due AED 0.00 Incoming AED 0.00 Outgoing AED 0.00 AUD 235.00 Due AU…" at bounding box center [822, 328] width 1137 height 286
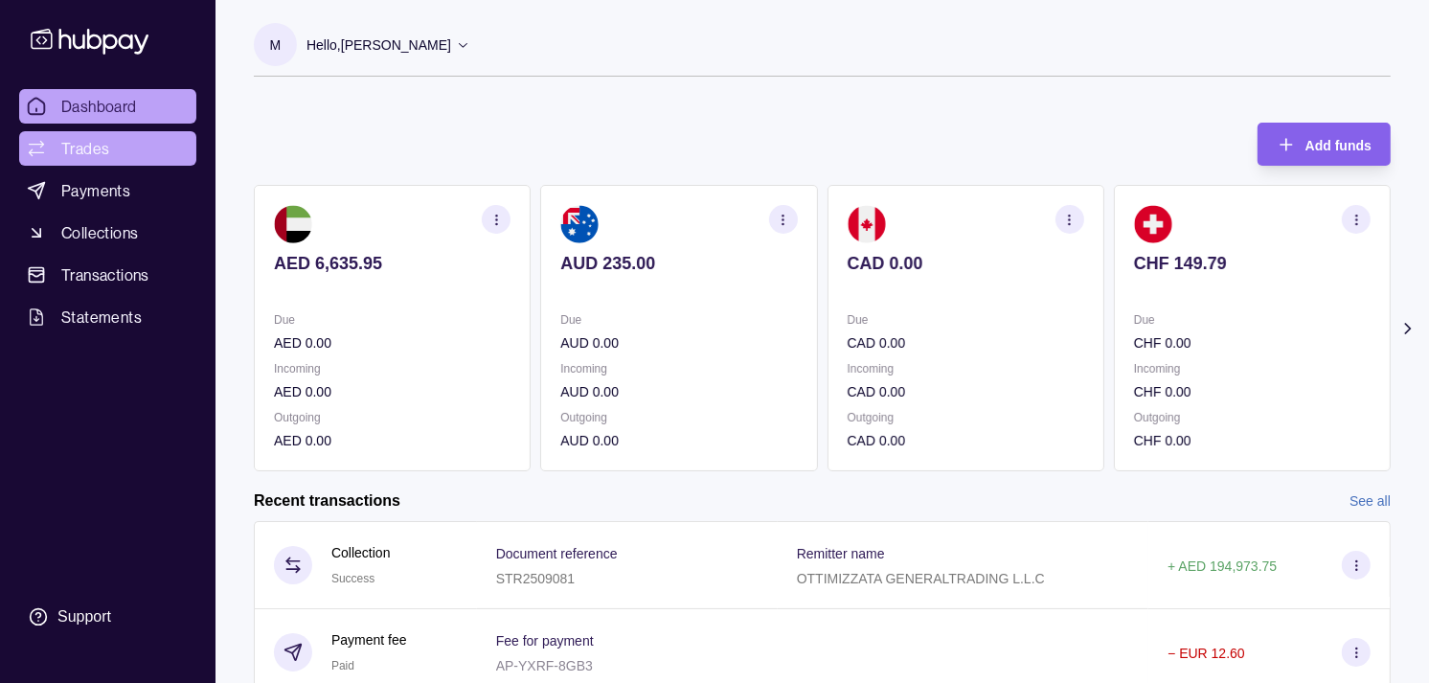
click at [109, 153] on link "Trades" at bounding box center [107, 148] width 177 height 34
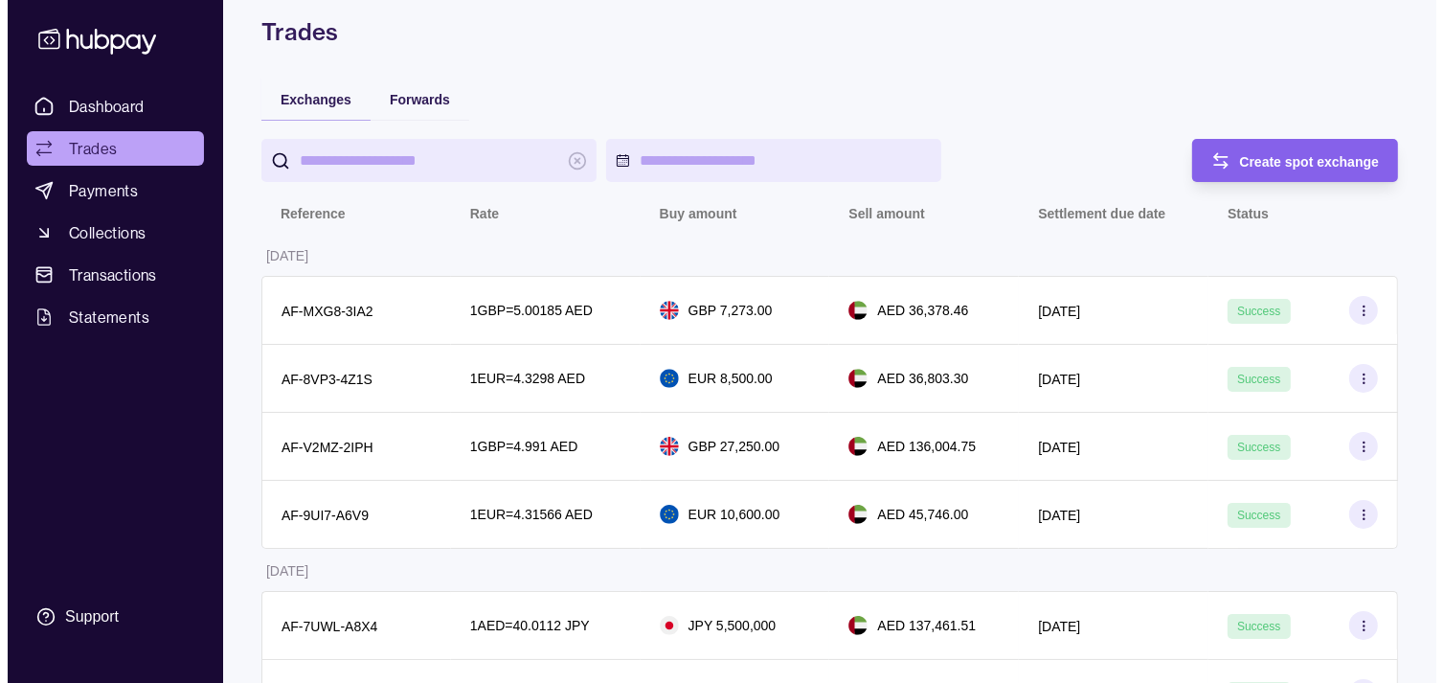
scroll to position [32, 0]
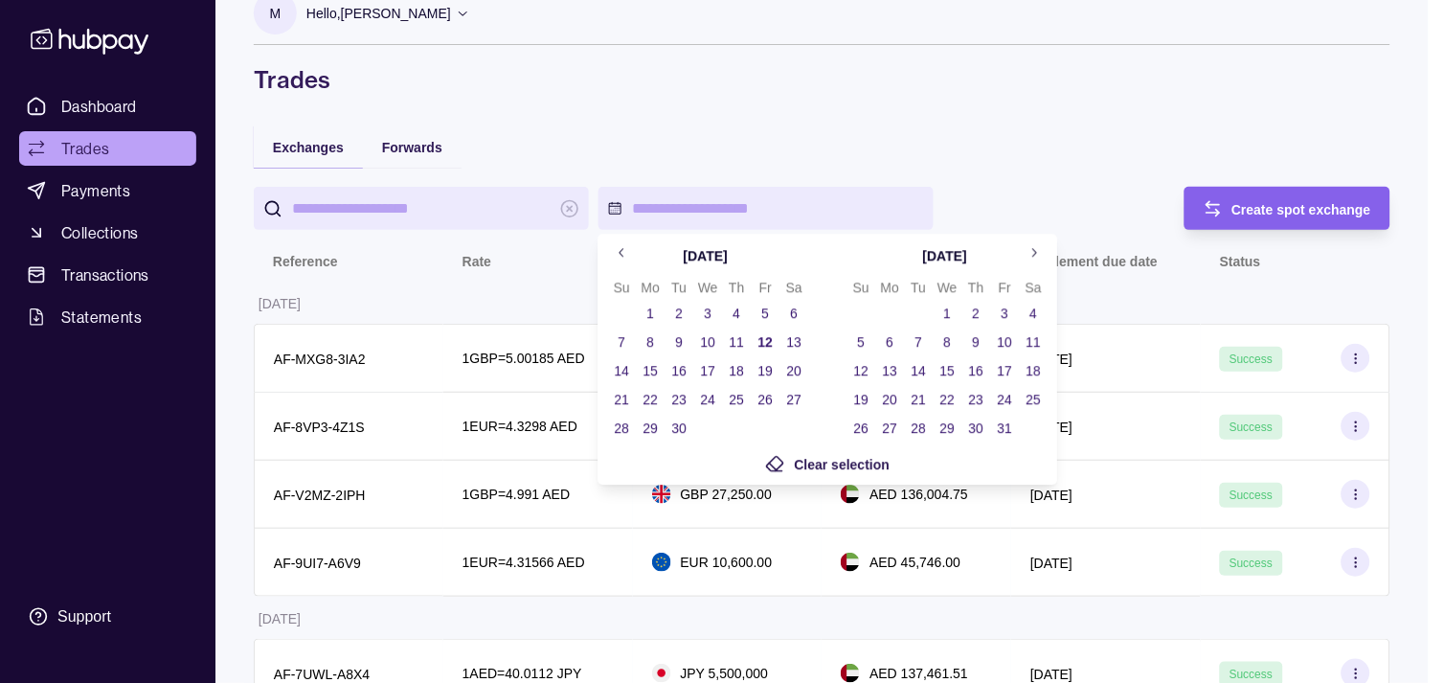
click at [624, 256] on icon "Go to previous month" at bounding box center [622, 252] width 14 height 14
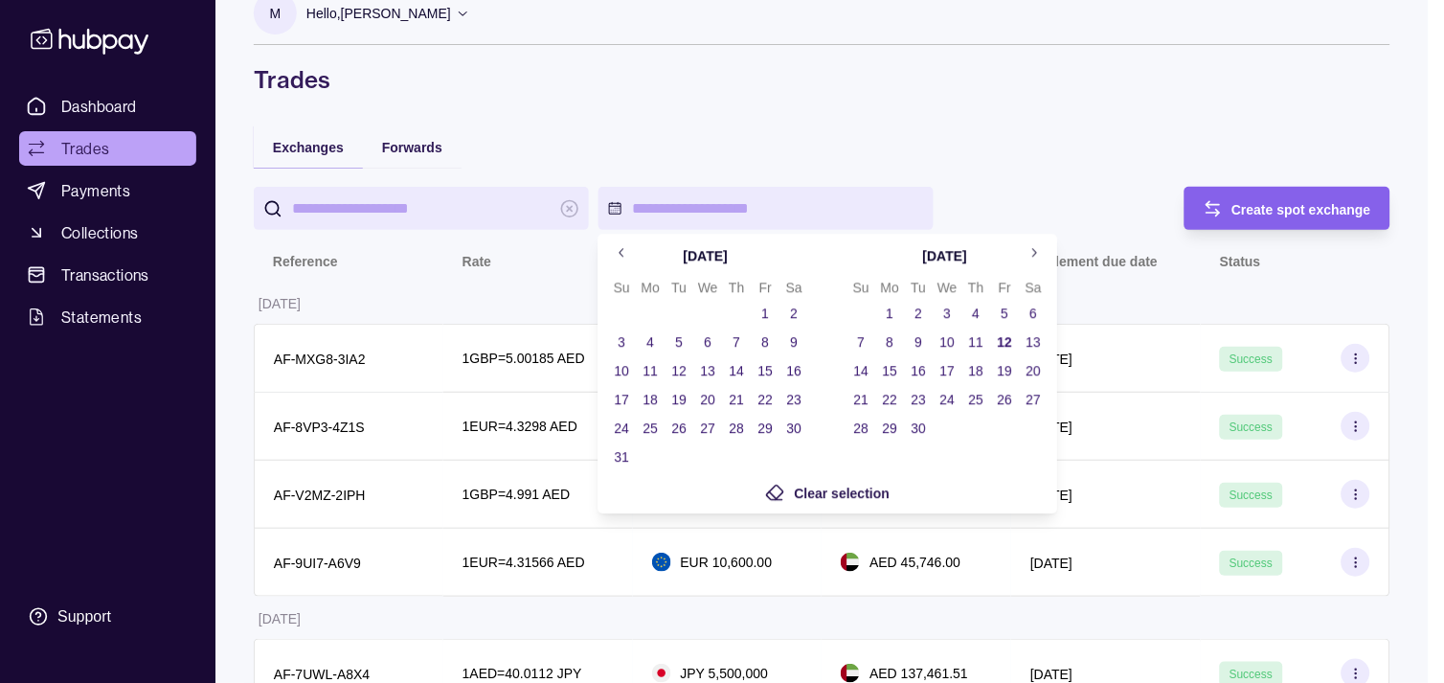
click at [615, 254] on icon "Go to previous month" at bounding box center [622, 252] width 14 height 14
click at [617, 251] on icon "Go to previous month" at bounding box center [622, 252] width 14 height 14
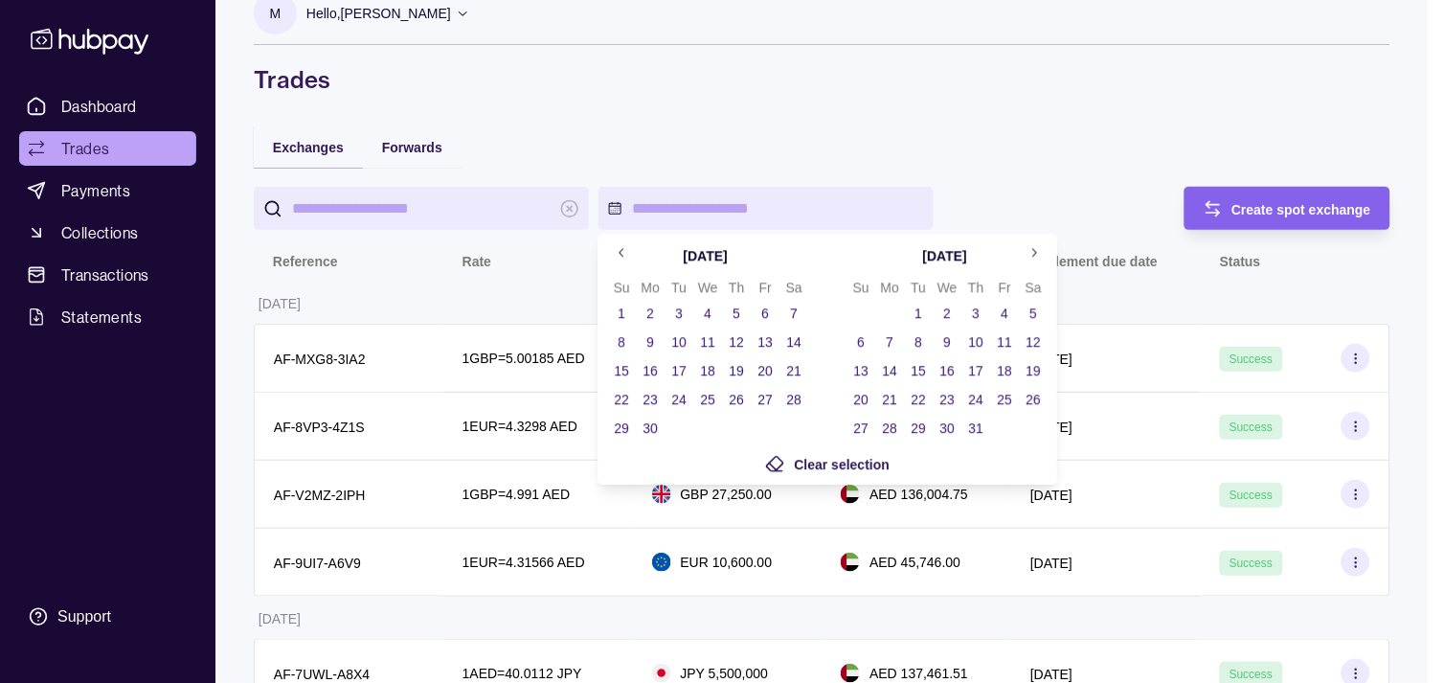
click at [618, 309] on button "1" at bounding box center [621, 313] width 27 height 27
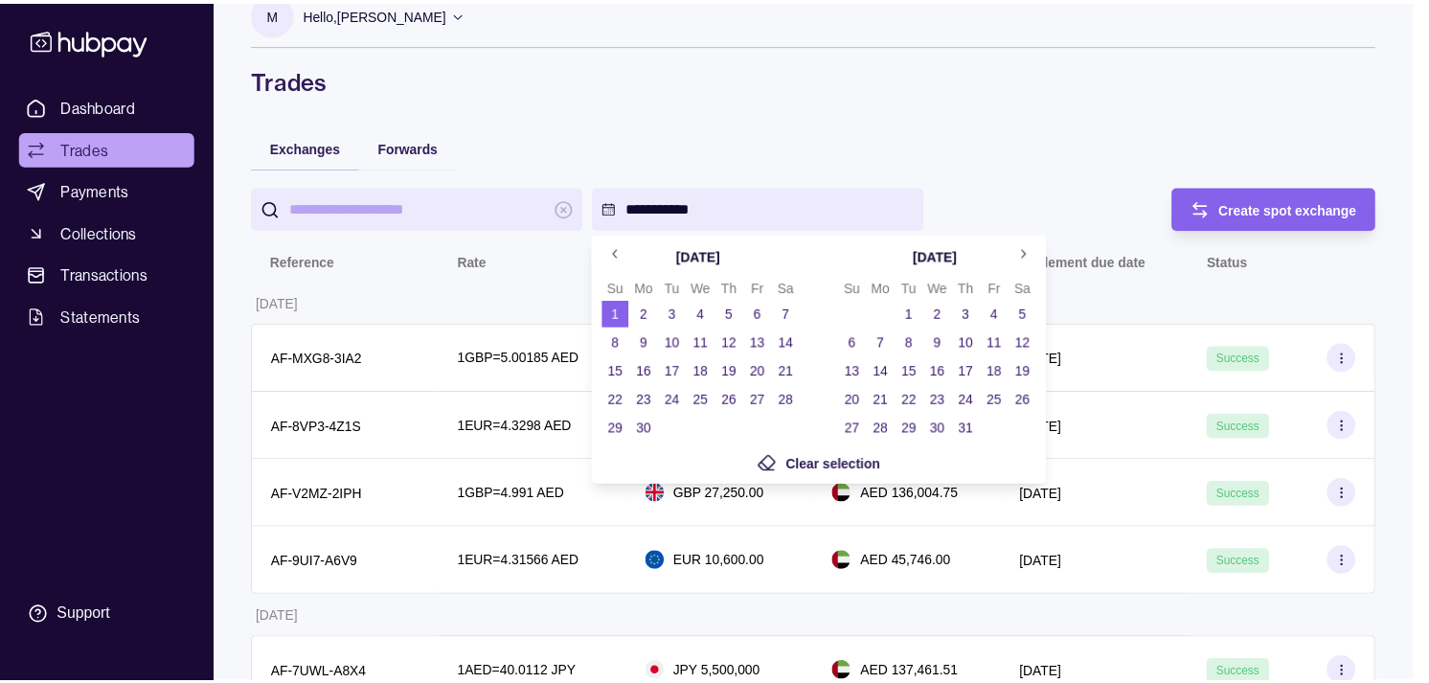
scroll to position [0, 0]
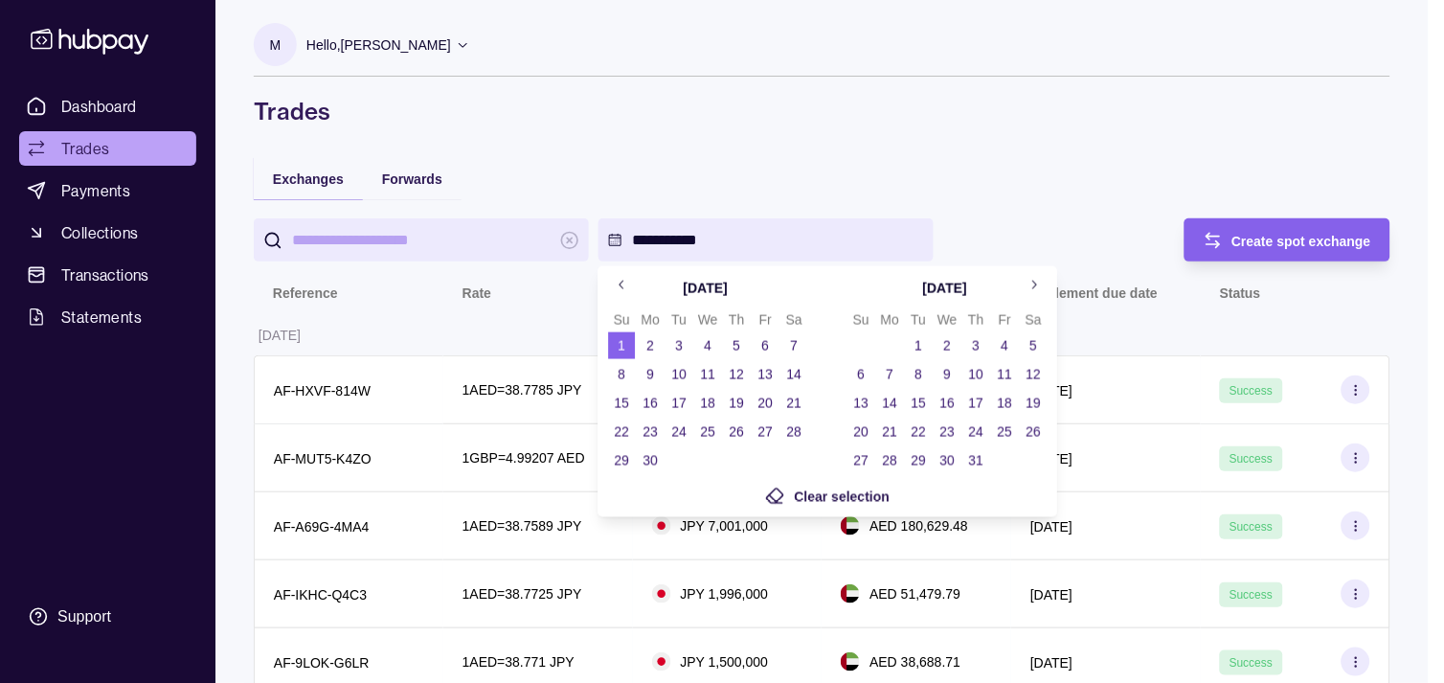
click at [657, 460] on button "30" at bounding box center [650, 460] width 27 height 27
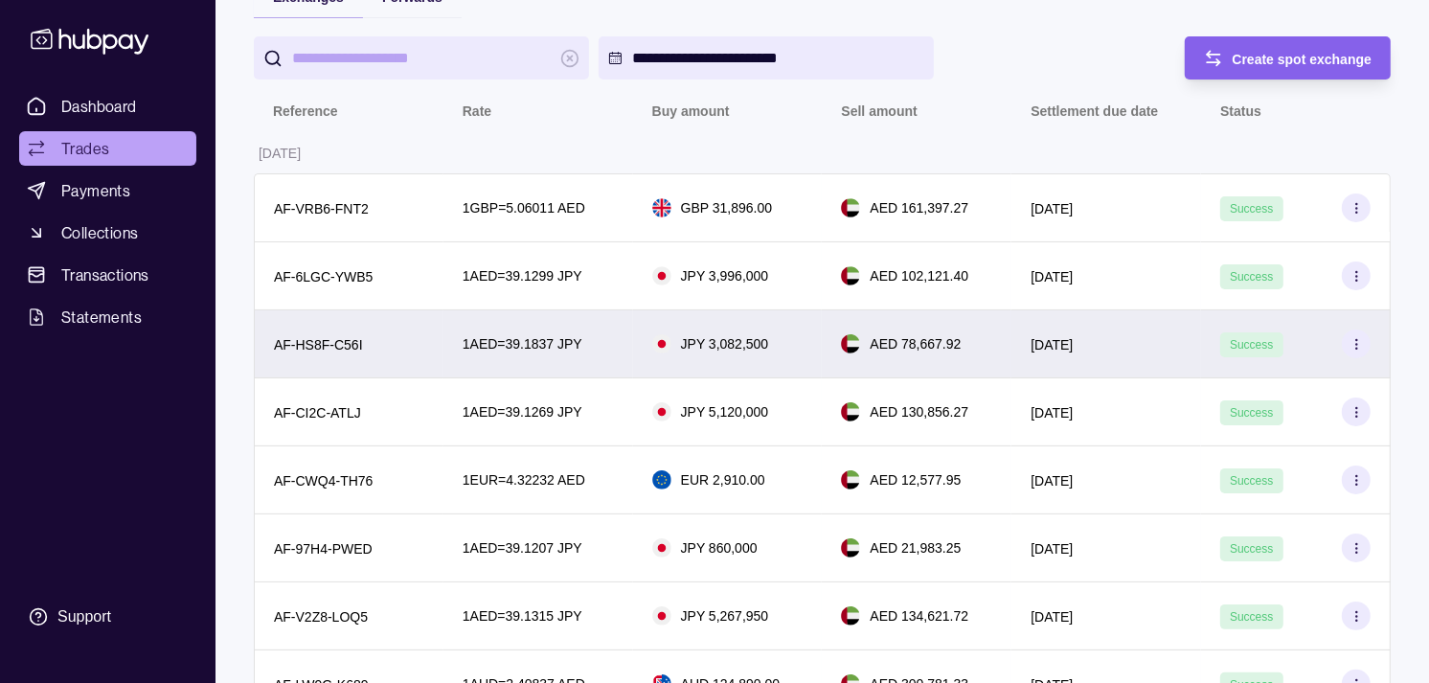
scroll to position [213, 0]
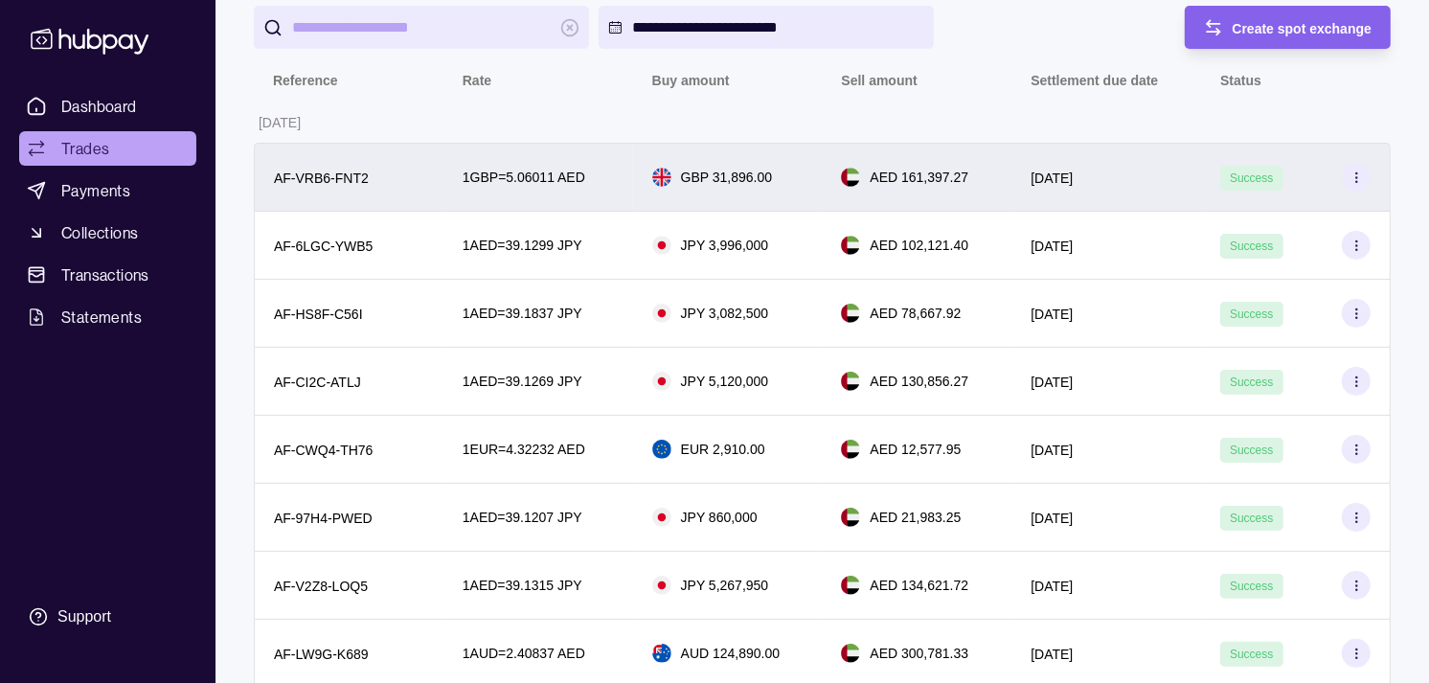
click at [697, 182] on p "GBP 31,896.00" at bounding box center [726, 177] width 91 height 21
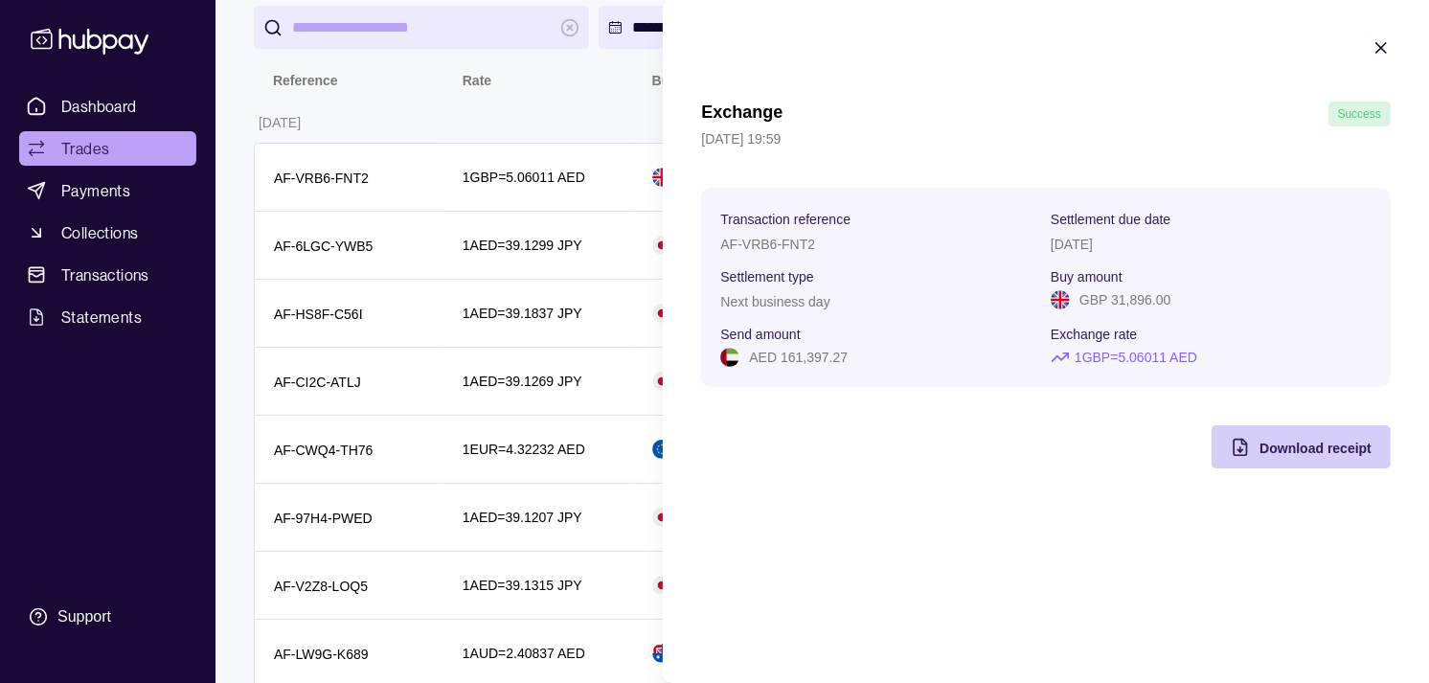
click at [1262, 455] on span "Download receipt" at bounding box center [1316, 448] width 112 height 15
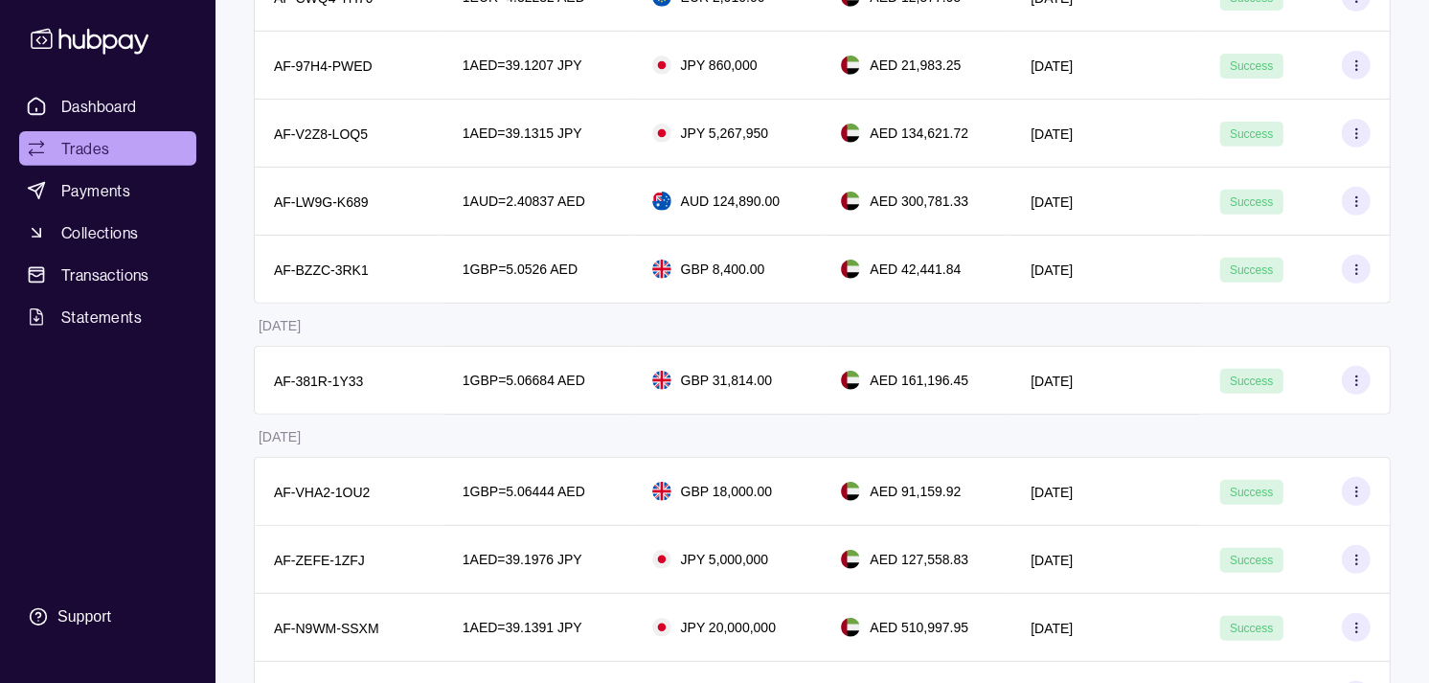
scroll to position [0, 0]
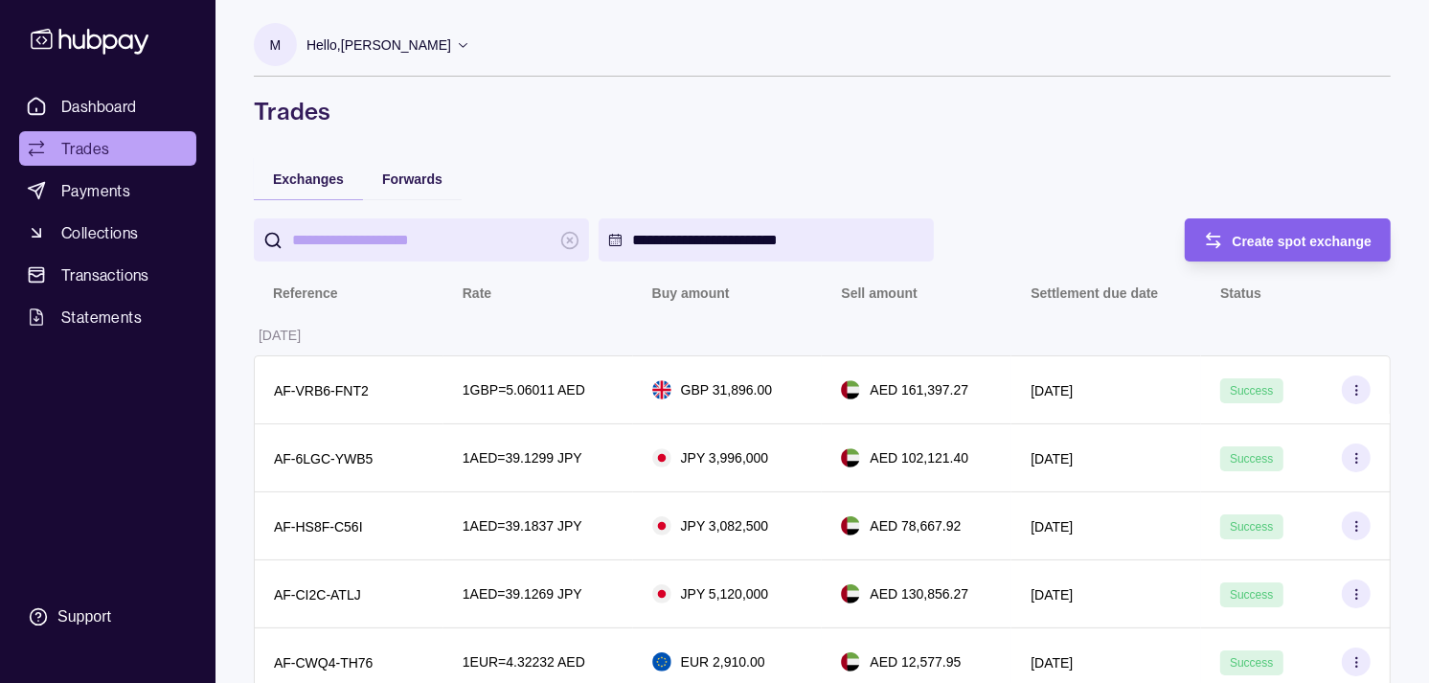
click at [142, 147] on link "Trades" at bounding box center [107, 148] width 177 height 34
click at [93, 268] on span "Transactions" at bounding box center [105, 274] width 88 height 23
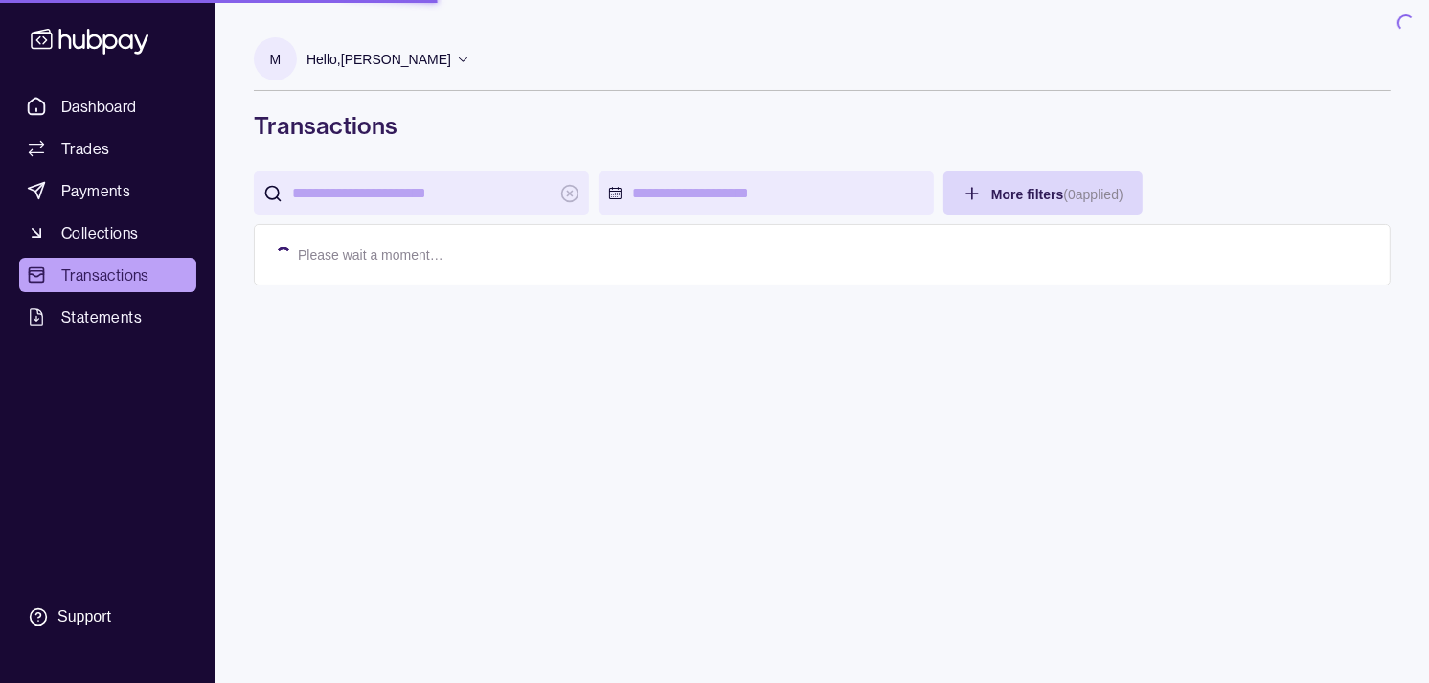
click at [107, 142] on span "Trades" at bounding box center [85, 148] width 48 height 23
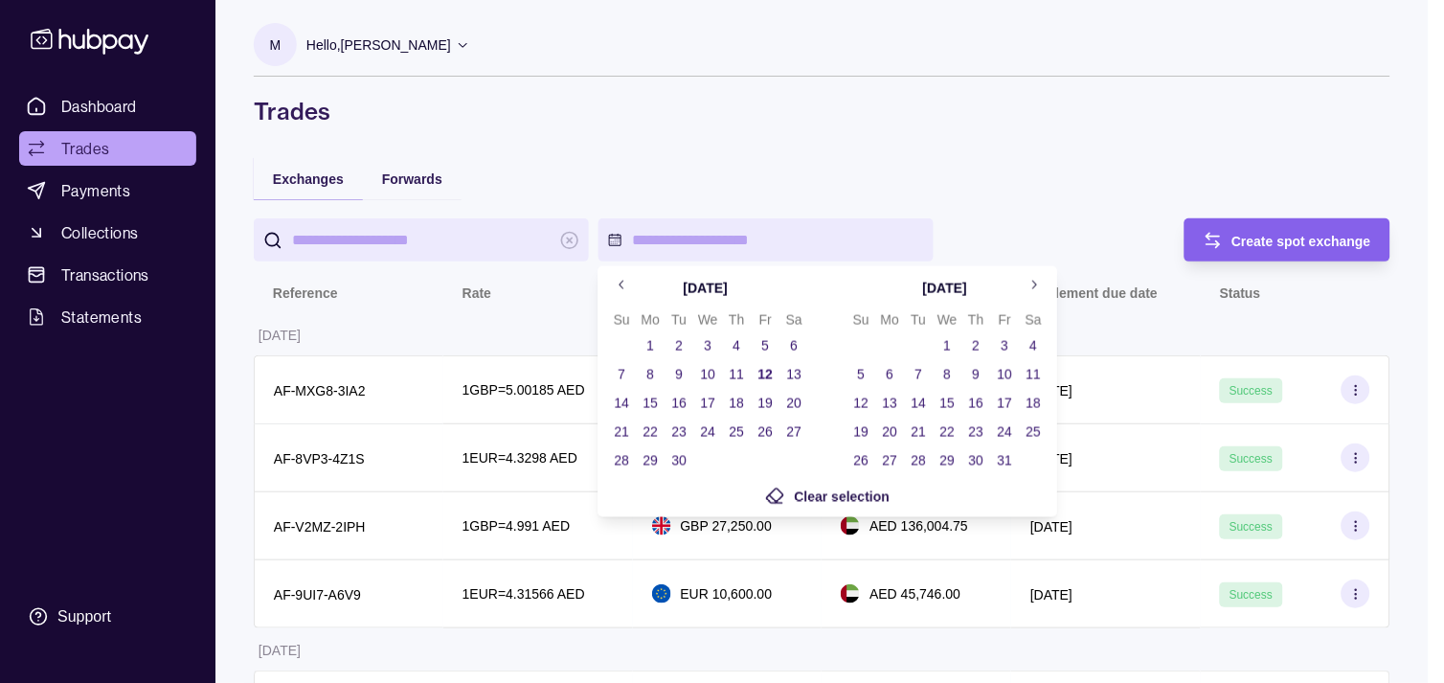
click at [943, 340] on button "1" at bounding box center [947, 345] width 27 height 27
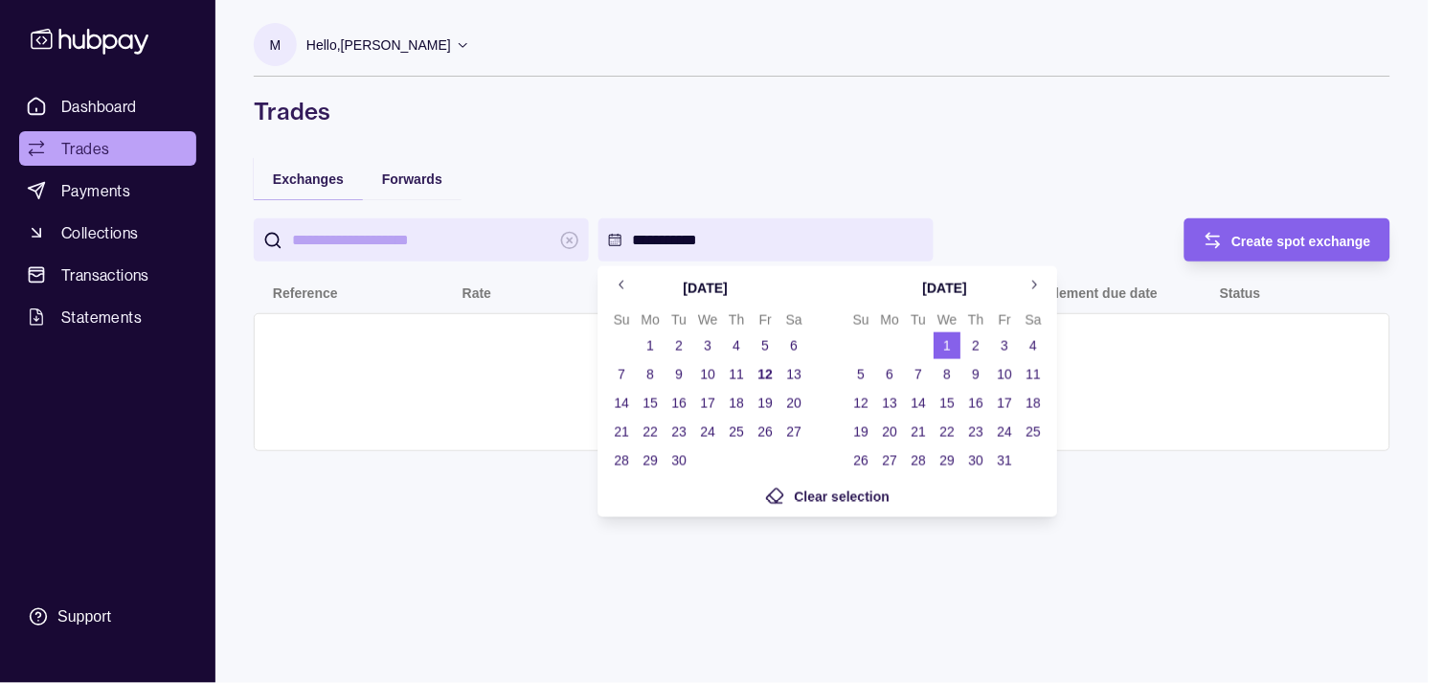
click at [653, 338] on button "1" at bounding box center [650, 345] width 27 height 27
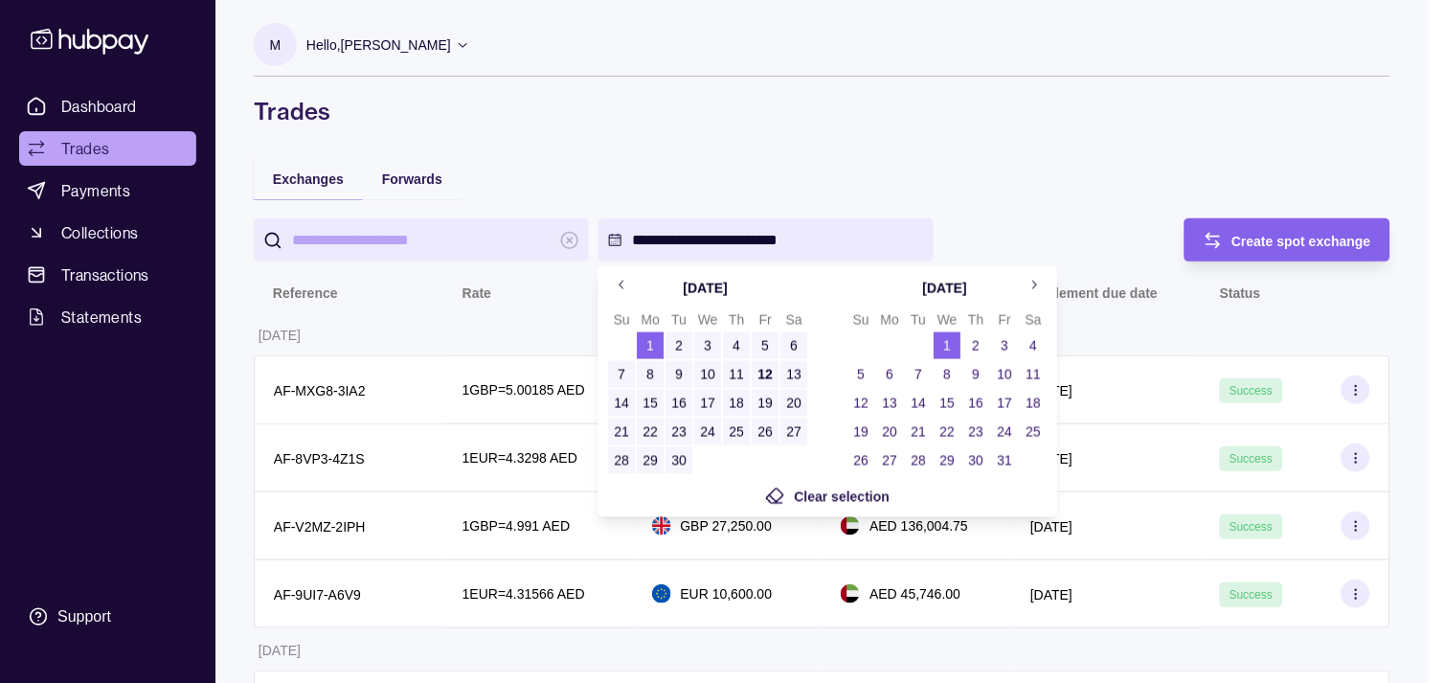
click at [624, 285] on icon "Go to previous month" at bounding box center [622, 285] width 14 height 14
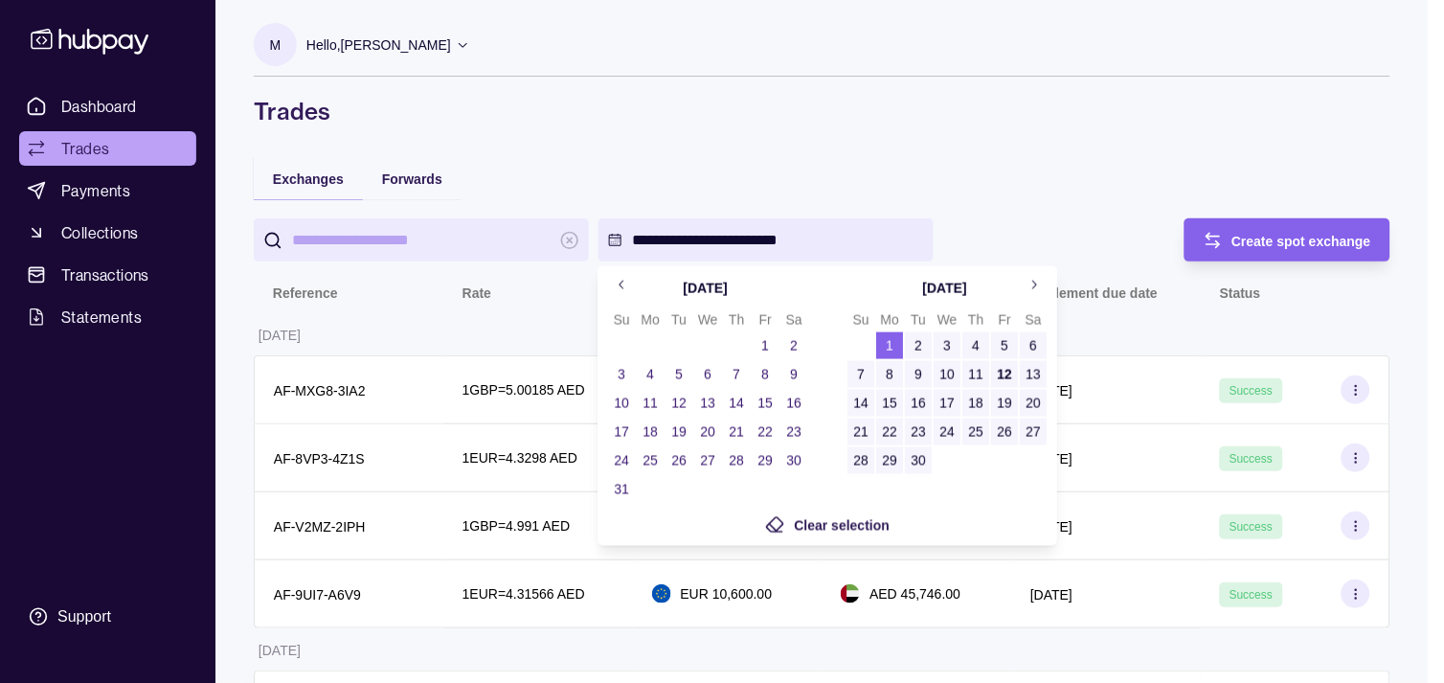
click at [762, 339] on button "1" at bounding box center [765, 345] width 27 height 27
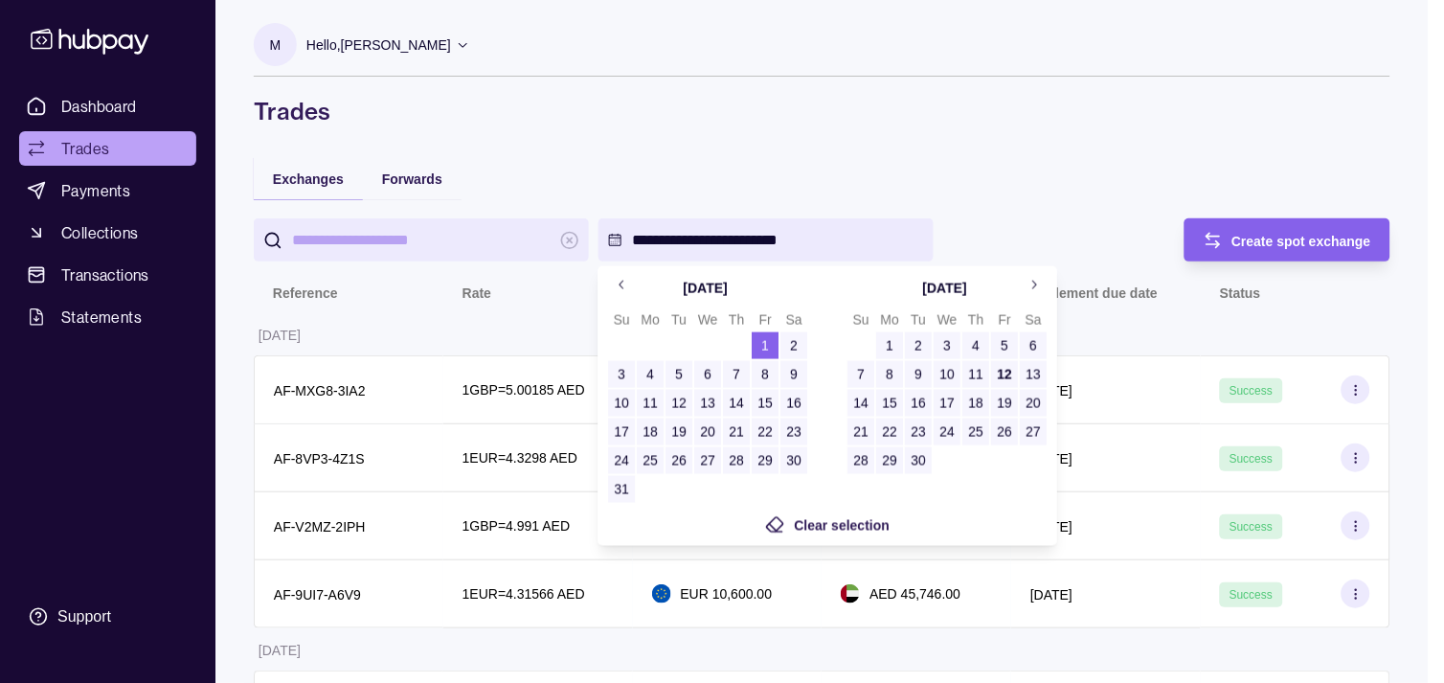
click at [918, 452] on button "30" at bounding box center [918, 460] width 27 height 27
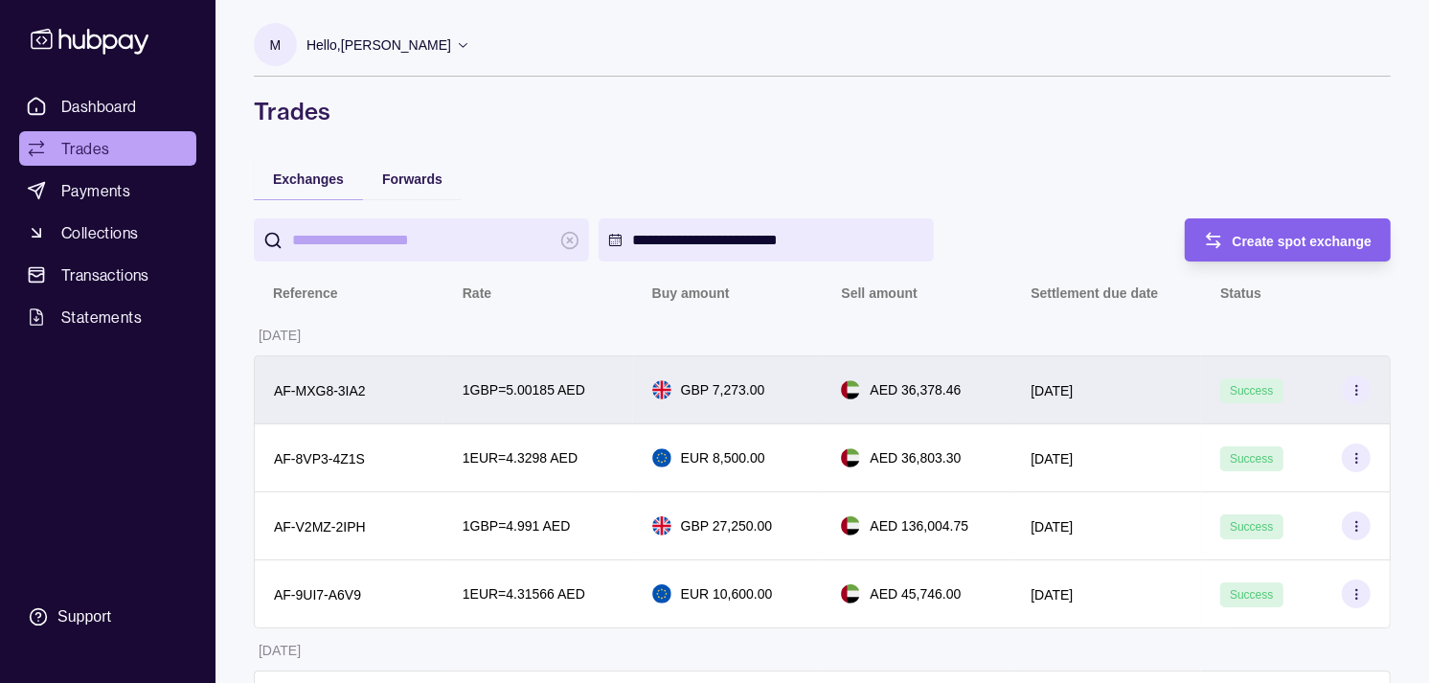
click at [522, 379] on p "1 GBP = 5.00185 AED" at bounding box center [524, 389] width 123 height 21
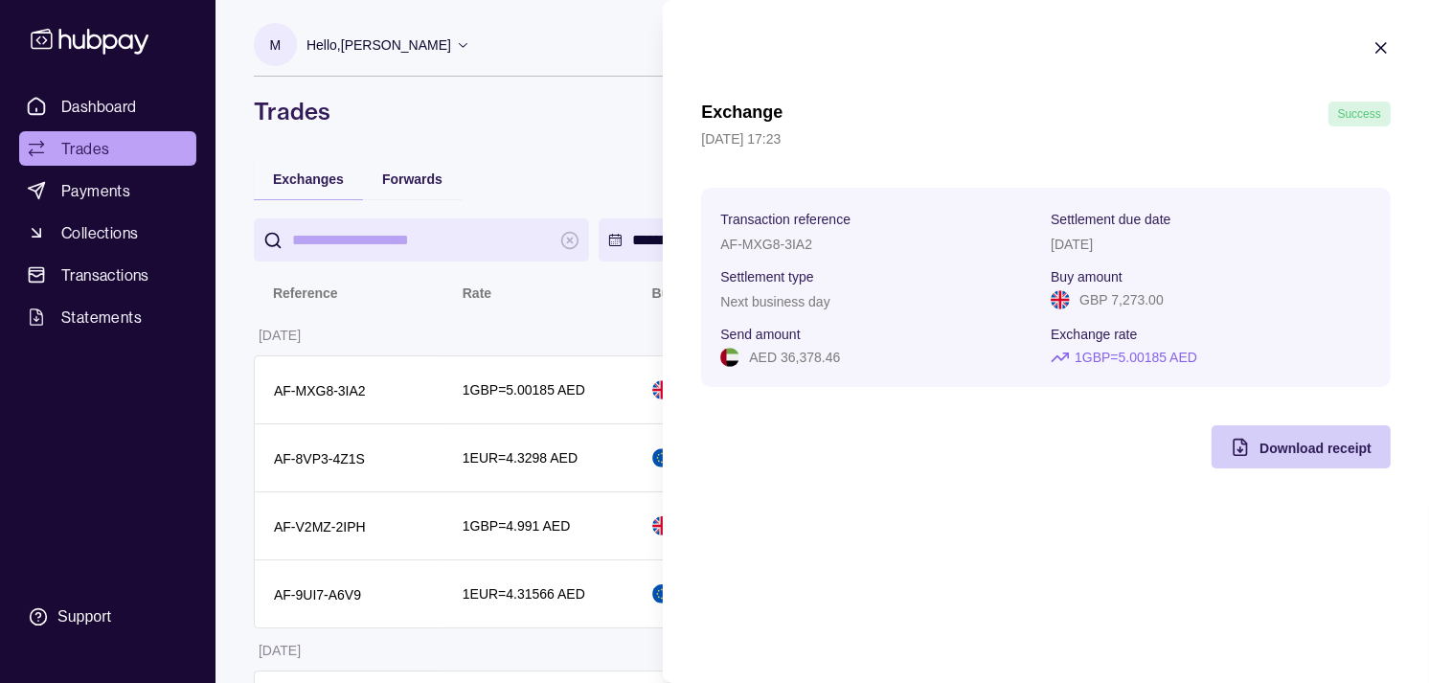
click at [1253, 443] on div "Download receipt" at bounding box center [1287, 446] width 170 height 43
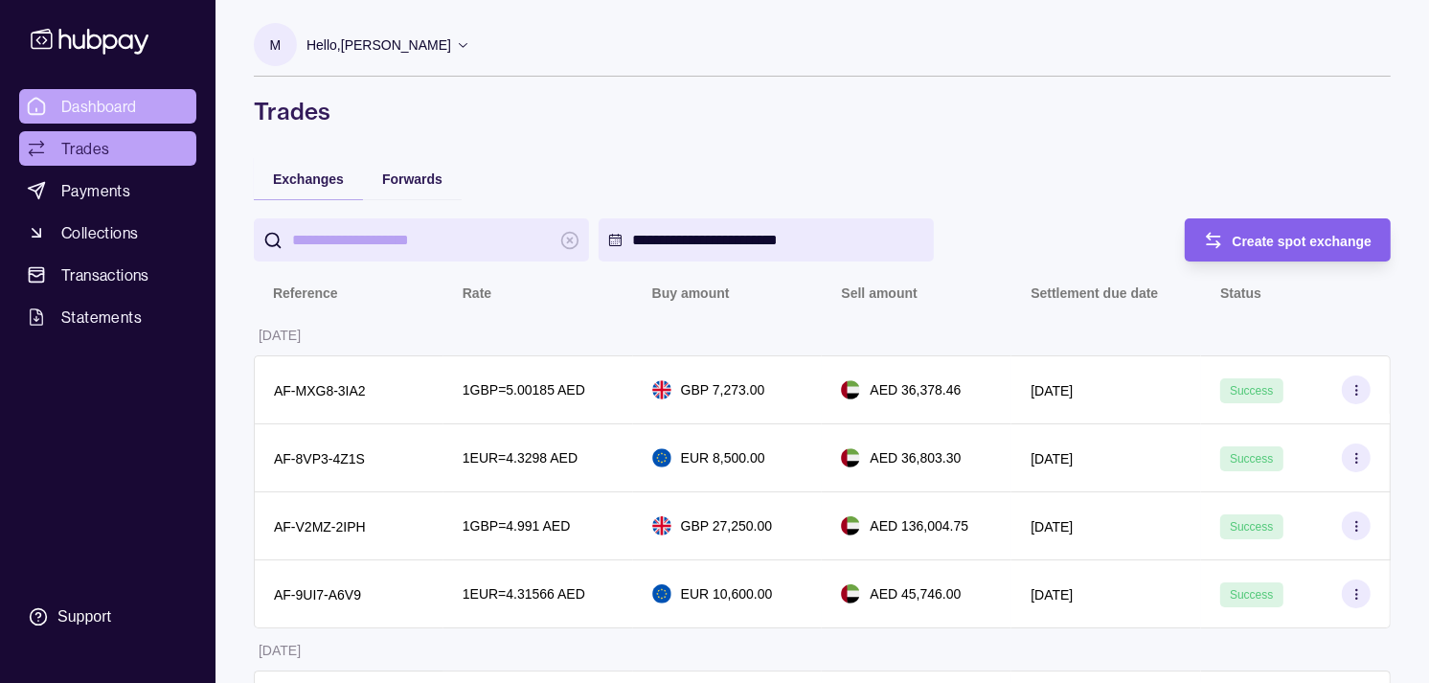
click at [102, 119] on link "Dashboard" at bounding box center [107, 106] width 177 height 34
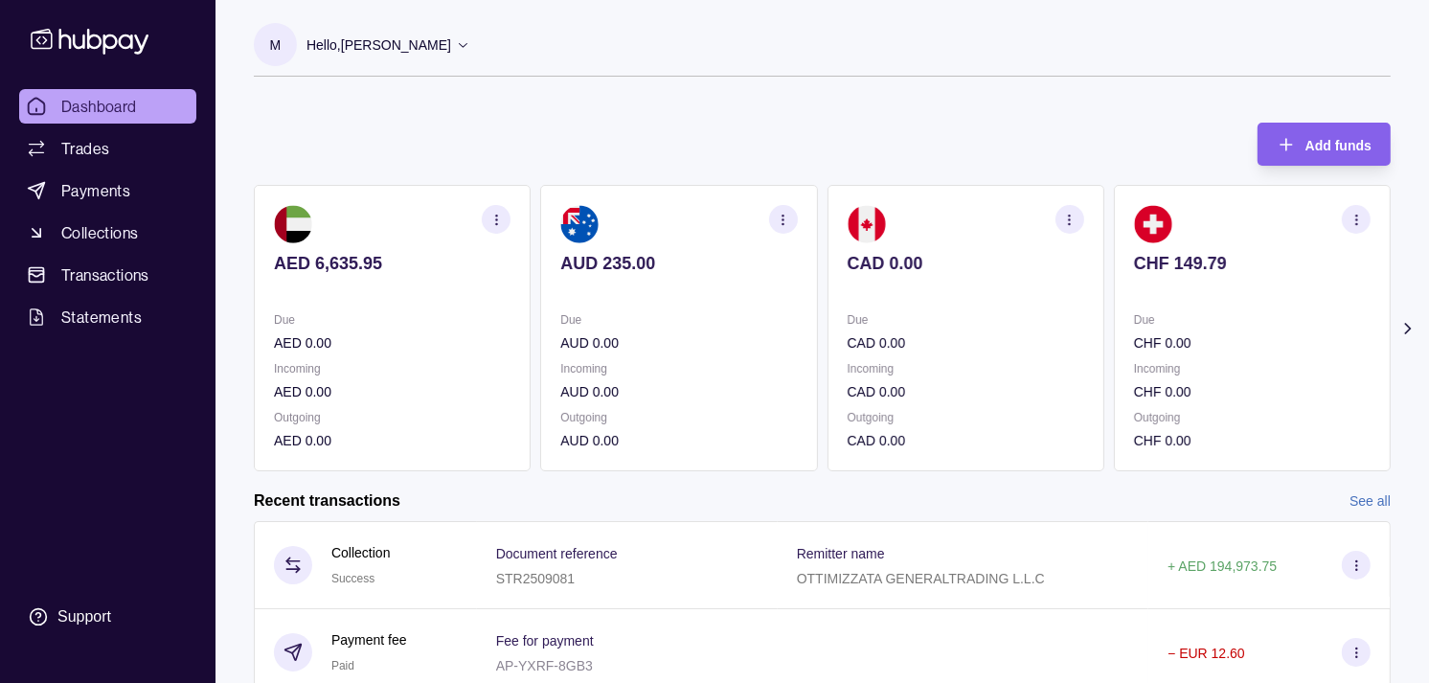
click at [848, 284] on p at bounding box center [966, 289] width 237 height 21
click at [893, 278] on div "CHF 149.79" at bounding box center [966, 276] width 237 height 47
click at [902, 266] on p "EUR 8,609.16" at bounding box center [966, 263] width 237 height 21
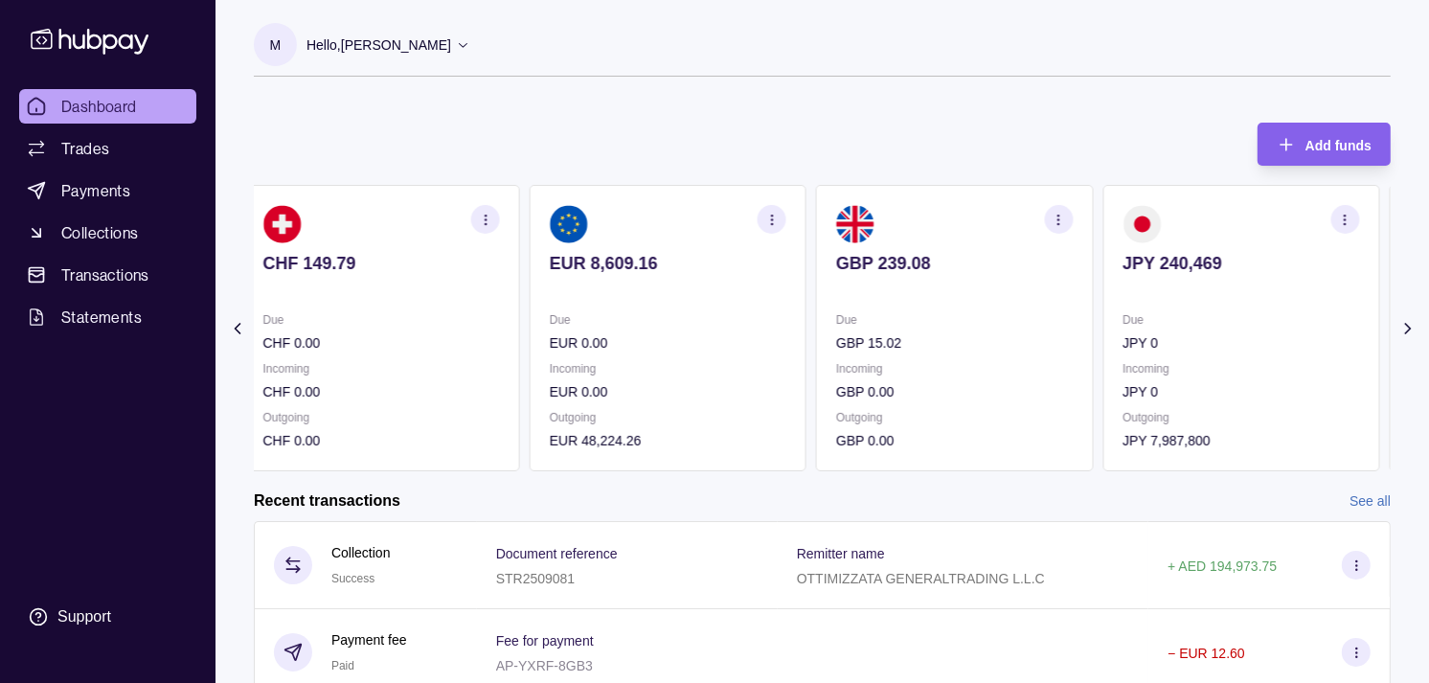
click at [888, 257] on p "GBP 239.08" at bounding box center [954, 263] width 237 height 21
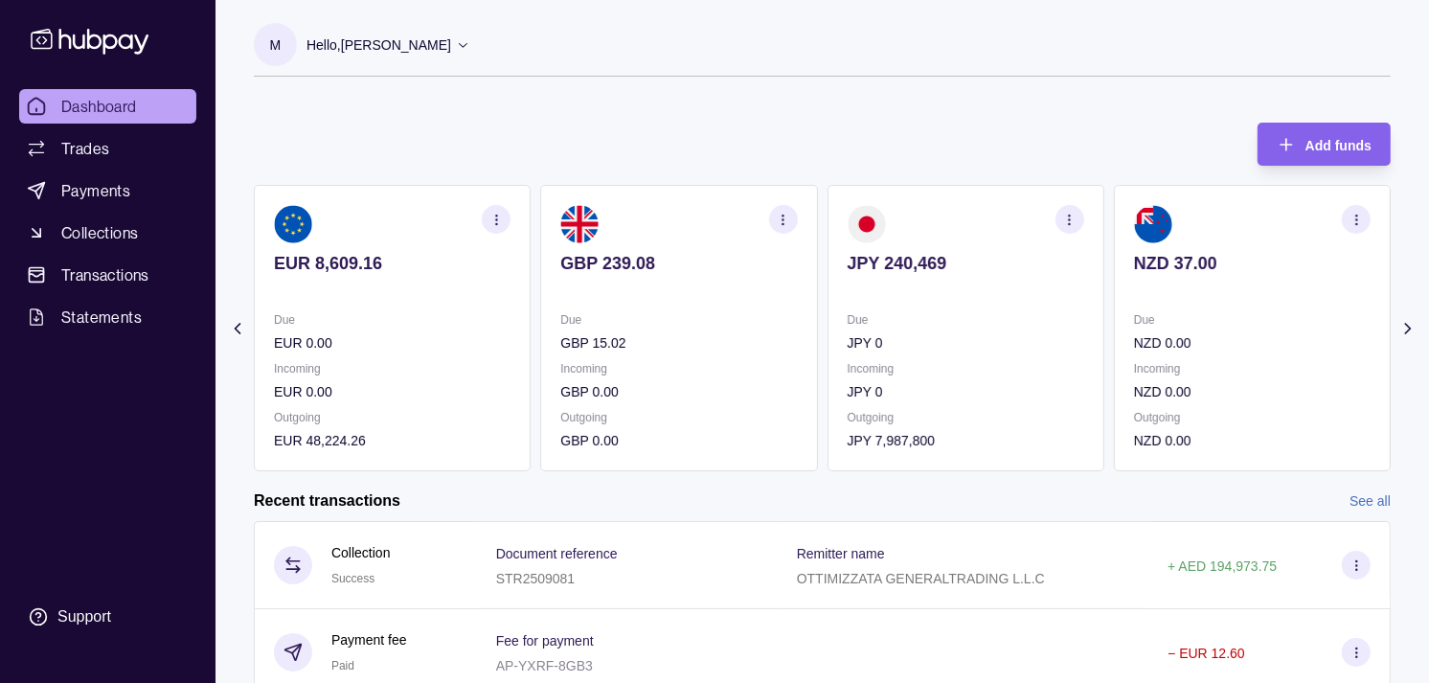
click at [905, 253] on p "JPY 240,469" at bounding box center [966, 263] width 237 height 21
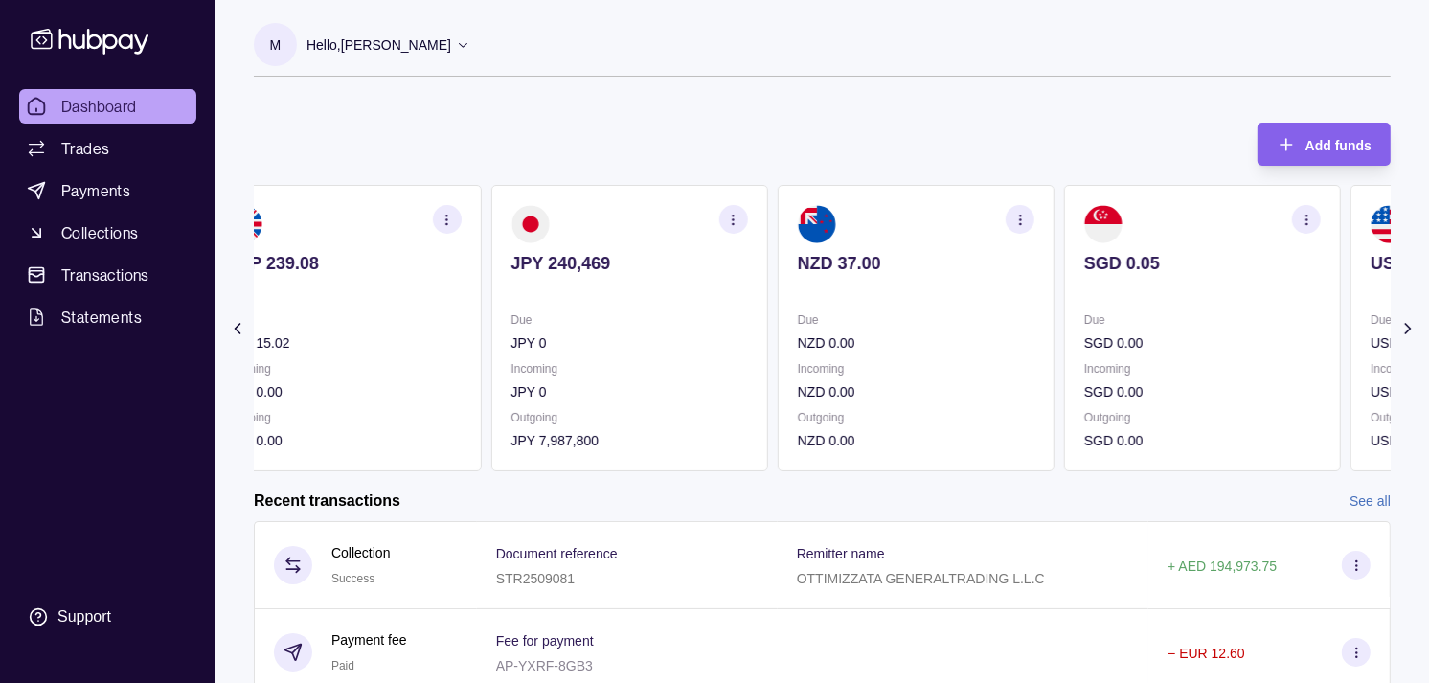
click at [914, 262] on p "NZD 37.00" at bounding box center [916, 263] width 237 height 21
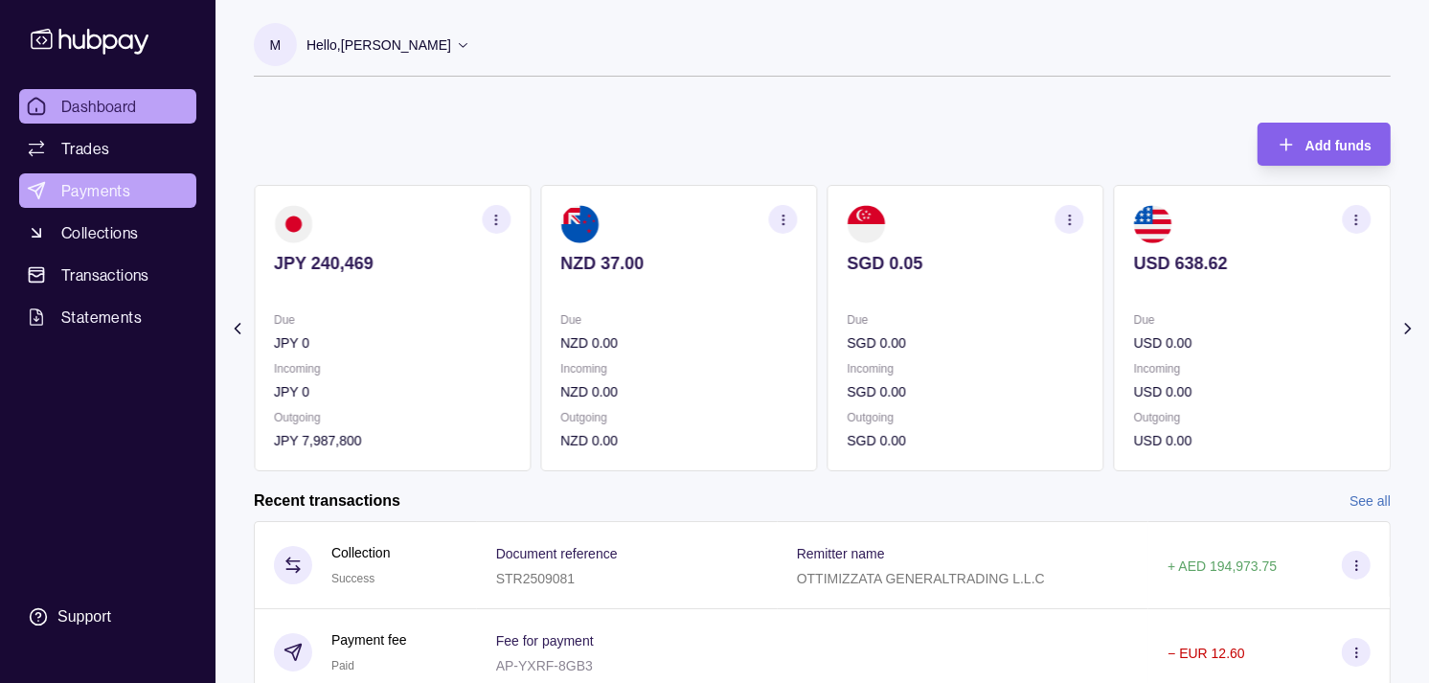
click at [101, 185] on span "Payments" at bounding box center [95, 190] width 69 height 23
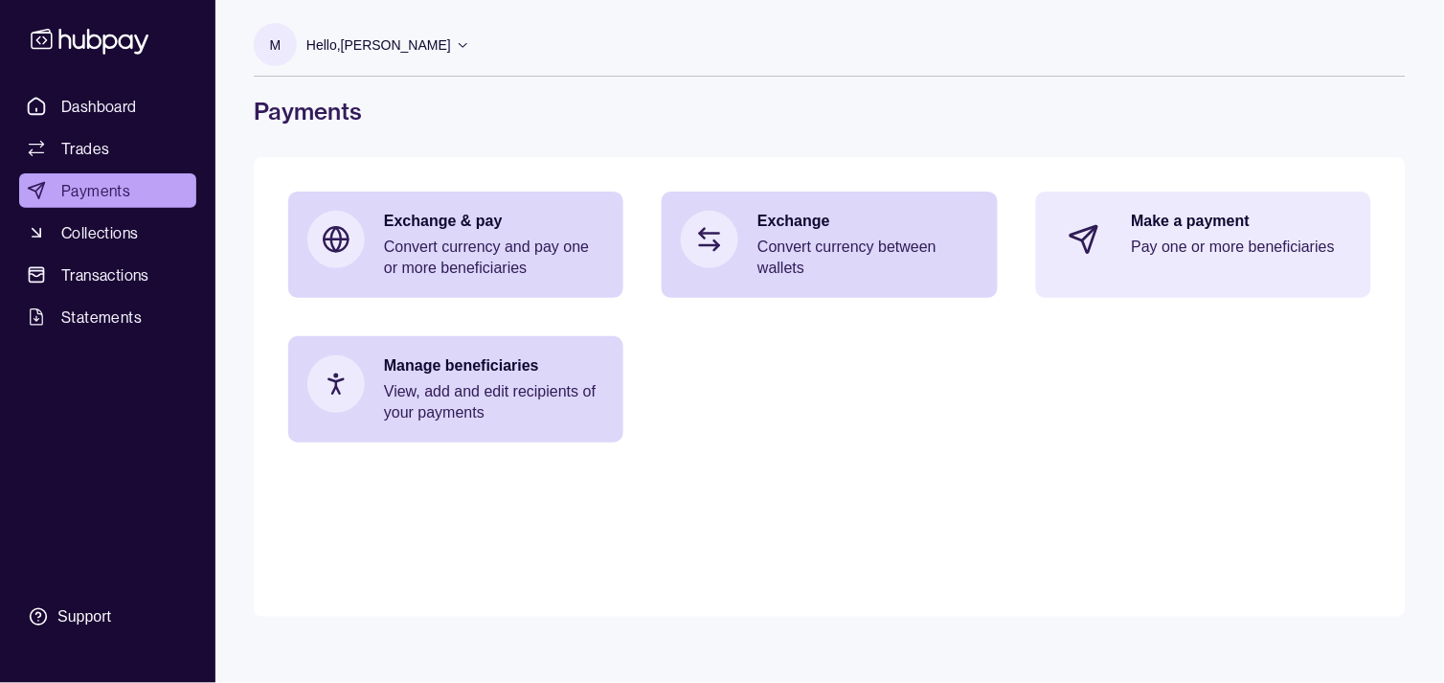
click at [1214, 237] on p "Pay one or more beneficiaries" at bounding box center [1242, 247] width 220 height 21
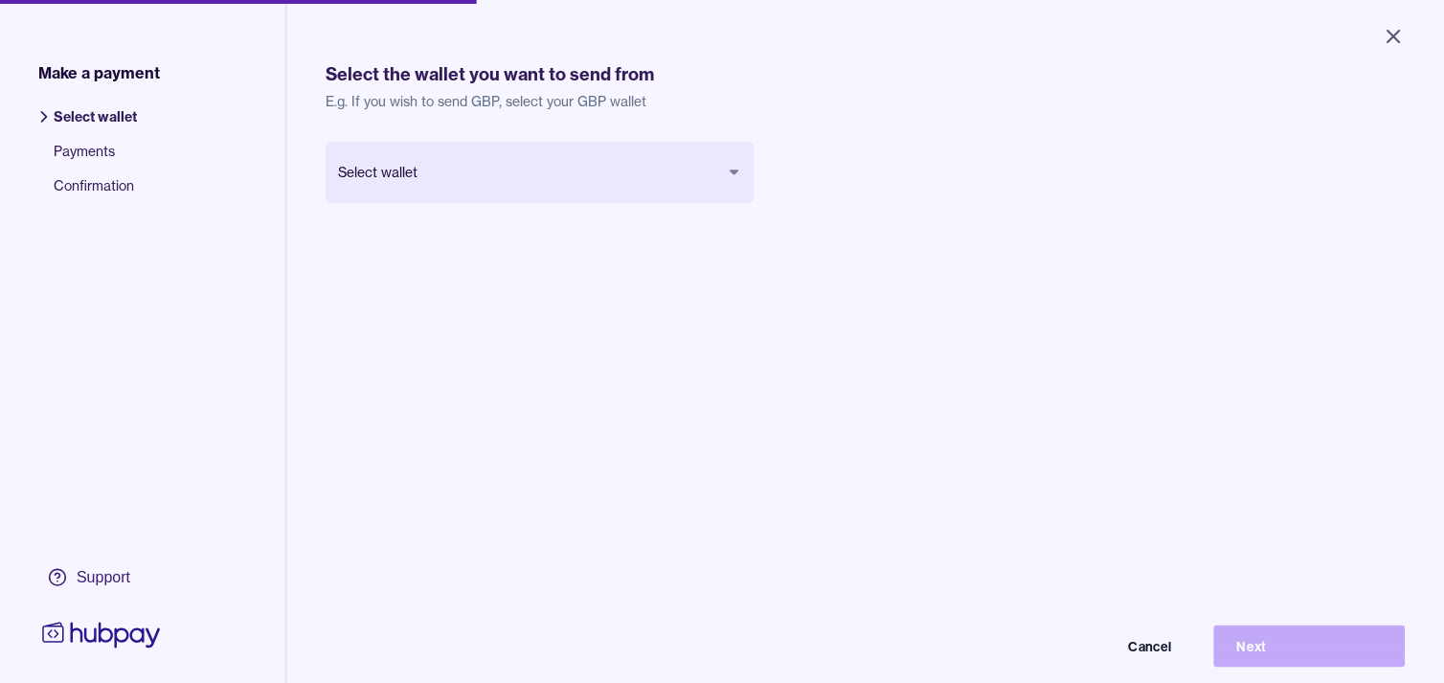
click at [579, 175] on body "Close Make a payment Select wallet Payments Confirmation Support Select the wal…" at bounding box center [722, 341] width 1444 height 683
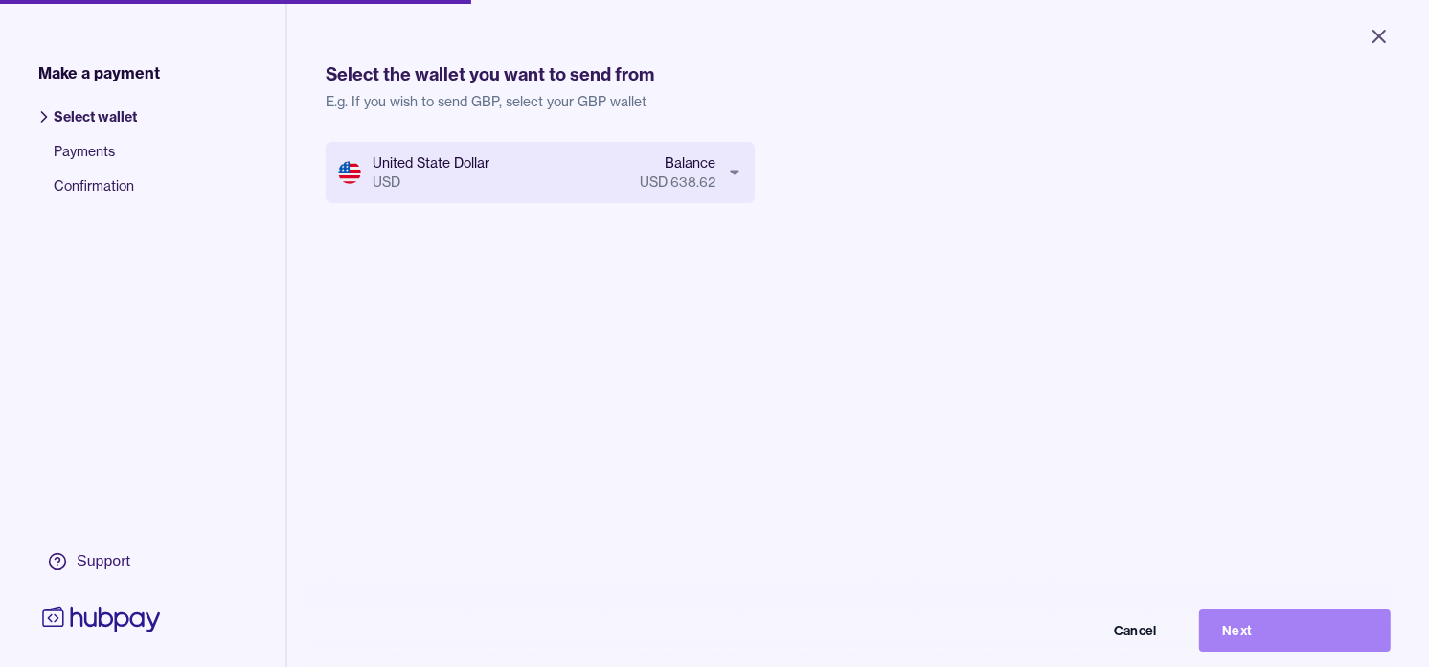
click at [1285, 644] on button "Next" at bounding box center [1295, 630] width 192 height 42
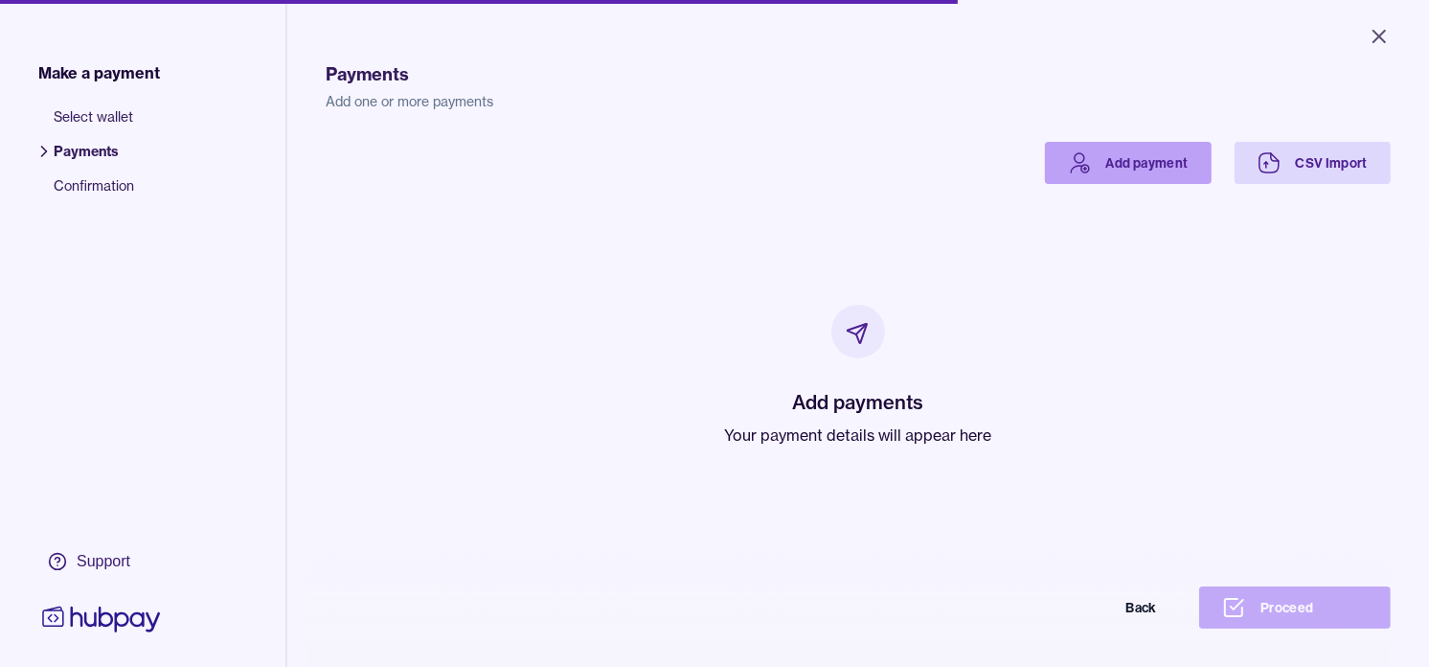
click at [1082, 166] on link "Add payment" at bounding box center [1128, 163] width 167 height 42
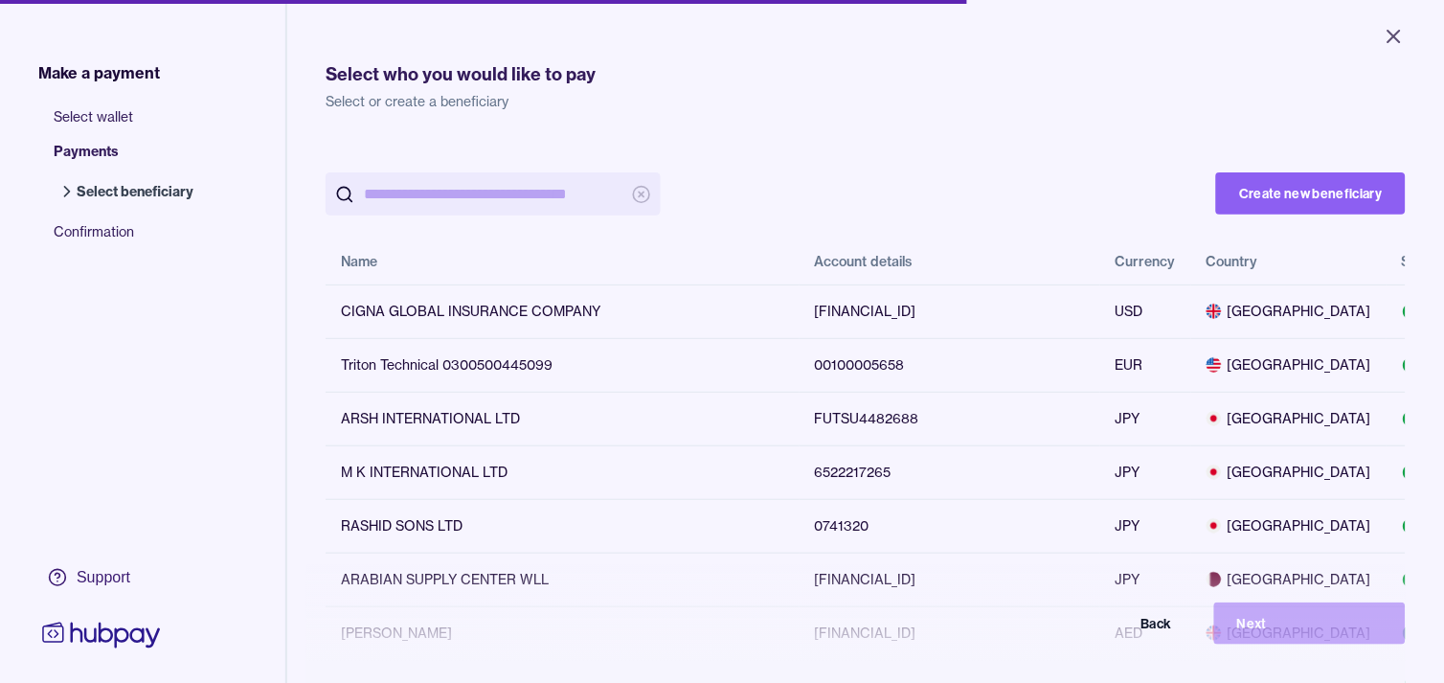
click at [571, 194] on input "search" at bounding box center [493, 193] width 259 height 43
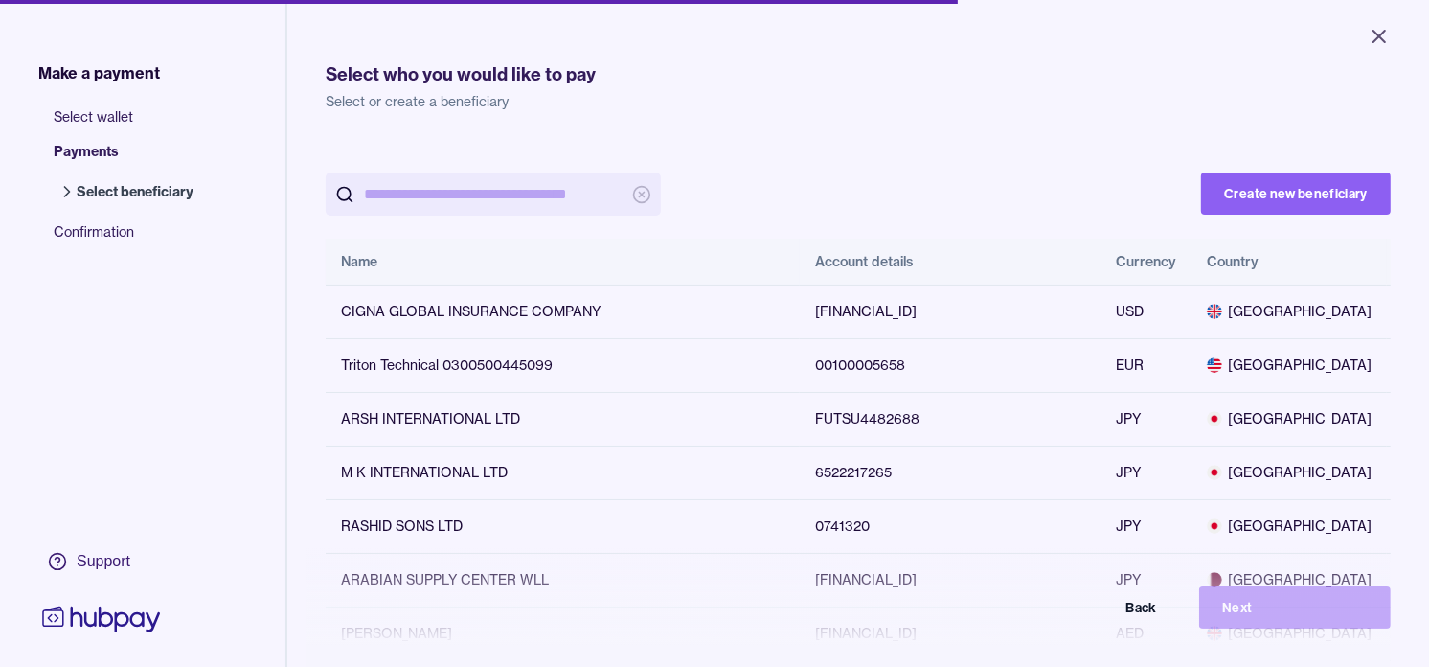
paste input "**********"
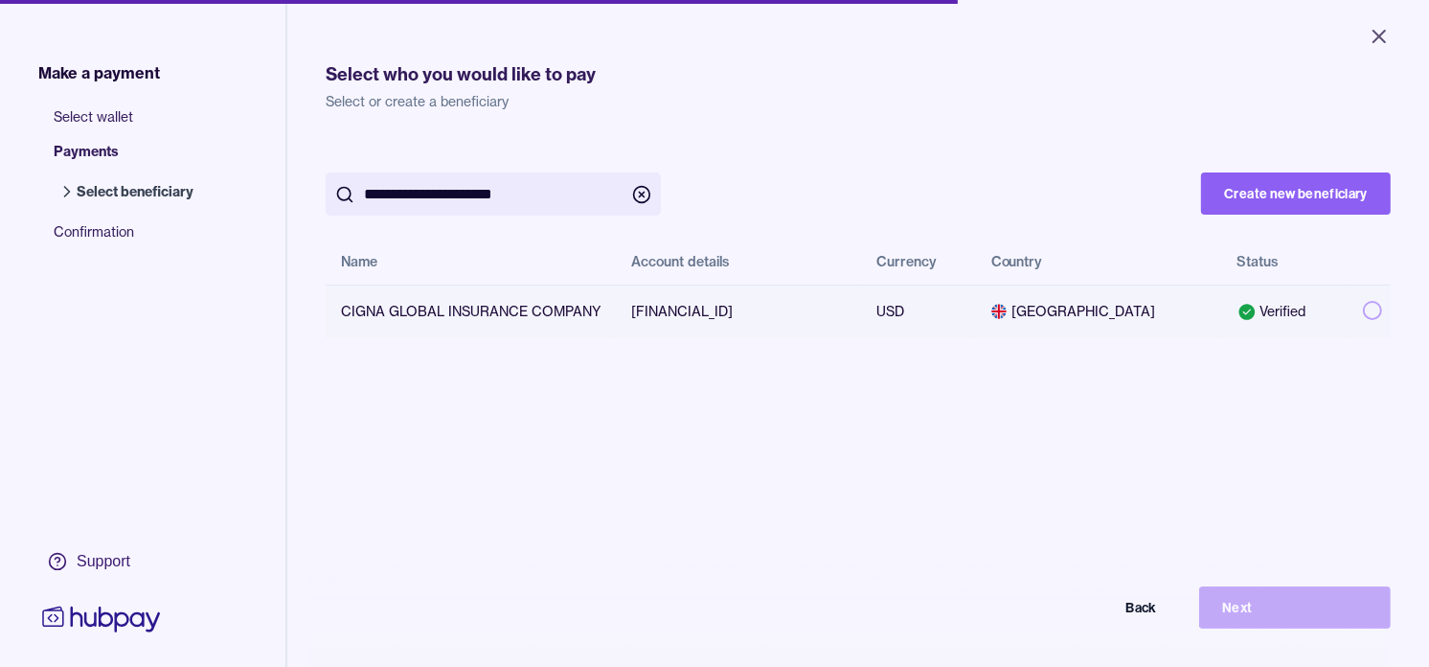
type input "**********"
click at [1363, 308] on button "button" at bounding box center [1372, 310] width 19 height 19
click at [1313, 615] on button "Next" at bounding box center [1295, 607] width 192 height 42
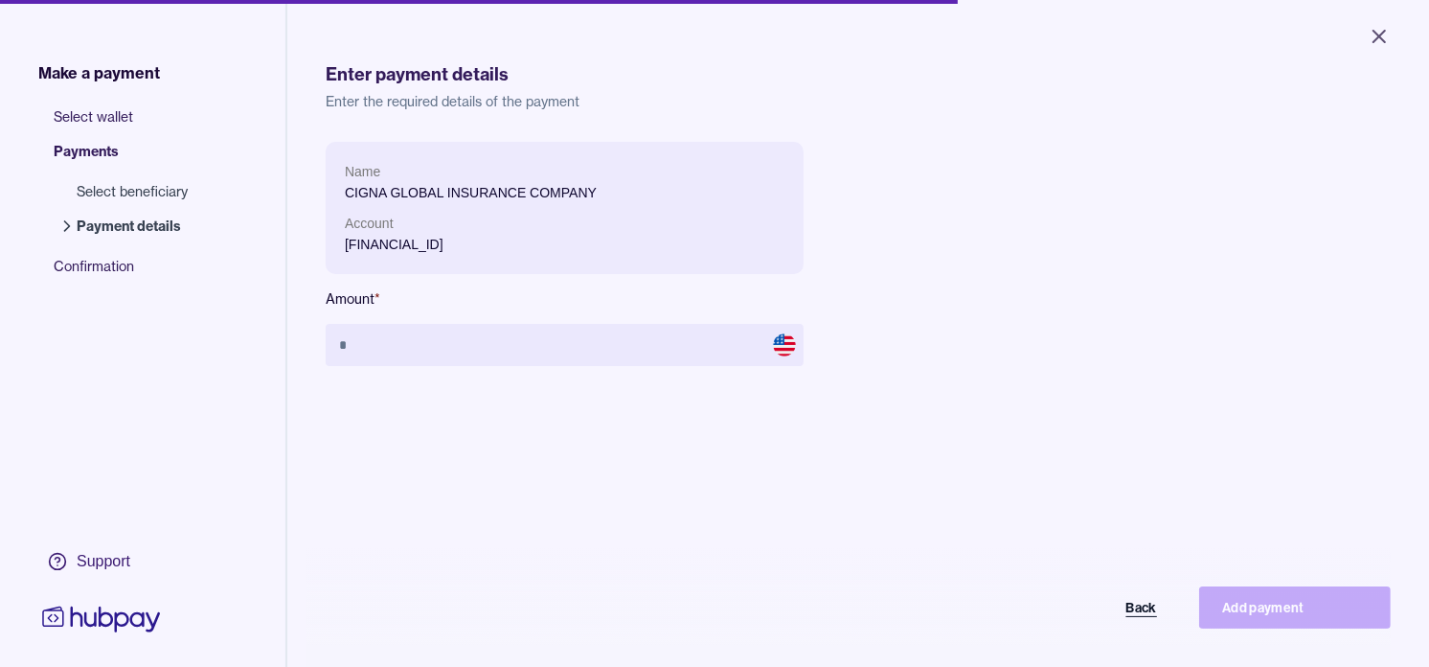
click at [1154, 623] on button "Back" at bounding box center [1084, 607] width 192 height 42
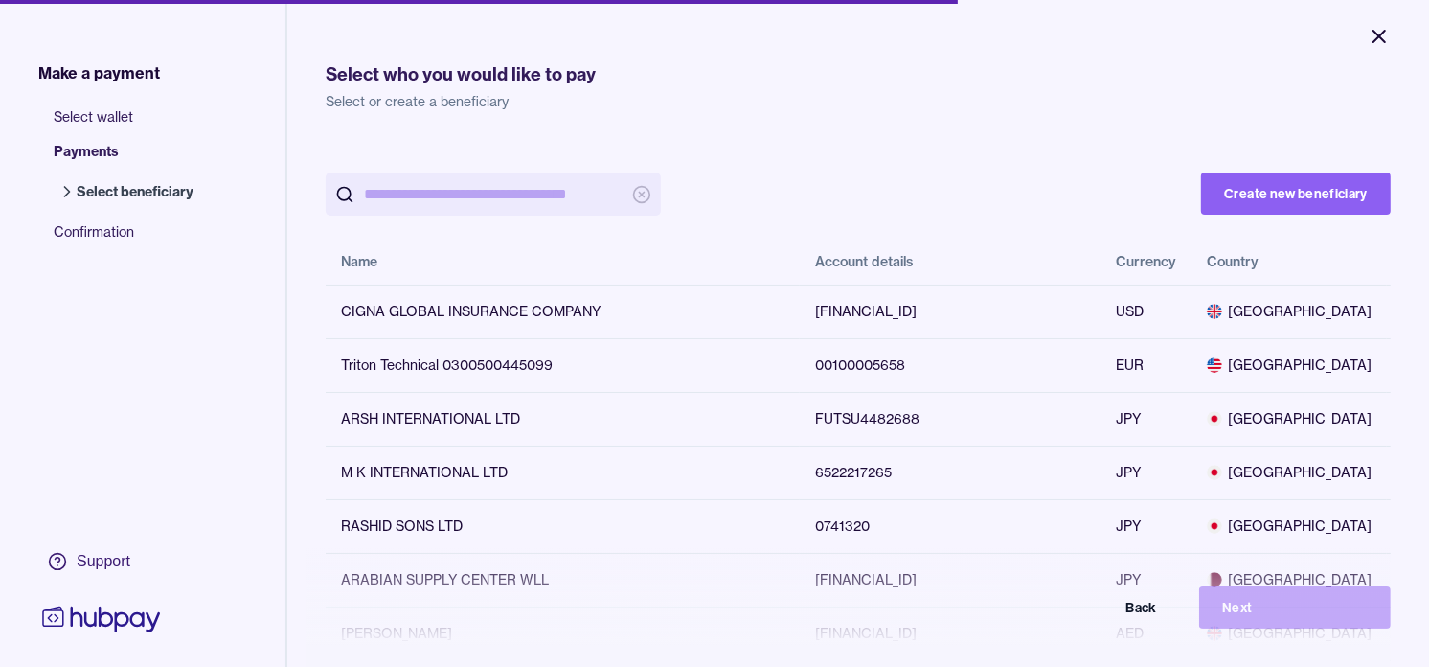
click at [1377, 36] on icon "Close" at bounding box center [1379, 36] width 11 height 11
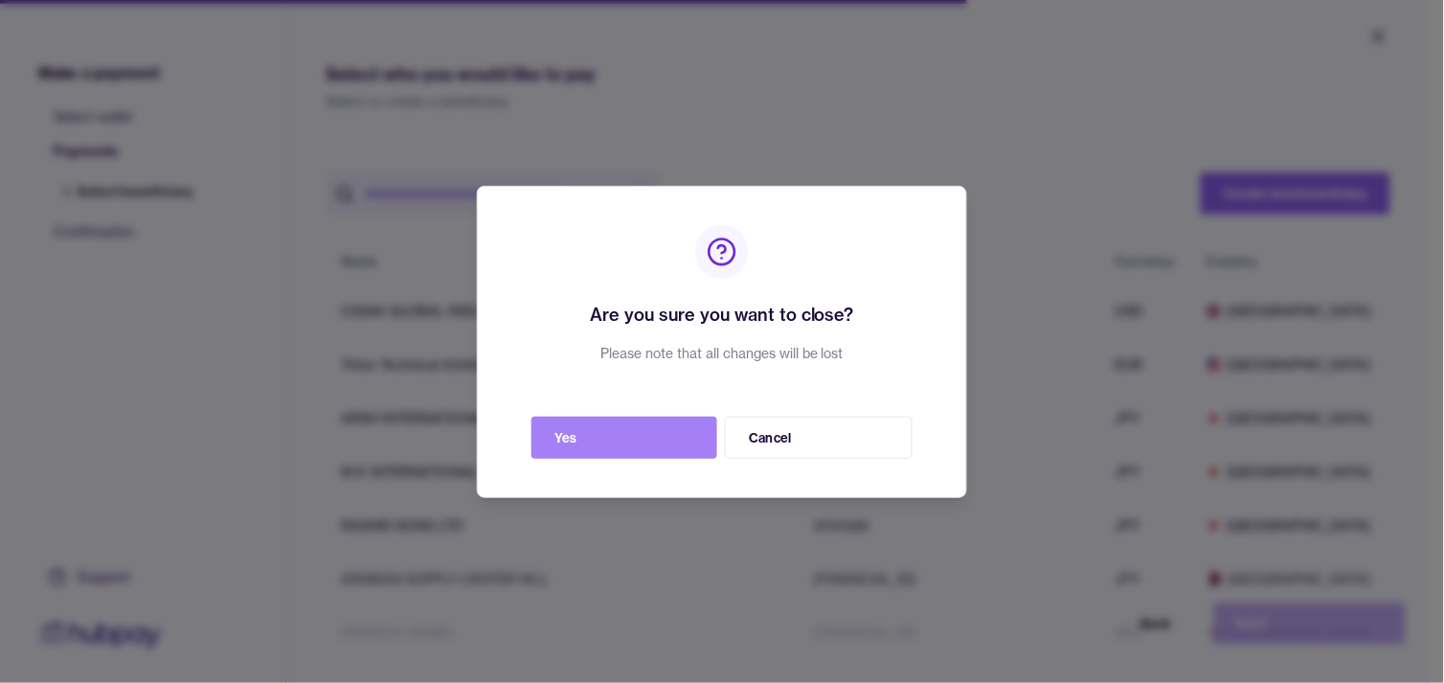
click at [630, 427] on button "Yes" at bounding box center [625, 438] width 186 height 42
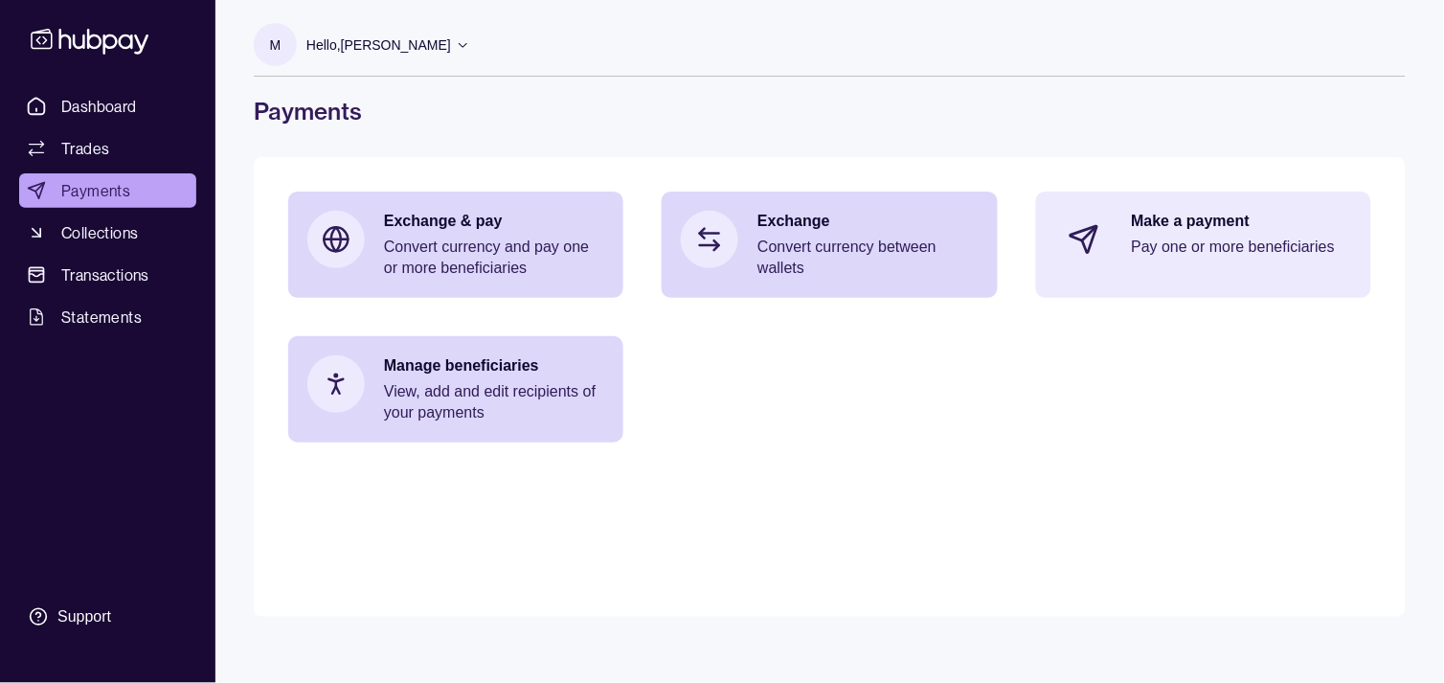
click at [1214, 288] on section "Make a payment Pay one or more beneficiaries" at bounding box center [1203, 245] width 335 height 106
click at [1175, 237] on p "Pay one or more beneficiaries" at bounding box center [1242, 247] width 220 height 21
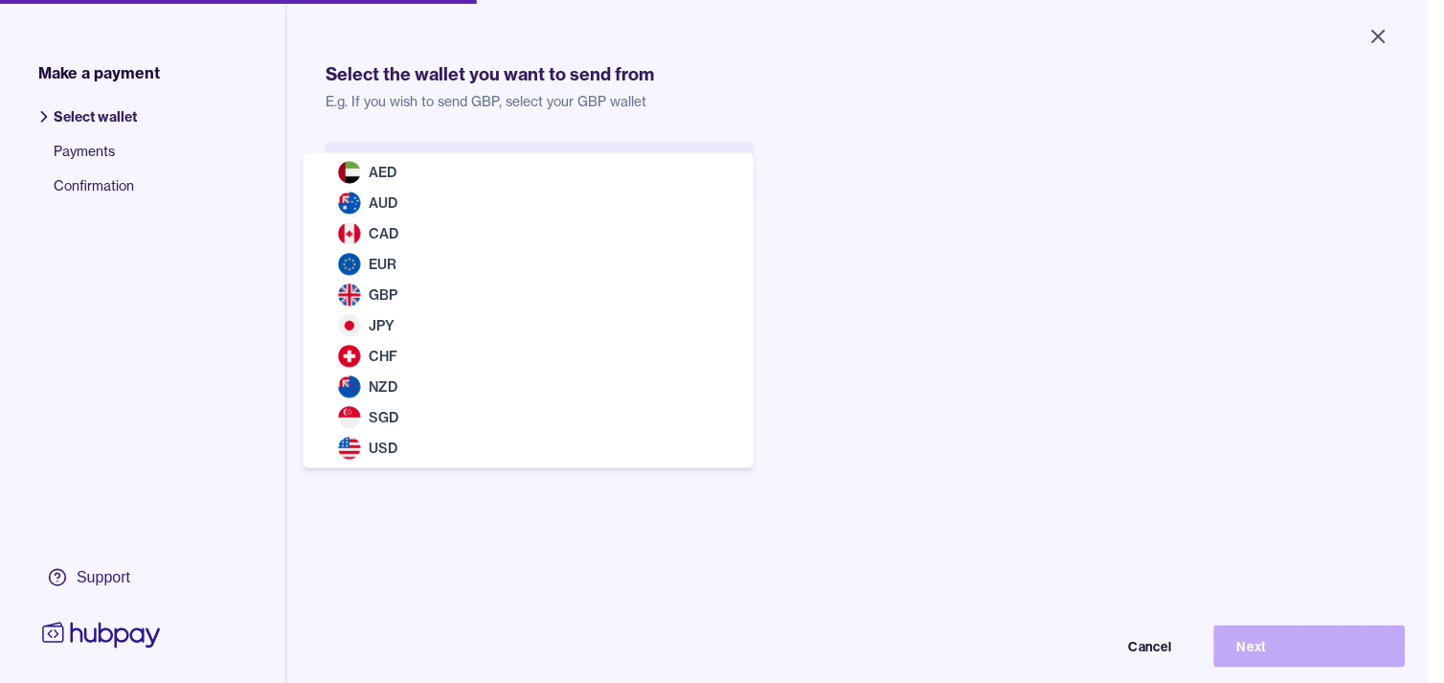
click at [669, 179] on body "Close Make a payment Select wallet Payments Confirmation Support Select the wal…" at bounding box center [714, 341] width 1429 height 683
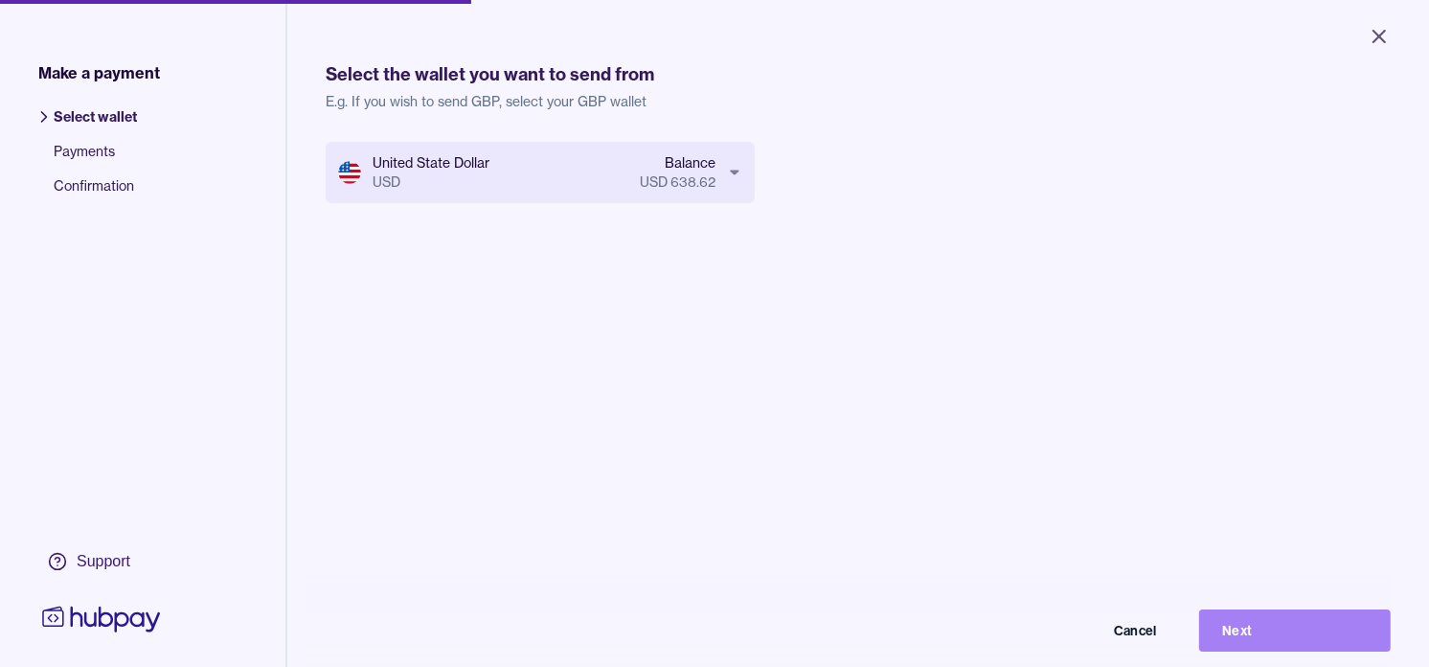
click at [1267, 647] on button "Next" at bounding box center [1295, 630] width 192 height 42
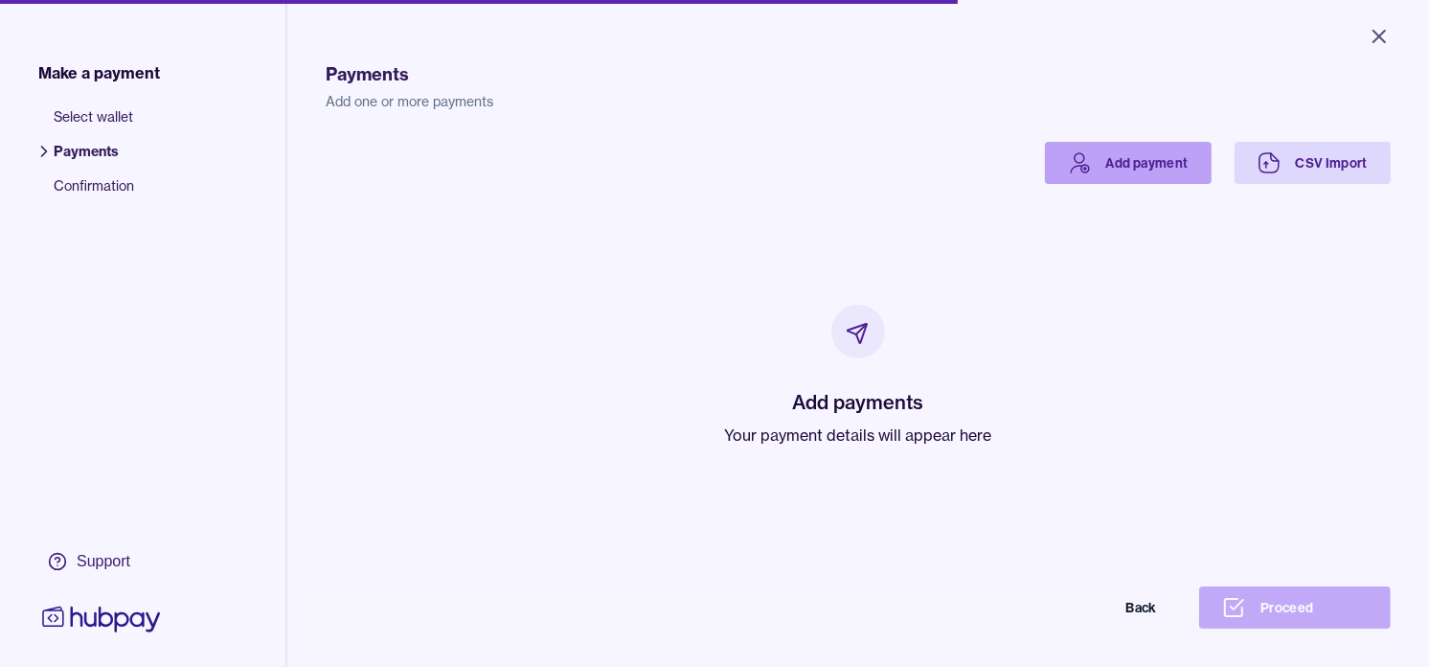
click at [1105, 175] on link "Add payment" at bounding box center [1128, 163] width 167 height 42
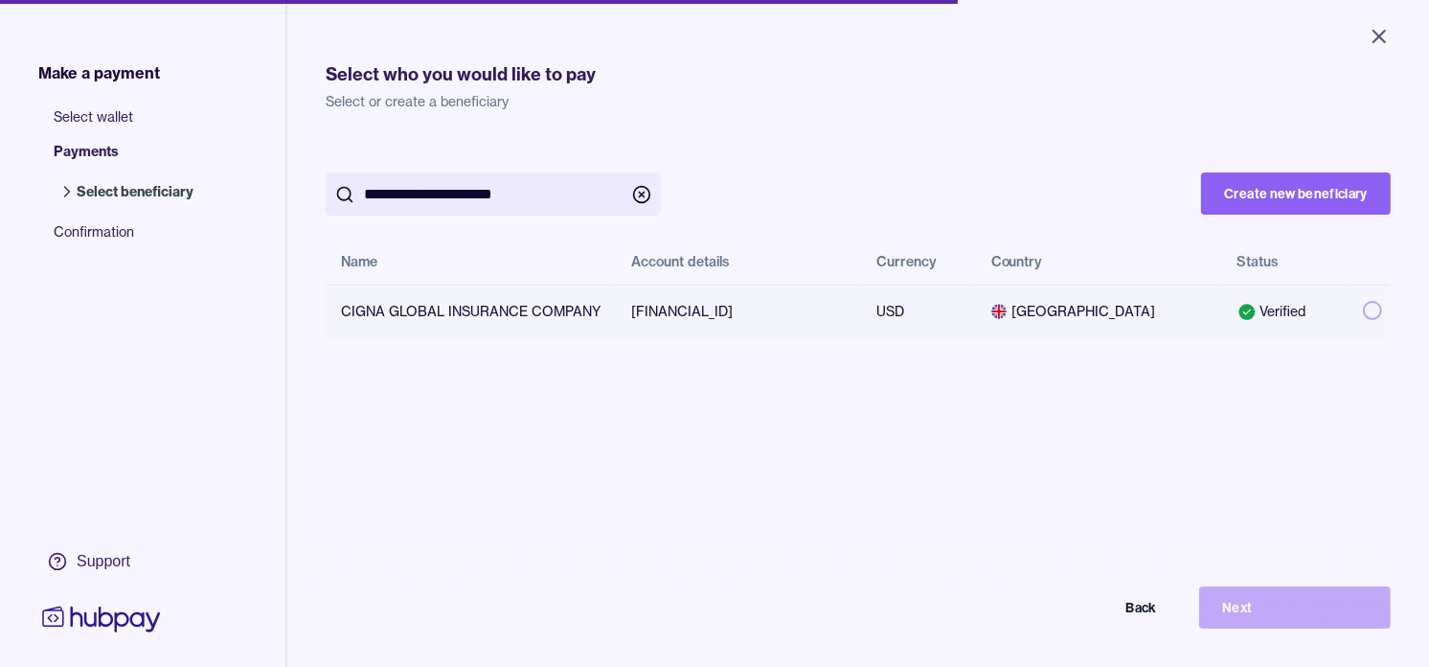
type input "**********"
click at [1363, 308] on button "button" at bounding box center [1372, 310] width 19 height 19
click at [1357, 624] on button "Next" at bounding box center [1295, 607] width 192 height 42
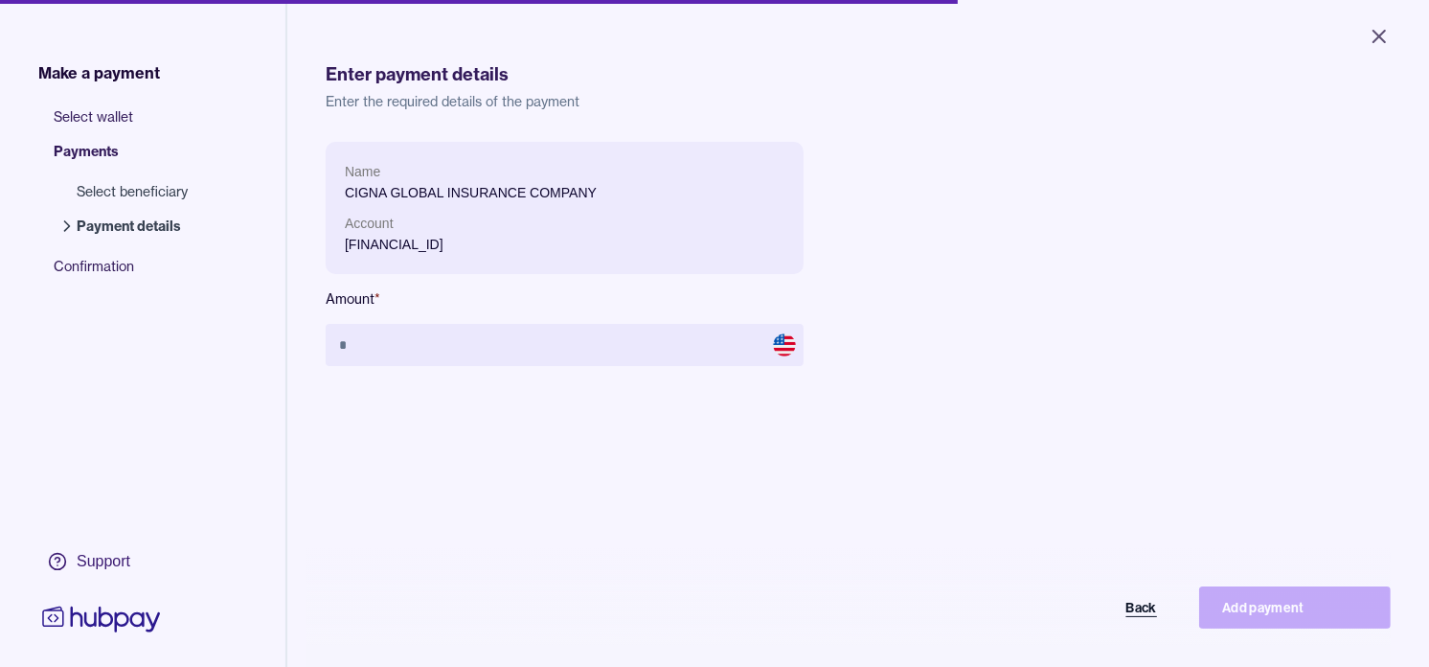
click at [1148, 620] on button "Back" at bounding box center [1084, 607] width 192 height 42
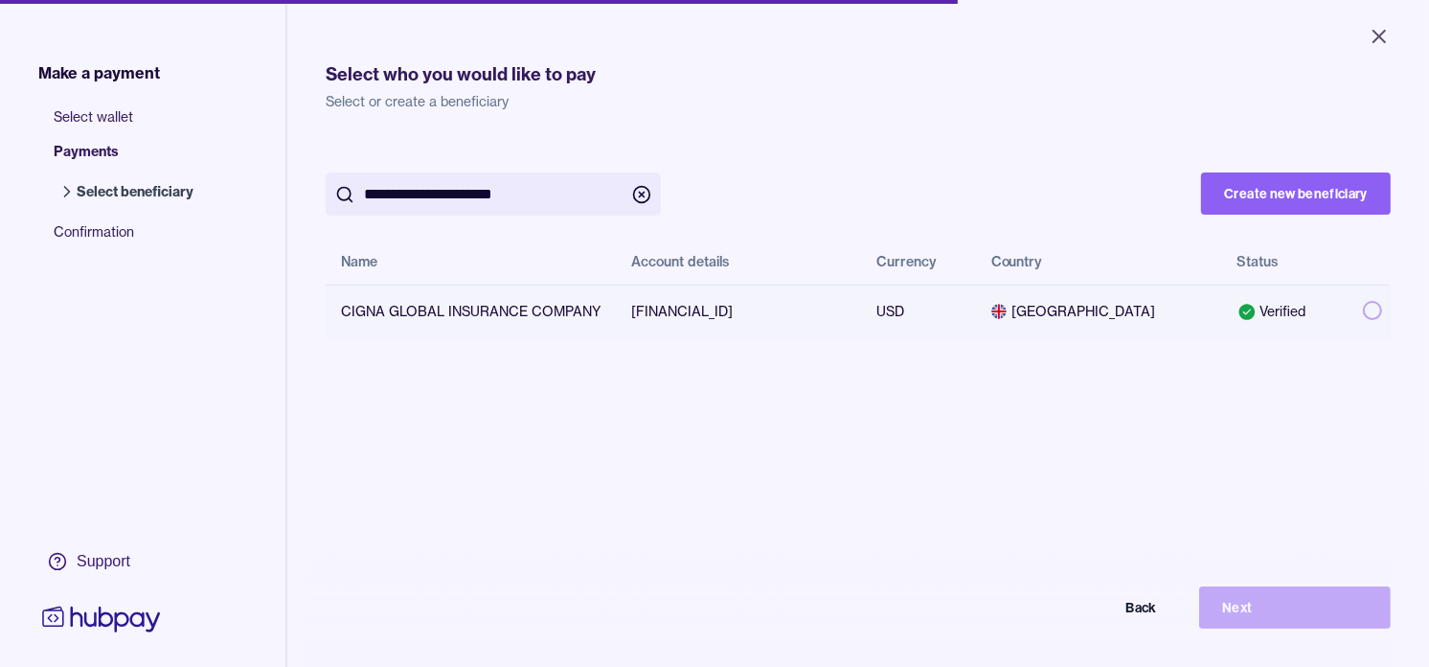
type input "**********"
click at [1363, 307] on button "button" at bounding box center [1372, 310] width 19 height 19
click at [1306, 628] on button "Next" at bounding box center [1295, 607] width 192 height 42
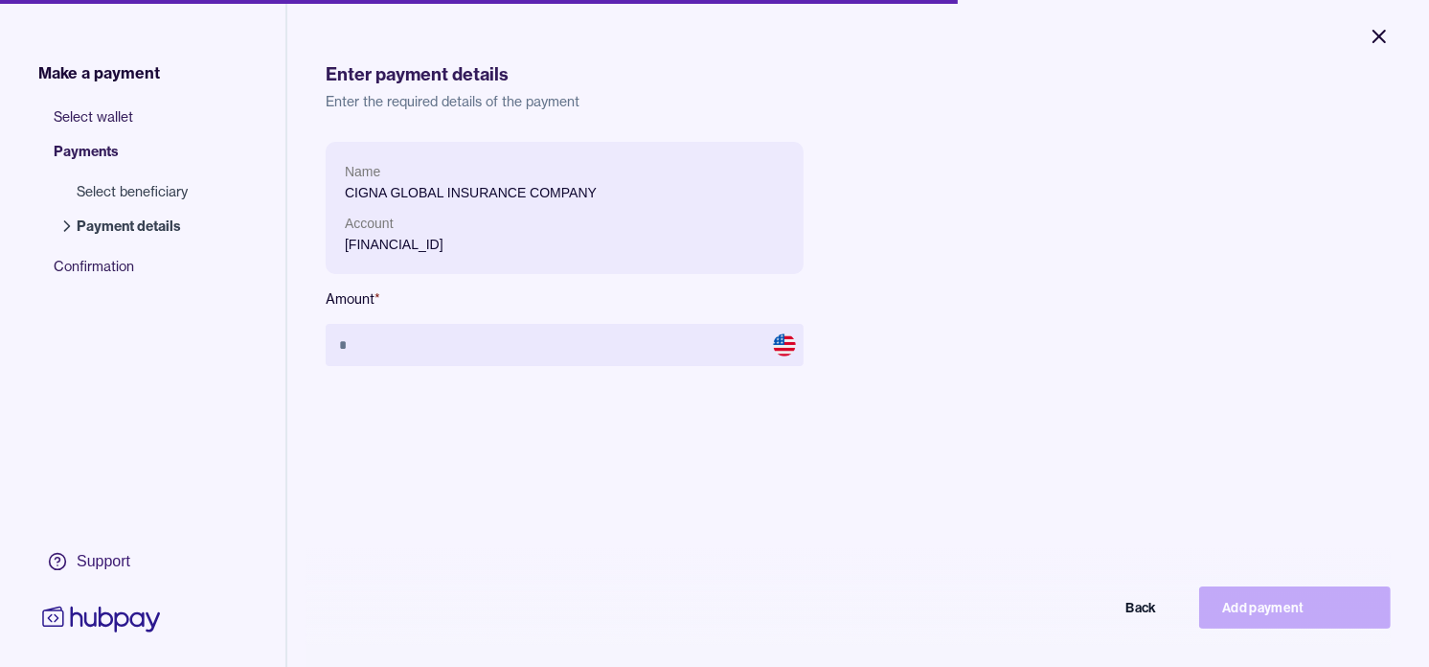
click at [1383, 34] on icon "Close" at bounding box center [1379, 36] width 23 height 23
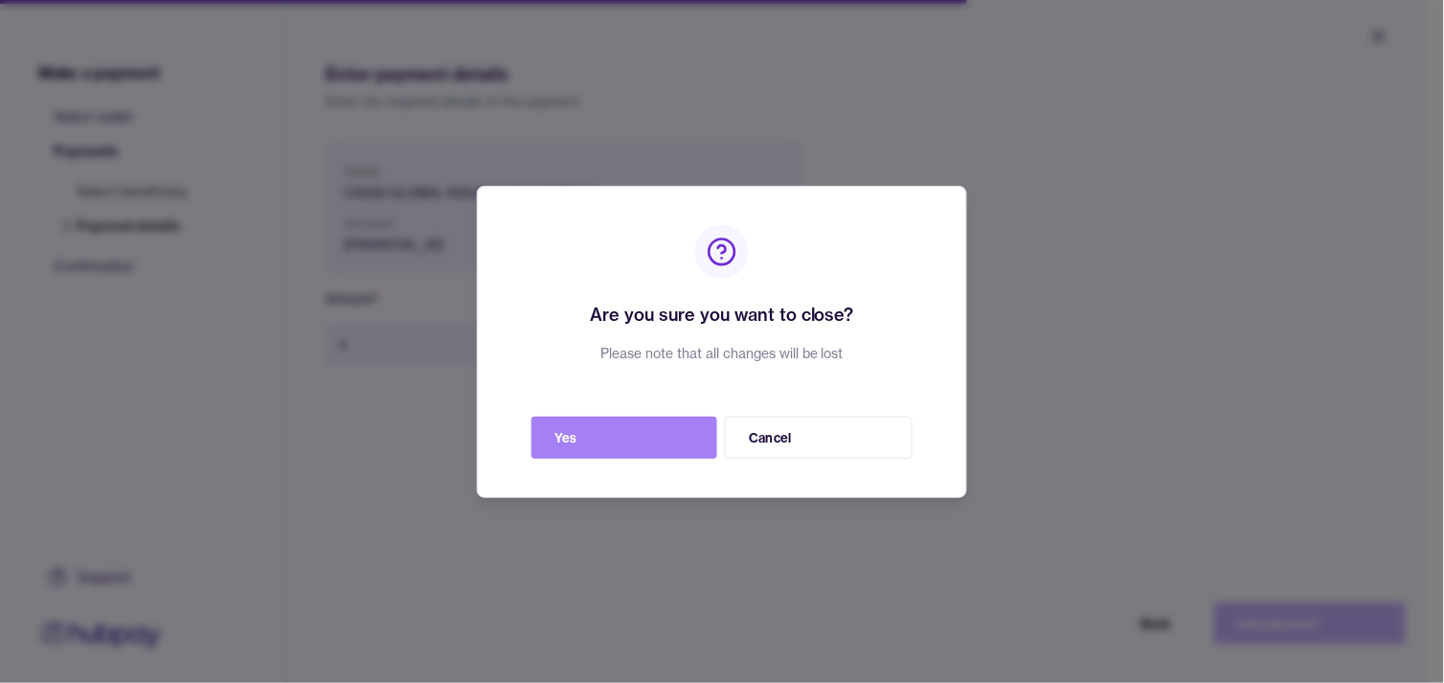
click at [667, 442] on button "Yes" at bounding box center [625, 438] width 186 height 42
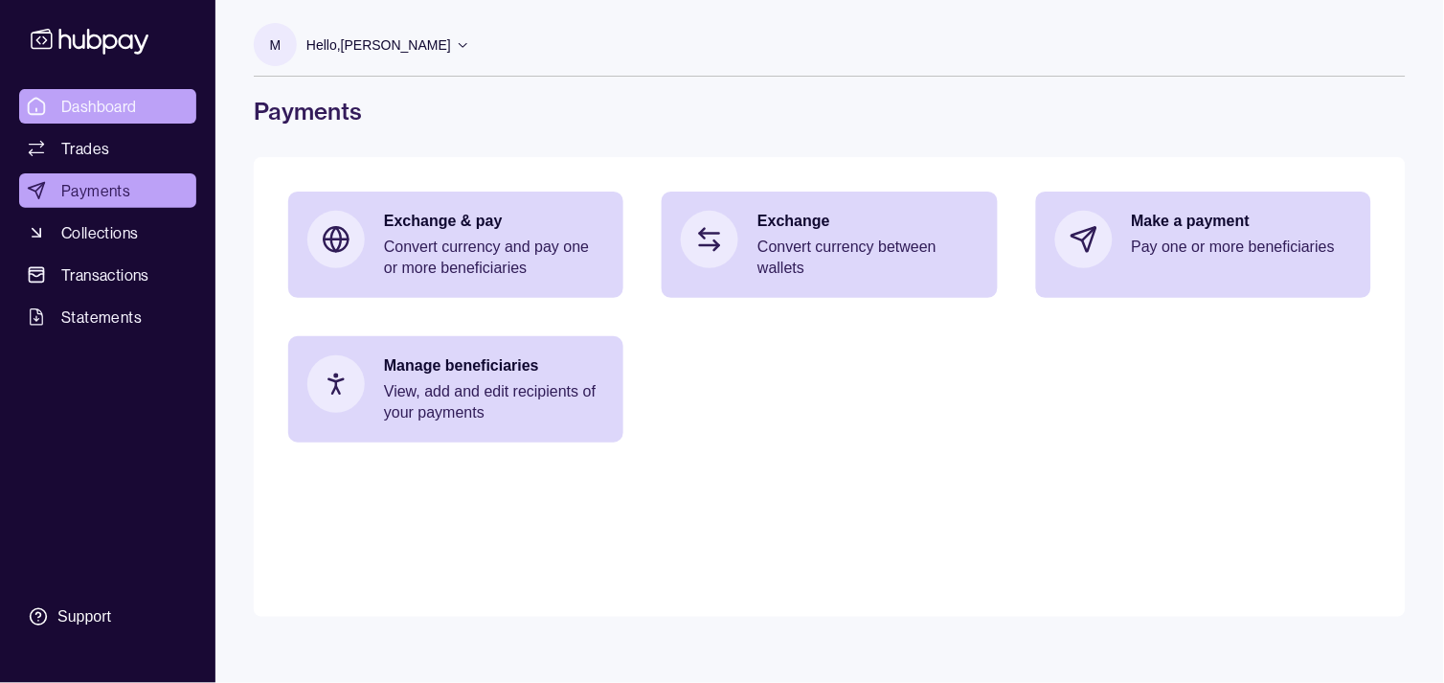
click at [81, 96] on span "Dashboard" at bounding box center [99, 106] width 76 height 23
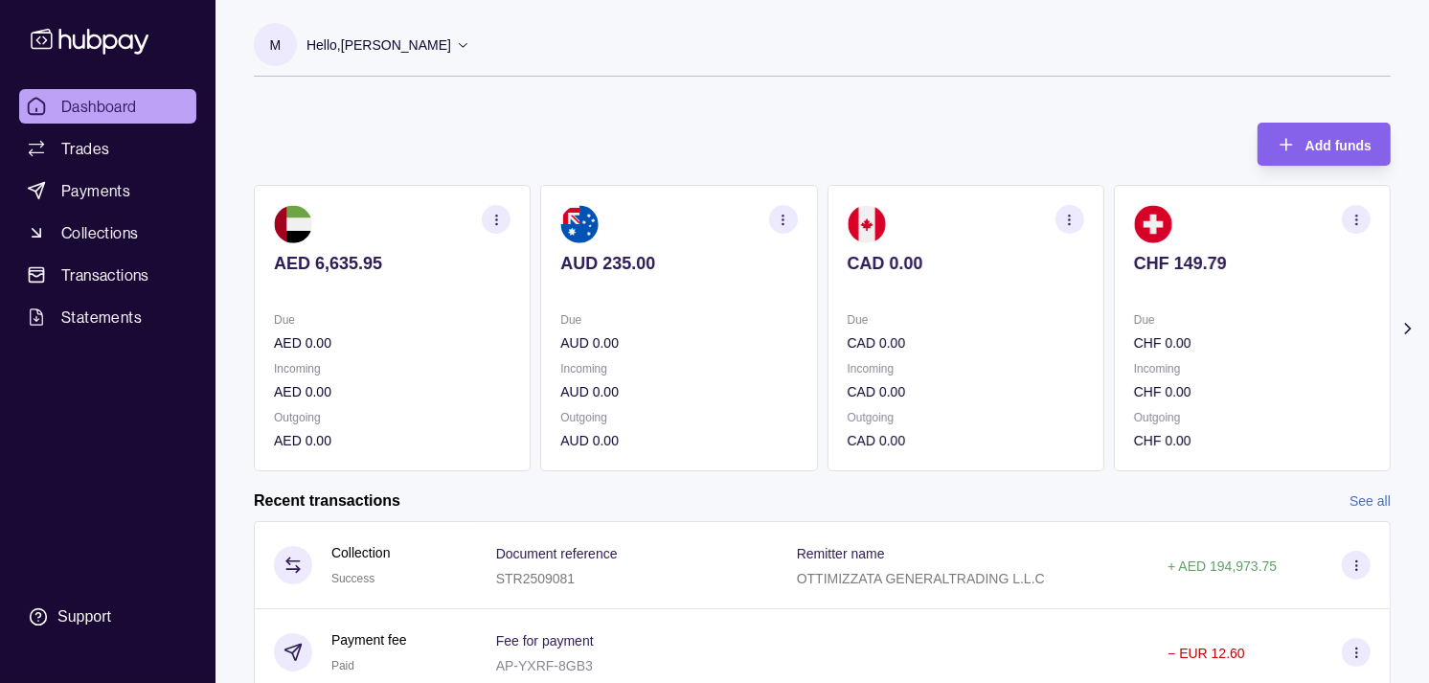
click at [618, 291] on p at bounding box center [678, 289] width 237 height 21
click at [653, 280] on p at bounding box center [678, 289] width 237 height 21
click at [596, 269] on div "CAD 0.00" at bounding box center [678, 276] width 237 height 47
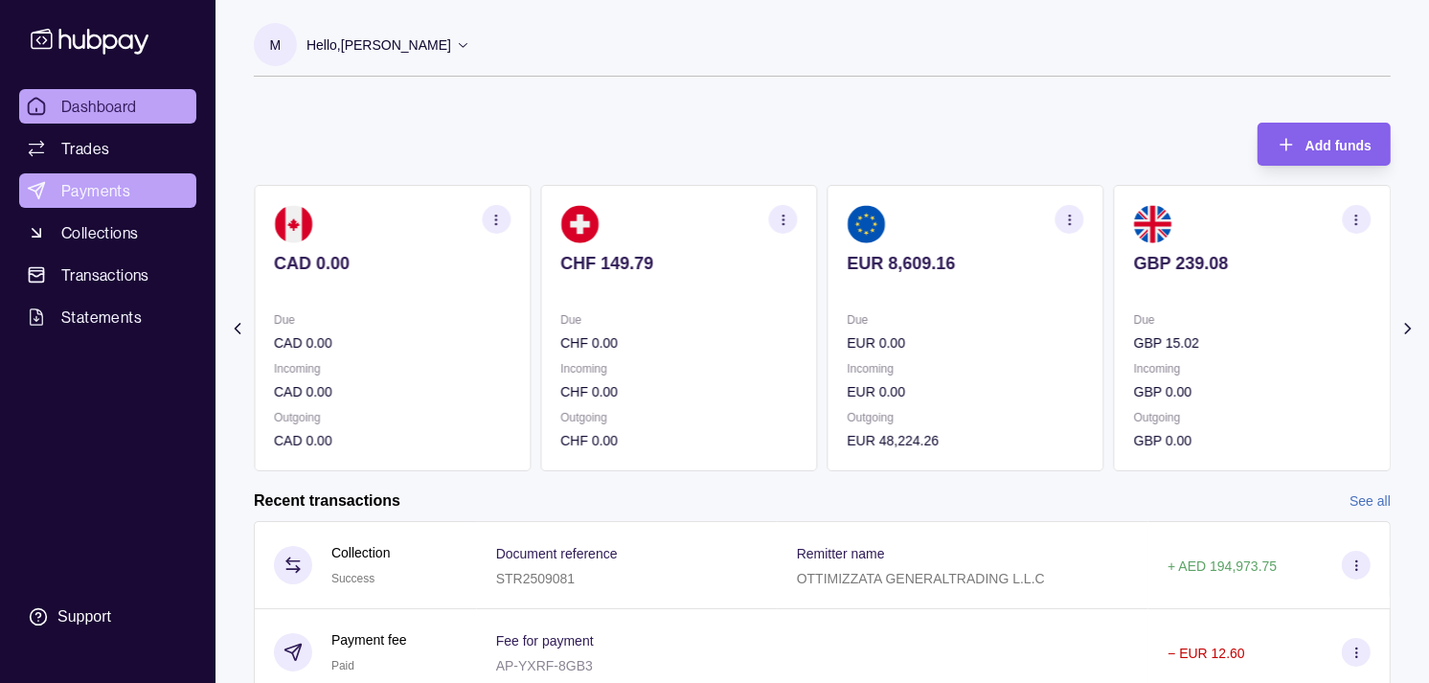
click at [134, 199] on link "Payments" at bounding box center [107, 190] width 177 height 34
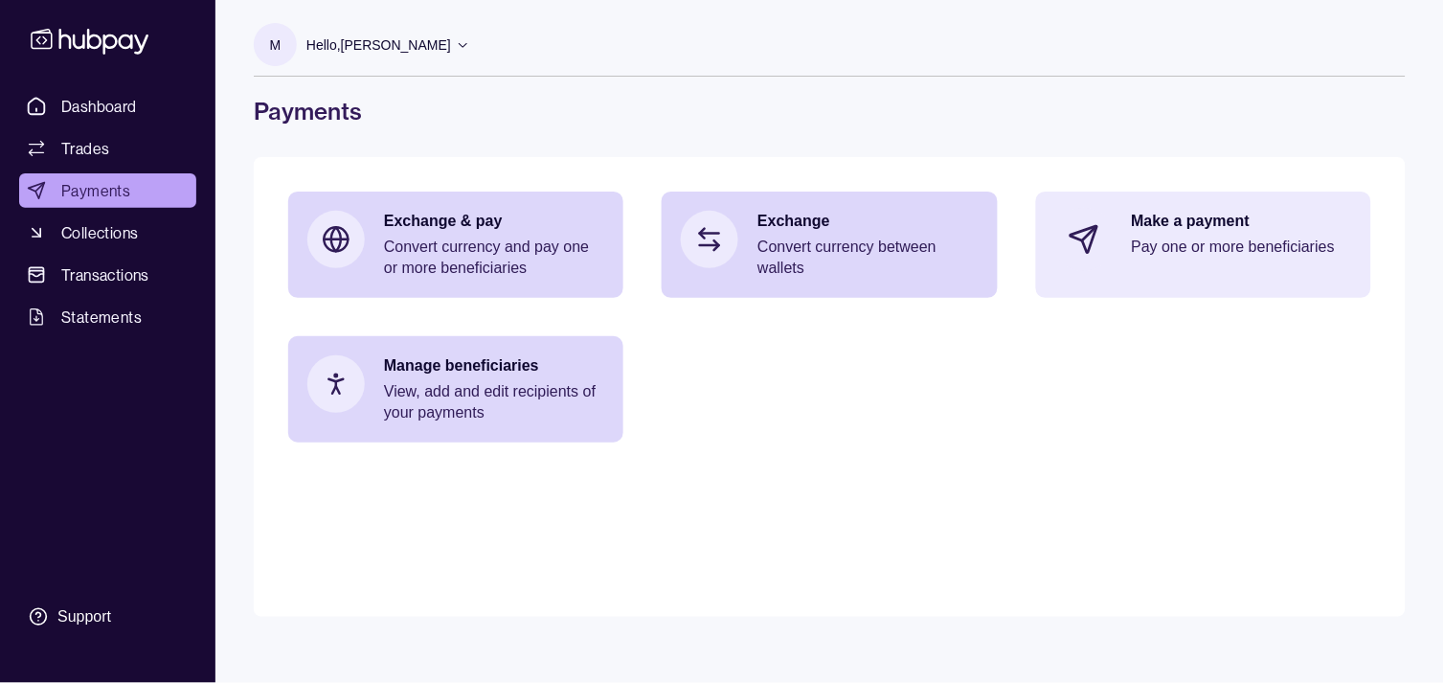
click at [1183, 205] on div "Make a payment Pay one or more beneficiaries" at bounding box center [1203, 240] width 335 height 96
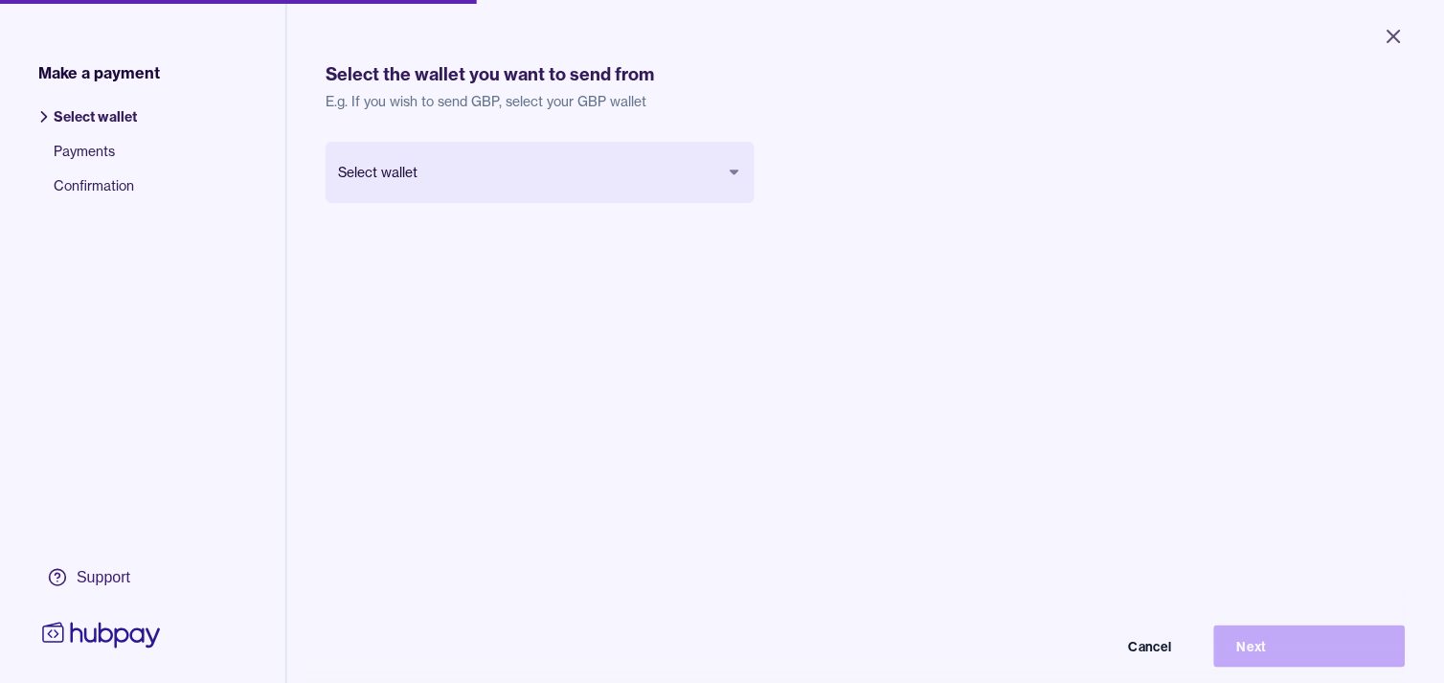
click at [623, 188] on body "Close Make a payment Select wallet Payments Confirmation Support Select the wal…" at bounding box center [722, 341] width 1444 height 683
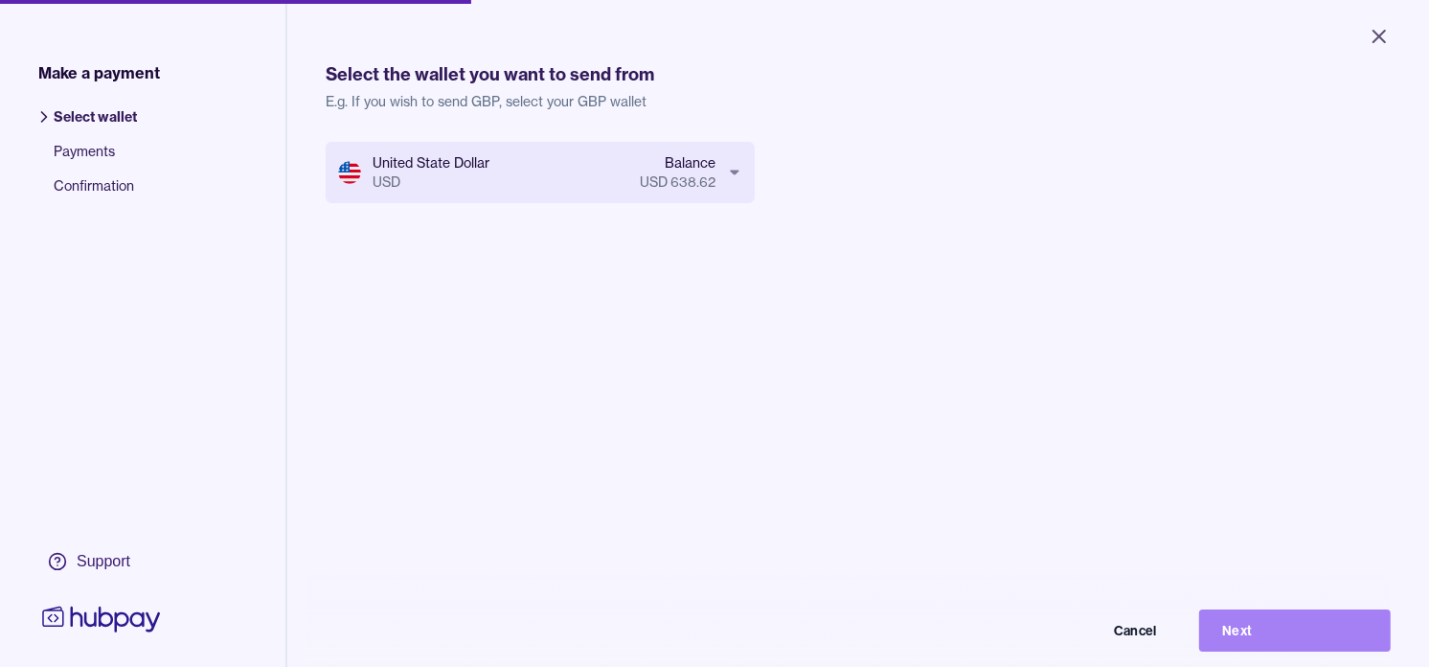
click at [1355, 651] on button "Next" at bounding box center [1295, 630] width 192 height 42
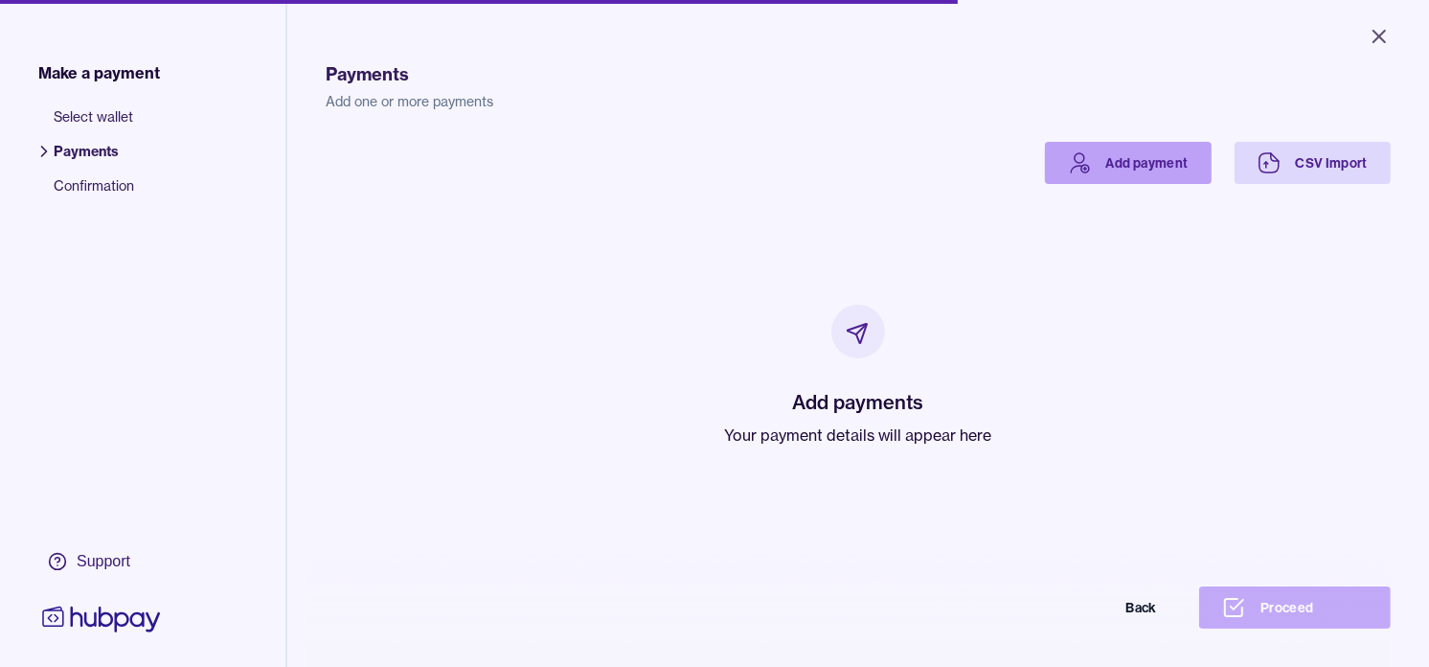
click at [1078, 166] on link "Add payment" at bounding box center [1128, 163] width 167 height 42
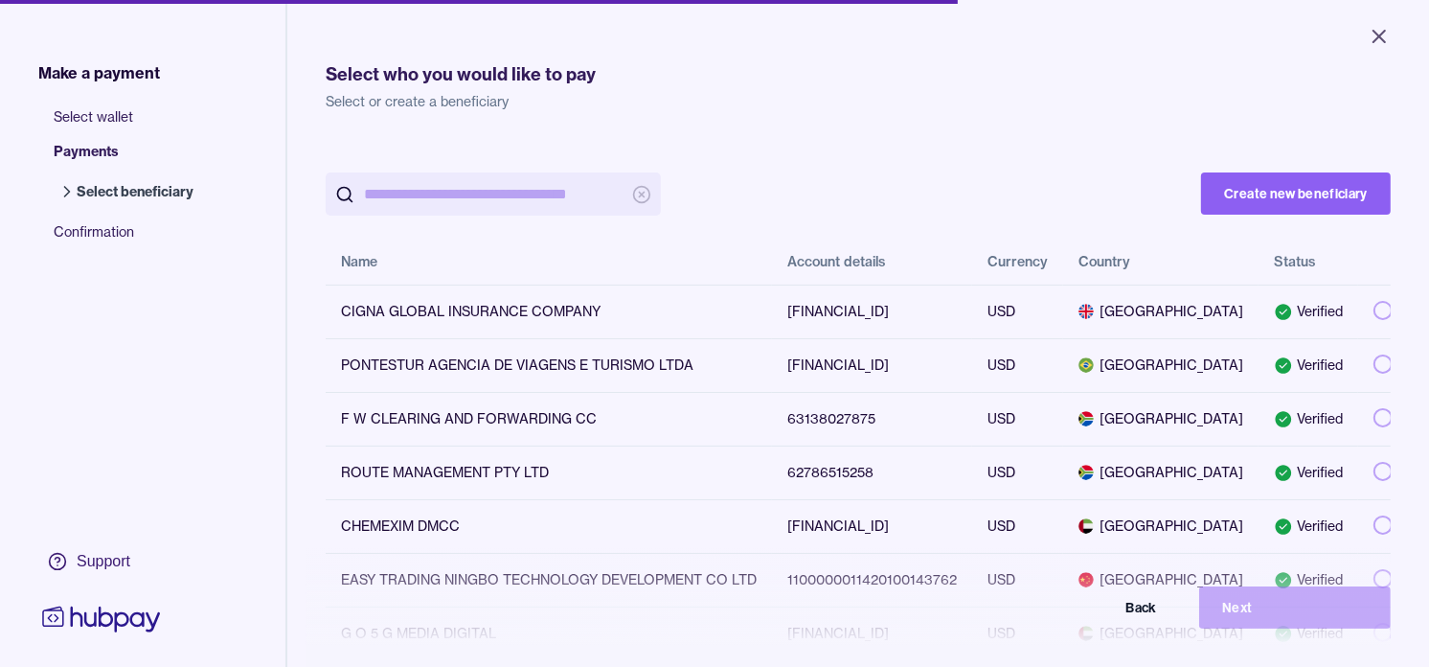
click at [484, 189] on input "search" at bounding box center [493, 193] width 259 height 43
paste input "**********"
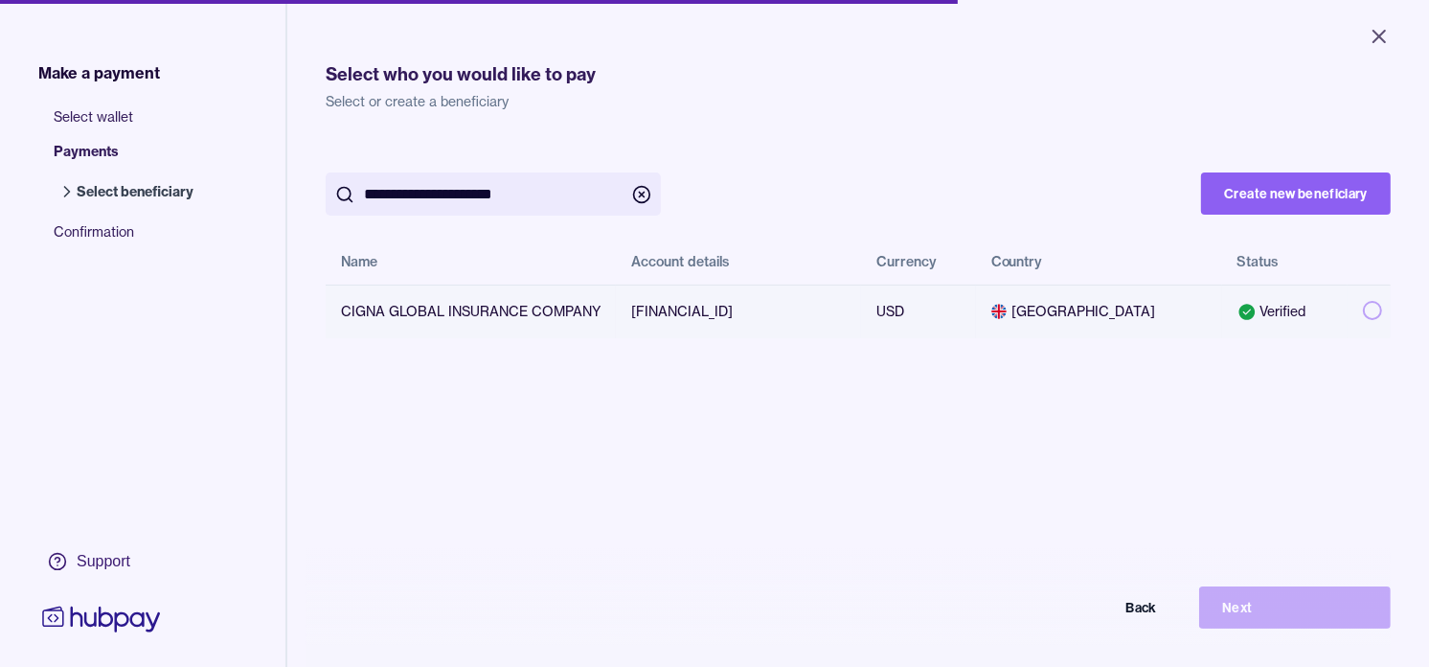
type input "**********"
click at [1363, 310] on button "button" at bounding box center [1372, 310] width 19 height 19
click at [1324, 620] on button "Next" at bounding box center [1295, 607] width 192 height 42
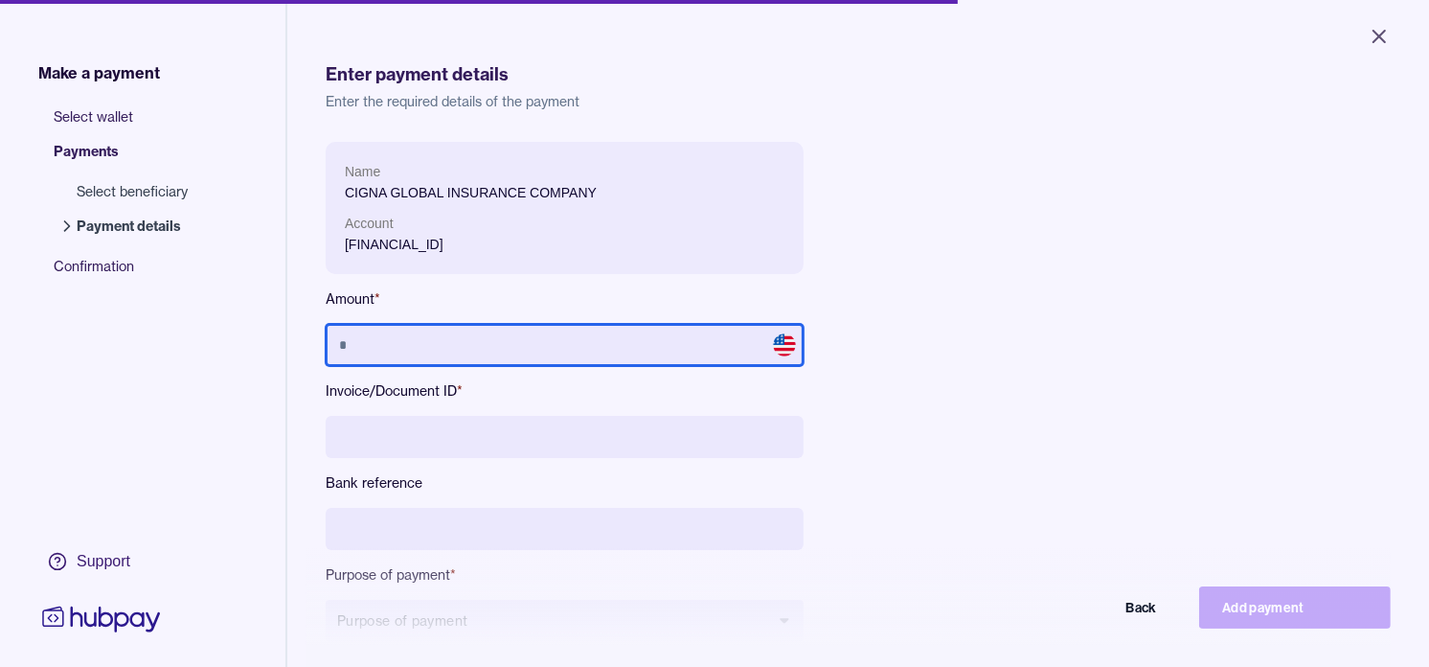
click at [547, 358] on input "text" at bounding box center [565, 345] width 478 height 42
paste input "*********"
type input "*********"
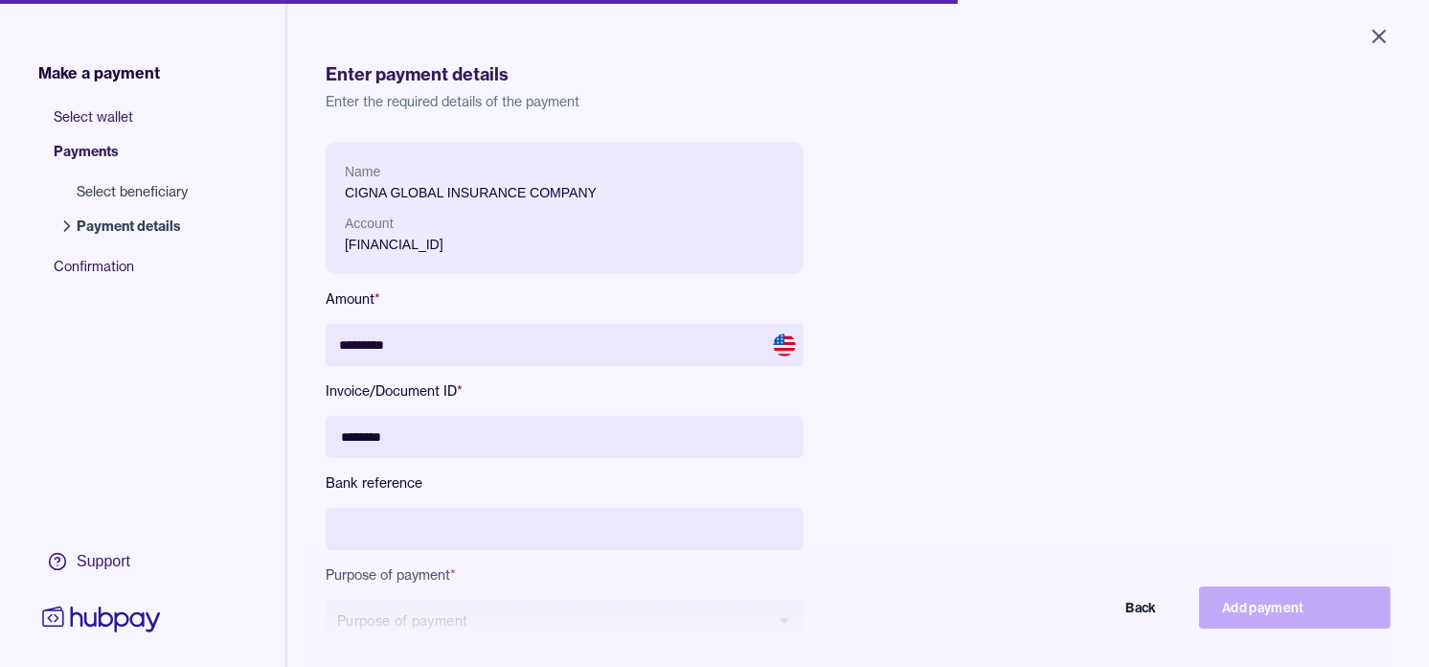
type input "********"
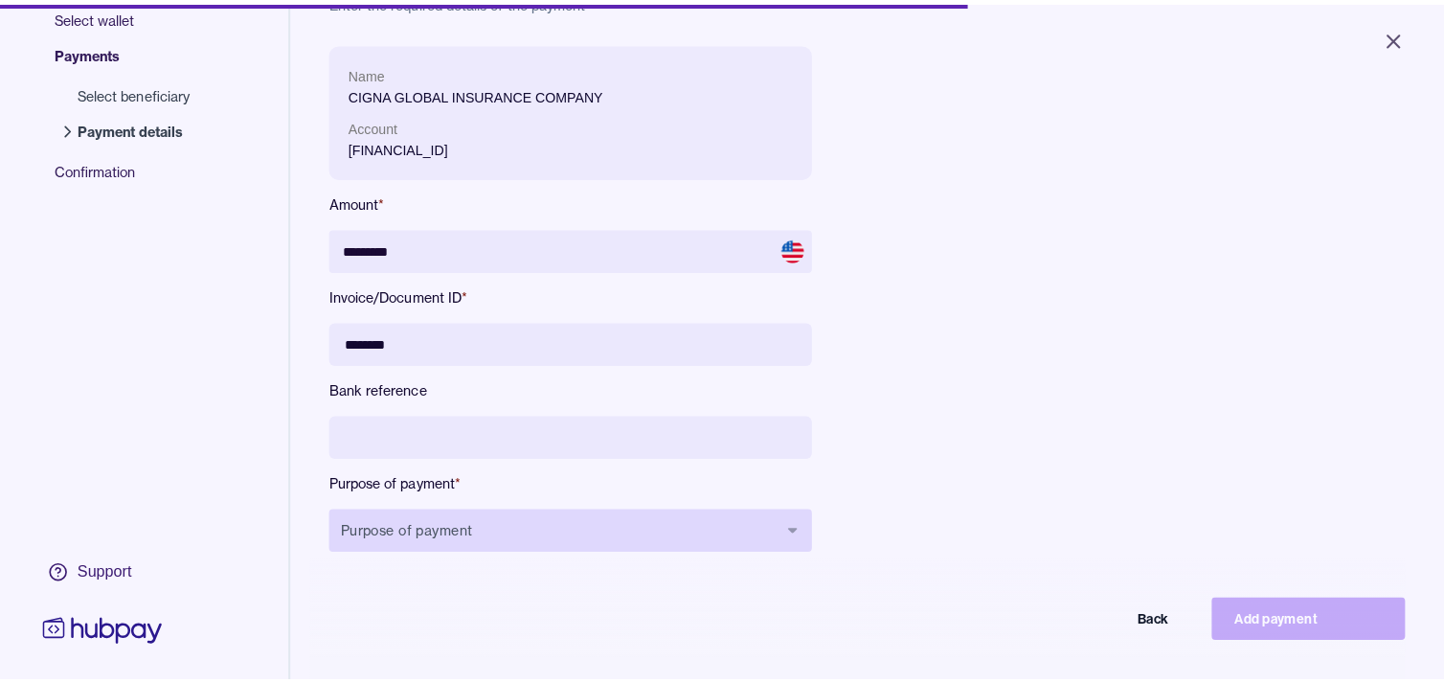
scroll to position [213, 0]
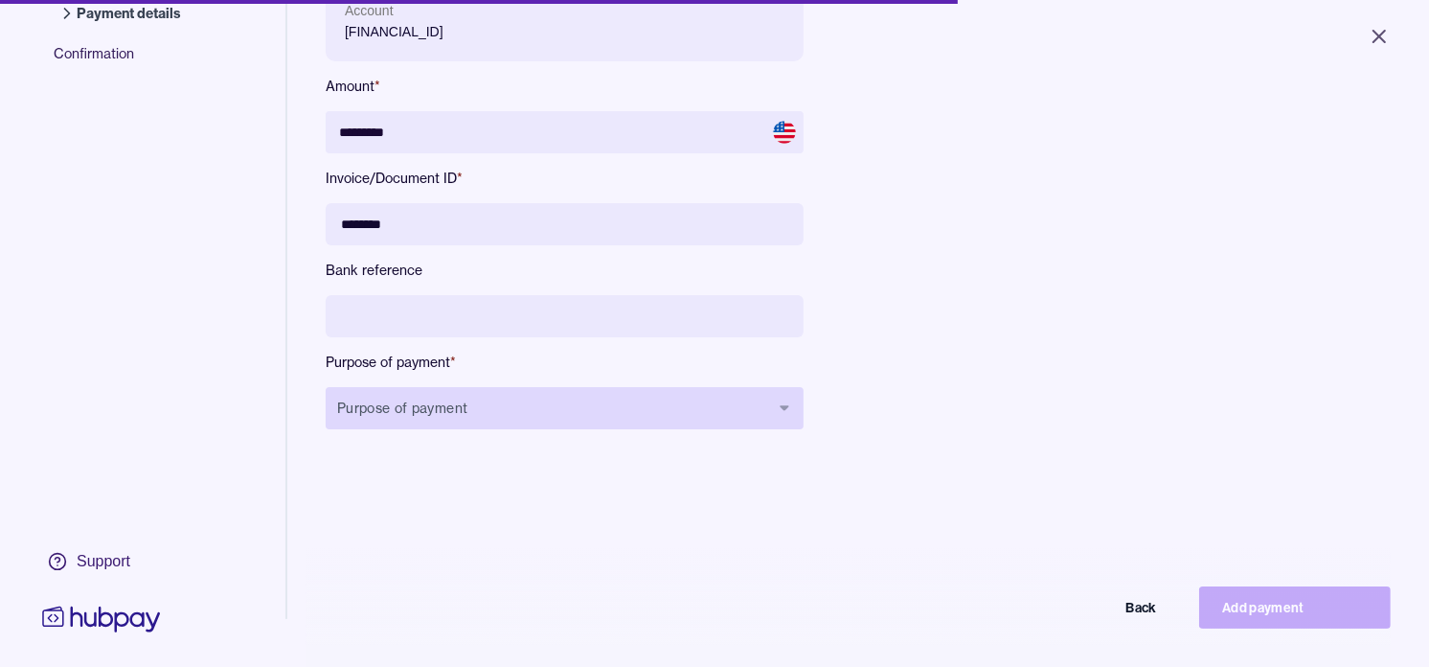
click at [596, 396] on button "Purpose of payment" at bounding box center [565, 408] width 478 height 42
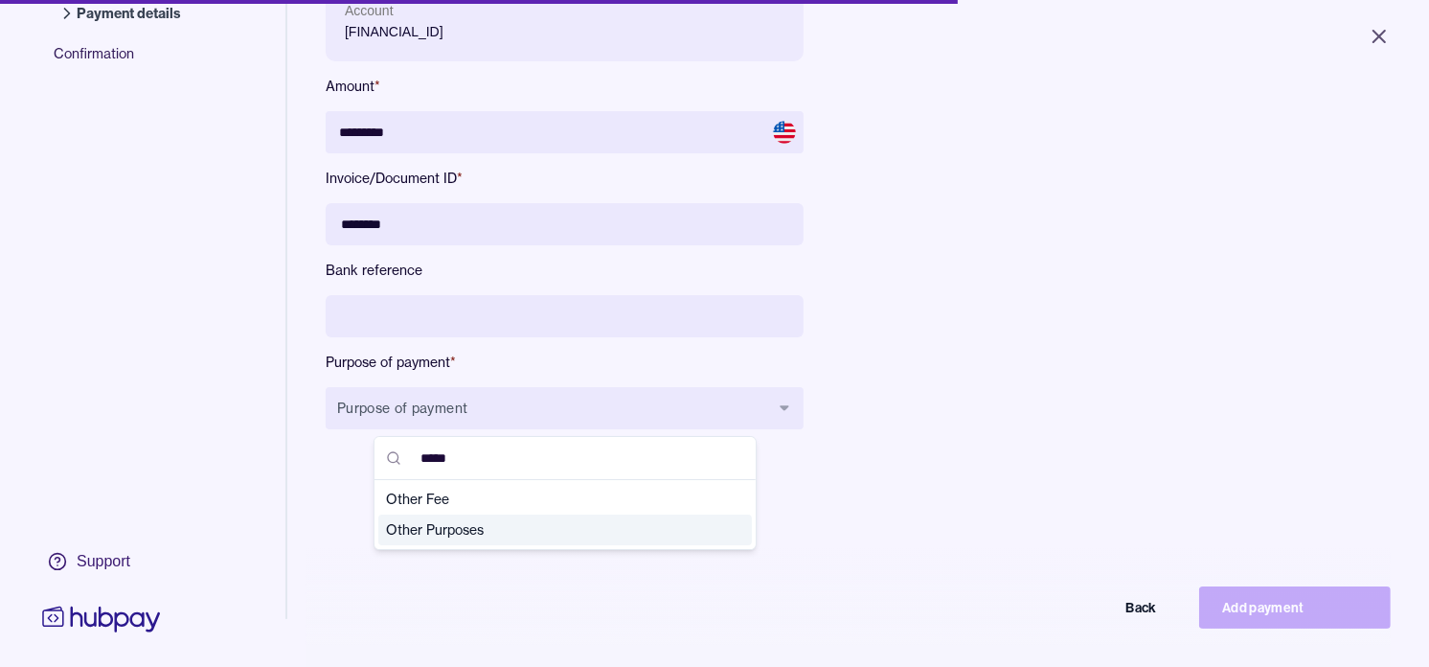
type input "*****"
click at [450, 522] on span "Other Purposes" at bounding box center [553, 529] width 335 height 19
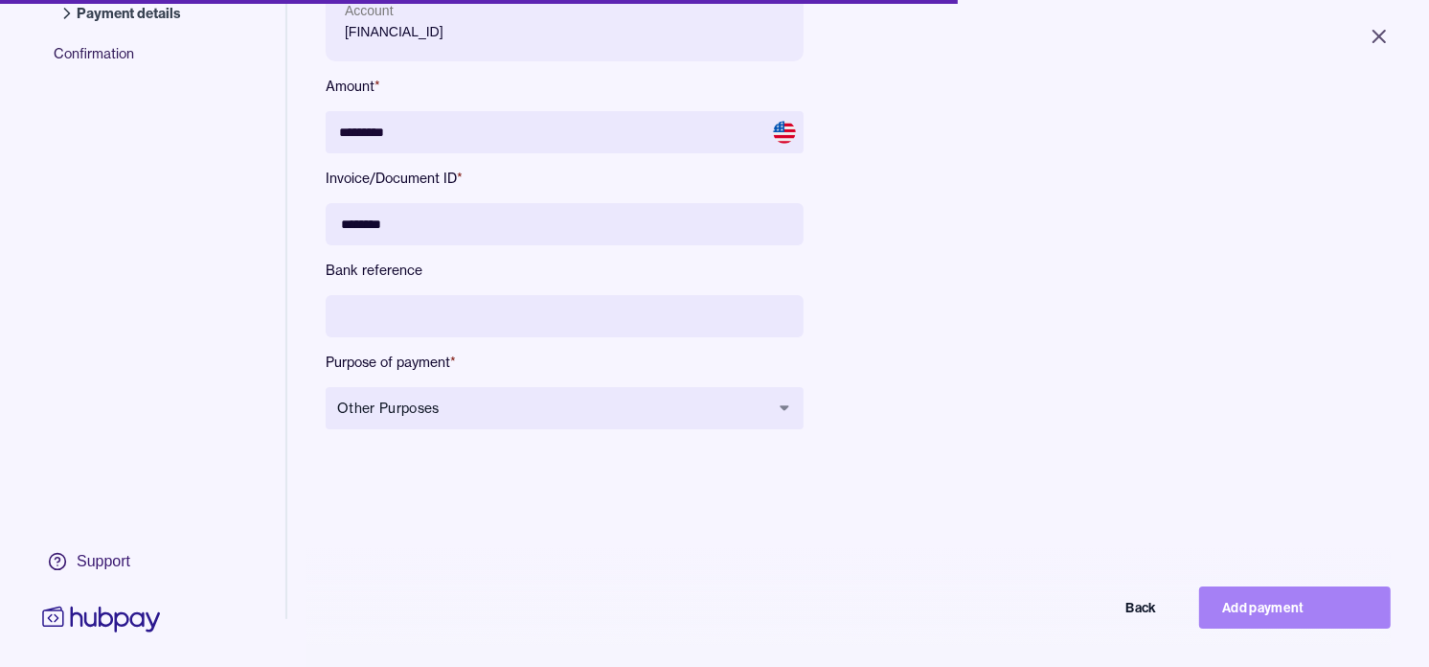
click at [1289, 623] on button "Add payment" at bounding box center [1295, 607] width 192 height 42
type input "********"
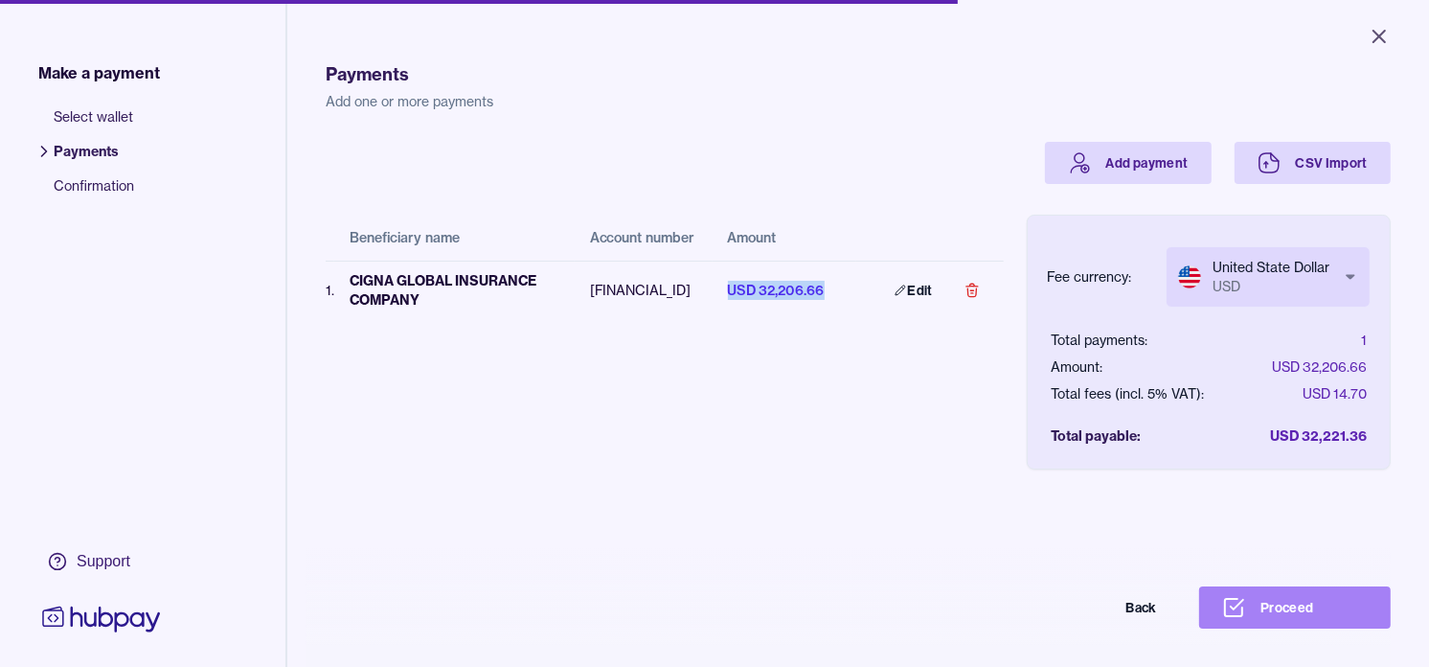
click at [1320, 609] on button "Proceed" at bounding box center [1295, 607] width 192 height 42
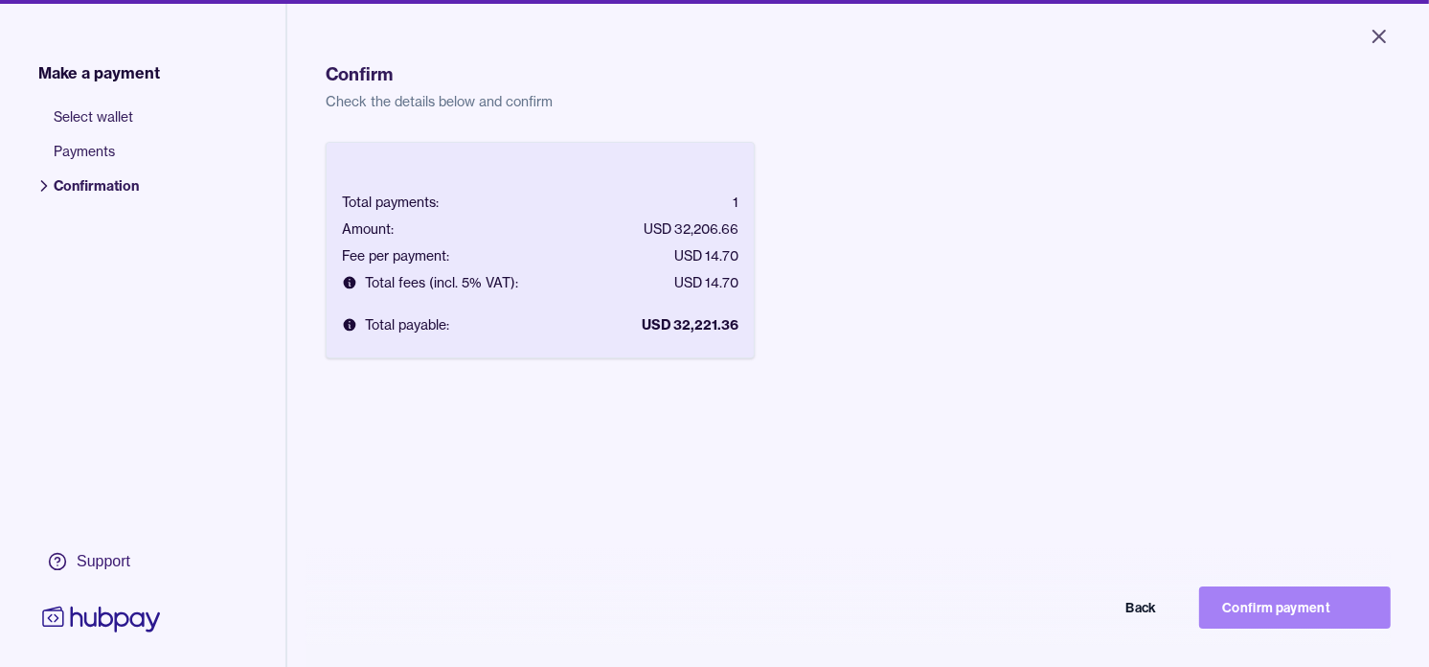
click at [1317, 619] on button "Confirm payment" at bounding box center [1295, 607] width 192 height 42
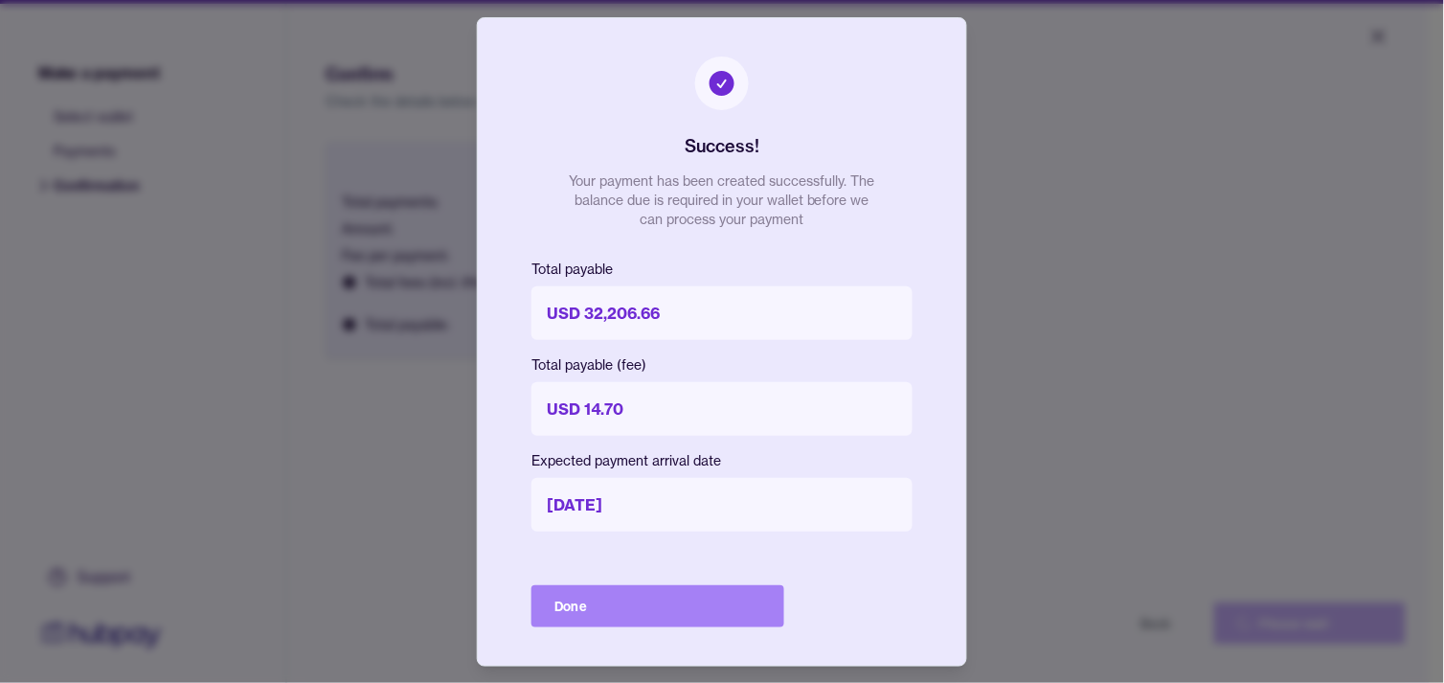
click at [747, 608] on button "Done" at bounding box center [658, 606] width 253 height 42
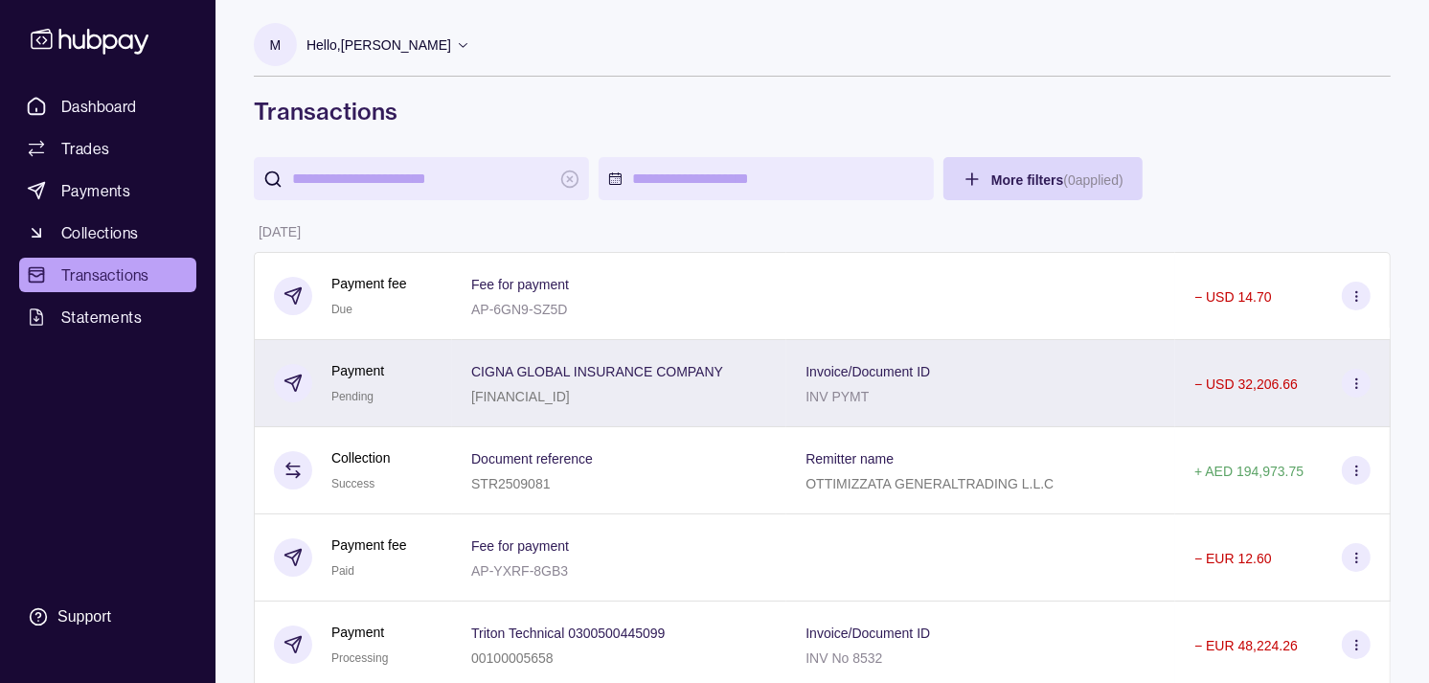
click at [427, 381] on div "Payment Pending" at bounding box center [353, 383] width 159 height 47
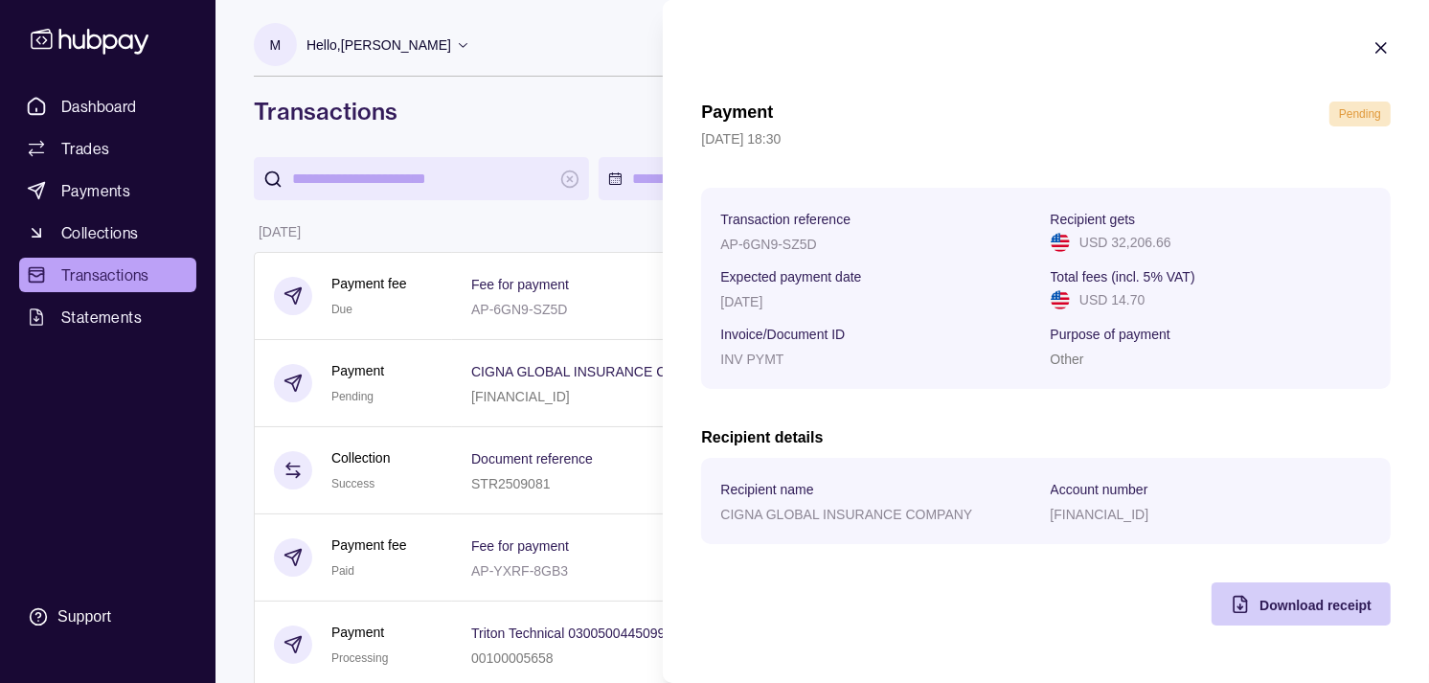
click at [1276, 599] on span "Download receipt" at bounding box center [1316, 605] width 112 height 15
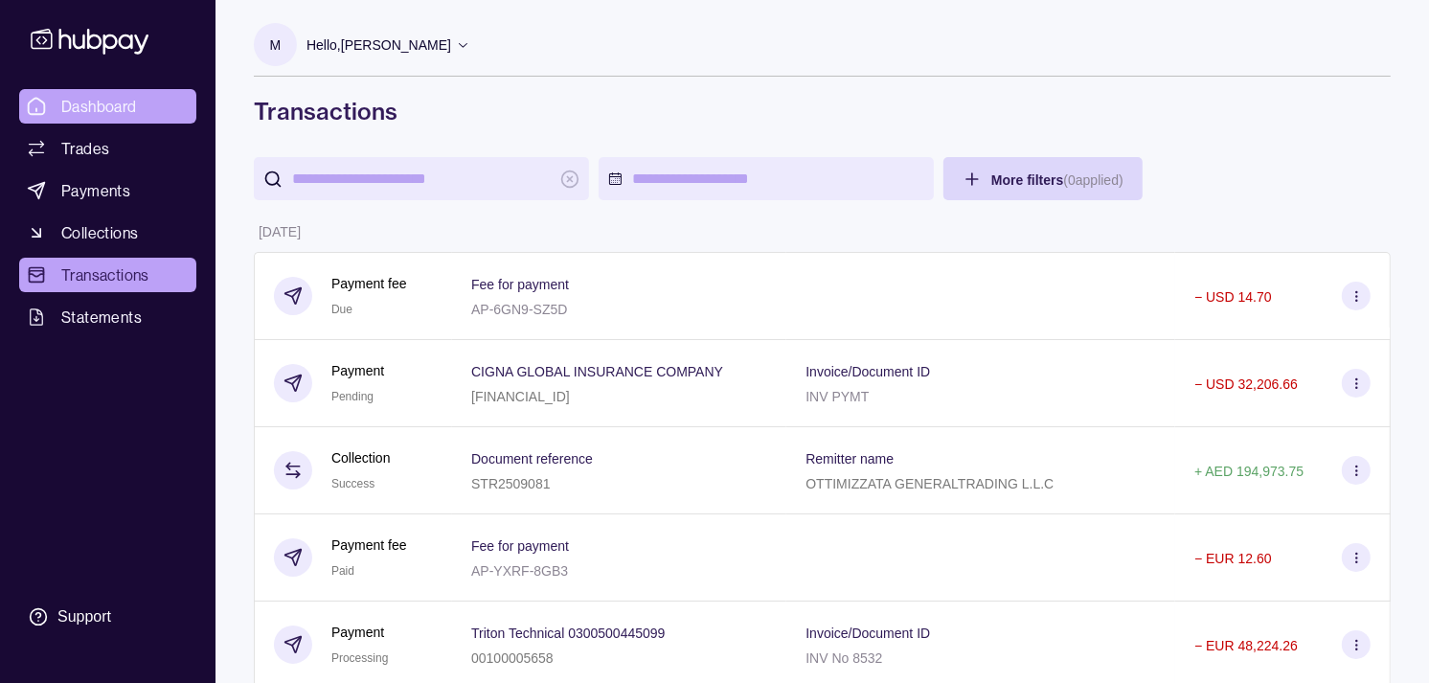
click at [106, 98] on span "Dashboard" at bounding box center [99, 106] width 76 height 23
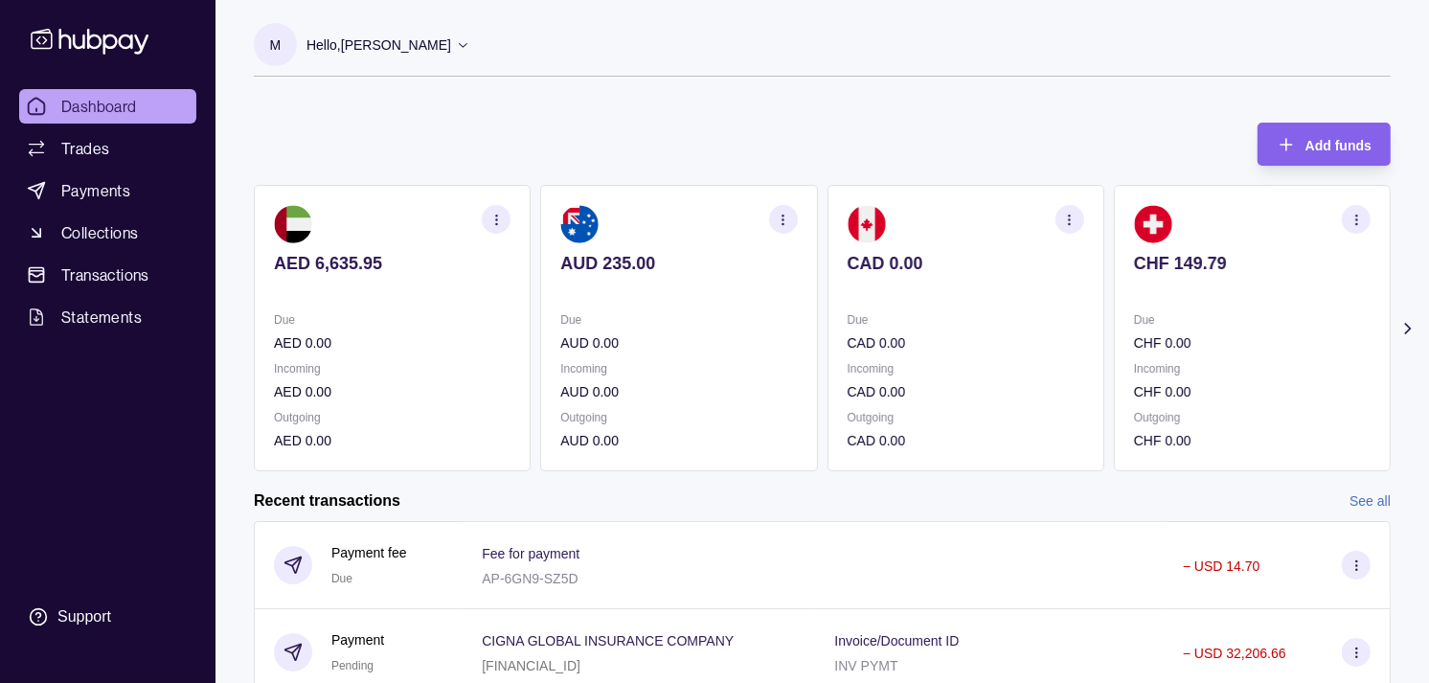
click at [1171, 309] on p "Due" at bounding box center [1252, 319] width 237 height 21
click at [1210, 293] on p at bounding box center [1252, 289] width 237 height 21
click at [1229, 284] on p at bounding box center [1252, 289] width 237 height 21
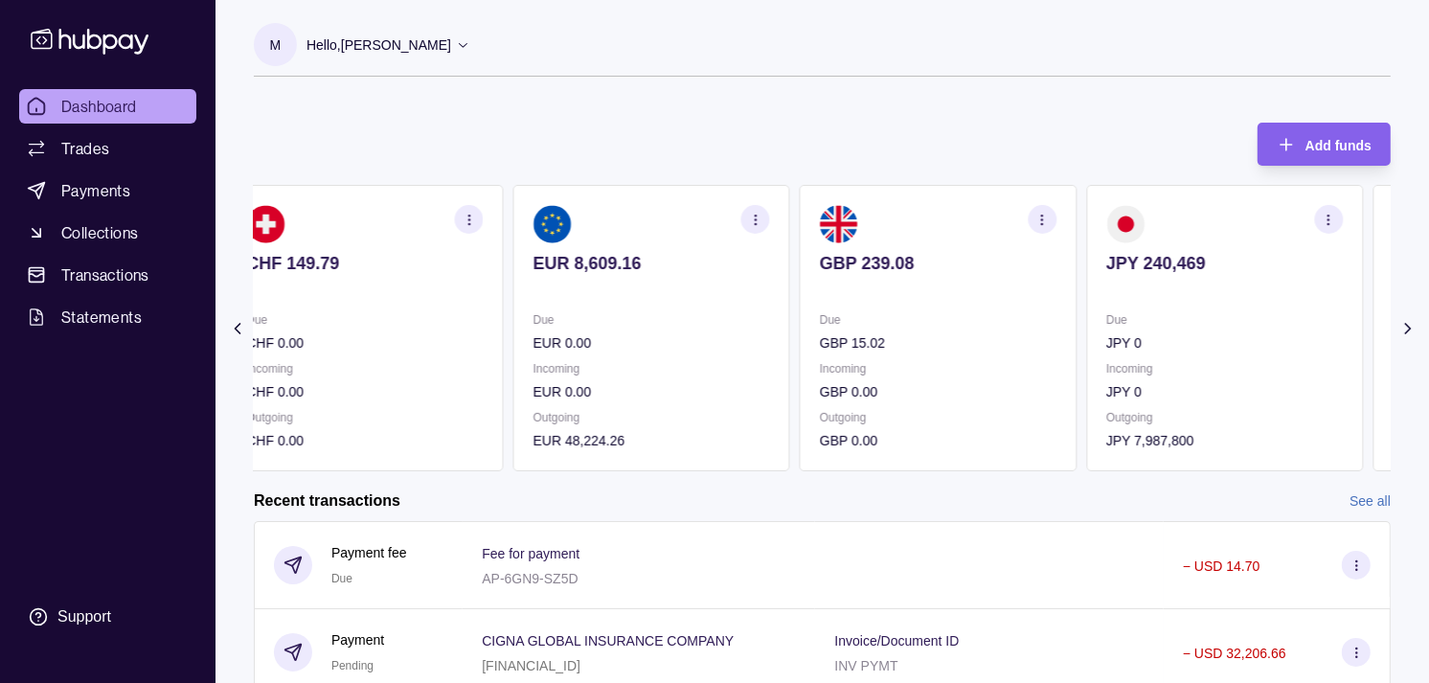
click at [1190, 281] on p at bounding box center [1224, 289] width 237 height 21
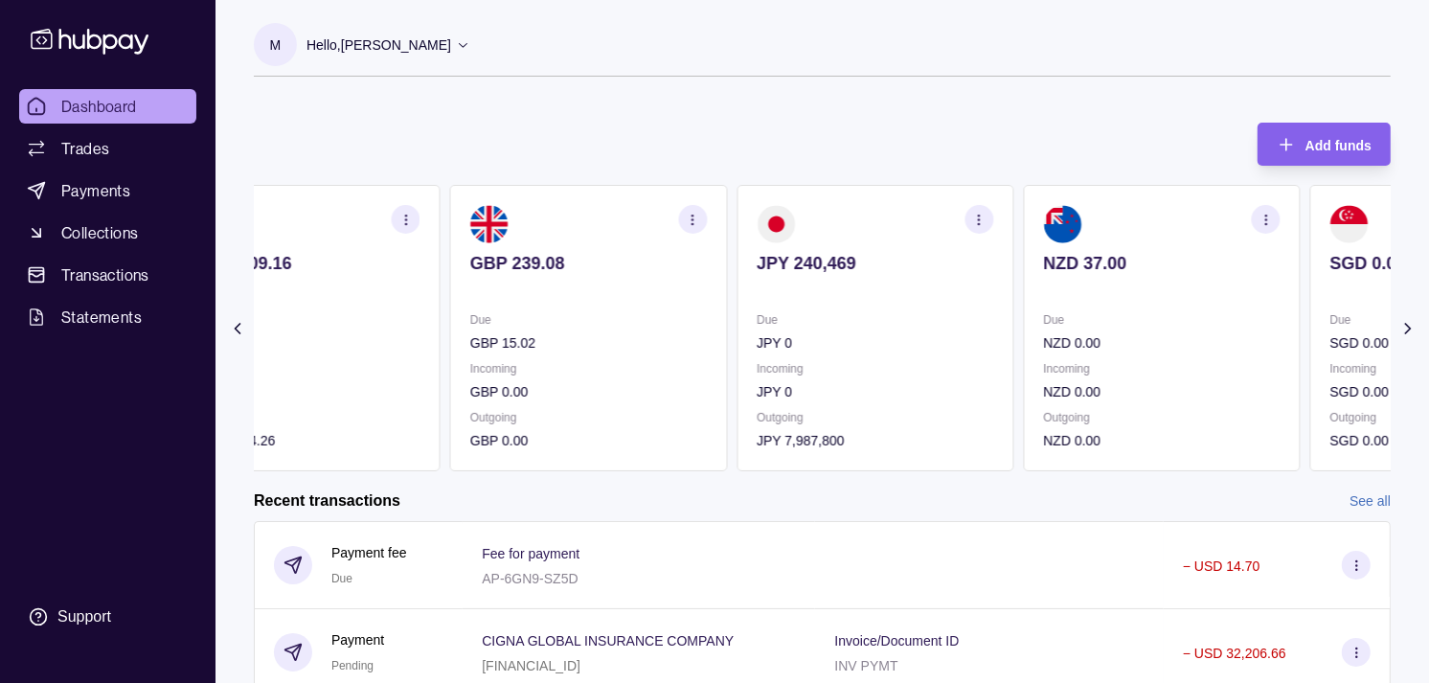
click at [1124, 279] on p at bounding box center [1161, 289] width 237 height 21
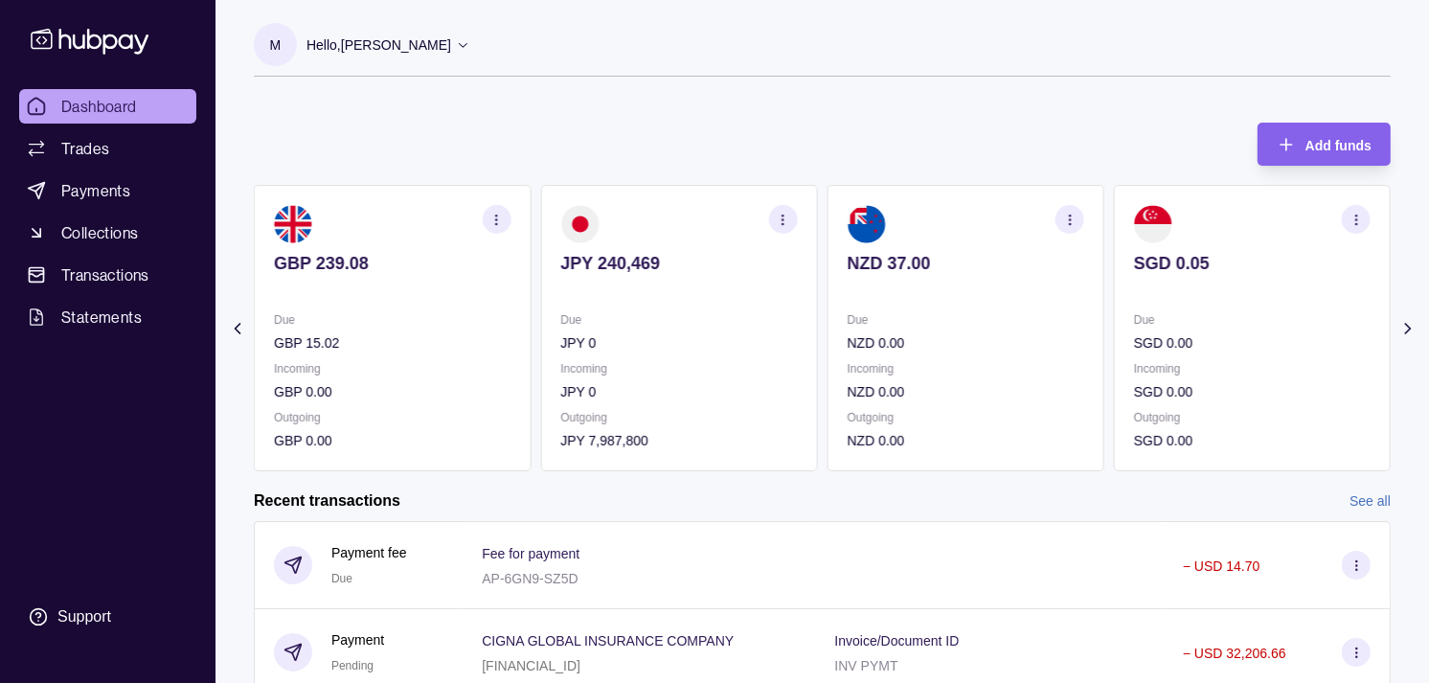
click at [1134, 265] on div "SGD 0.05" at bounding box center [1252, 276] width 237 height 47
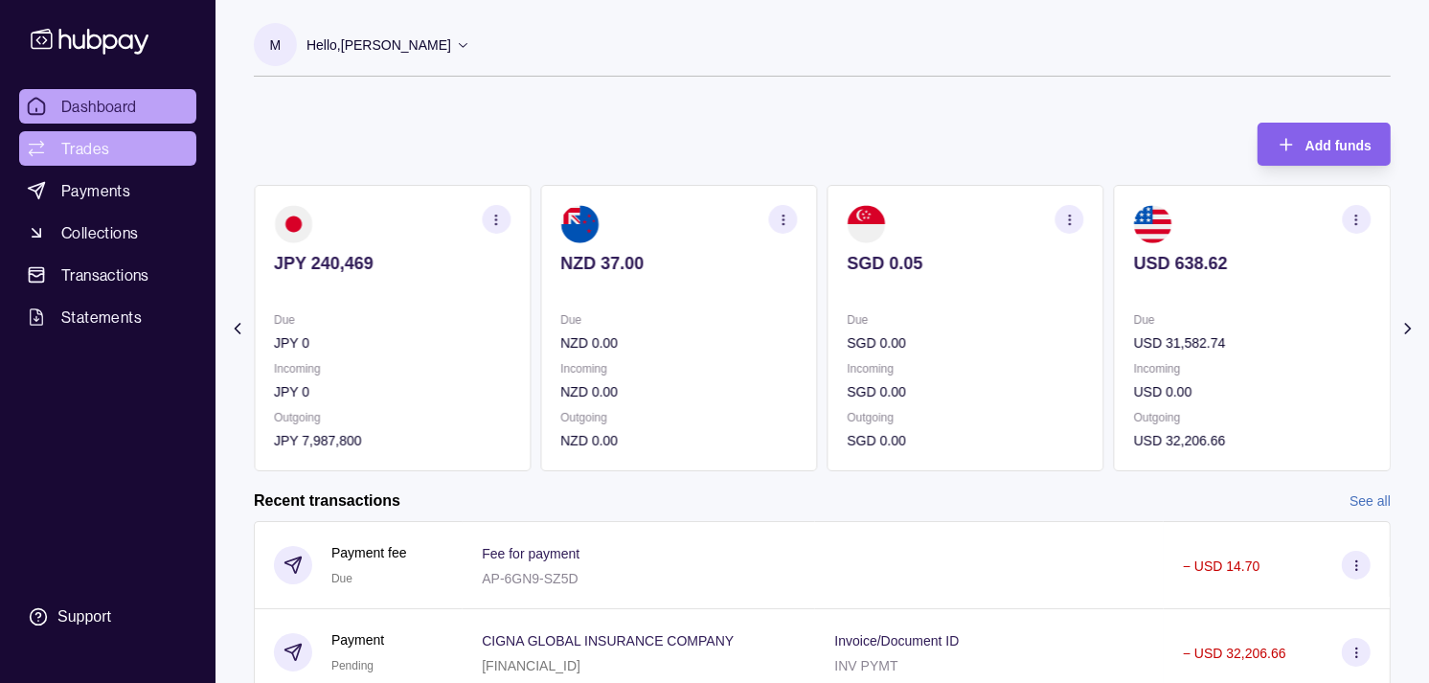
click at [79, 147] on span "Trades" at bounding box center [85, 148] width 48 height 23
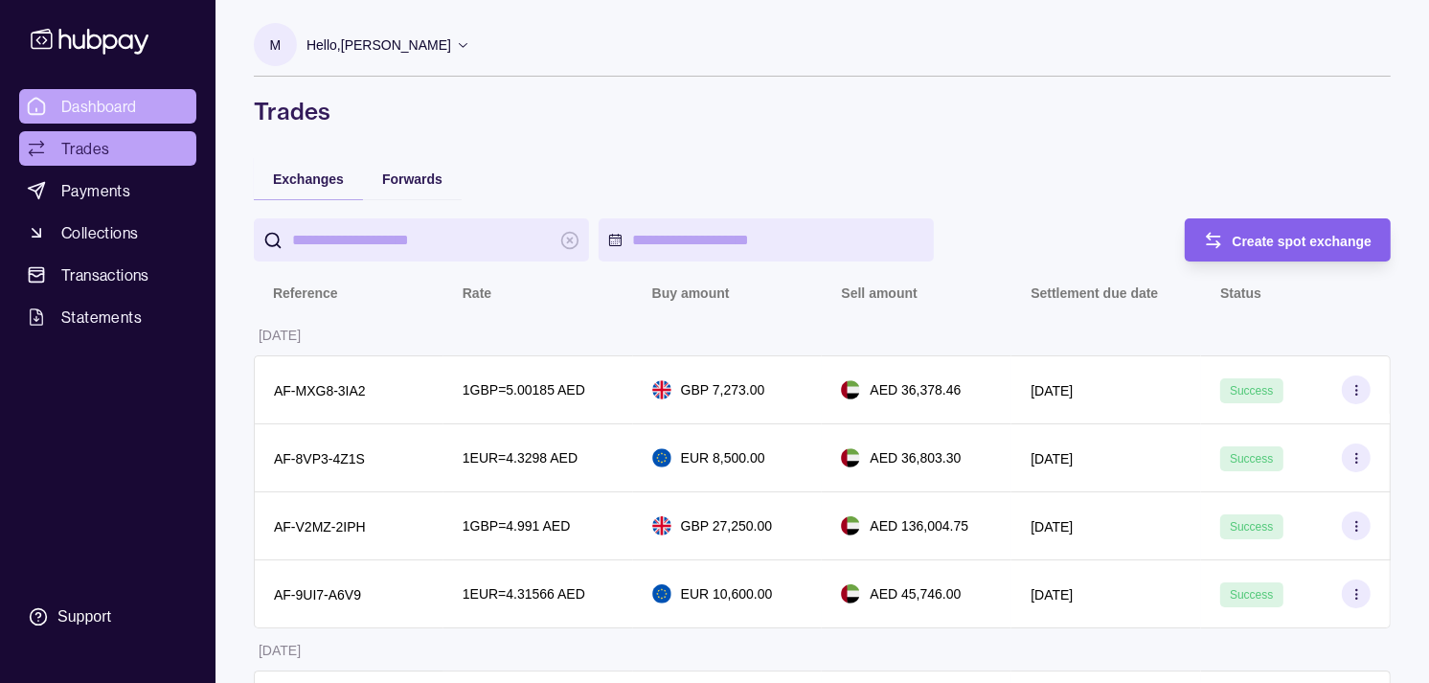
click at [161, 102] on link "Dashboard" at bounding box center [107, 106] width 177 height 34
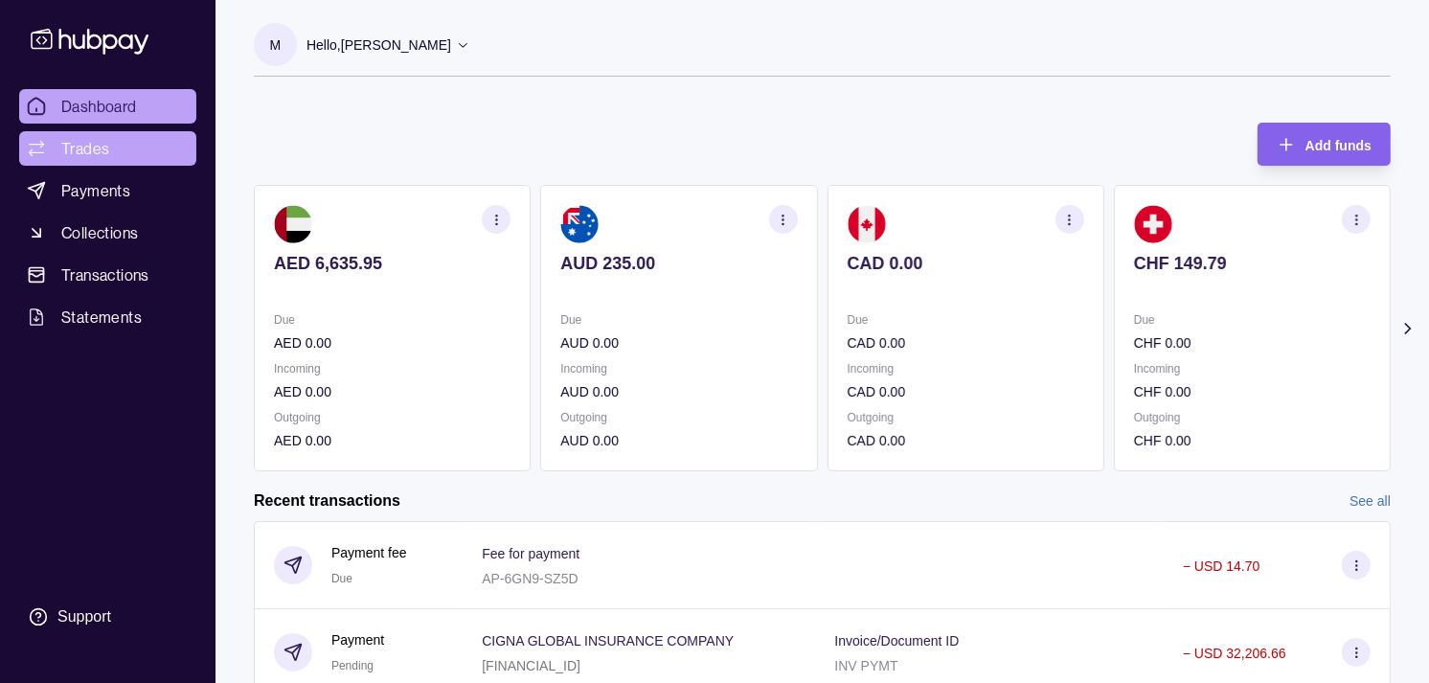
click at [120, 140] on link "Trades" at bounding box center [107, 148] width 177 height 34
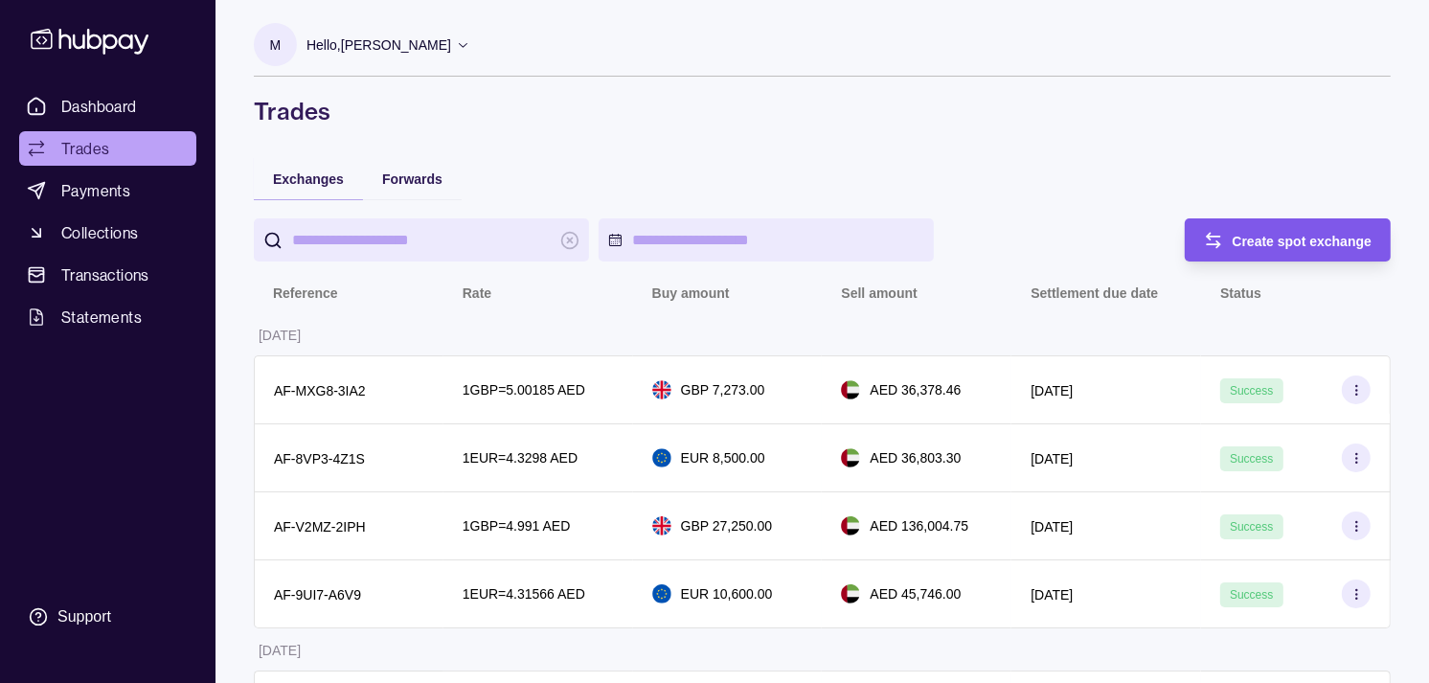
click at [1296, 237] on span "Create spot exchange" at bounding box center [1303, 241] width 140 height 15
